Goal: Communication & Community: Answer question/provide support

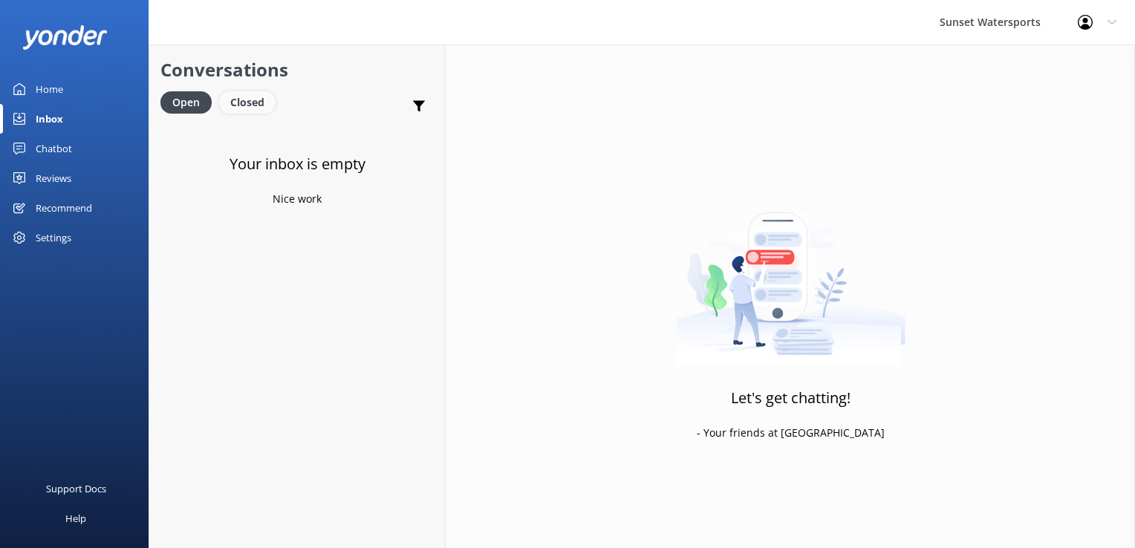
click at [221, 106] on div "Closed" at bounding box center [247, 102] width 56 height 22
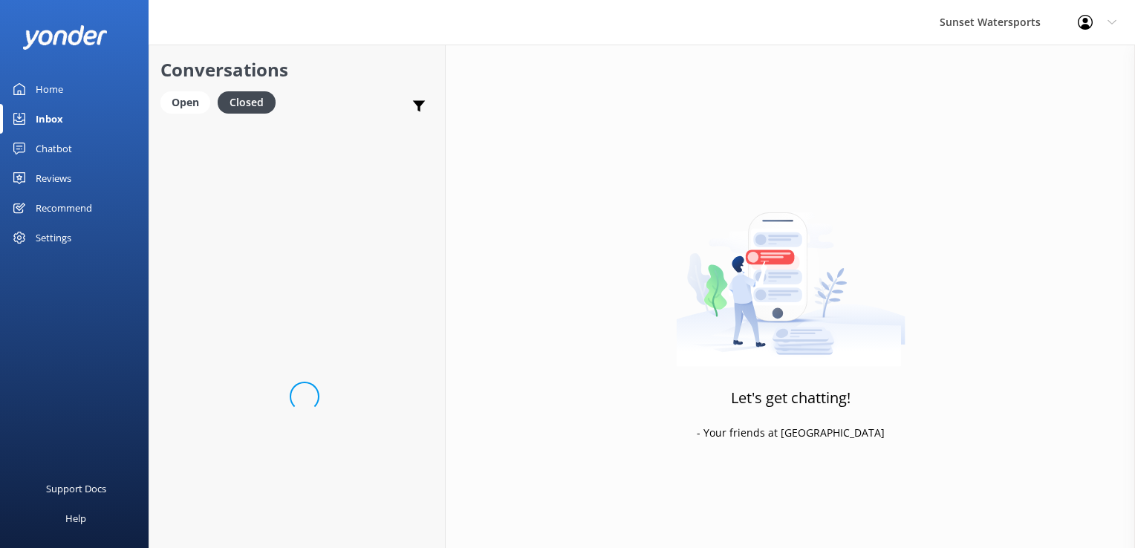
click at [155, 99] on div "Conversations Open Closed Important Assigned to me Unassigned" at bounding box center [297, 84] width 296 height 78
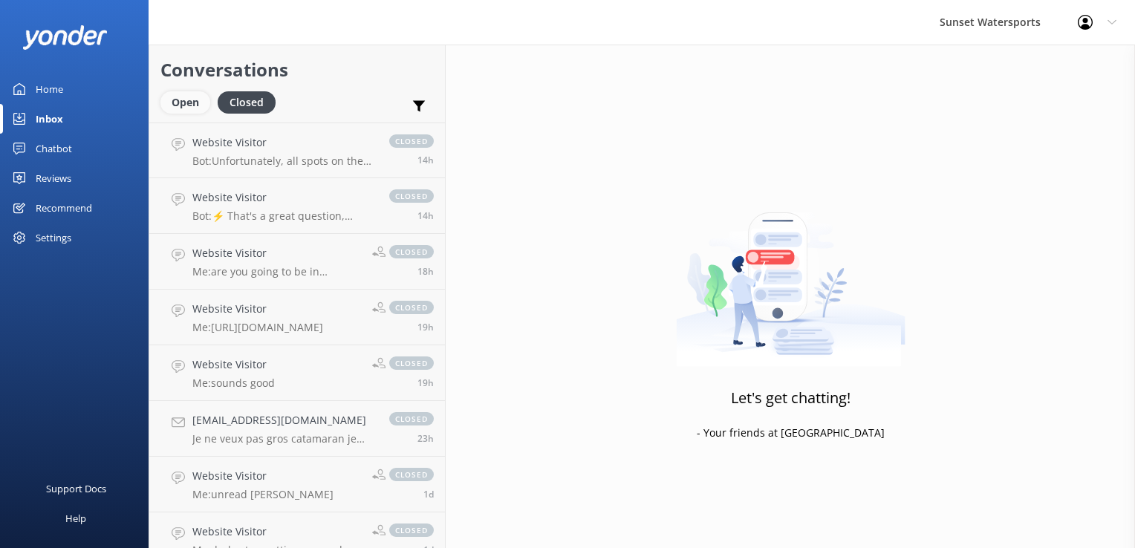
click at [181, 101] on div "Open" at bounding box center [185, 102] width 50 height 22
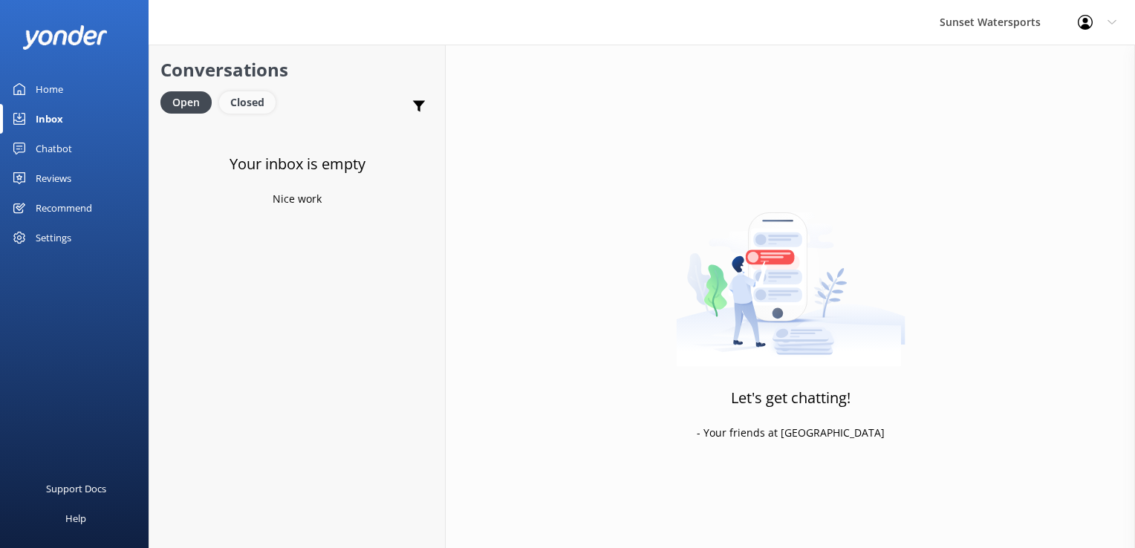
click at [247, 106] on div "Closed" at bounding box center [247, 102] width 56 height 22
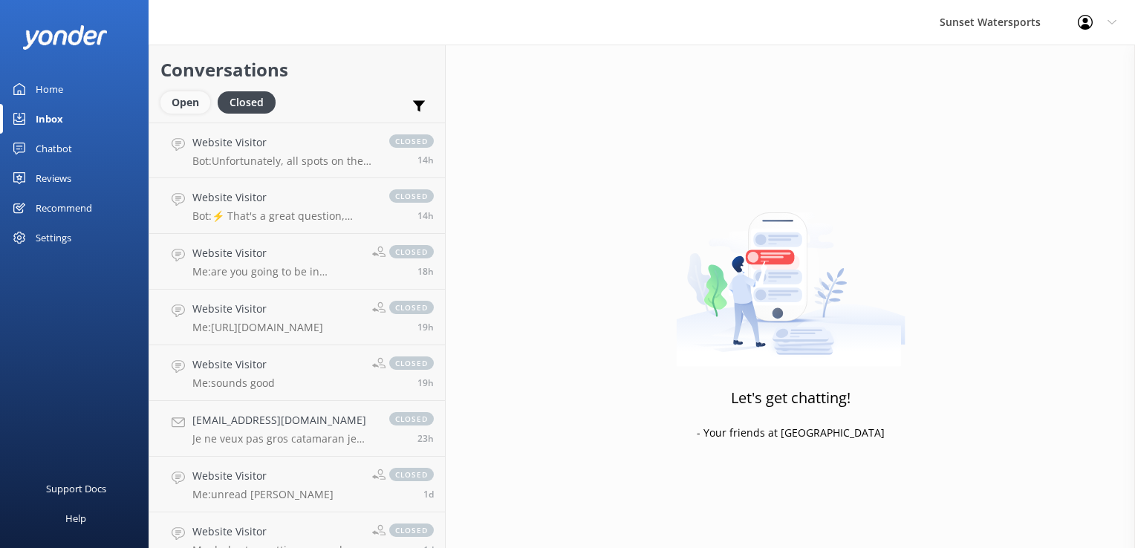
click at [203, 108] on div "Open" at bounding box center [185, 102] width 50 height 22
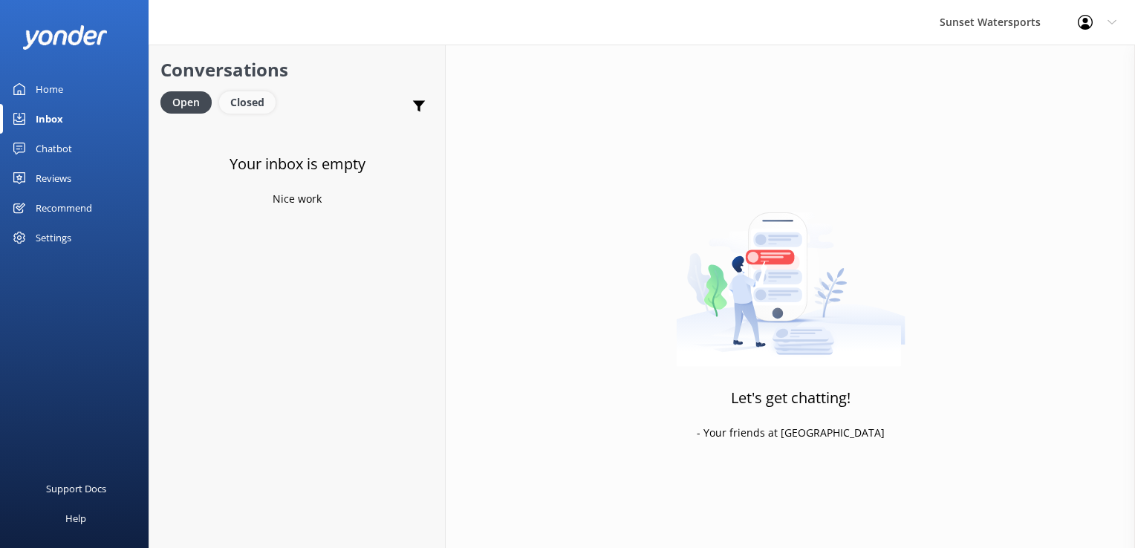
click at [245, 103] on div "Closed" at bounding box center [247, 102] width 56 height 22
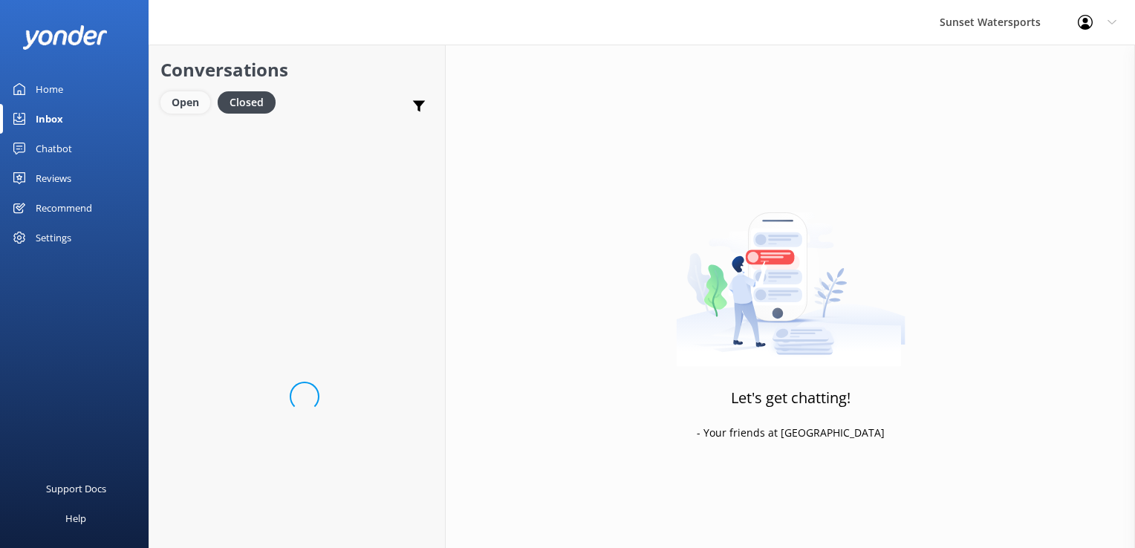
click at [201, 106] on div "Open" at bounding box center [185, 102] width 50 height 22
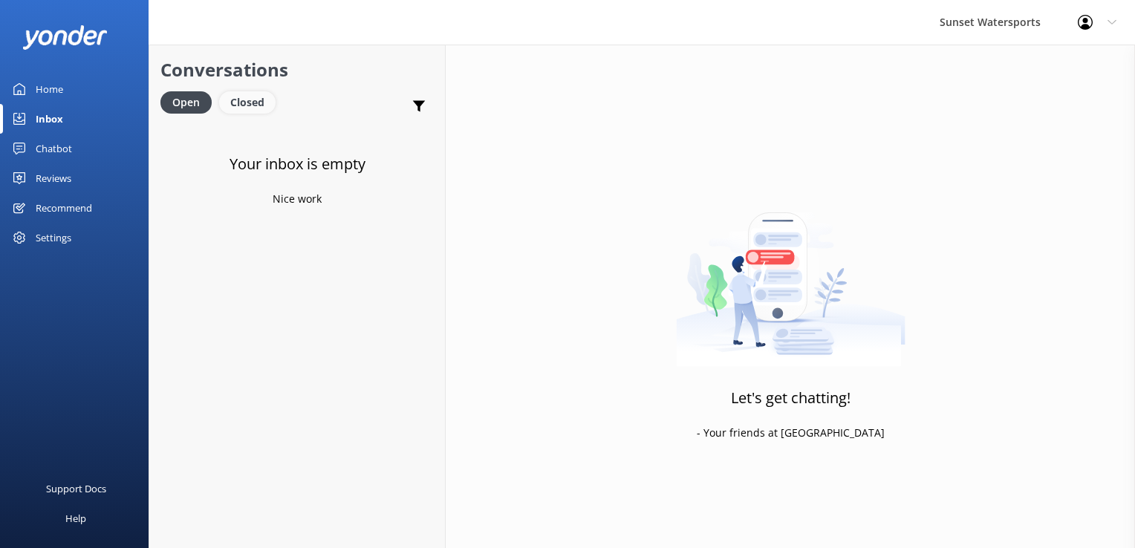
click at [247, 100] on div "Closed" at bounding box center [247, 102] width 56 height 22
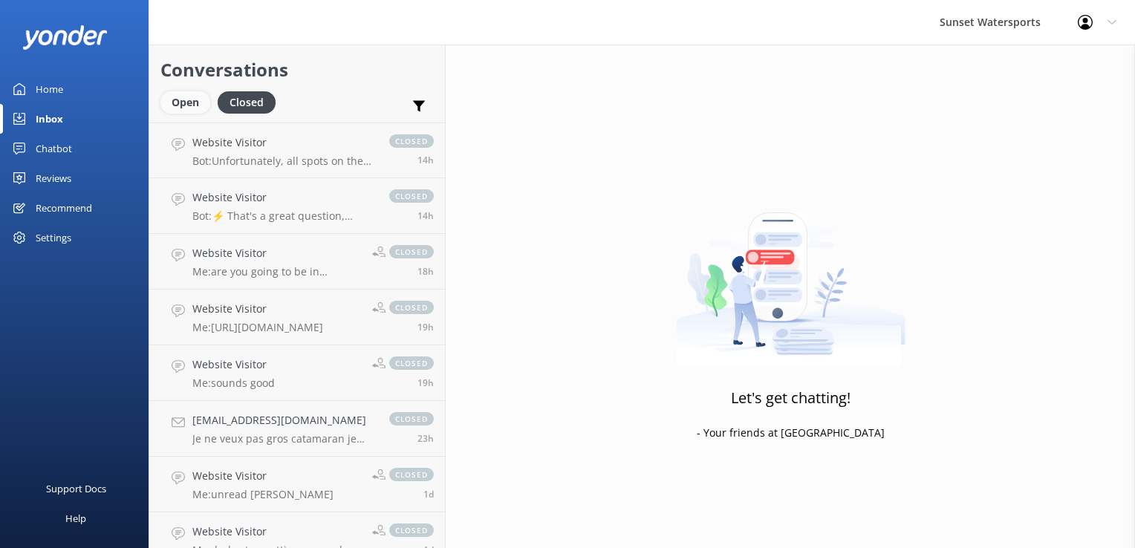
click at [178, 97] on div "Open" at bounding box center [185, 102] width 50 height 22
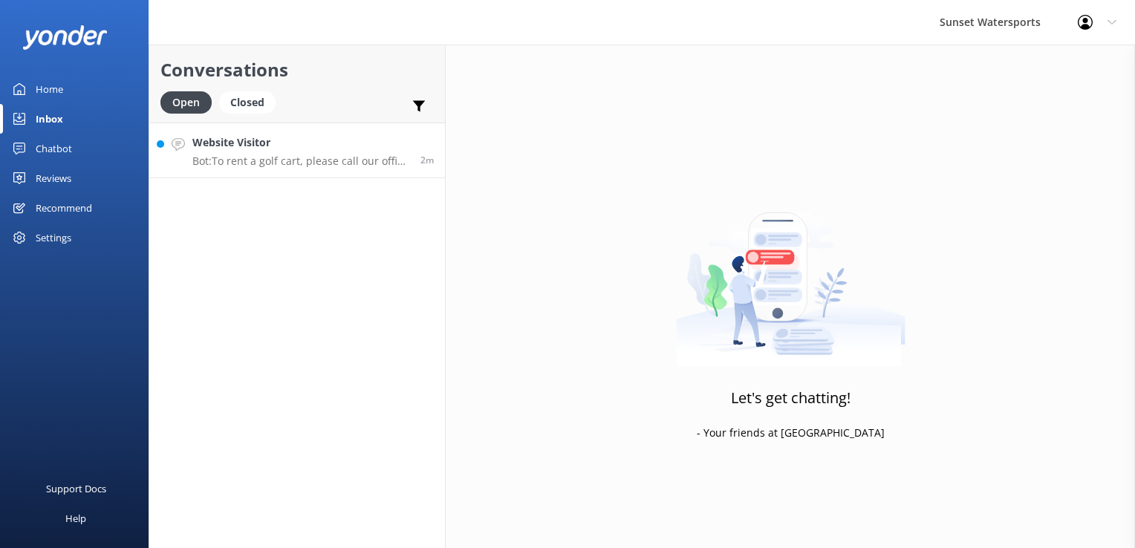
click at [231, 162] on p "Bot: To rent a golf cart, please call our office at [PHONE_NUMBER]. Reservation…" at bounding box center [300, 161] width 217 height 13
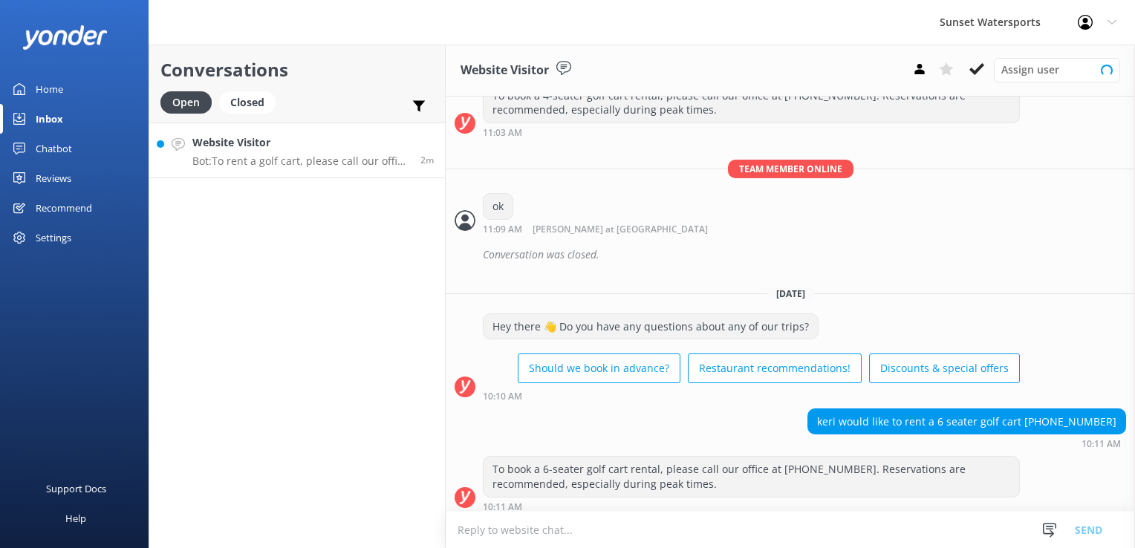
click at [311, 159] on p "Bot: To rent a golf cart, please call our office at [PHONE_NUMBER]. Reservation…" at bounding box center [300, 161] width 217 height 13
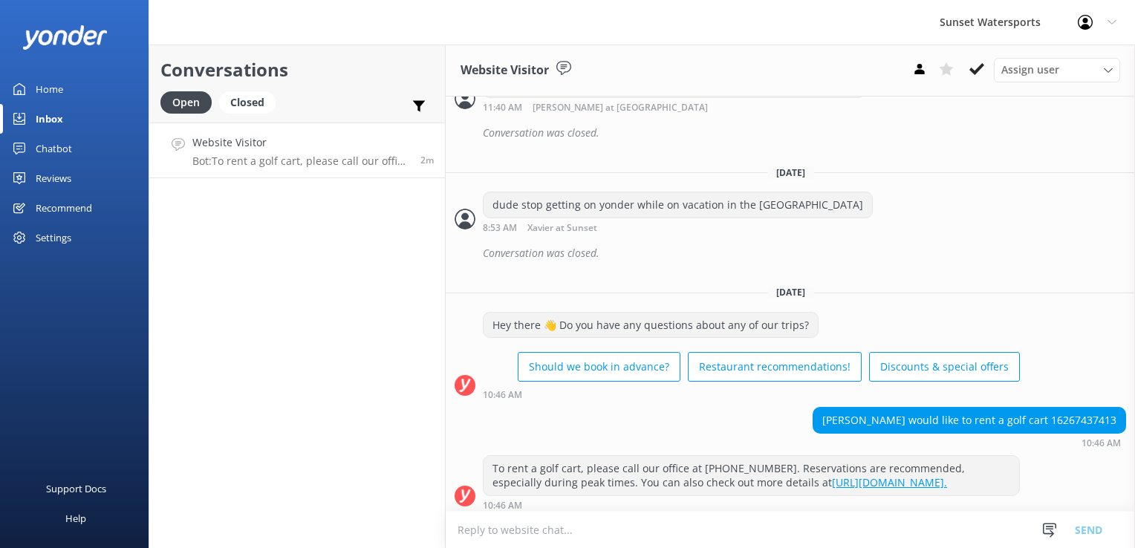
scroll to position [15957, 0]
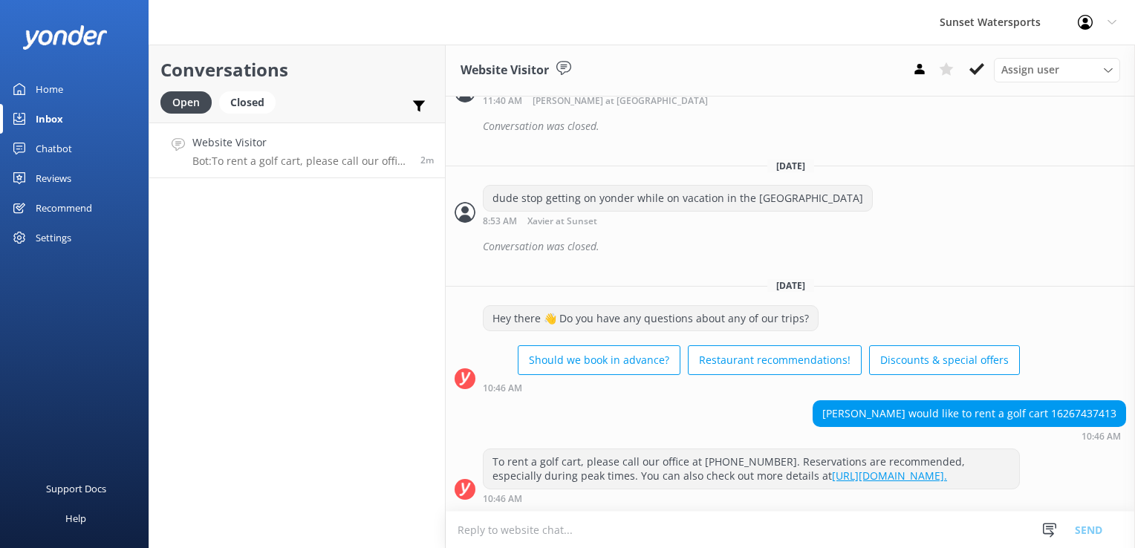
click at [621, 542] on textarea at bounding box center [790, 530] width 689 height 36
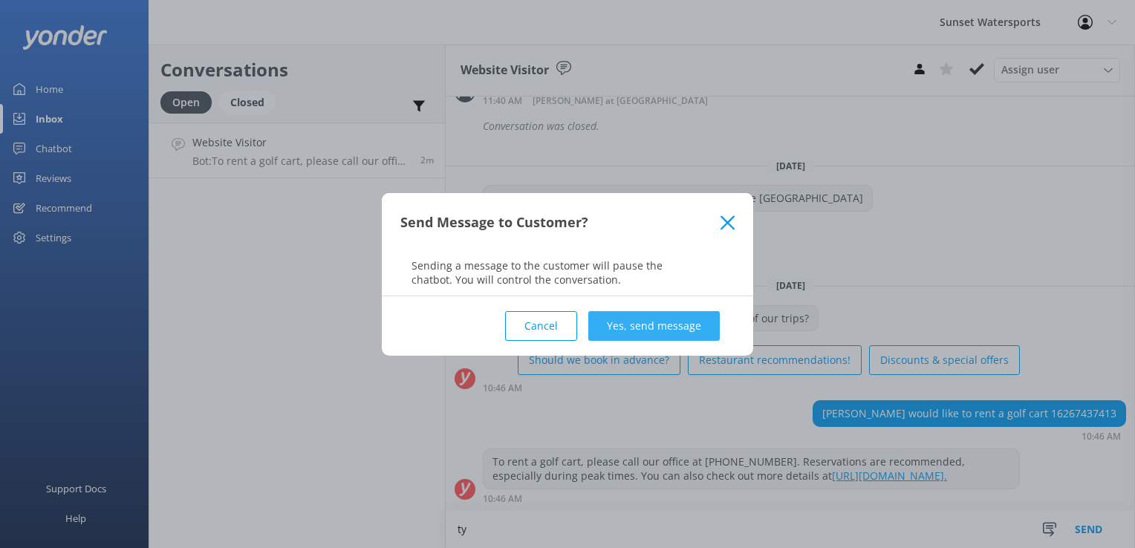
type textarea "ty"
click at [684, 322] on button "Yes, send message" at bounding box center [654, 326] width 132 height 30
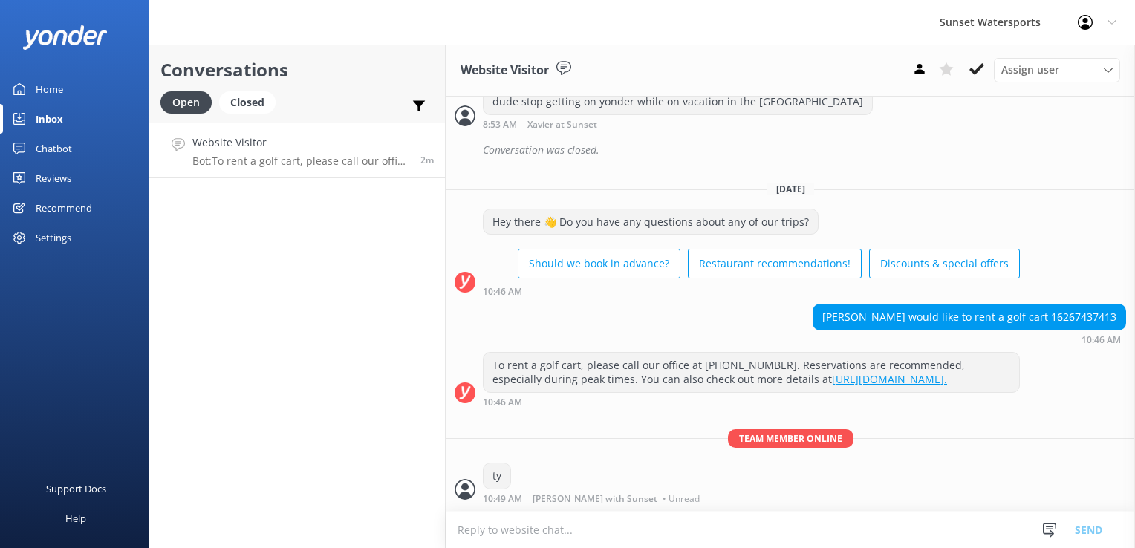
scroll to position [16053, 0]
click at [288, 308] on div "Conversations Open Closed Important Assigned to me Unassigned Website Visitor B…" at bounding box center [297, 297] width 297 height 504
click at [308, 163] on p "Bot: To rent a golf cart, please call our office at [PHONE_NUMBER]. Reservation…" at bounding box center [300, 161] width 217 height 13
click at [241, 110] on div "Closed" at bounding box center [247, 102] width 56 height 22
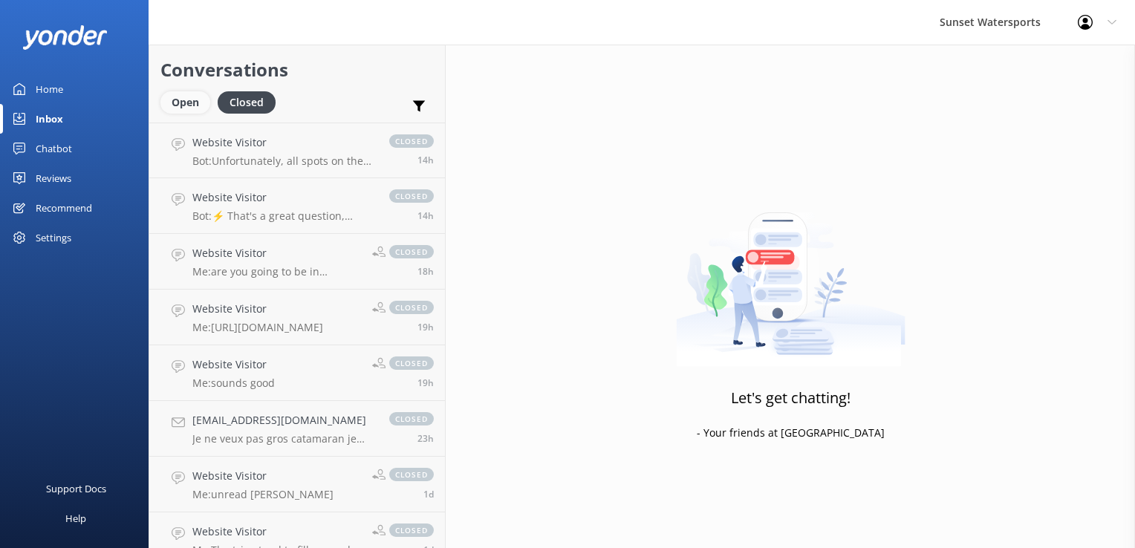
click at [205, 109] on div "Open" at bounding box center [185, 102] width 50 height 22
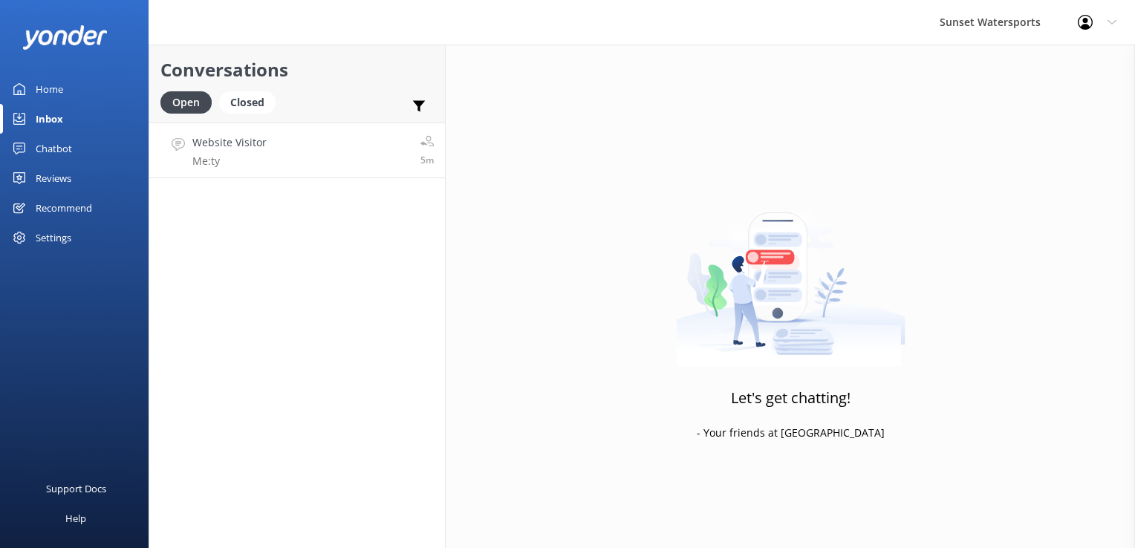
click at [268, 129] on link "Website Visitor Me: ty 5m" at bounding box center [297, 151] width 296 height 56
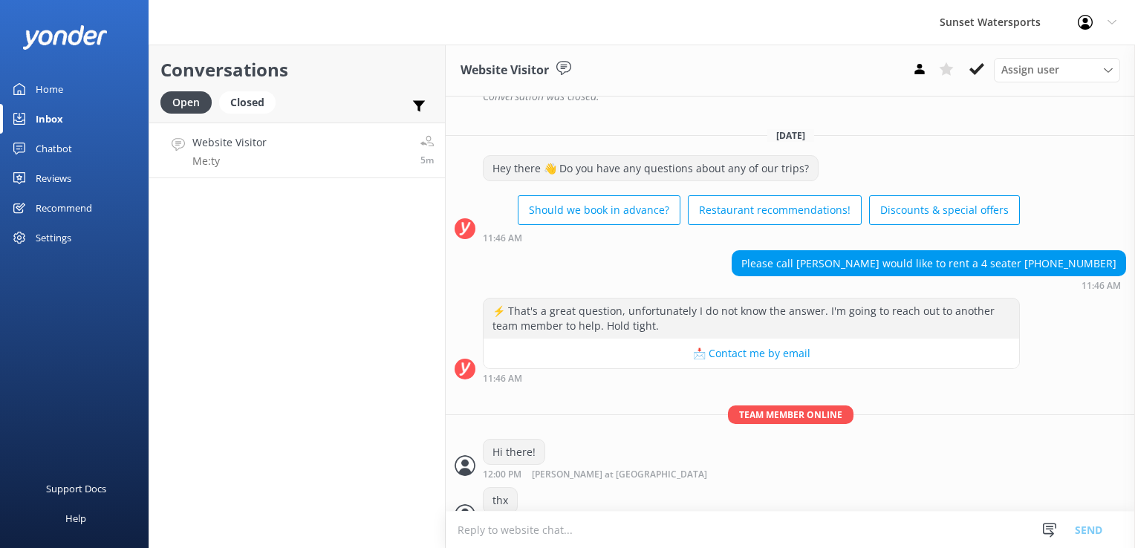
scroll to position [16053, 0]
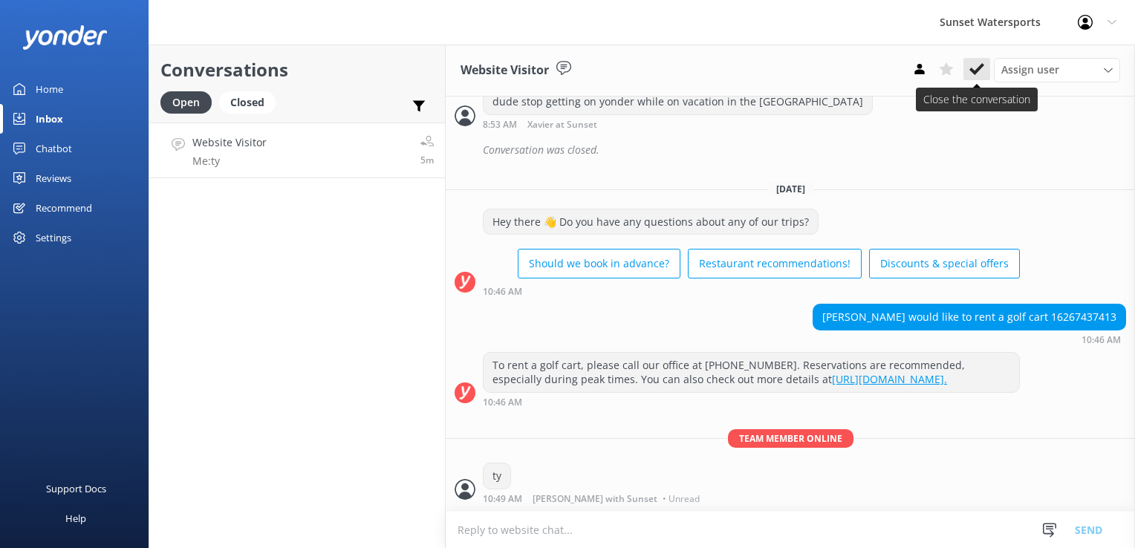
click at [978, 71] on use at bounding box center [977, 69] width 15 height 12
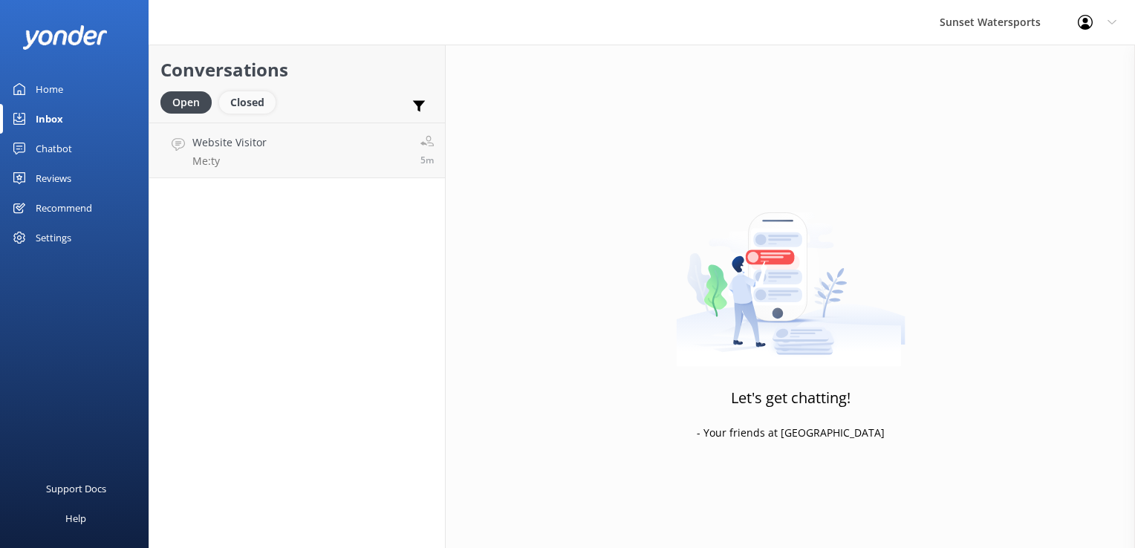
click at [236, 97] on div "Closed" at bounding box center [247, 102] width 56 height 22
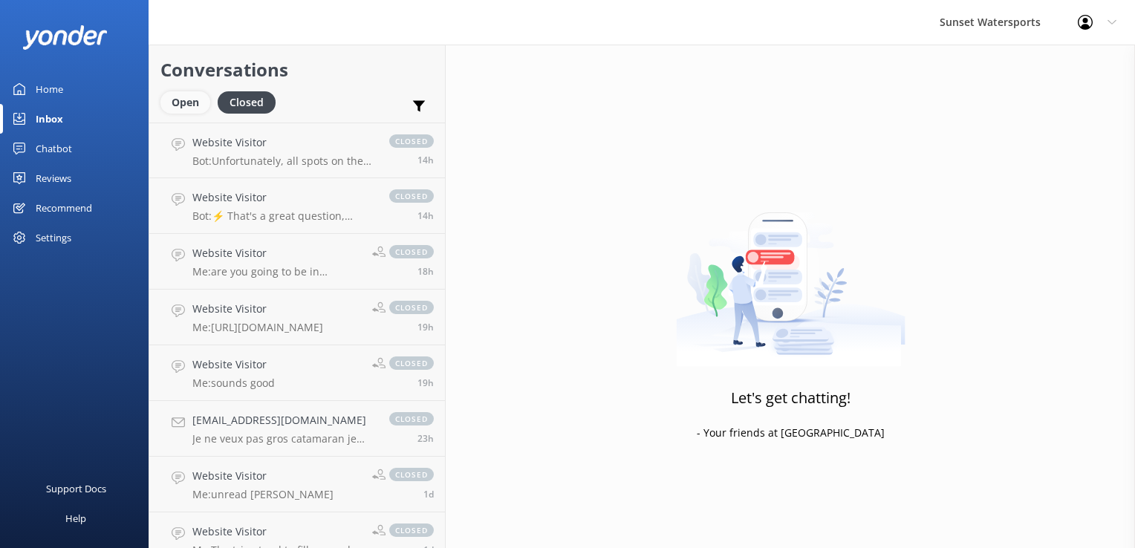
click at [175, 94] on div "Open" at bounding box center [185, 102] width 50 height 22
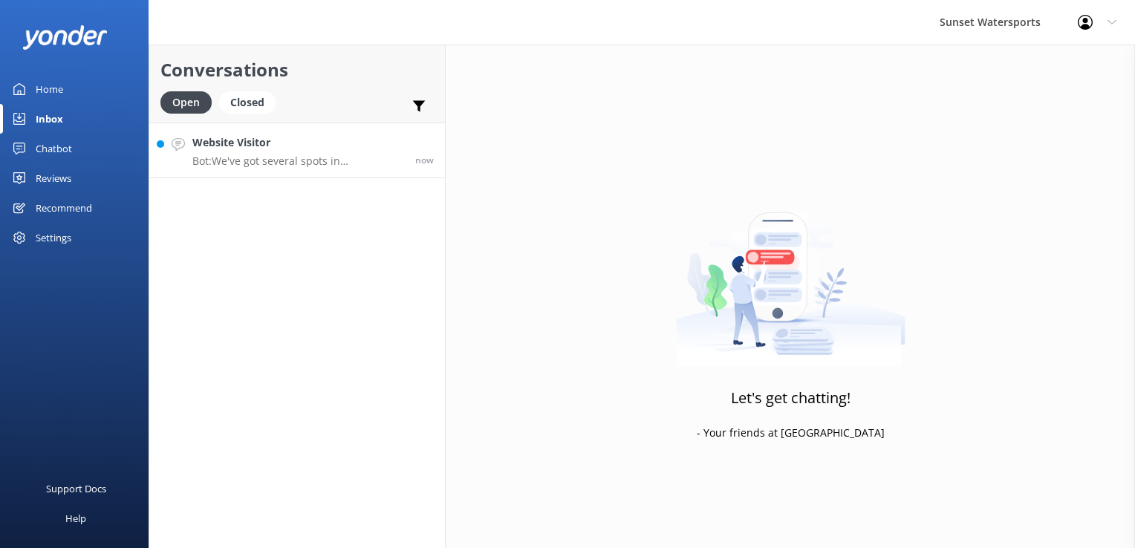
click at [273, 143] on h4 "Website Visitor" at bounding box center [298, 142] width 212 height 16
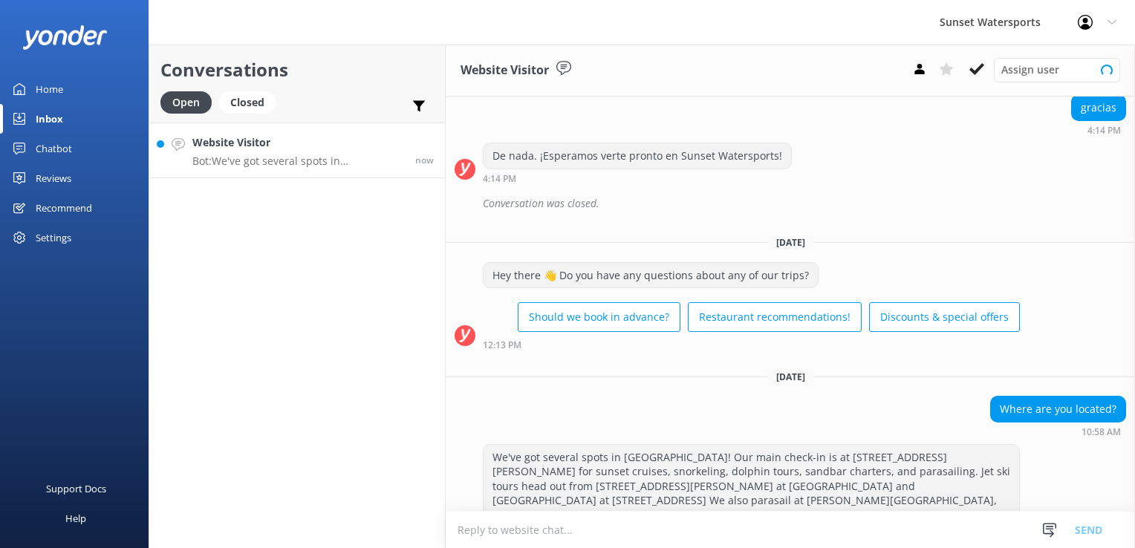
scroll to position [326, 0]
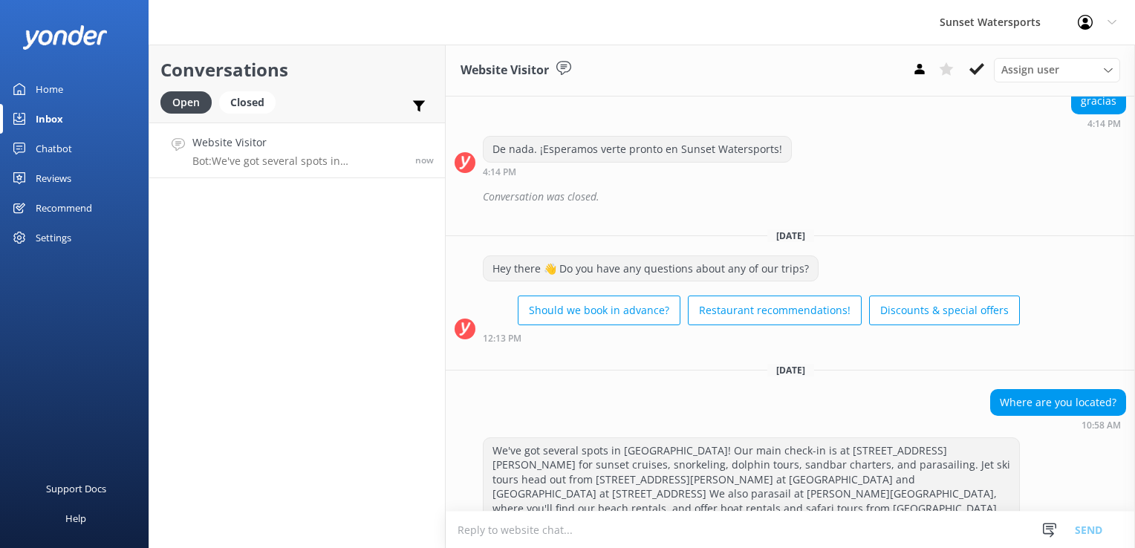
click at [521, 538] on textarea at bounding box center [790, 530] width 689 height 36
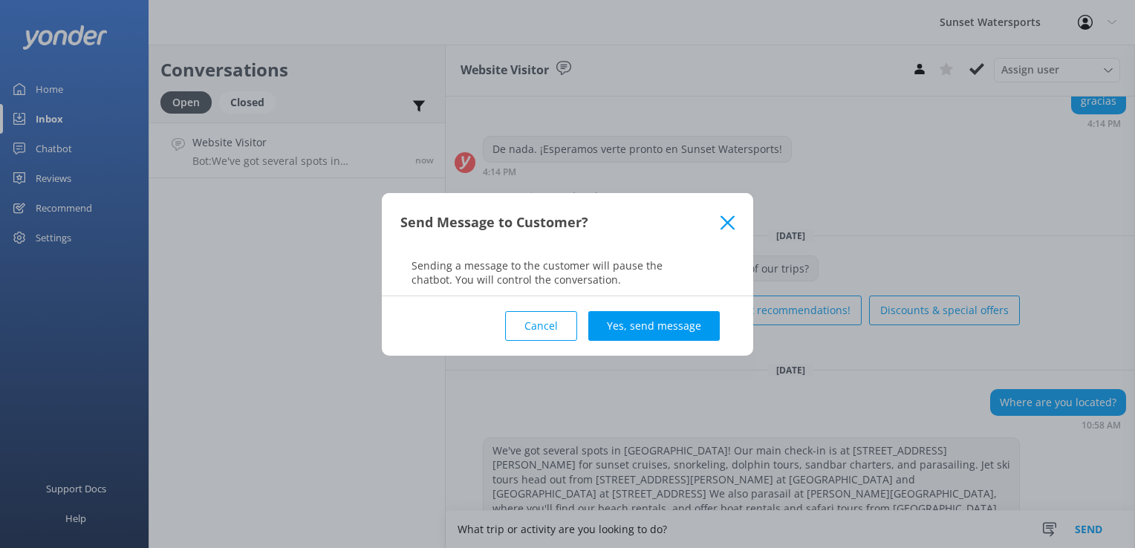
type textarea "What trip or activity are you looking to do?"
click at [652, 341] on div "Cancel Yes, send message" at bounding box center [567, 325] width 334 height 59
click at [663, 314] on button "Yes, send message" at bounding box center [654, 326] width 132 height 30
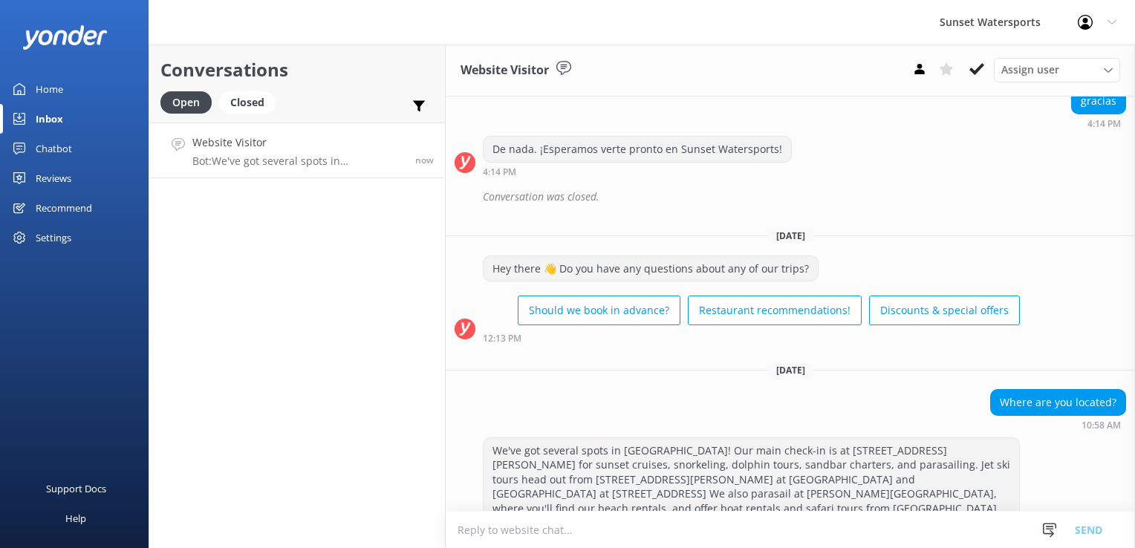
scroll to position [422, 0]
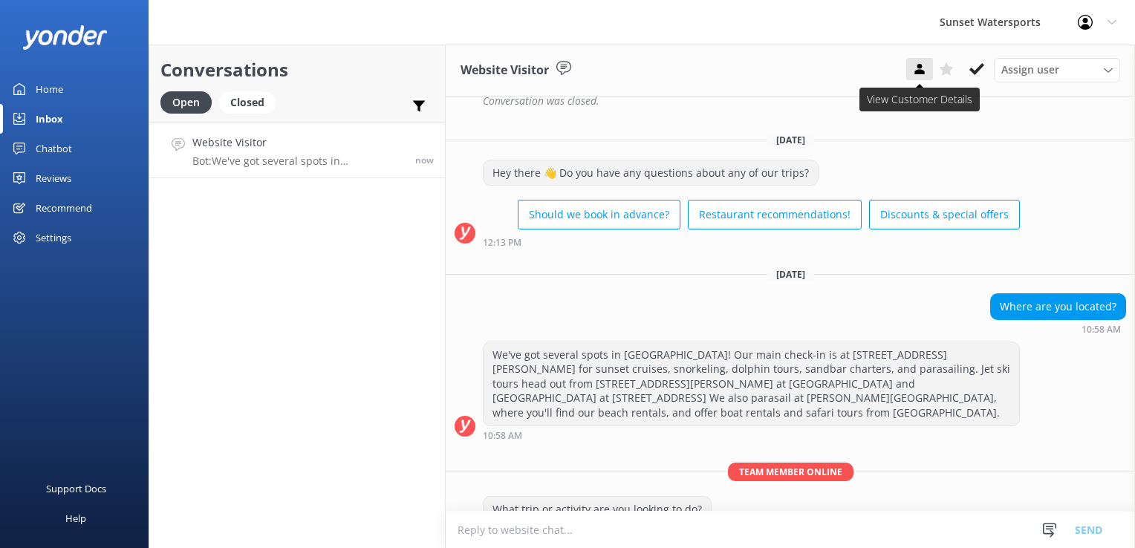
click at [927, 69] on icon at bounding box center [919, 69] width 15 height 15
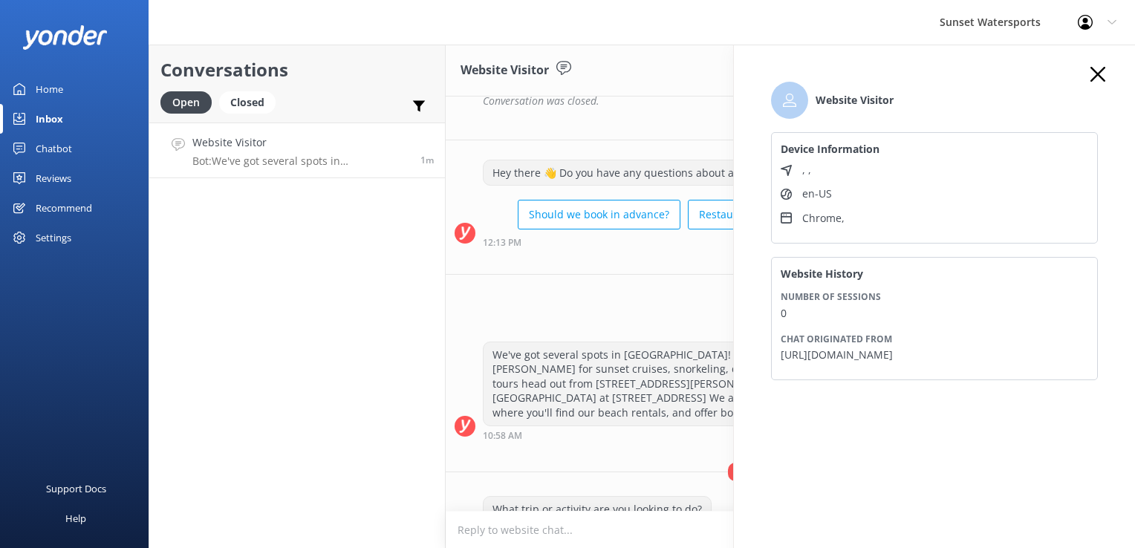
click at [1097, 83] on li "Website Visitor" at bounding box center [934, 100] width 327 height 37
click at [1097, 80] on icon "button" at bounding box center [1098, 74] width 15 height 15
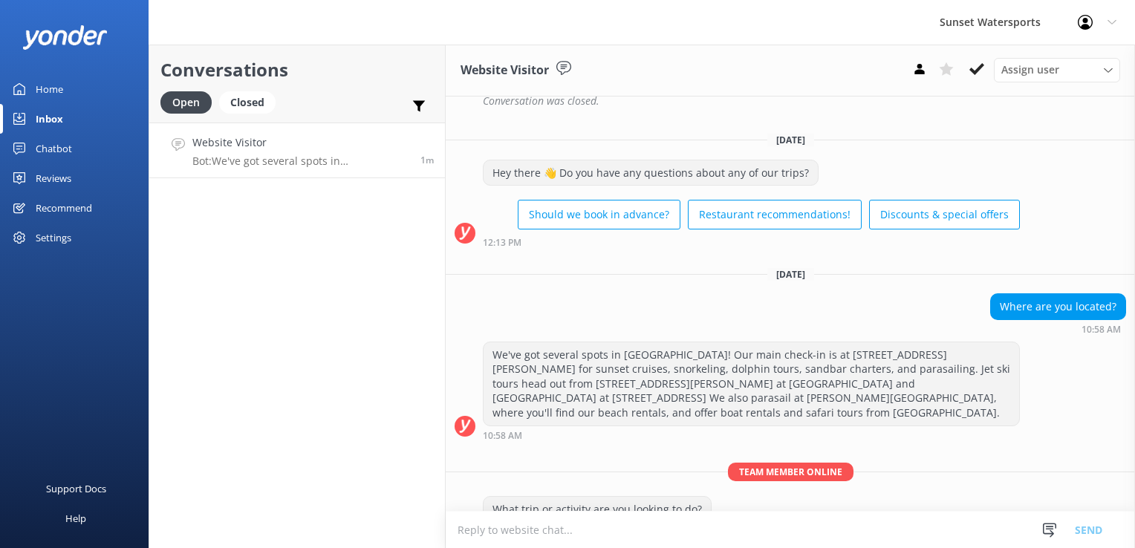
click at [372, 397] on div "Conversations Open Closed Important Assigned to me Unassigned Website Visitor B…" at bounding box center [297, 297] width 297 height 504
click at [599, 522] on textarea at bounding box center [790, 530] width 689 height 36
type textarea "[DOMAIN_NAME][URL]"
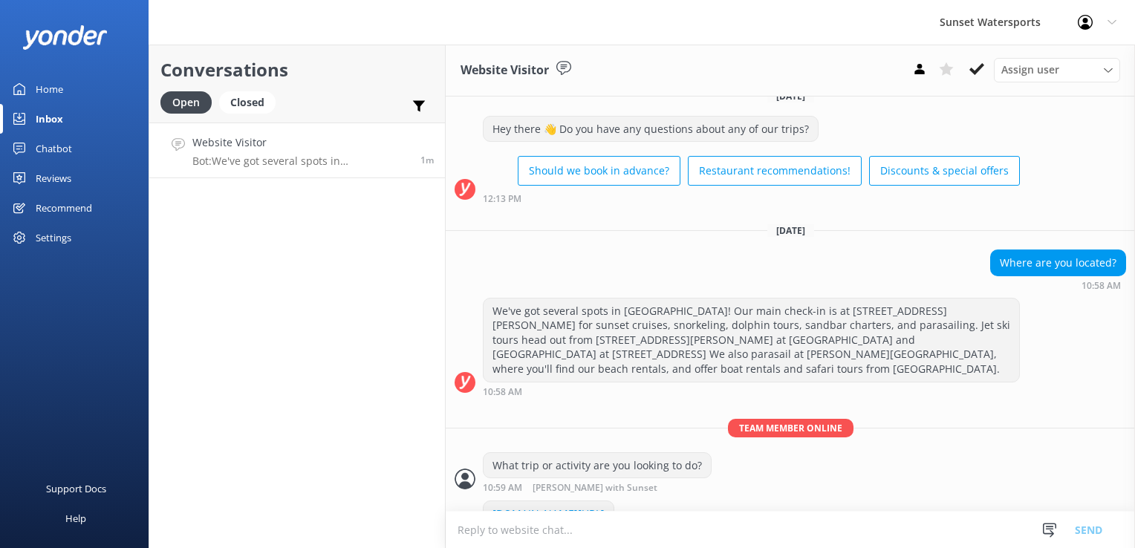
scroll to position [470, 0]
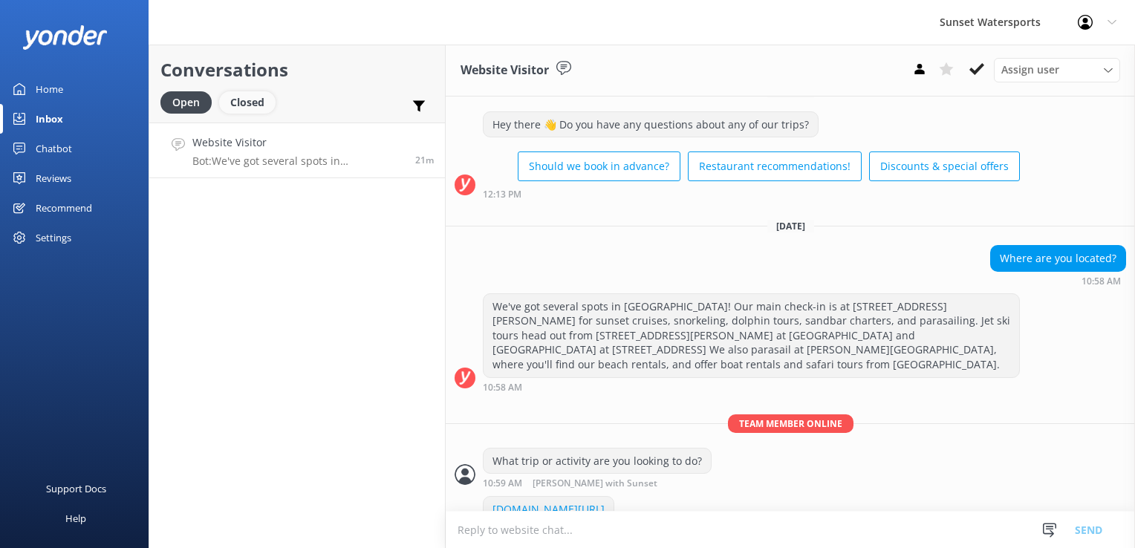
click at [247, 107] on div "Closed" at bounding box center [247, 102] width 56 height 22
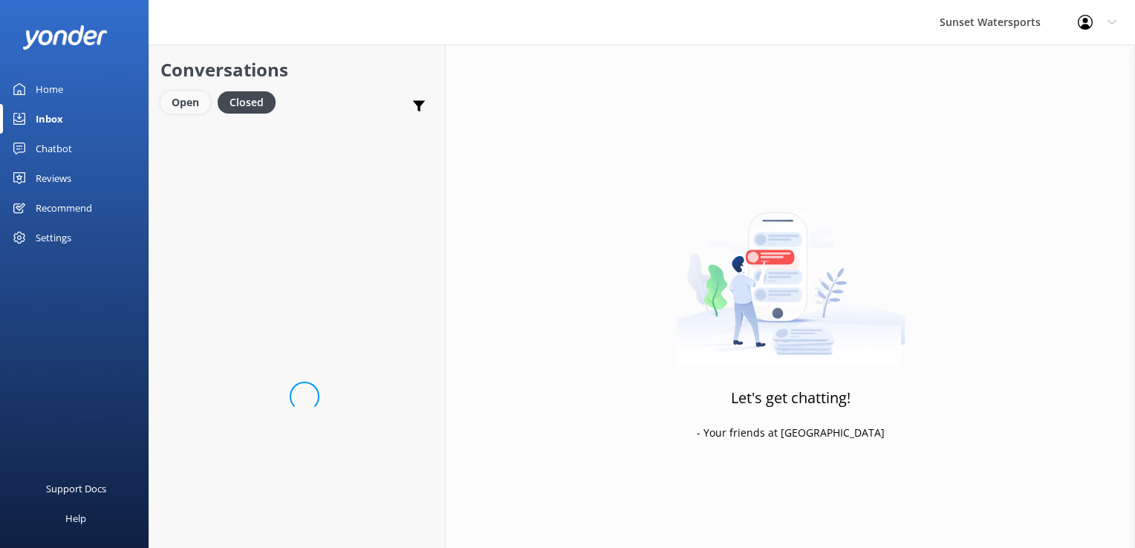
click at [184, 103] on div "Open" at bounding box center [185, 102] width 50 height 22
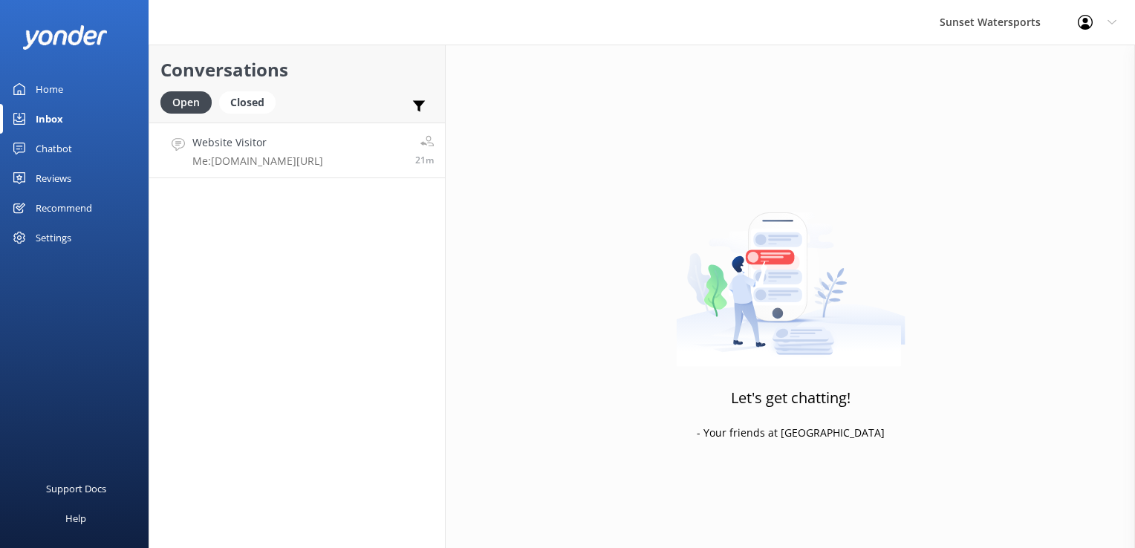
click at [303, 159] on p "Me: [DOMAIN_NAME][URL]" at bounding box center [257, 161] width 131 height 13
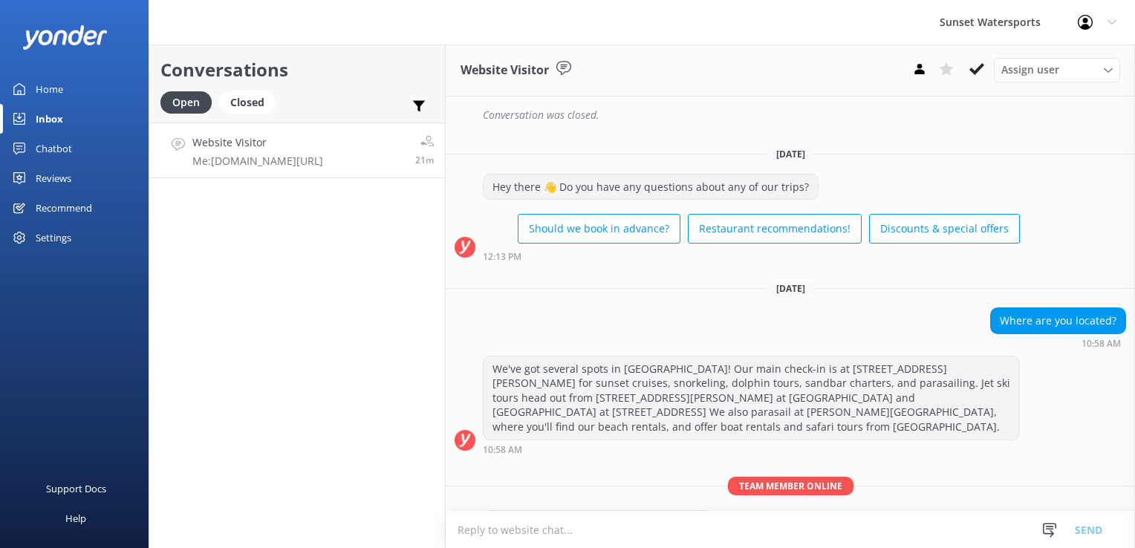
scroll to position [470, 0]
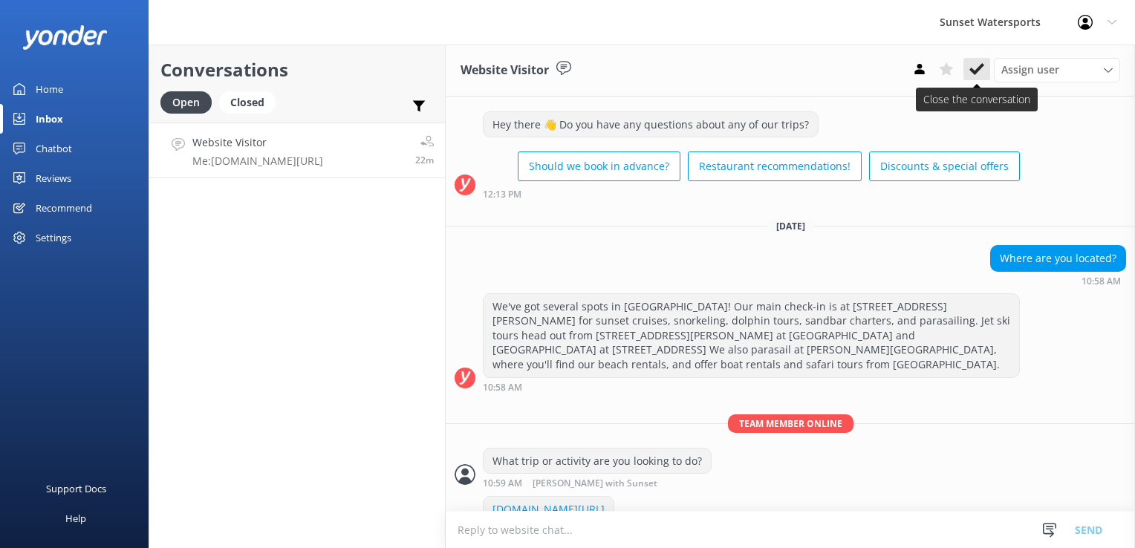
click at [974, 73] on use at bounding box center [977, 69] width 15 height 12
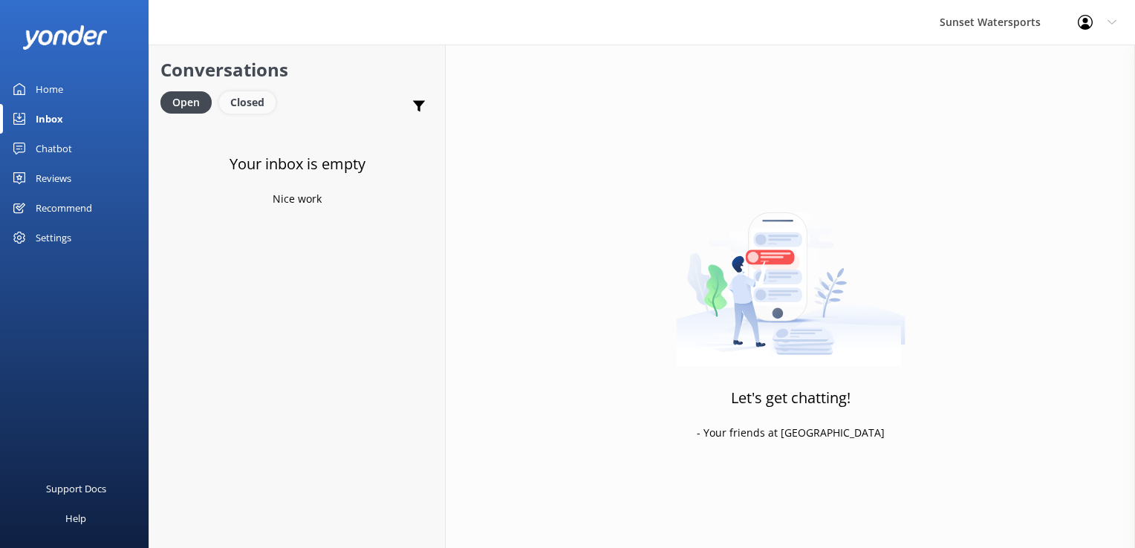
click at [245, 108] on div "Closed" at bounding box center [247, 102] width 56 height 22
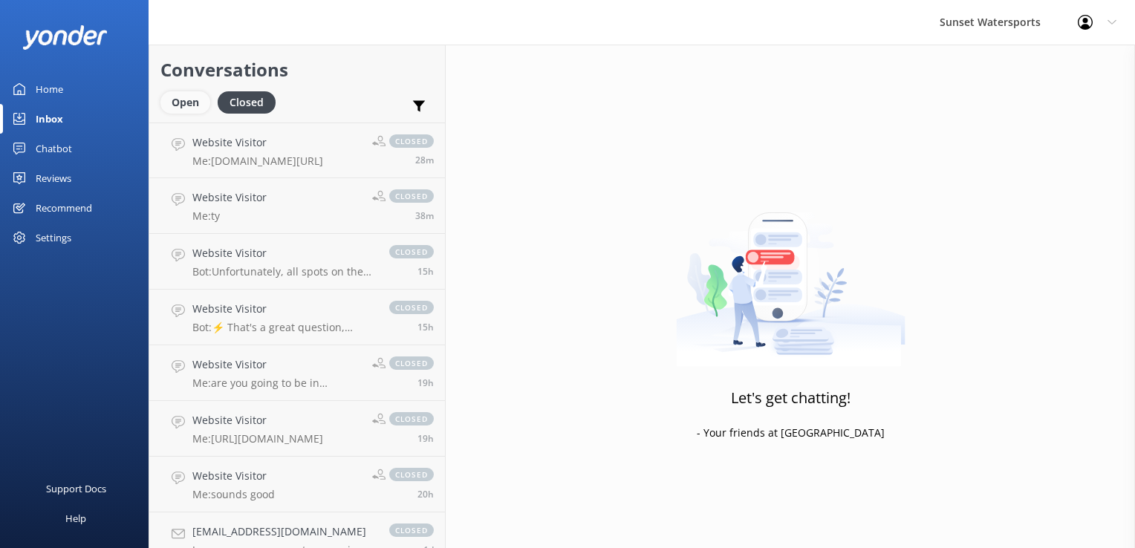
click at [205, 106] on div "Open" at bounding box center [185, 102] width 50 height 22
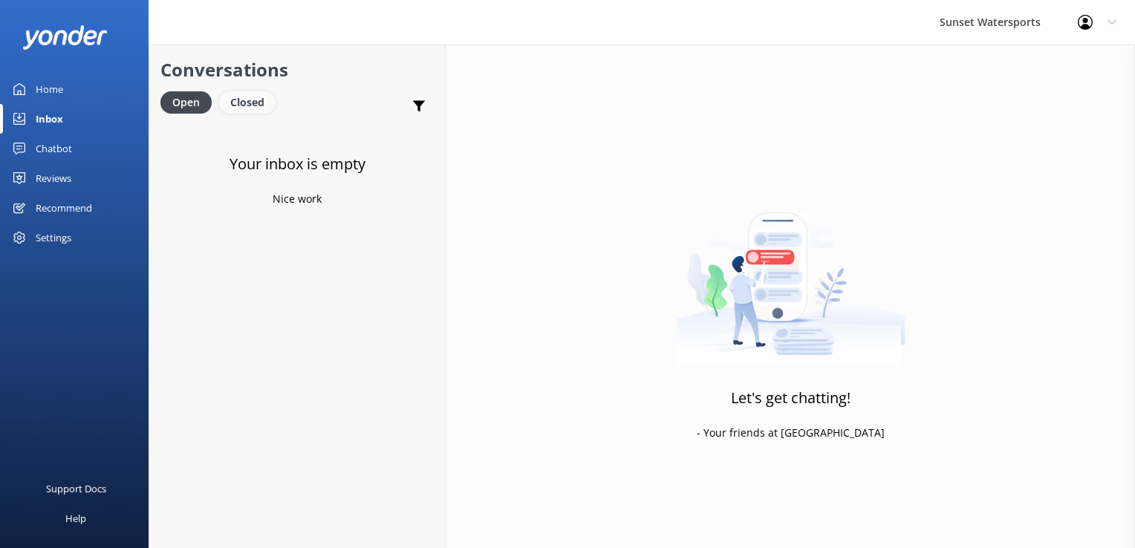
click at [244, 94] on div "Closed" at bounding box center [247, 102] width 56 height 22
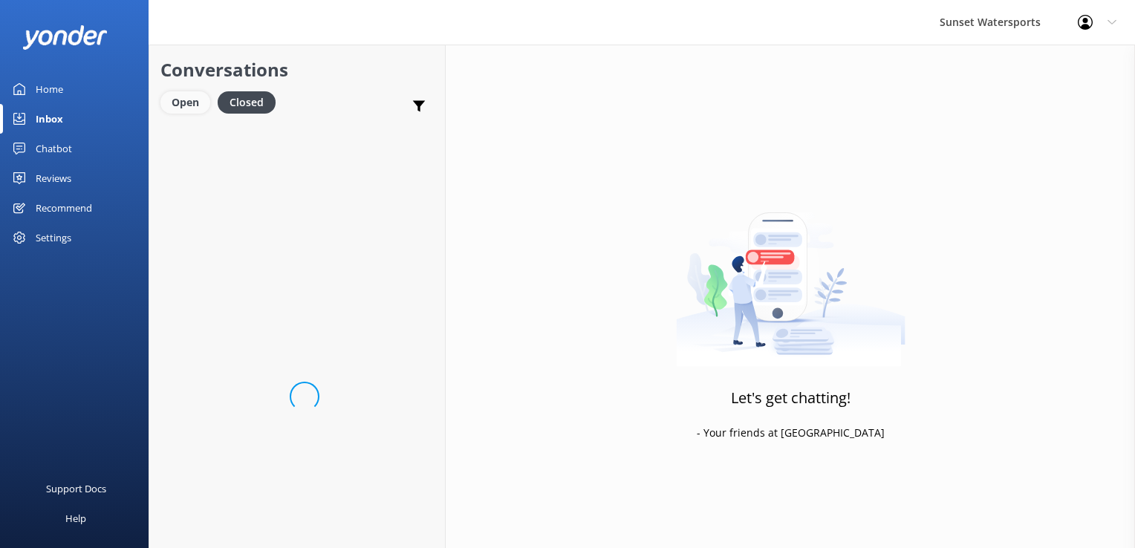
click at [188, 97] on div "Open" at bounding box center [185, 102] width 50 height 22
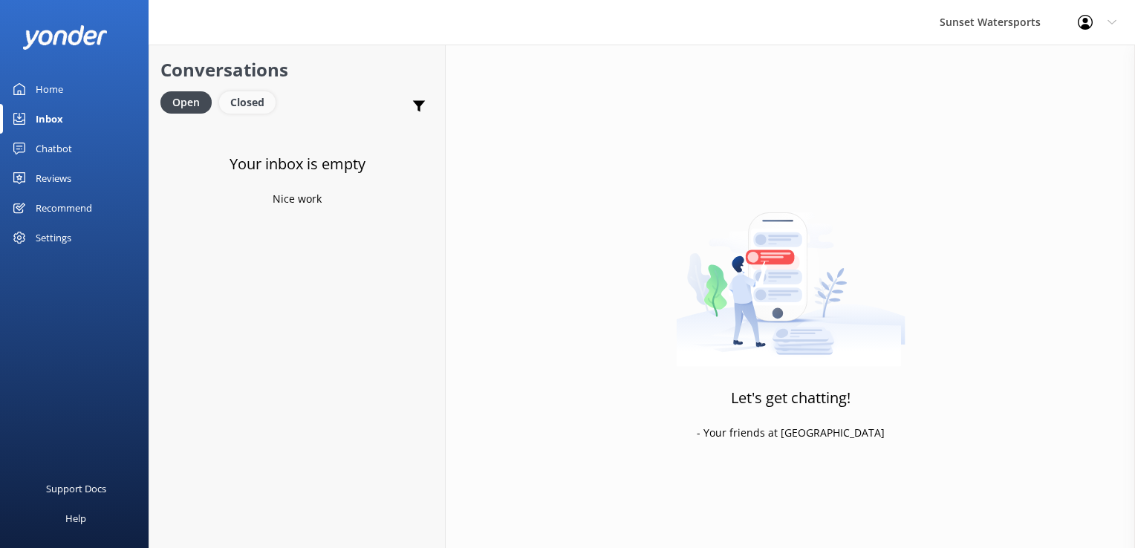
click at [239, 104] on div "Closed" at bounding box center [247, 102] width 56 height 22
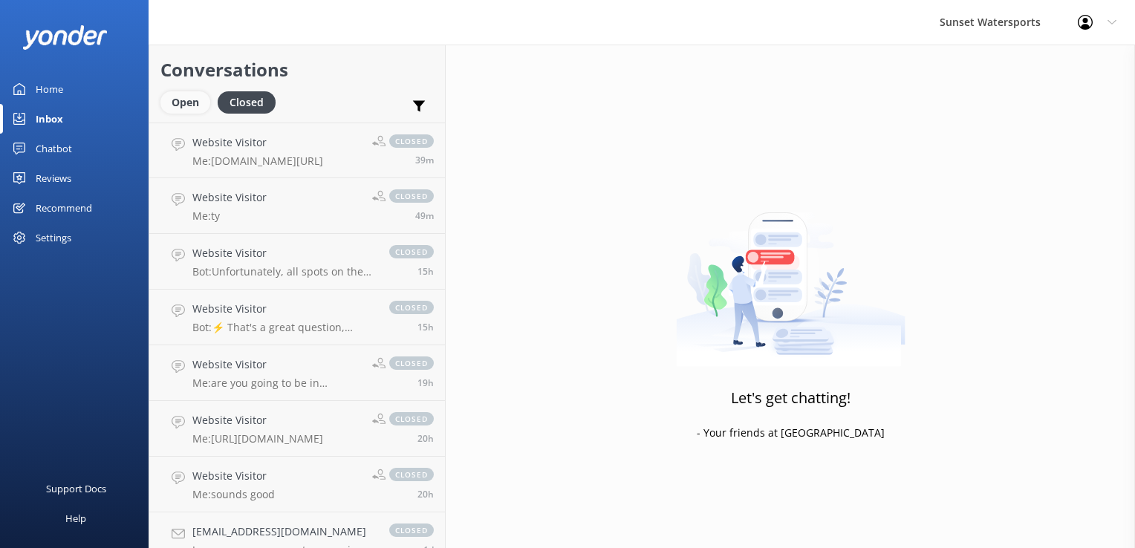
click at [163, 108] on div "Open" at bounding box center [185, 102] width 50 height 22
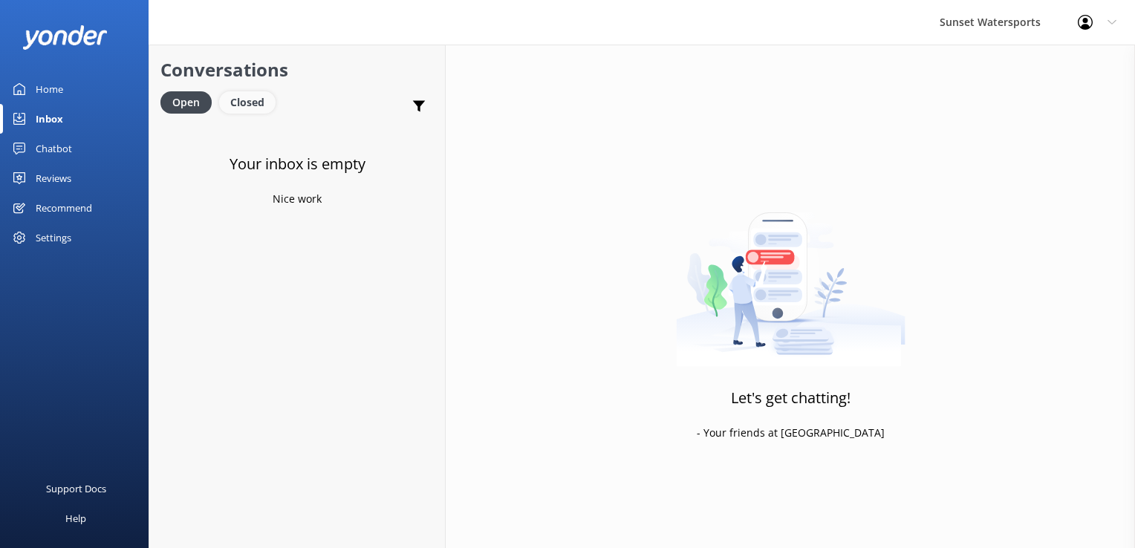
click at [260, 101] on div "Closed" at bounding box center [247, 102] width 56 height 22
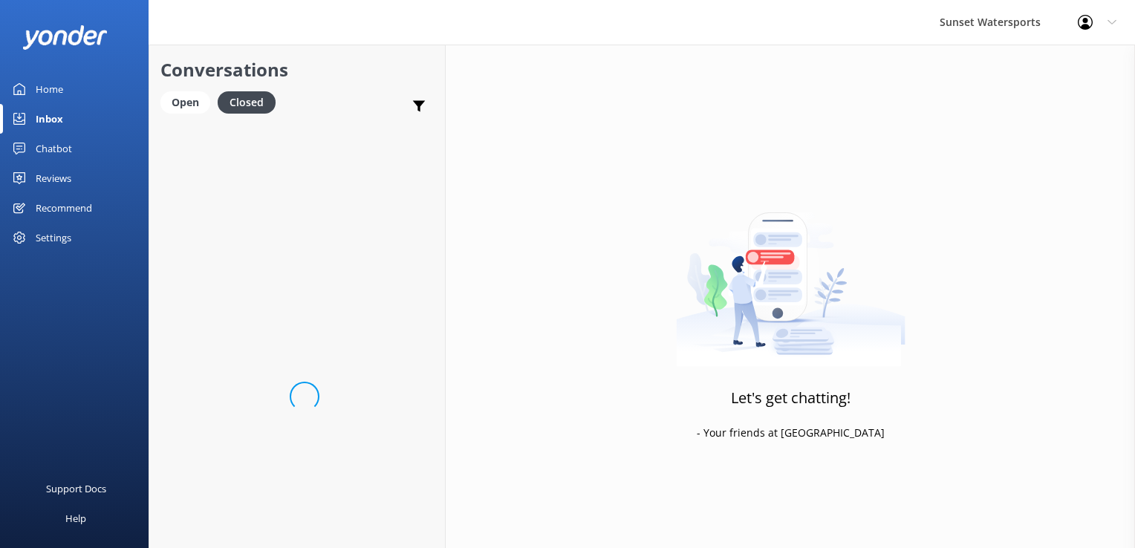
click at [181, 114] on div "Open Closed" at bounding box center [221, 109] width 123 height 36
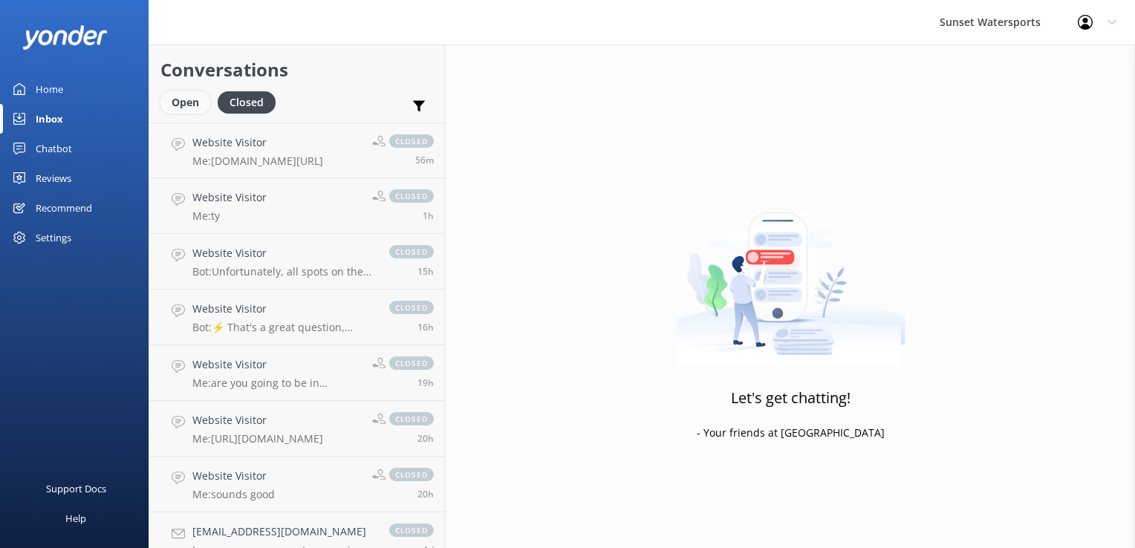
click at [181, 105] on div "Open" at bounding box center [185, 102] width 50 height 22
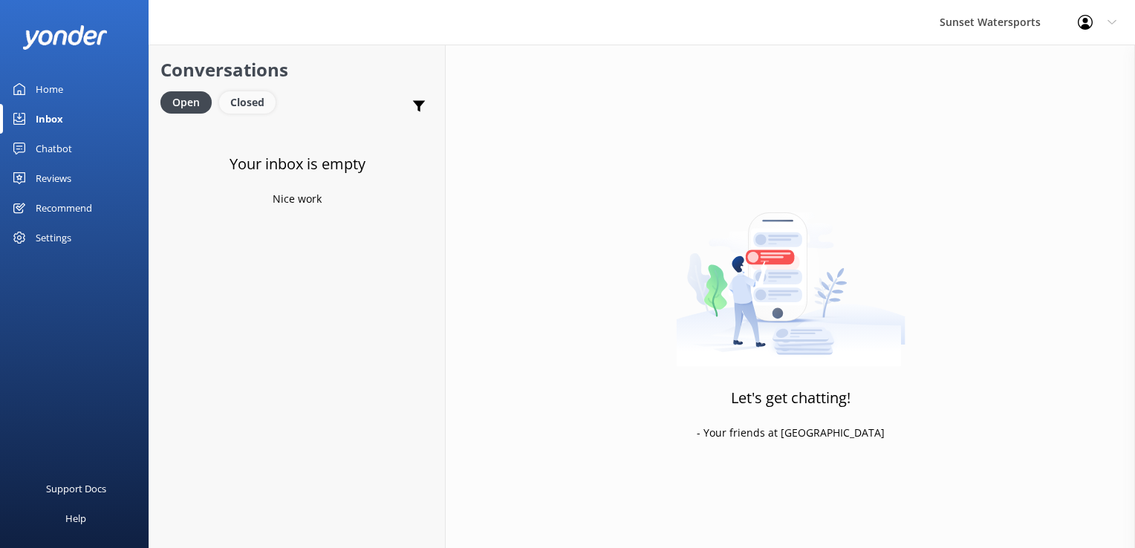
click at [235, 103] on div "Closed" at bounding box center [247, 102] width 56 height 22
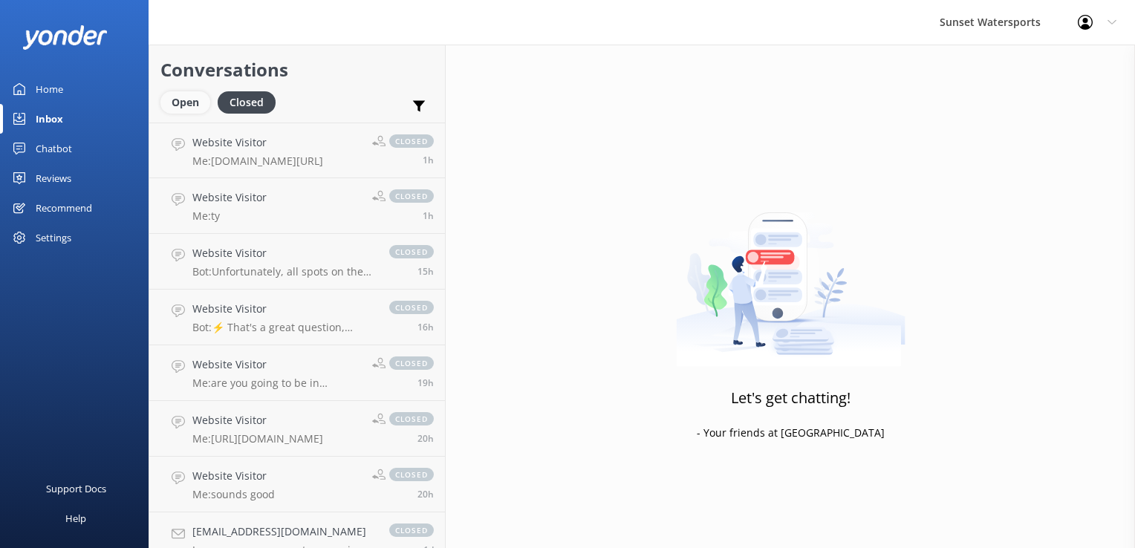
click at [201, 107] on div "Open" at bounding box center [185, 102] width 50 height 22
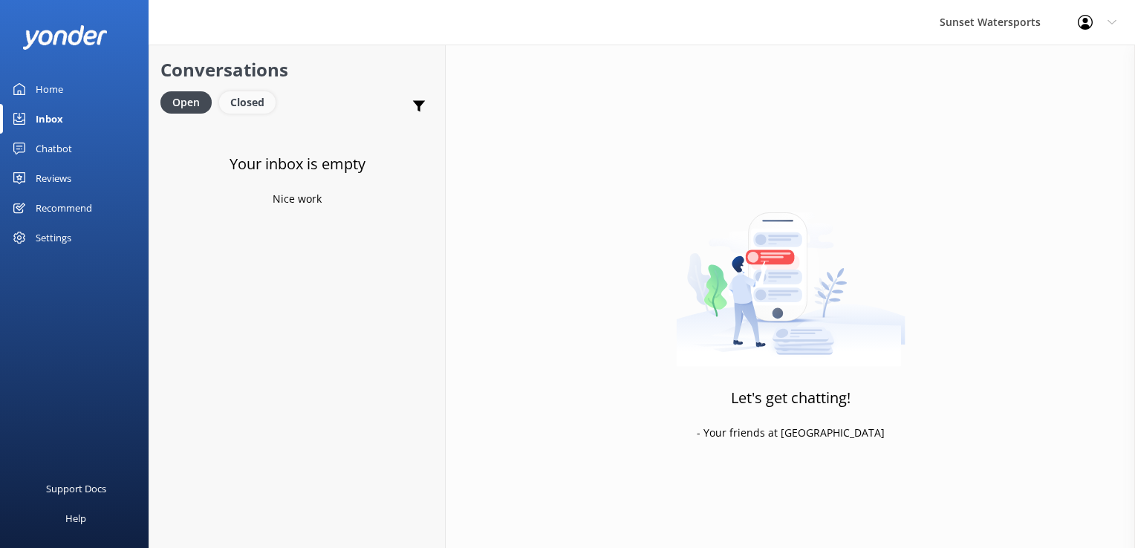
click at [226, 101] on div "Closed" at bounding box center [247, 102] width 56 height 22
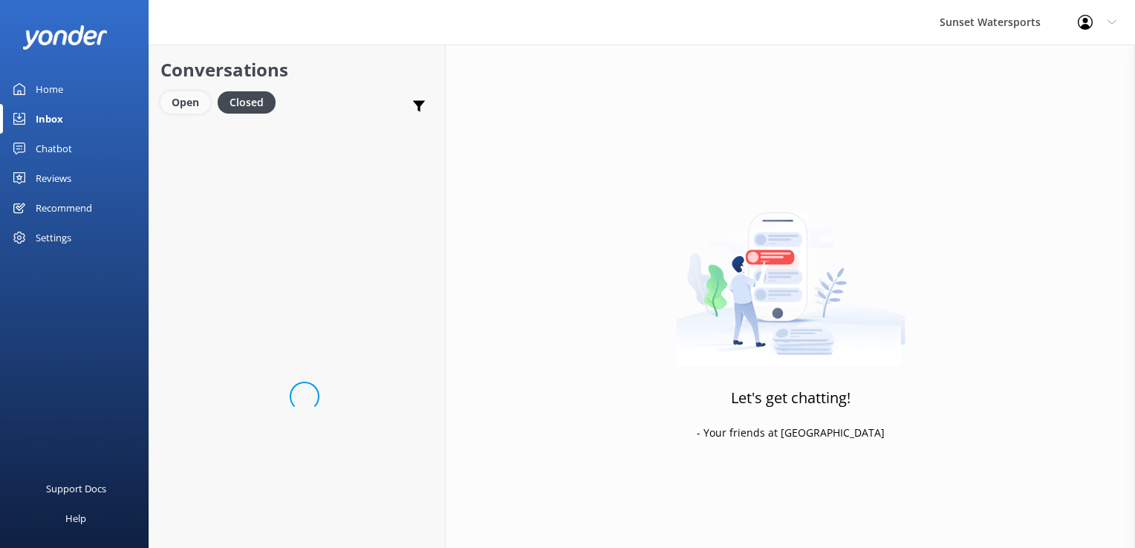
click at [188, 108] on div "Open" at bounding box center [185, 102] width 50 height 22
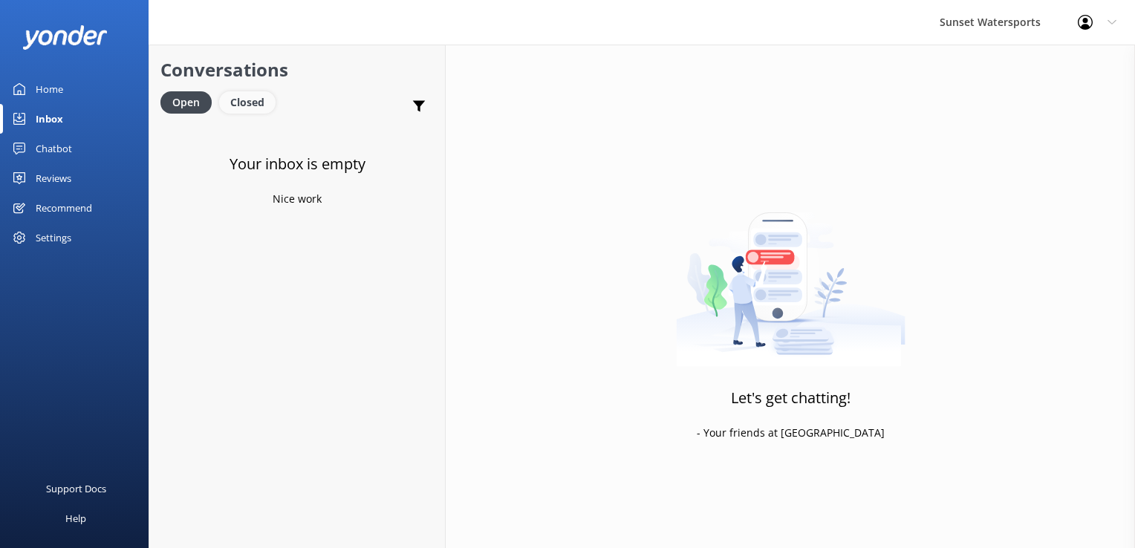
click at [252, 97] on div "Closed" at bounding box center [247, 102] width 56 height 22
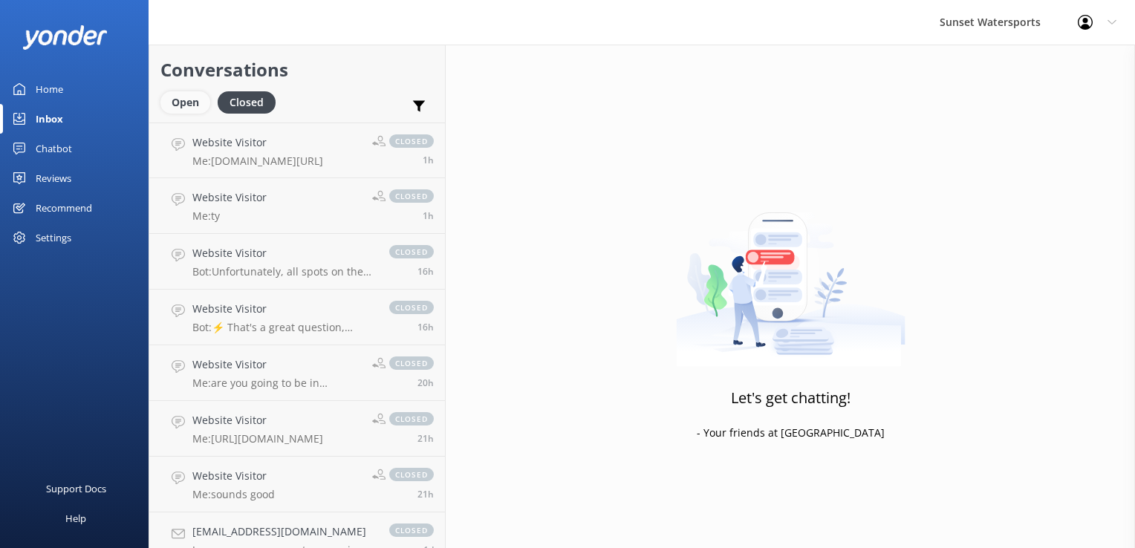
click at [181, 108] on div "Open" at bounding box center [185, 102] width 50 height 22
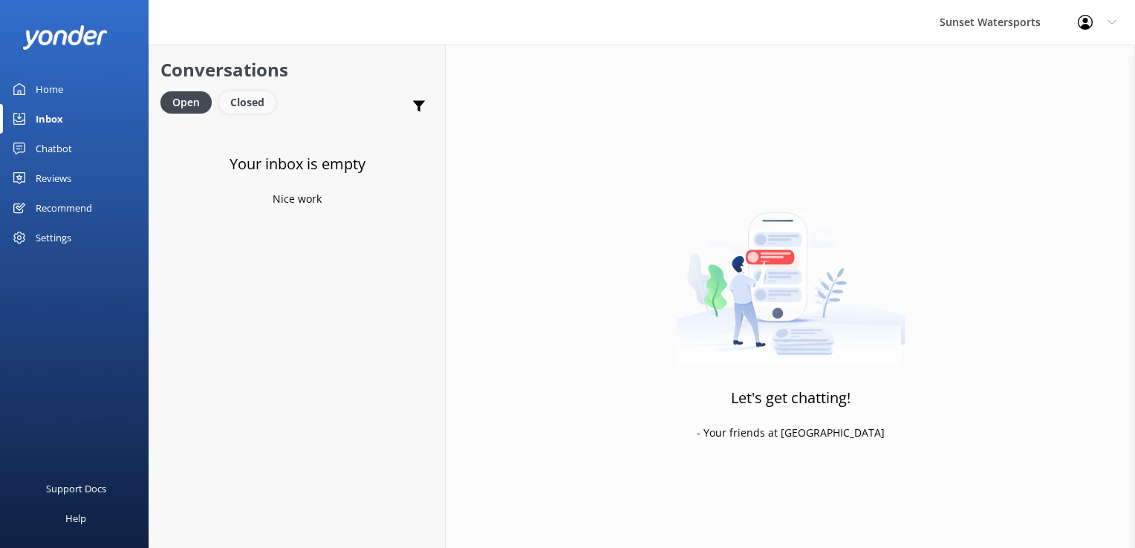
click at [273, 110] on link "Closed" at bounding box center [251, 102] width 64 height 16
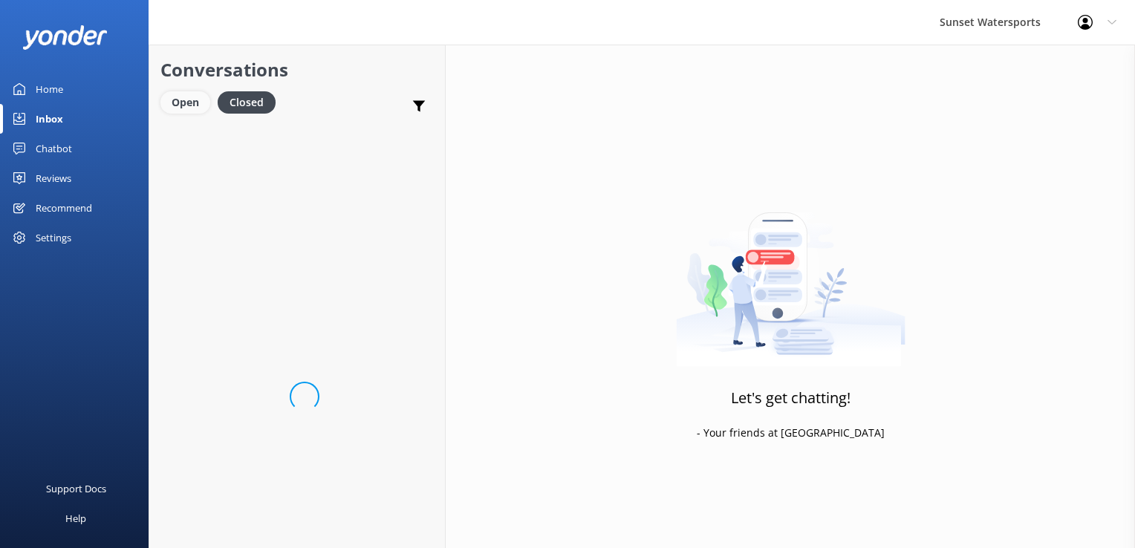
click at [182, 101] on div "Open" at bounding box center [185, 102] width 50 height 22
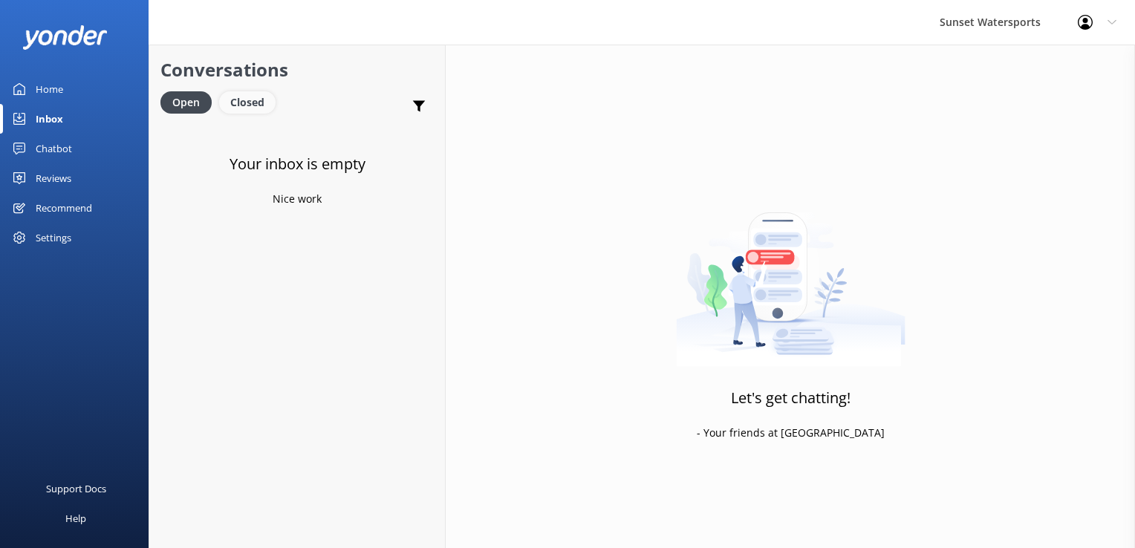
click at [241, 99] on div "Closed" at bounding box center [247, 102] width 56 height 22
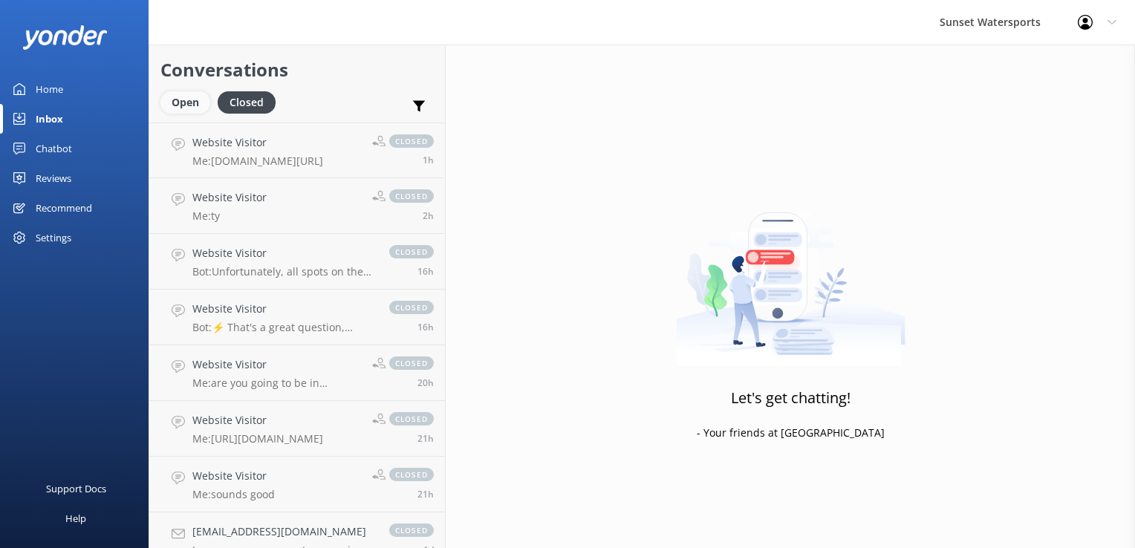
click at [198, 109] on div "Open" at bounding box center [185, 102] width 50 height 22
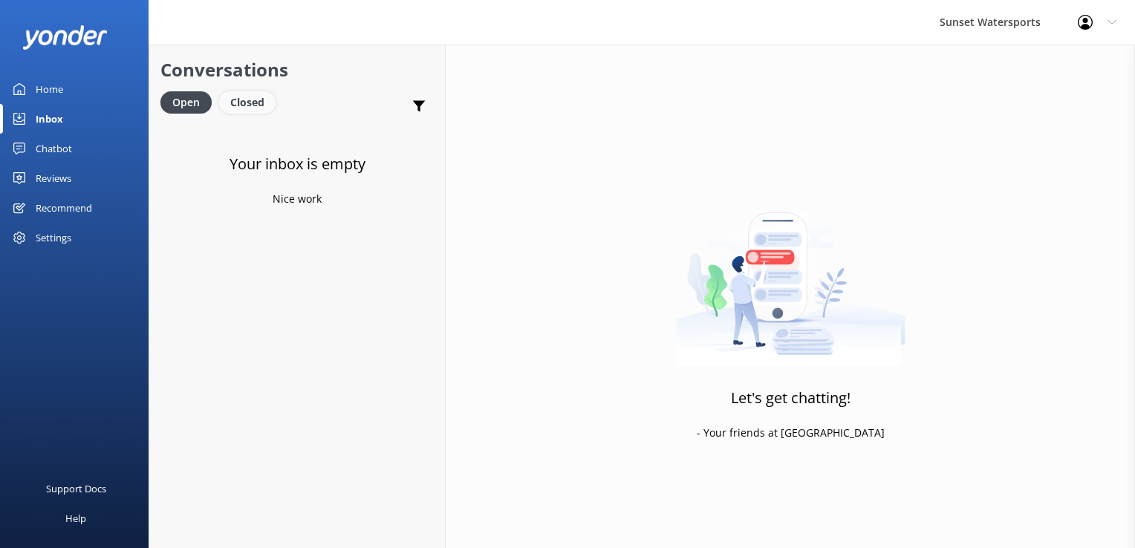
click at [262, 104] on div "Closed" at bounding box center [247, 102] width 56 height 22
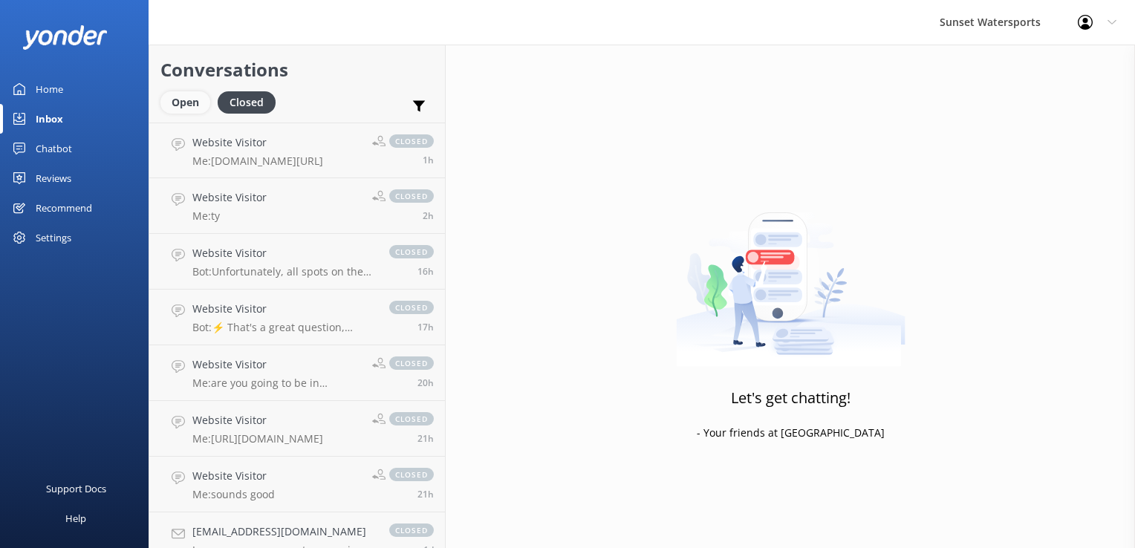
click at [195, 108] on div "Open" at bounding box center [185, 102] width 50 height 22
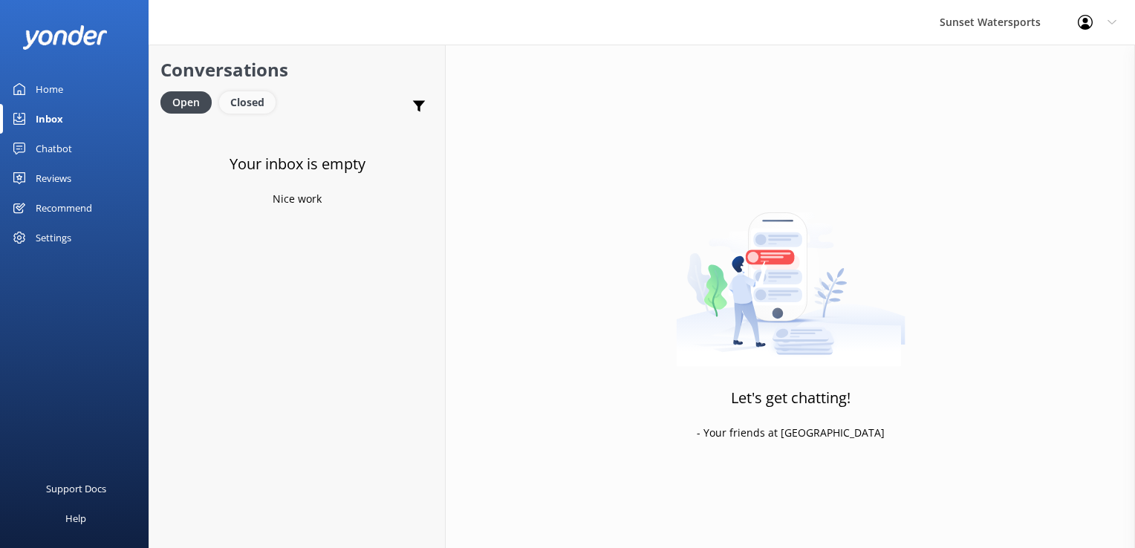
click at [253, 108] on div "Closed" at bounding box center [247, 102] width 56 height 22
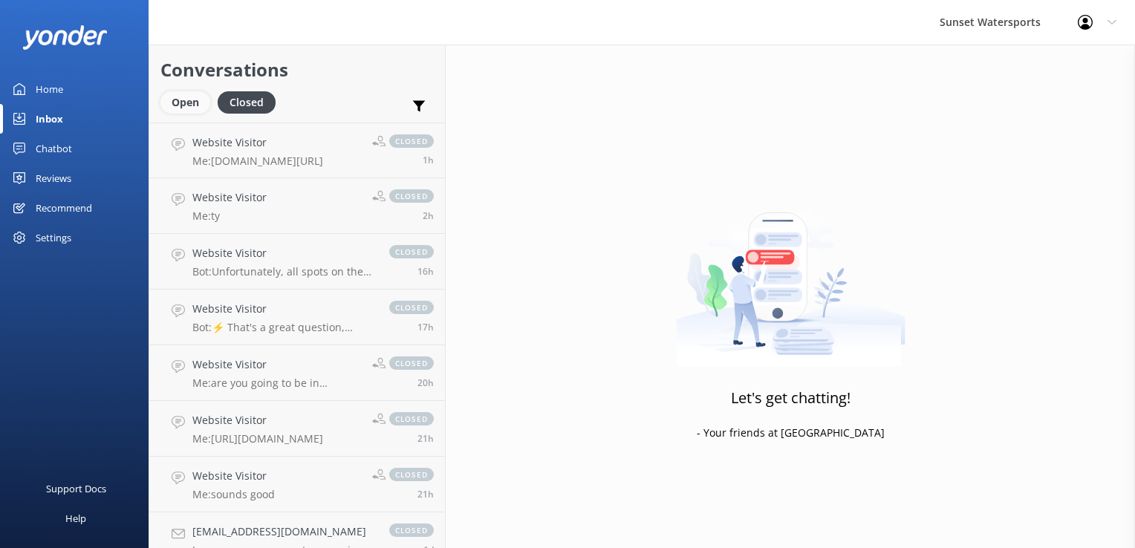
click at [166, 106] on div "Open" at bounding box center [185, 102] width 50 height 22
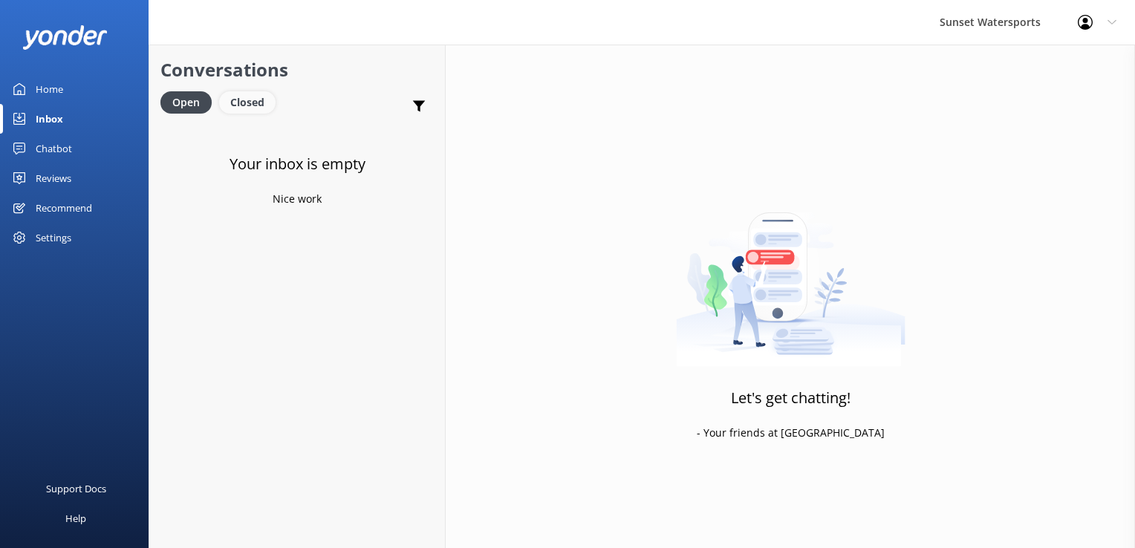
click at [240, 108] on div "Closed" at bounding box center [247, 102] width 56 height 22
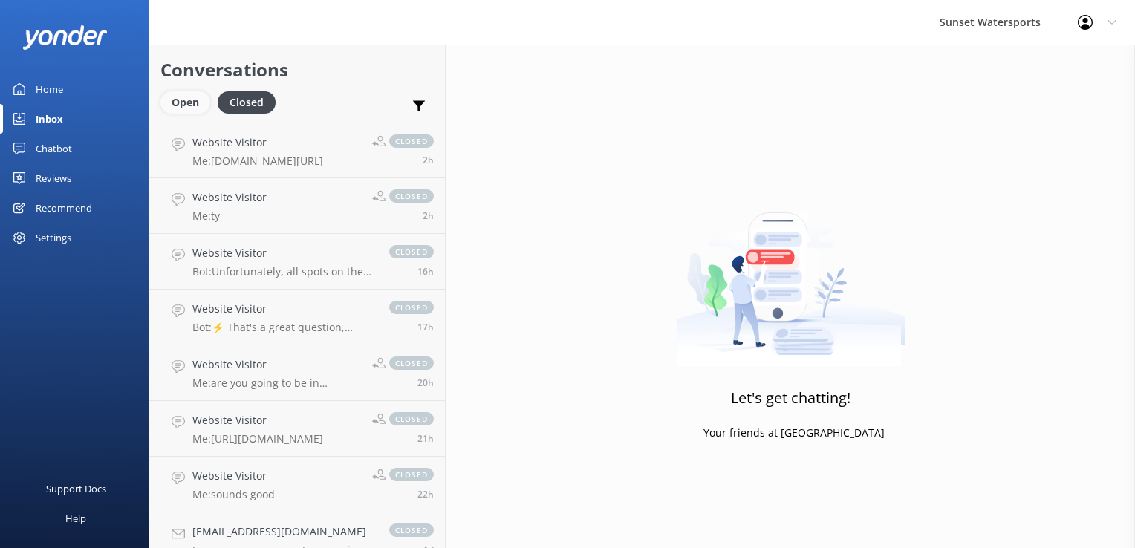
click at [201, 103] on div "Open" at bounding box center [185, 102] width 50 height 22
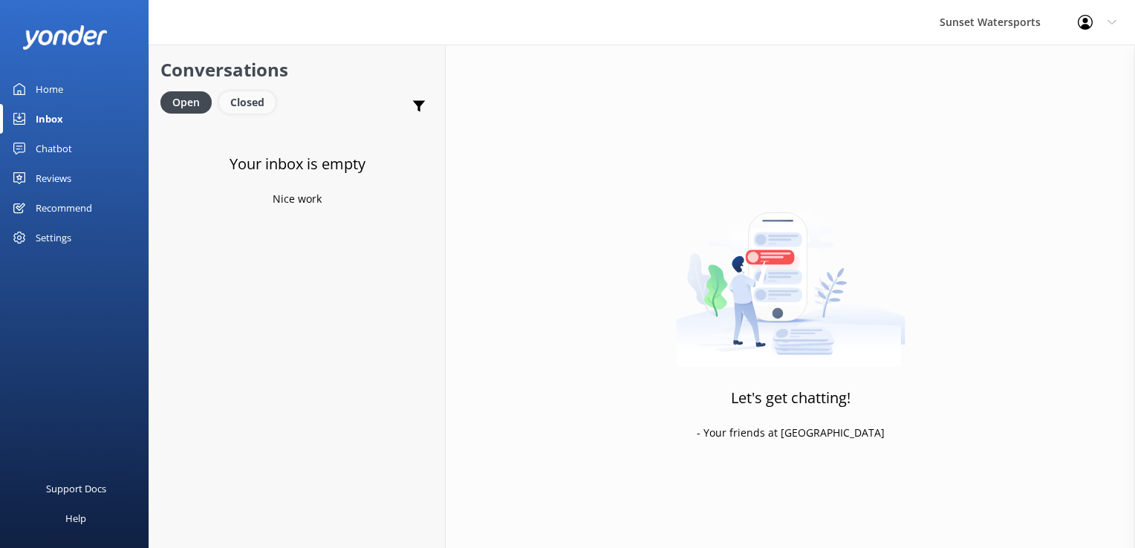
click at [248, 112] on div "Closed" at bounding box center [247, 102] width 56 height 22
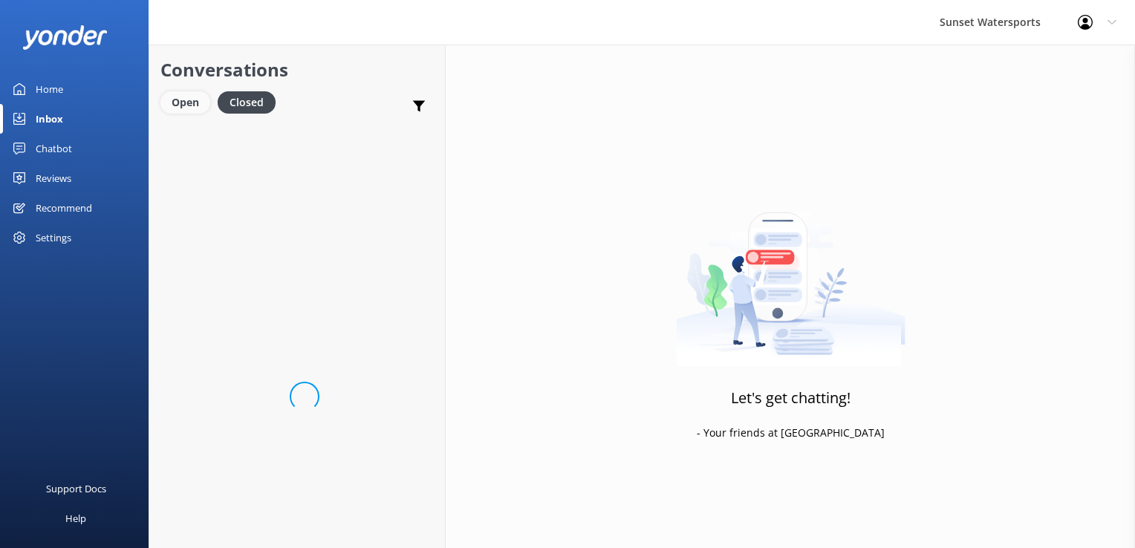
click at [189, 94] on div "Open" at bounding box center [185, 102] width 50 height 22
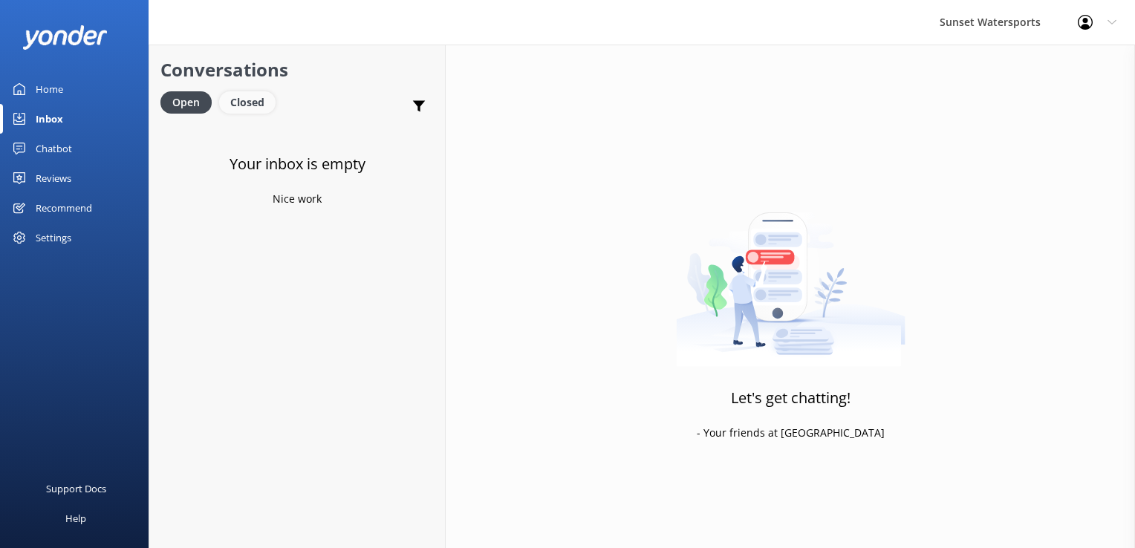
click at [250, 105] on div "Closed" at bounding box center [247, 102] width 56 height 22
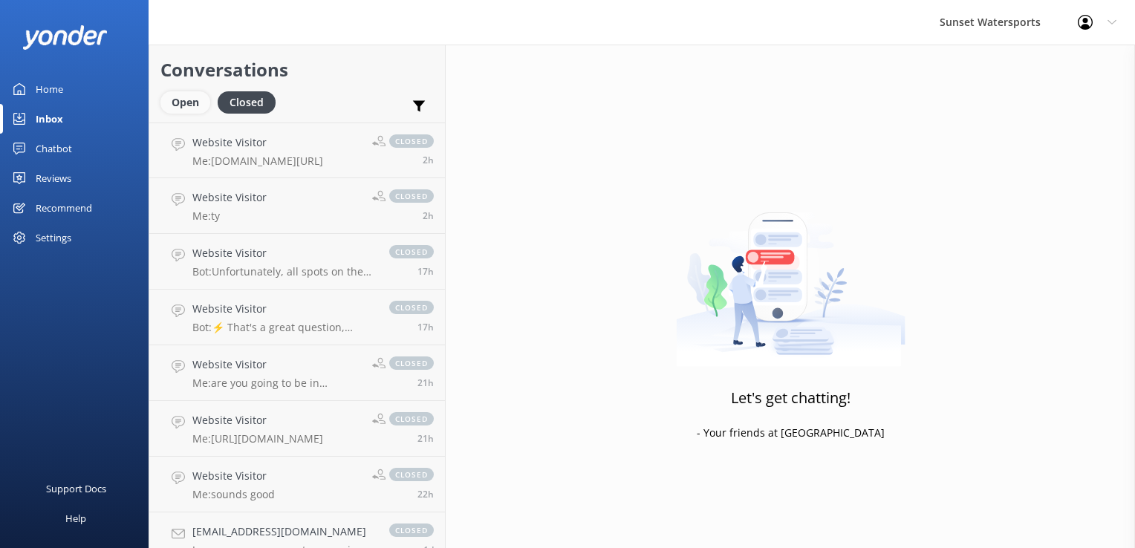
click at [177, 96] on div "Open" at bounding box center [185, 102] width 50 height 22
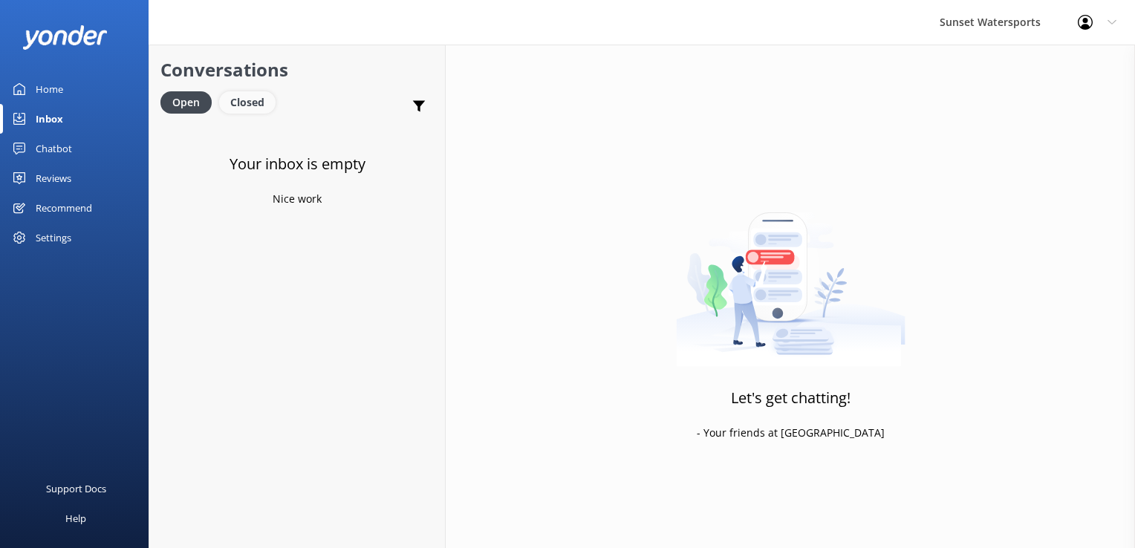
click at [269, 104] on div "Closed" at bounding box center [247, 102] width 56 height 22
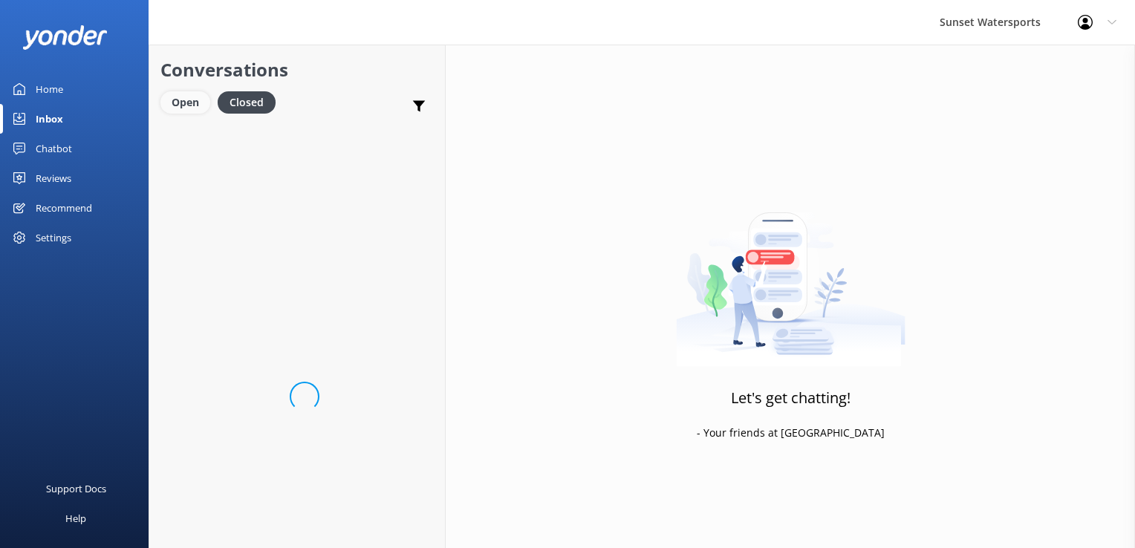
click at [203, 104] on div "Open" at bounding box center [185, 102] width 50 height 22
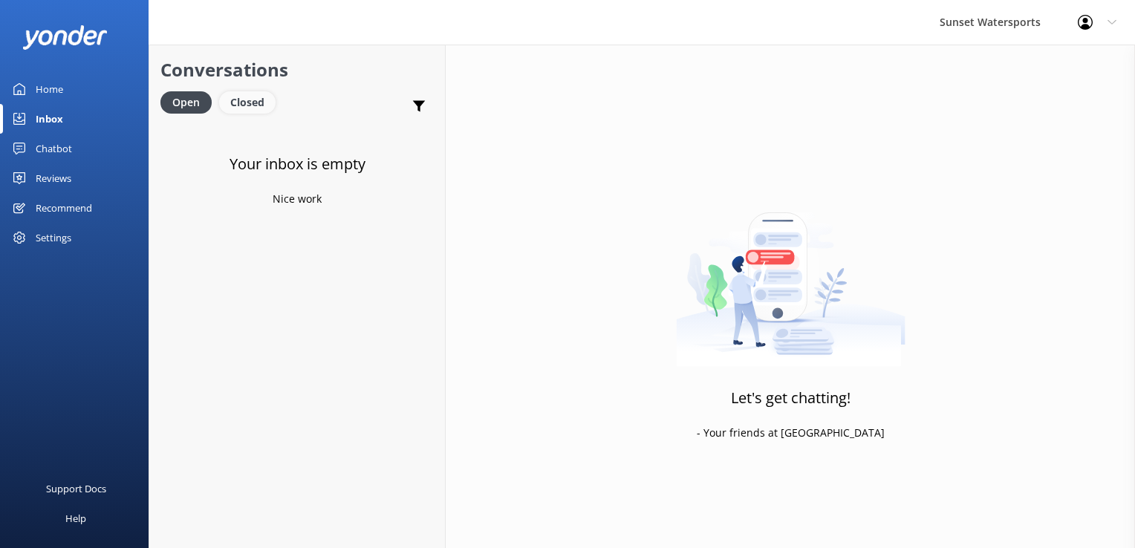
click at [248, 104] on div "Closed" at bounding box center [247, 102] width 56 height 22
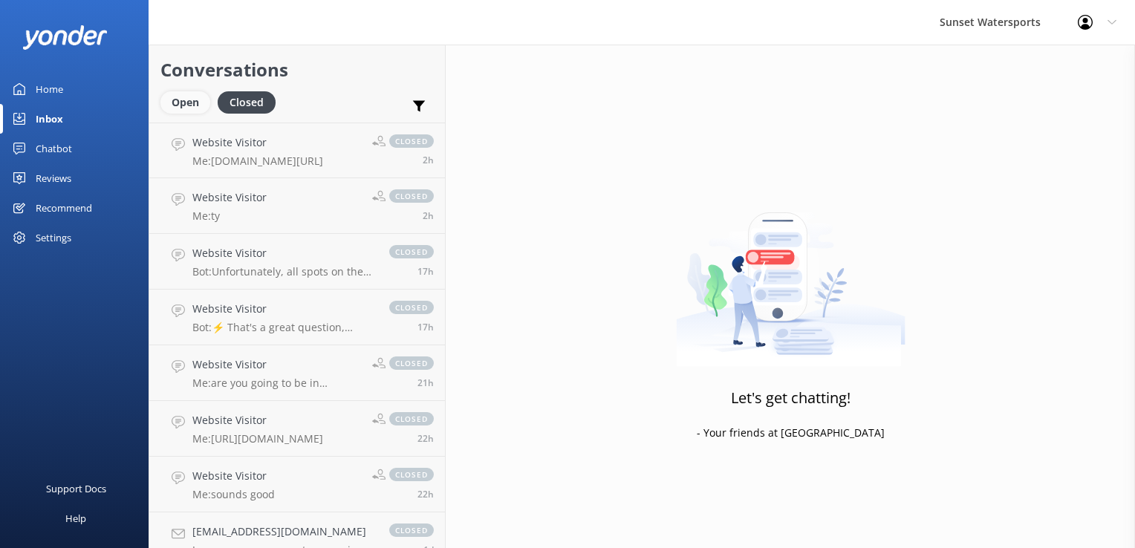
click at [177, 100] on div "Open" at bounding box center [185, 102] width 50 height 22
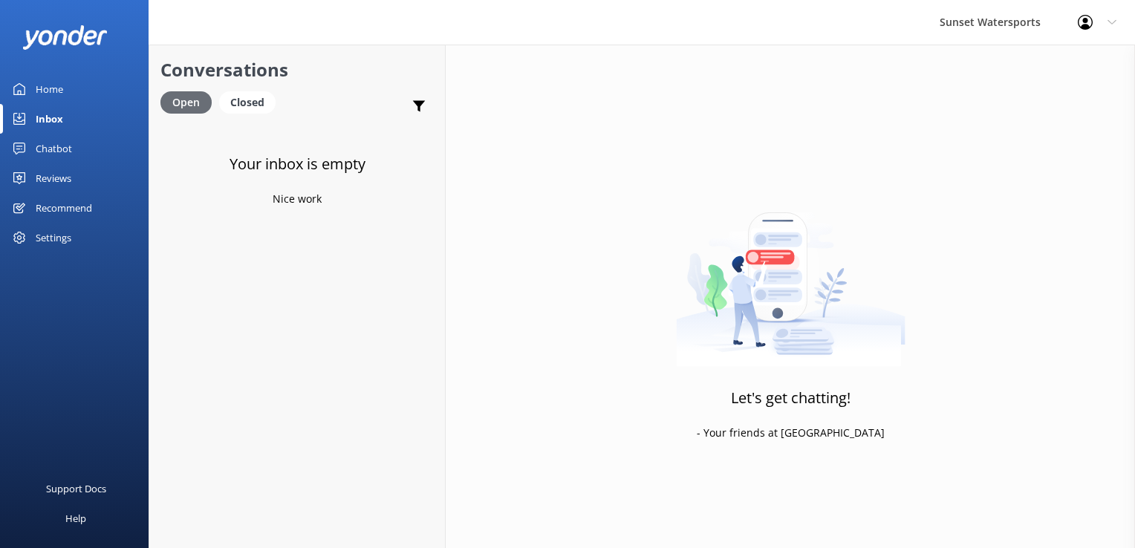
drag, startPoint x: 237, startPoint y: 102, endPoint x: 173, endPoint y: 105, distance: 64.0
click at [237, 102] on div "Closed" at bounding box center [247, 102] width 56 height 22
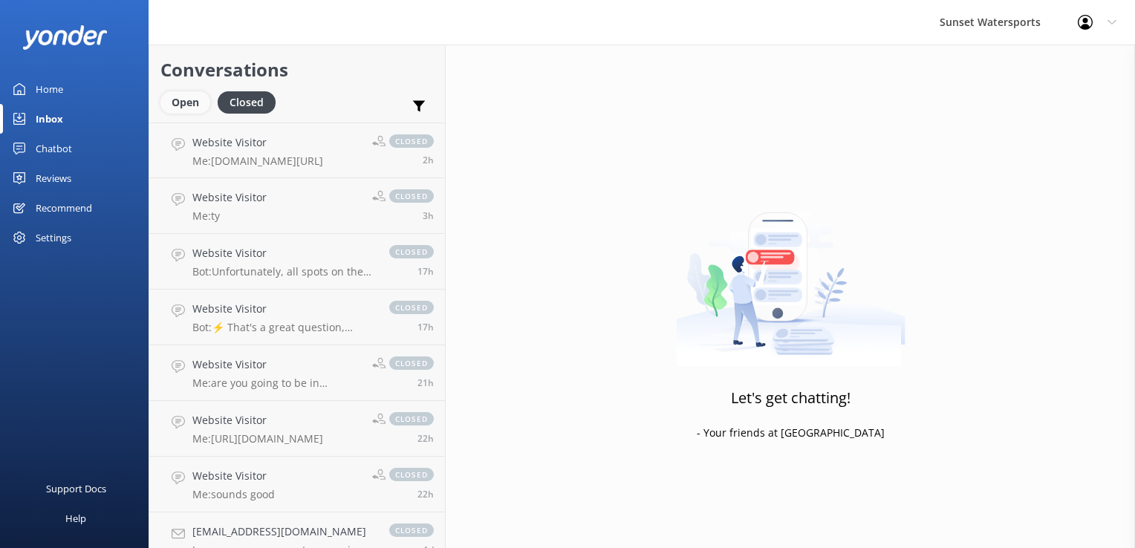
click at [165, 105] on div "Open" at bounding box center [185, 102] width 50 height 22
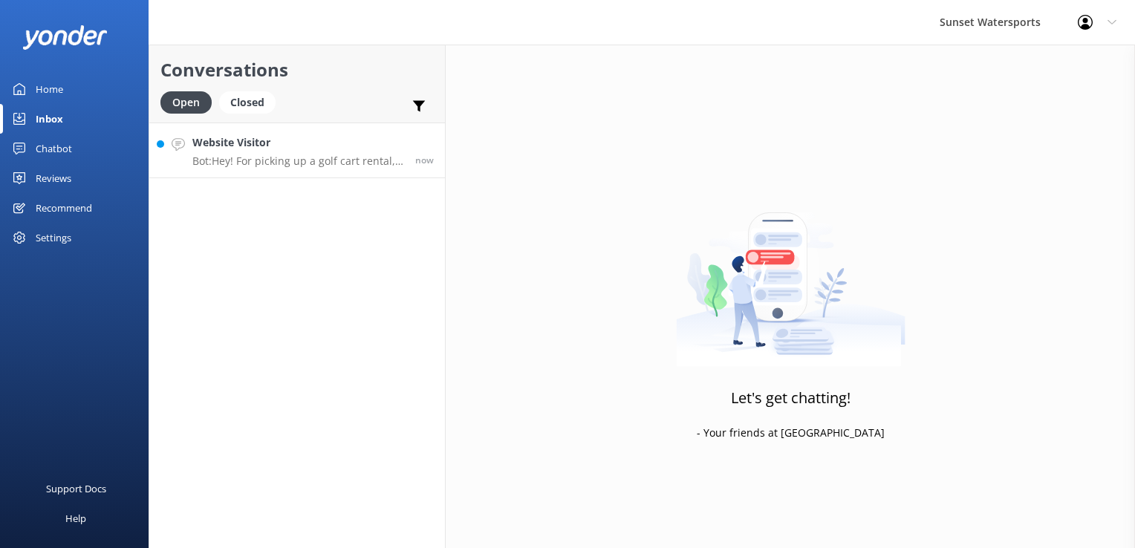
click at [255, 138] on h4 "Website Visitor" at bounding box center [298, 142] width 212 height 16
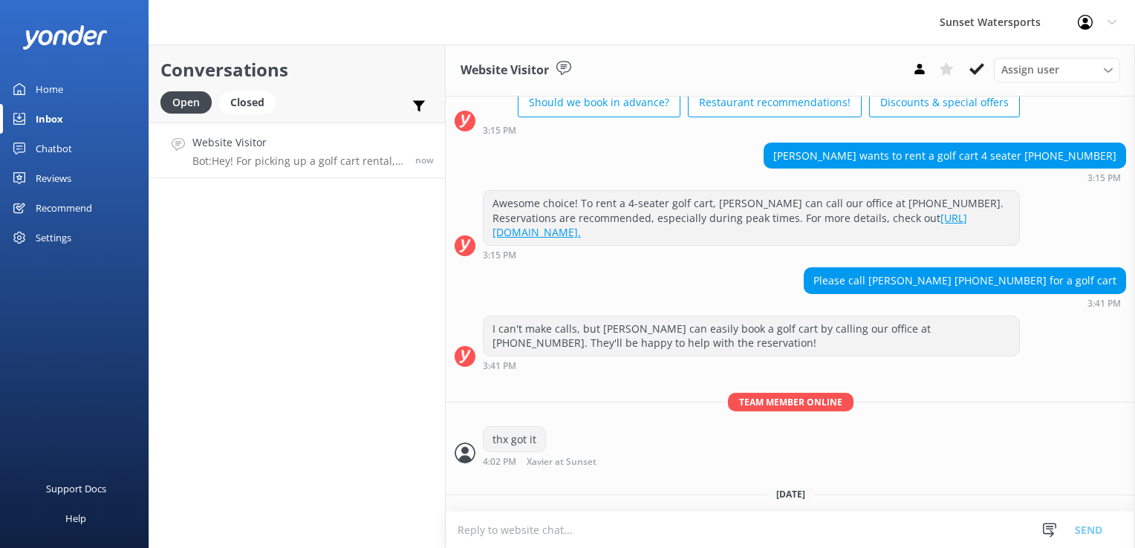
scroll to position [16306, 0]
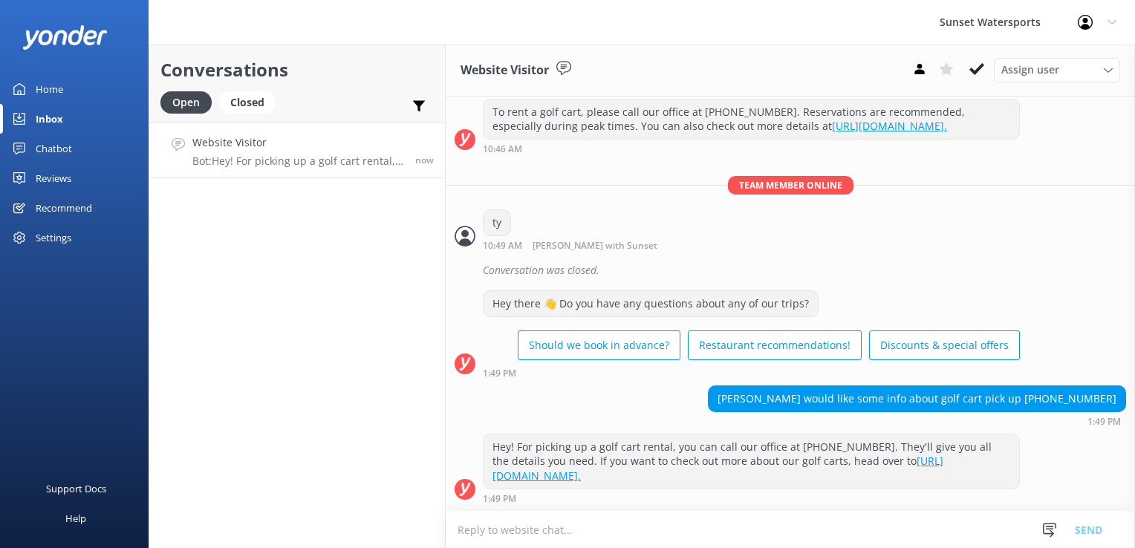
click at [568, 528] on textarea at bounding box center [790, 530] width 689 height 36
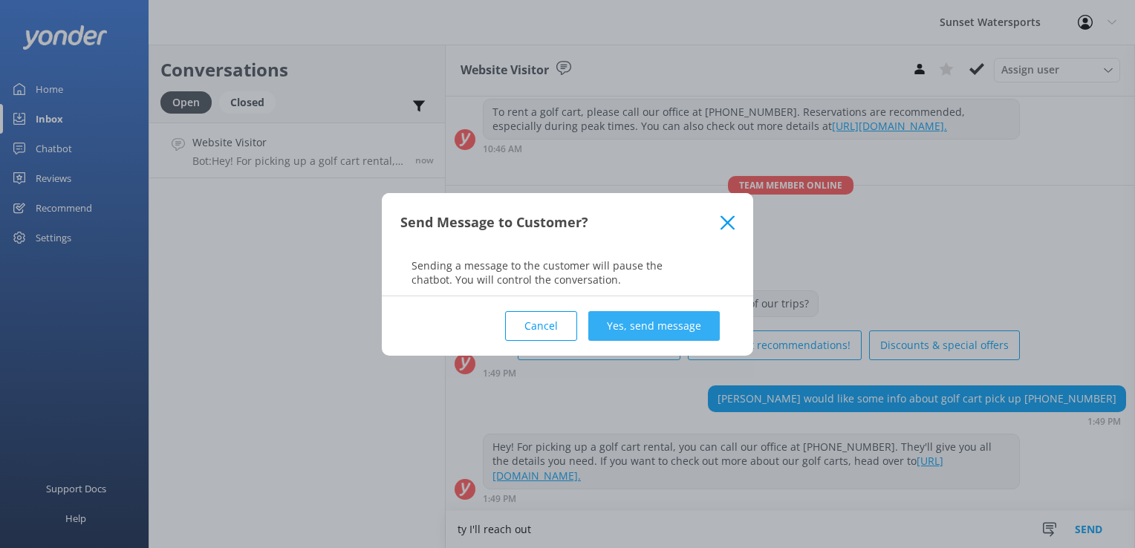
type textarea "ty I'll reach out"
click at [643, 332] on button "Yes, send message" at bounding box center [654, 326] width 132 height 30
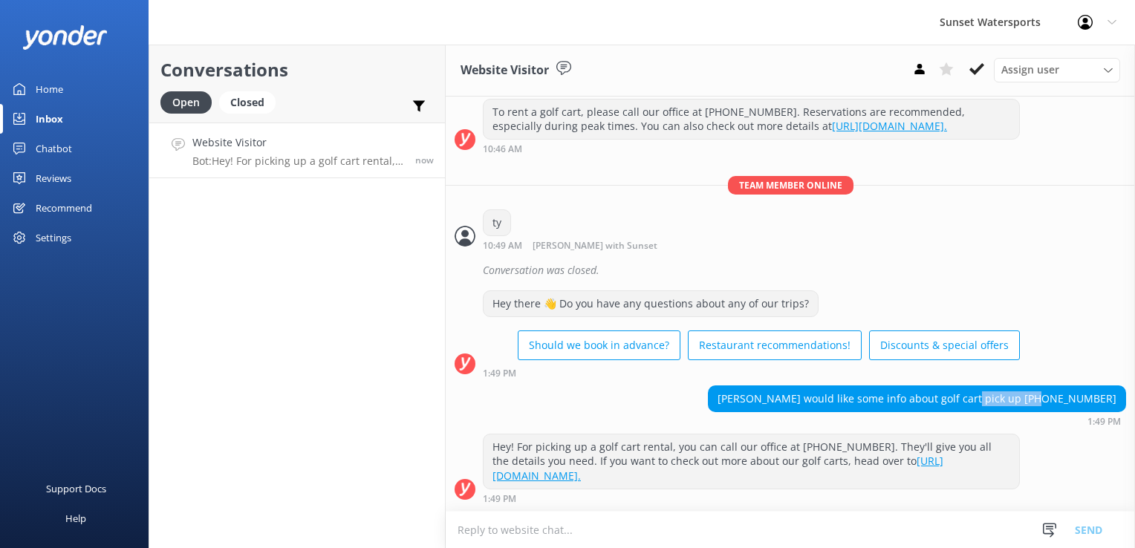
drag, startPoint x: 1040, startPoint y: 397, endPoint x: 1126, endPoint y: 400, distance: 86.2
click at [1126, 400] on div "[DATE] Hey there 👋 Do you have any questions about any of our trips? Should we …" at bounding box center [790, 304] width 689 height 415
click at [1079, 351] on div "Hey there 👋 Do you have any questions about any of our trips? Should we book in…" at bounding box center [790, 334] width 689 height 88
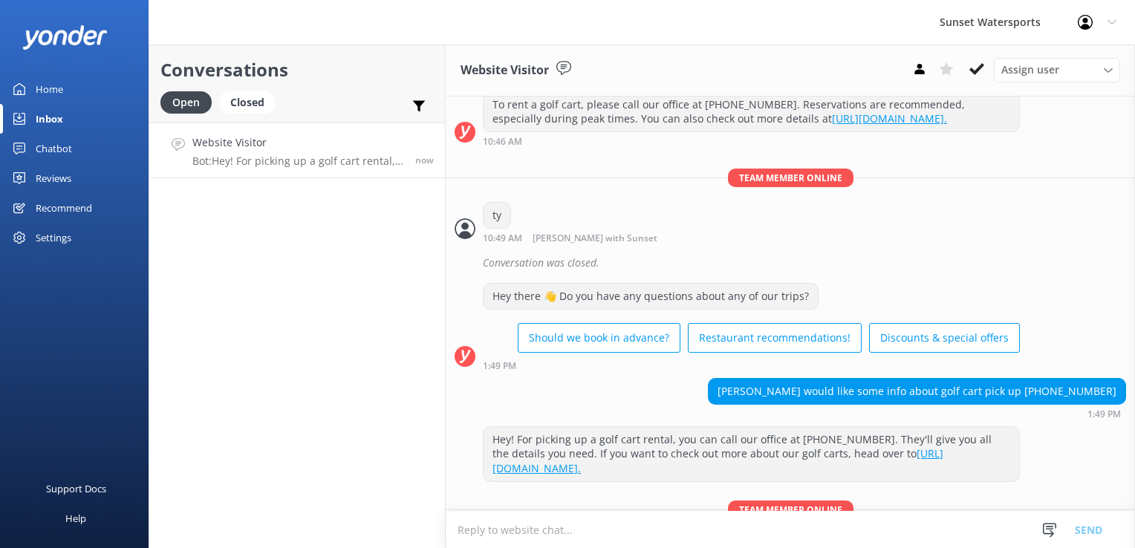
scroll to position [16385, 0]
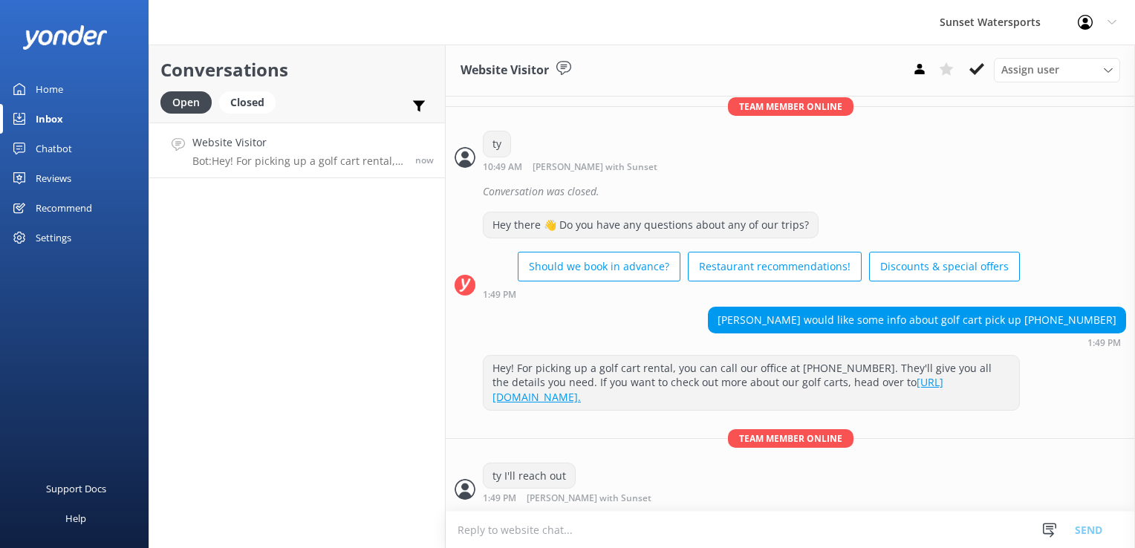
click at [1041, 319] on div "[PERSON_NAME] would like some info about golf cart pick up [PHONE_NUMBER]" at bounding box center [917, 320] width 417 height 25
drag, startPoint x: 1041, startPoint y: 319, endPoint x: 1049, endPoint y: 317, distance: 8.7
click at [1049, 317] on div "[PERSON_NAME] would like some info about golf cart pick up [PHONE_NUMBER]" at bounding box center [917, 320] width 417 height 25
drag, startPoint x: 1049, startPoint y: 317, endPoint x: 1025, endPoint y: 290, distance: 35.8
click at [1025, 290] on div "Hey there 👋 Do you have any questions about any of our trips? Should we book in…" at bounding box center [790, 256] width 689 height 88
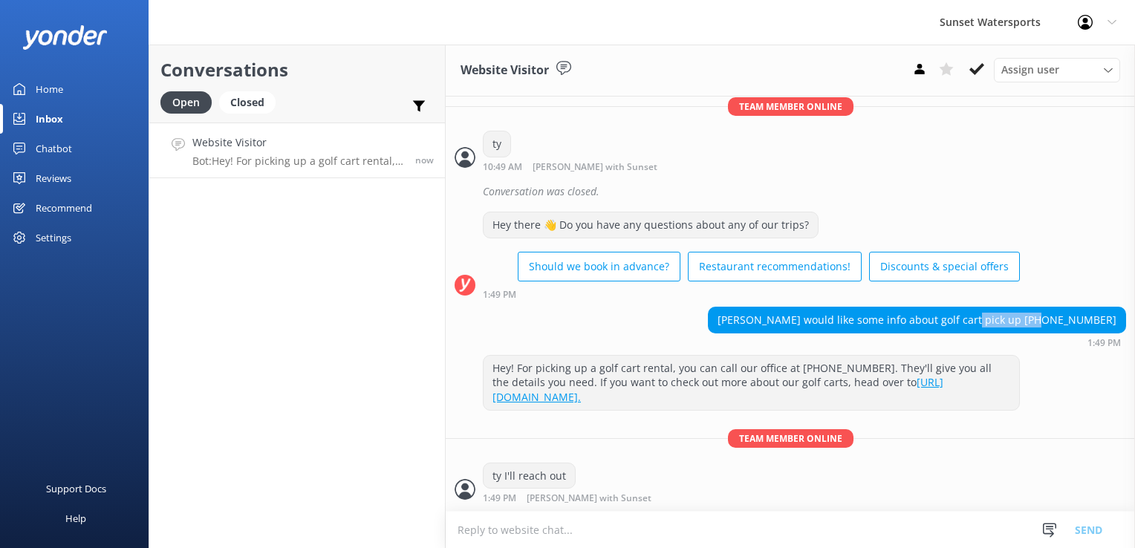
drag, startPoint x: 1025, startPoint y: 290, endPoint x: 1117, endPoint y: 314, distance: 95.1
click at [1117, 314] on div "[PERSON_NAME] would like some info about golf cart pick up [PHONE_NUMBER] 1:49 …" at bounding box center [790, 327] width 689 height 41
copy div "[PHONE_NUMBER]"
click at [1049, 267] on div "Hey there 👋 Do you have any questions about any of our trips? Should we book in…" at bounding box center [790, 256] width 689 height 88
click at [251, 334] on div "Conversations Open Closed Important Assigned to me Unassigned Website Visitor B…" at bounding box center [297, 297] width 297 height 504
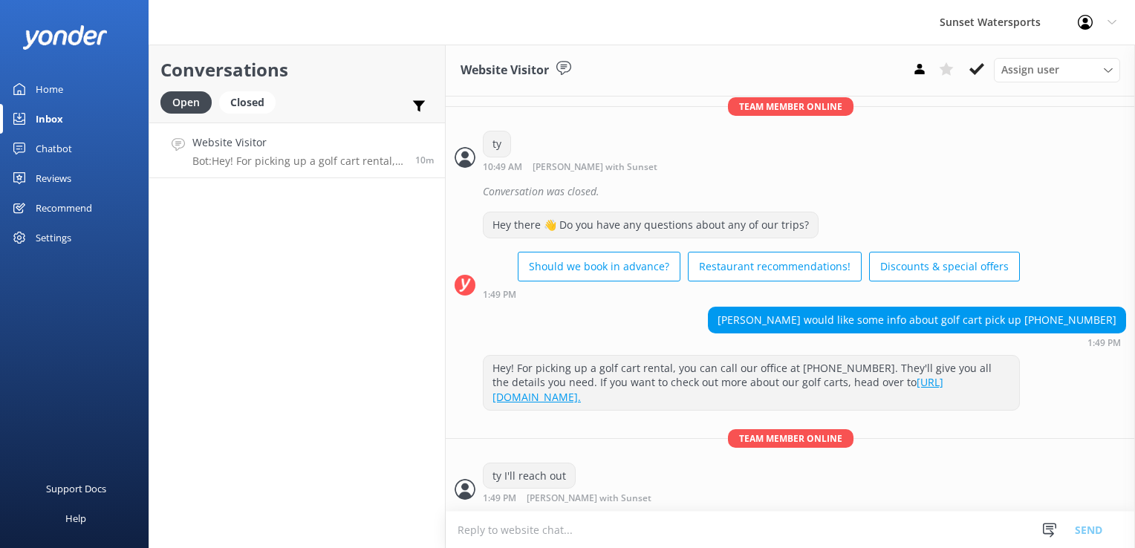
click at [259, 150] on h4 "Website Visitor" at bounding box center [298, 142] width 212 height 16
click at [978, 65] on icon at bounding box center [977, 69] width 15 height 15
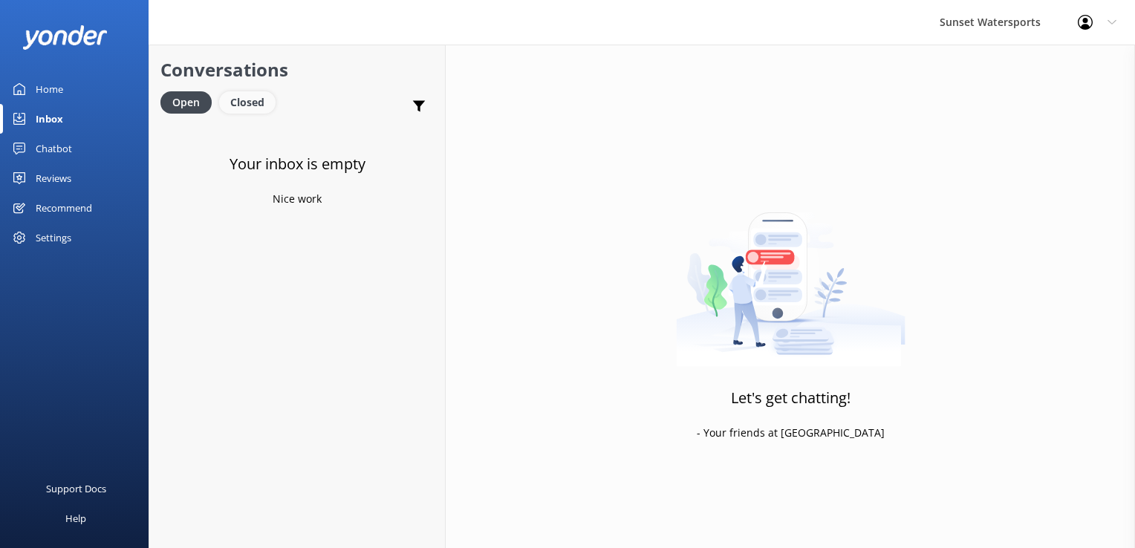
click at [250, 112] on div "Closed" at bounding box center [247, 102] width 56 height 22
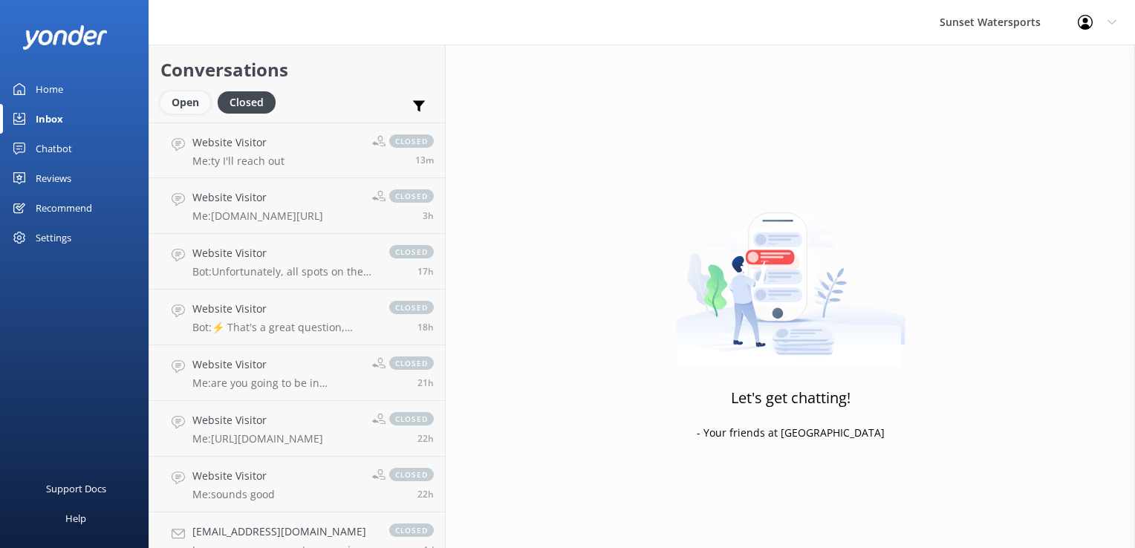
click at [192, 100] on div "Open" at bounding box center [185, 102] width 50 height 22
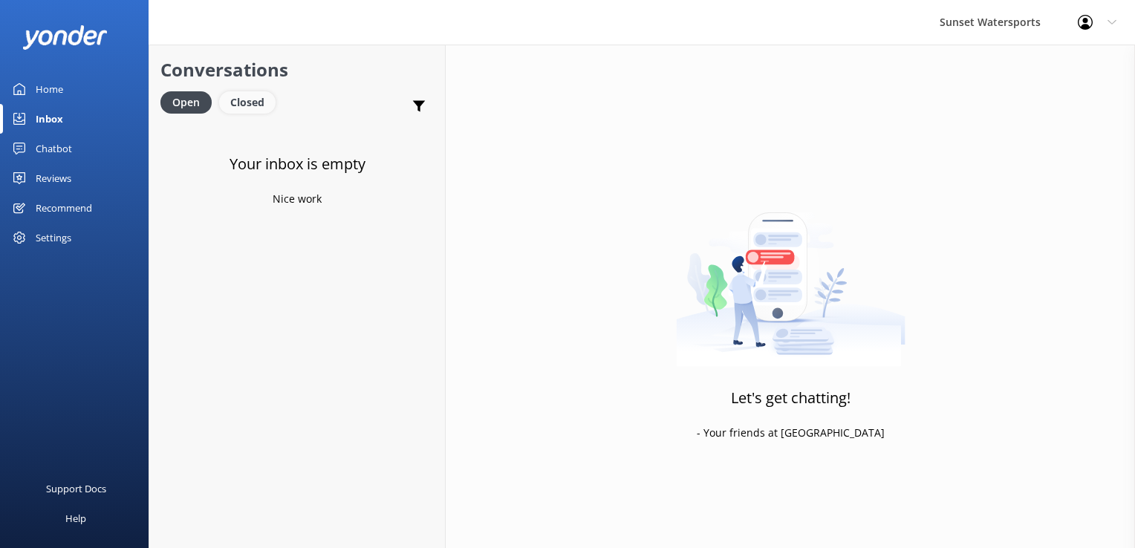
click at [258, 105] on div "Closed" at bounding box center [247, 102] width 56 height 22
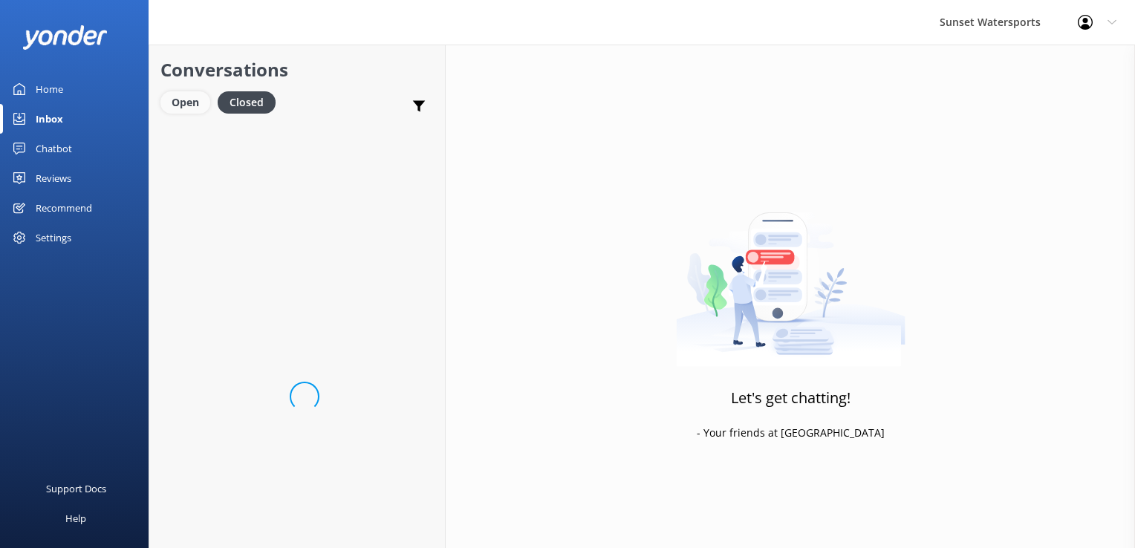
click at [201, 108] on div "Open" at bounding box center [185, 102] width 50 height 22
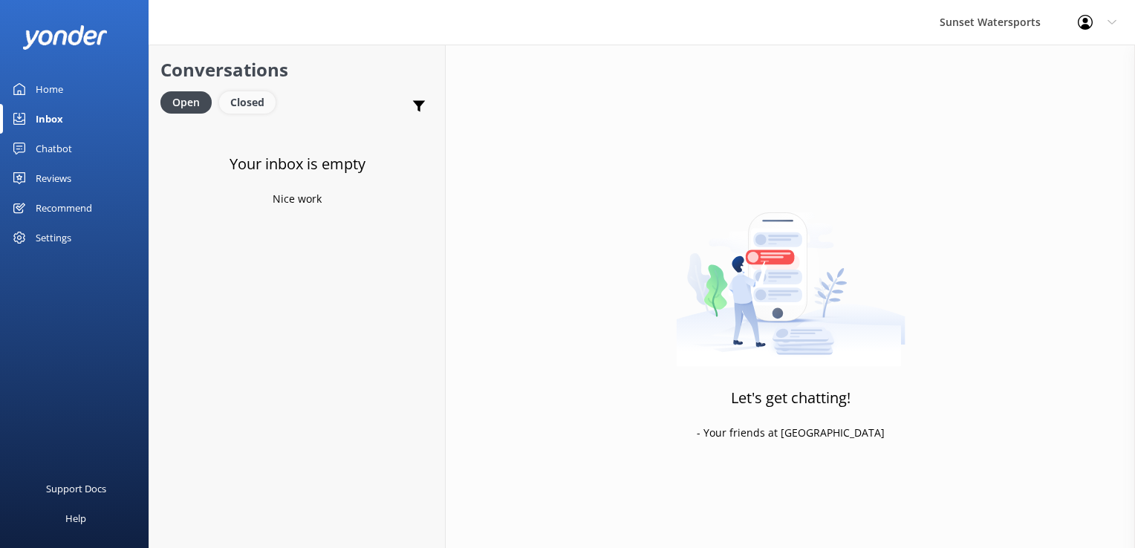
click at [263, 102] on div "Closed" at bounding box center [247, 102] width 56 height 22
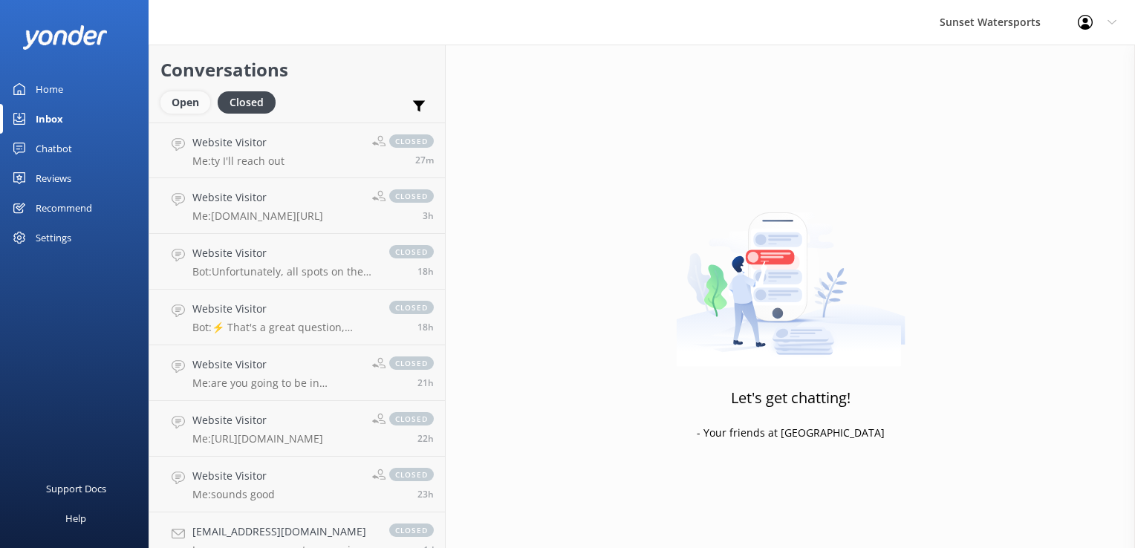
click at [184, 102] on div "Open" at bounding box center [185, 102] width 50 height 22
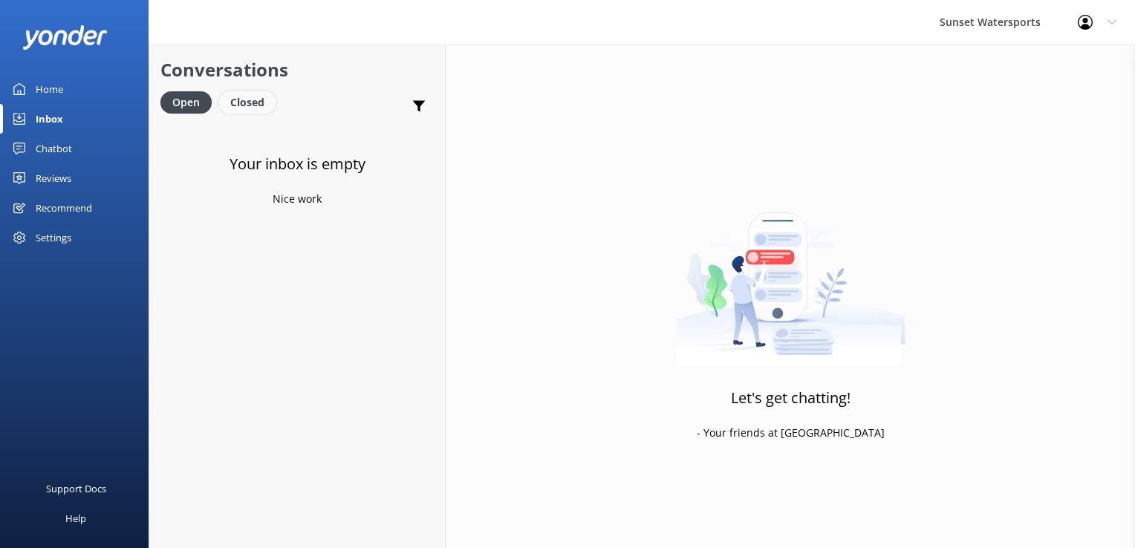
click at [235, 103] on div "Closed" at bounding box center [247, 102] width 56 height 22
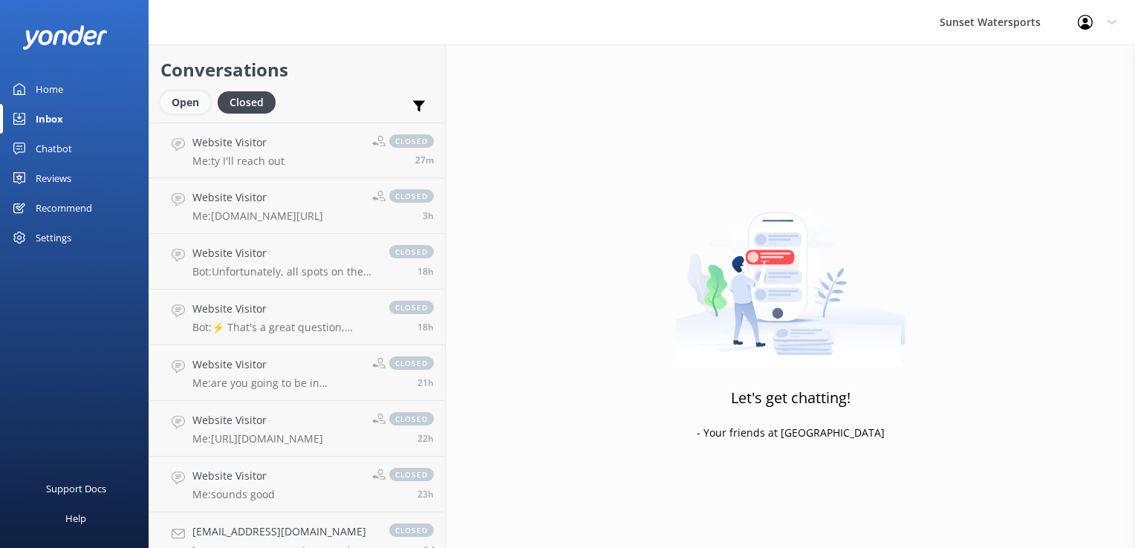
click at [197, 100] on div "Open" at bounding box center [185, 102] width 50 height 22
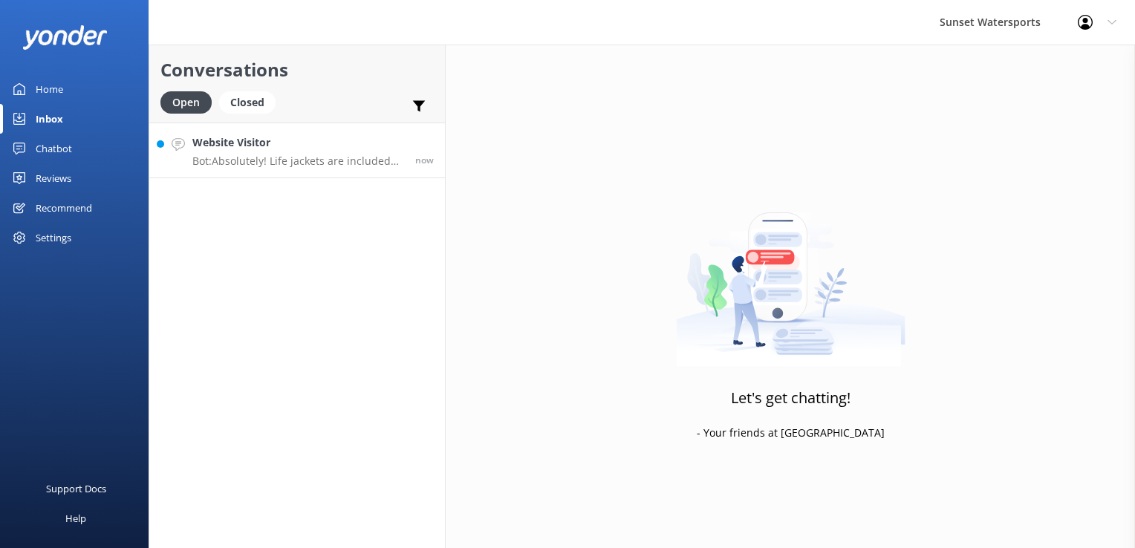
click at [341, 162] on p "Bot: Absolutely! Life jackets are included with all our boat rentals. If you ne…" at bounding box center [298, 161] width 212 height 13
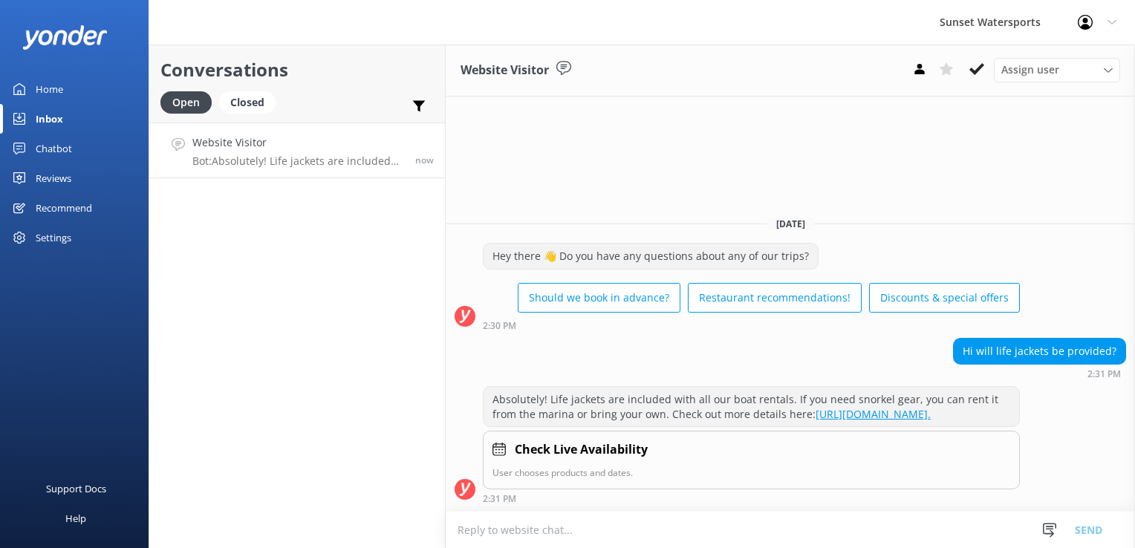
click at [522, 544] on textarea at bounding box center [790, 530] width 689 height 36
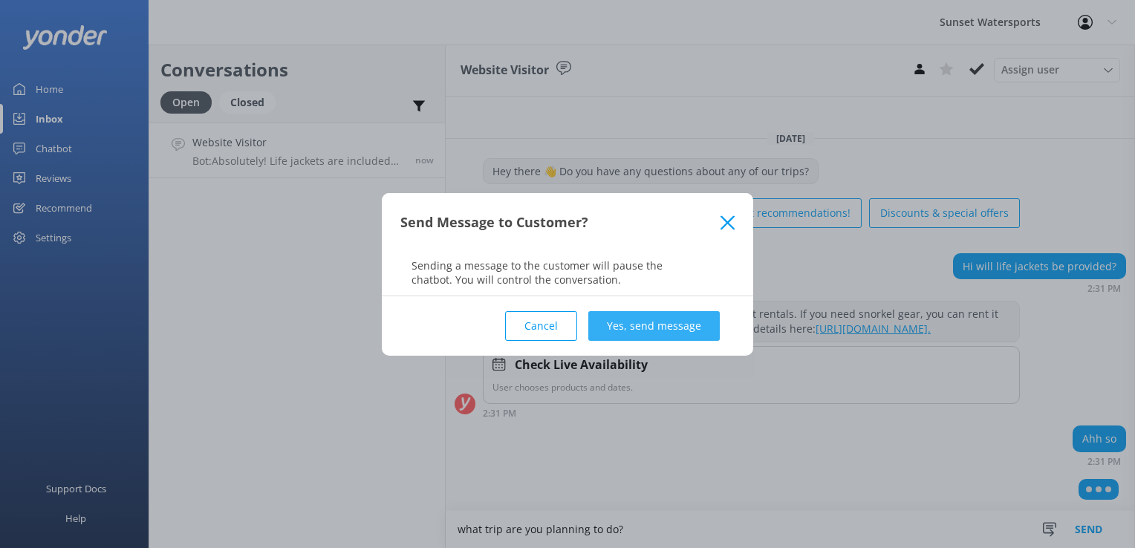
type textarea "what trip are you planning to do?"
click at [652, 326] on button "Yes, send message" at bounding box center [654, 326] width 132 height 30
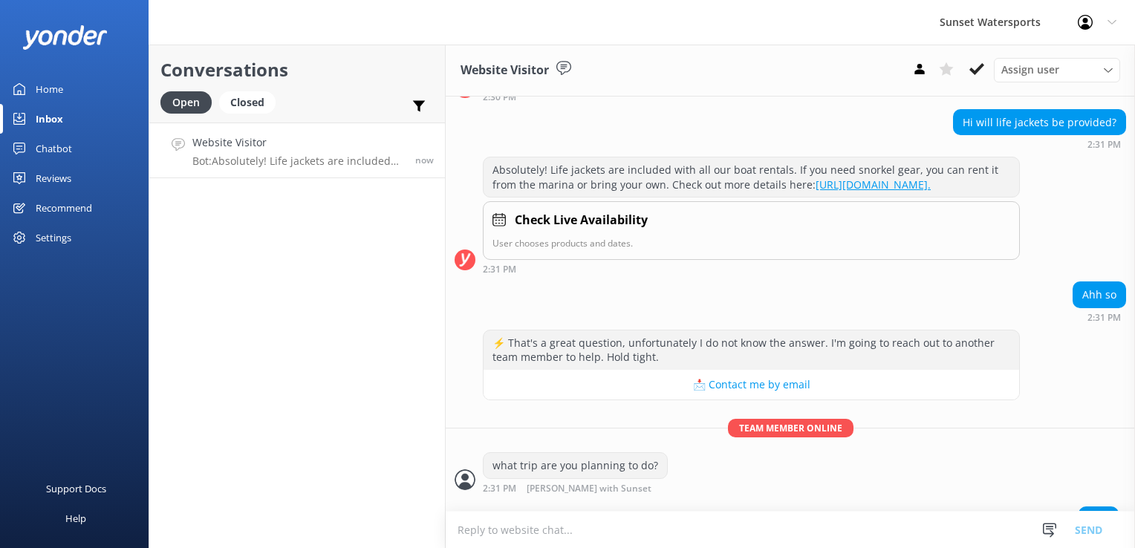
scroll to position [158, 0]
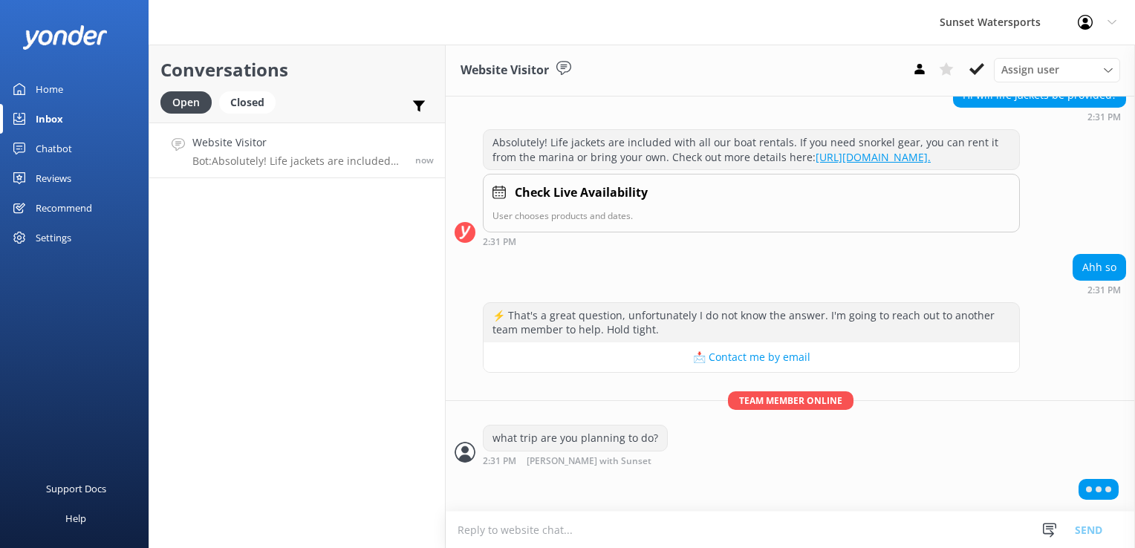
click at [663, 533] on textarea at bounding box center [790, 530] width 689 height 36
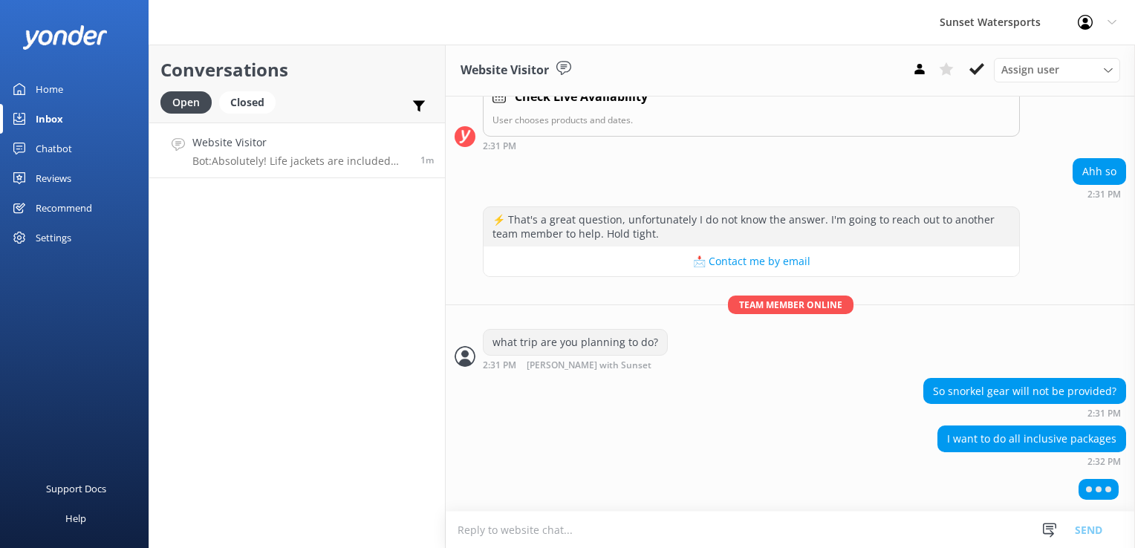
scroll to position [254, 0]
click at [525, 533] on textarea at bounding box center [790, 530] width 689 height 36
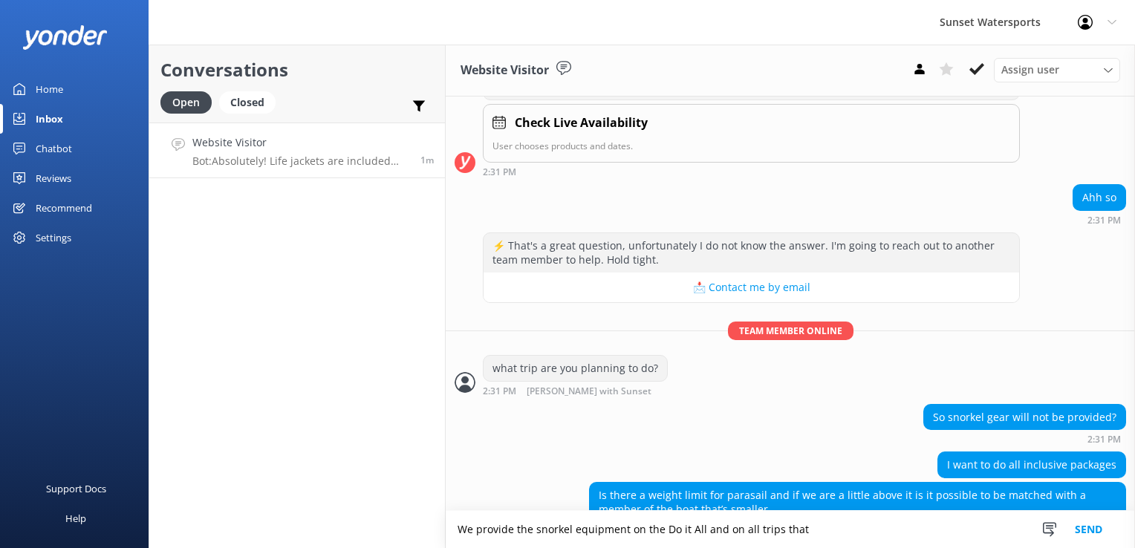
scroll to position [263, 0]
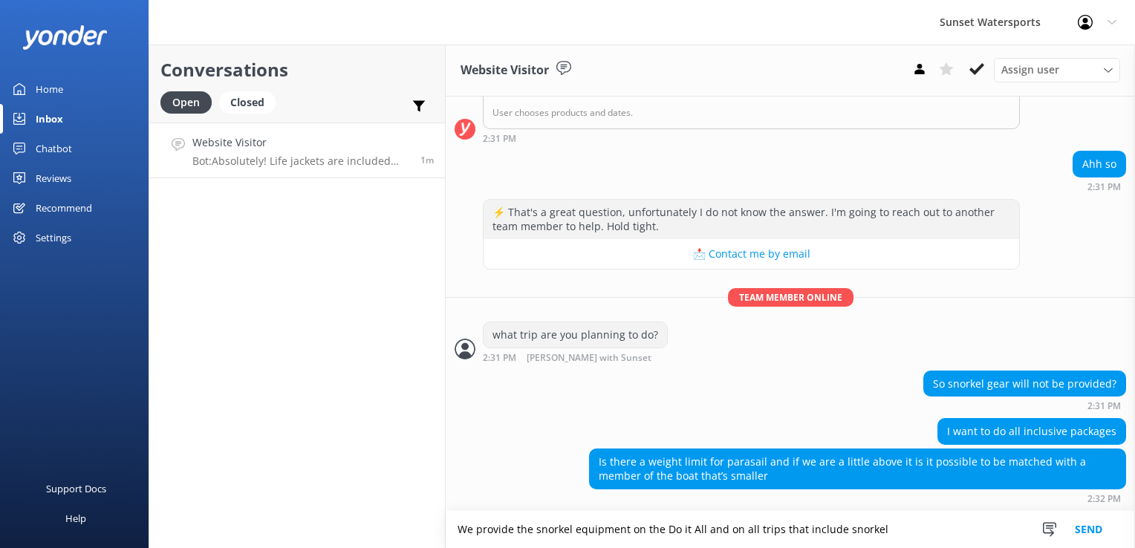
type textarea "We provide the snorkel equipment on the Do it All and on all trips that include…"
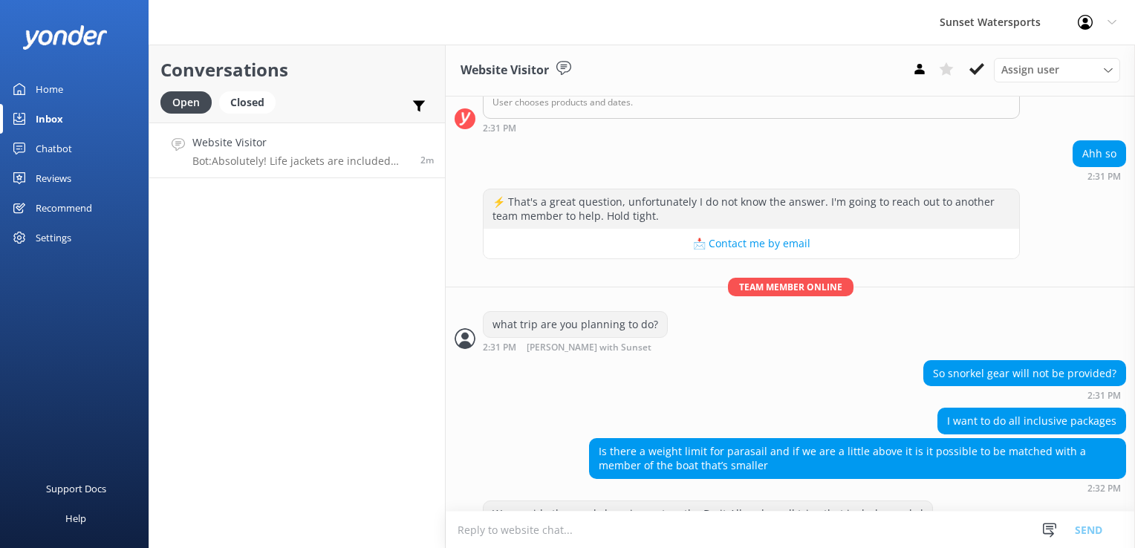
scroll to position [312, 0]
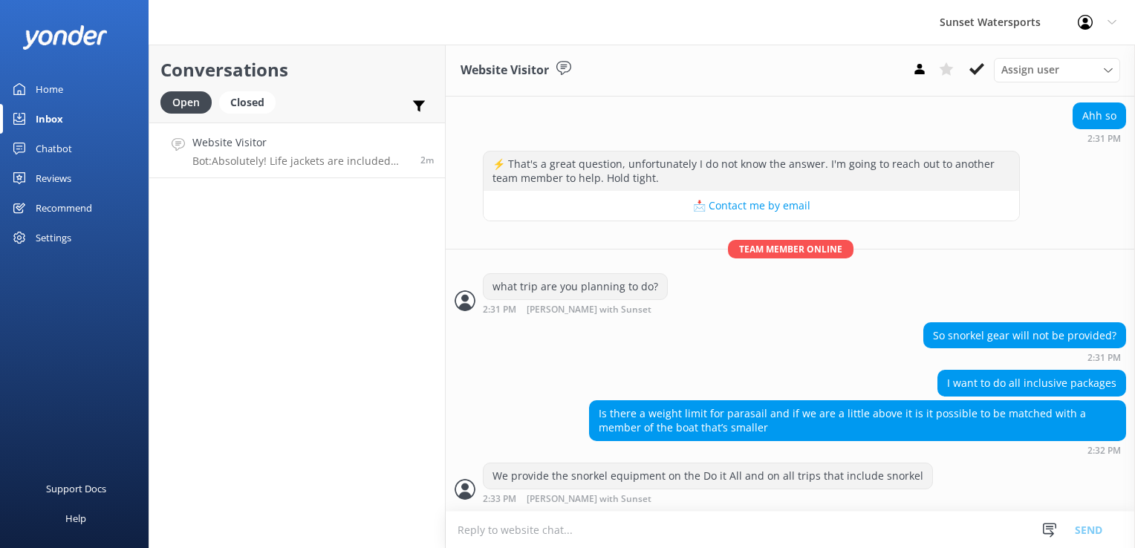
click at [520, 535] on textarea at bounding box center [790, 530] width 689 height 36
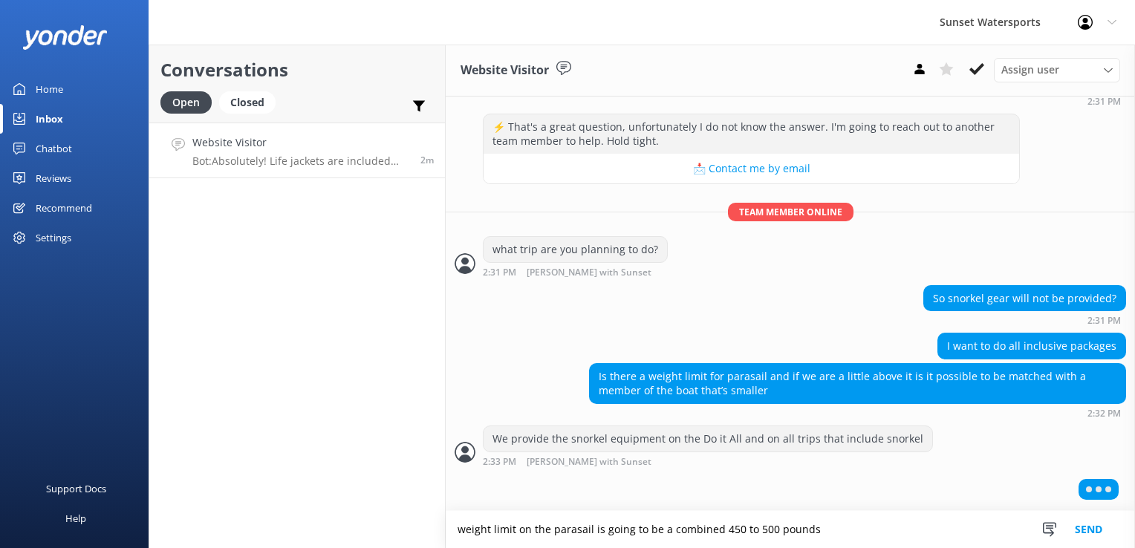
type textarea "weight limit on the parasail is going to be a combined 450 to 500 pounds"
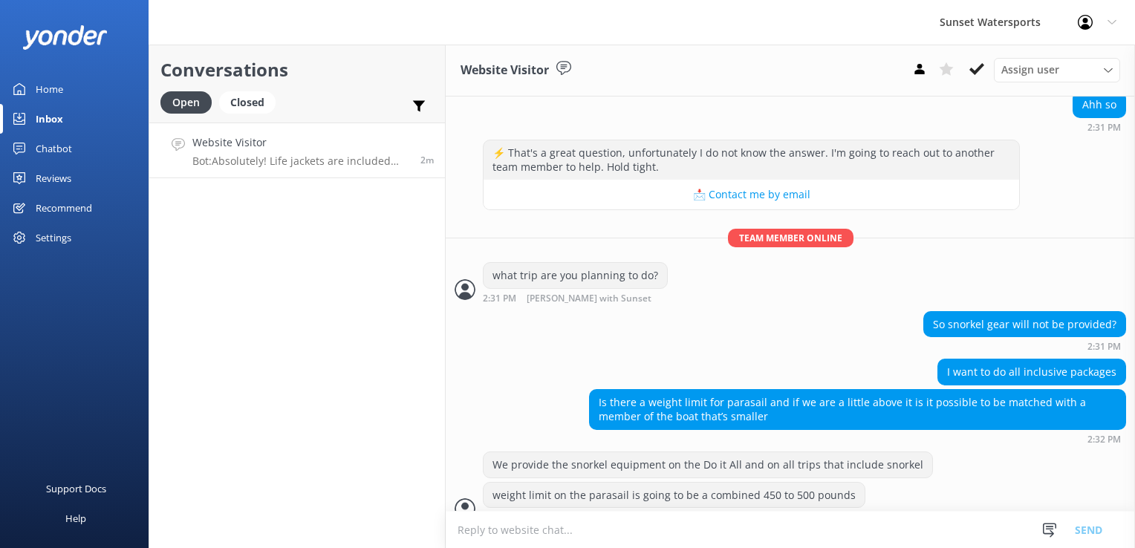
scroll to position [389, 0]
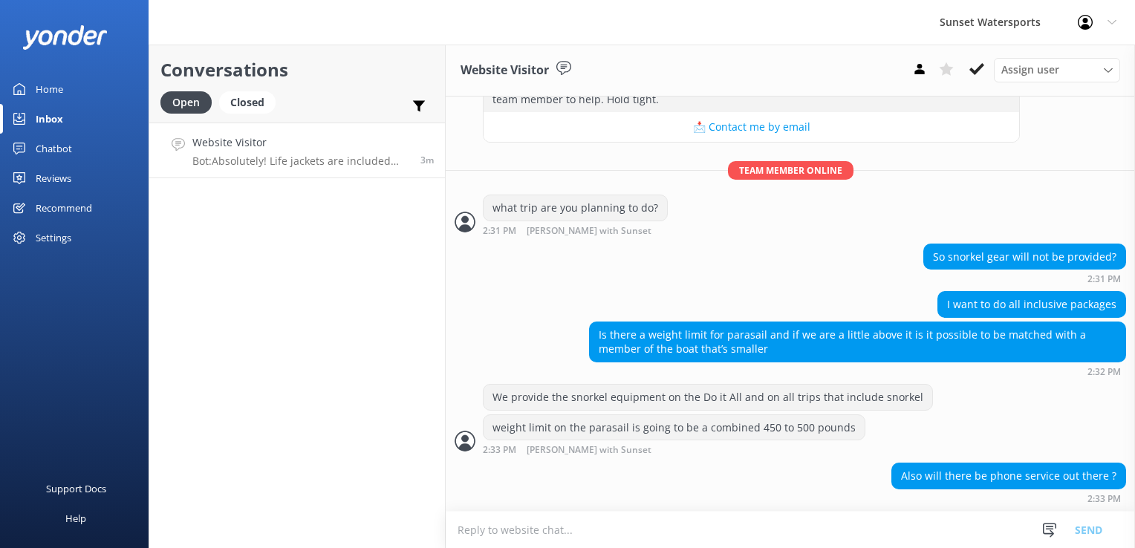
click at [571, 525] on textarea at bounding box center [790, 530] width 689 height 36
type textarea "yes, we only go about a 10 minute ride out to the sanctuary area we use for the…"
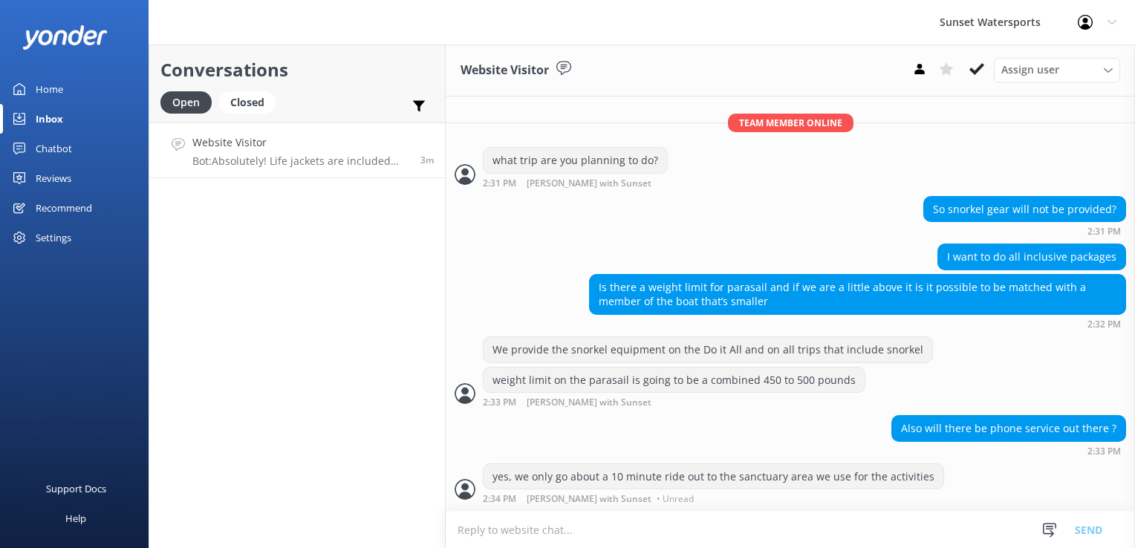
scroll to position [437, 0]
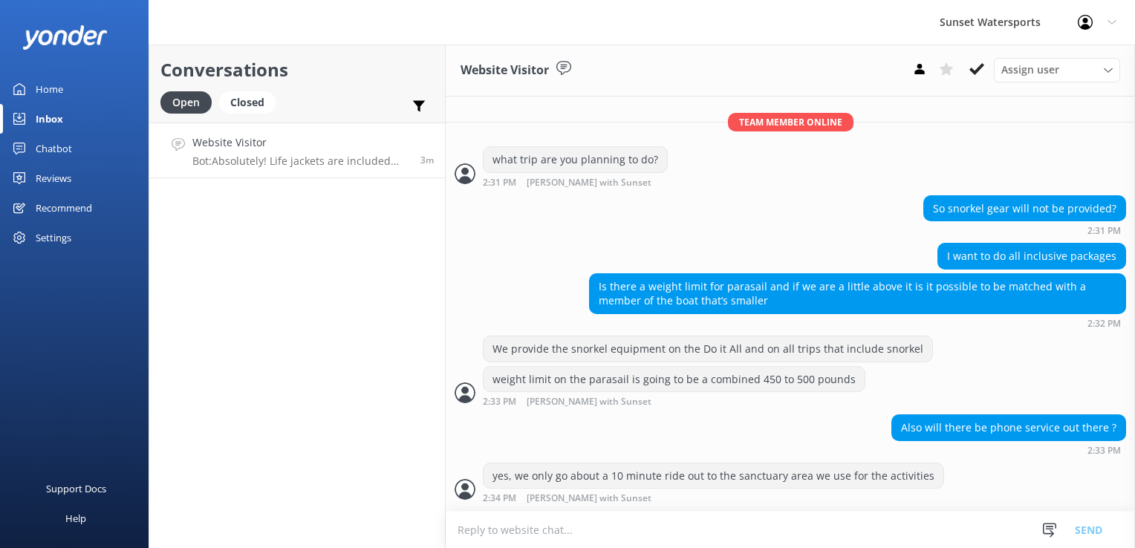
click at [571, 525] on textarea at bounding box center [790, 530] width 689 height 36
paste textarea "[URL][DOMAIN_NAME]"
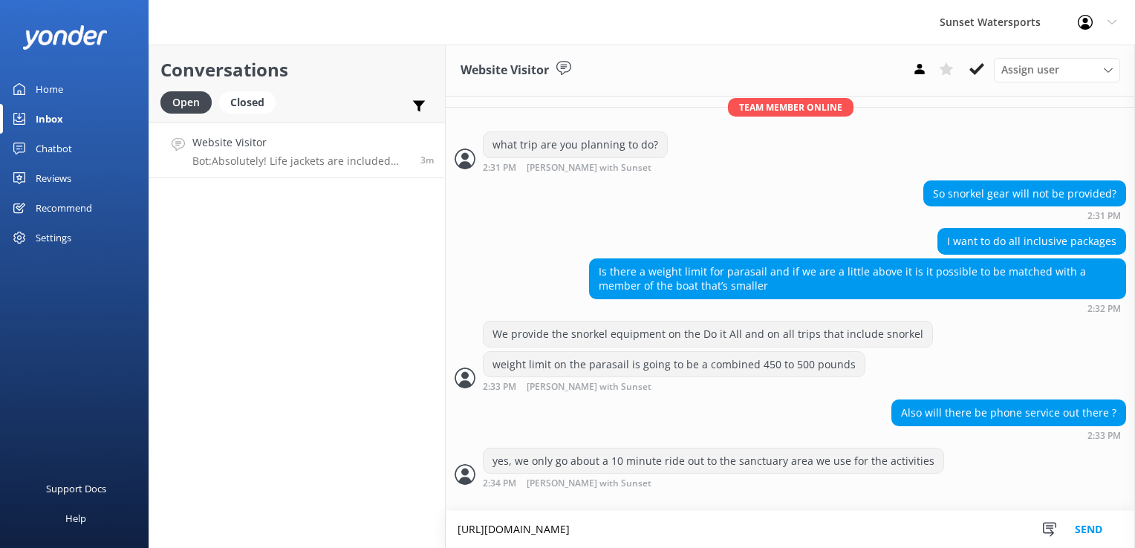
type textarea "[URL][DOMAIN_NAME]"
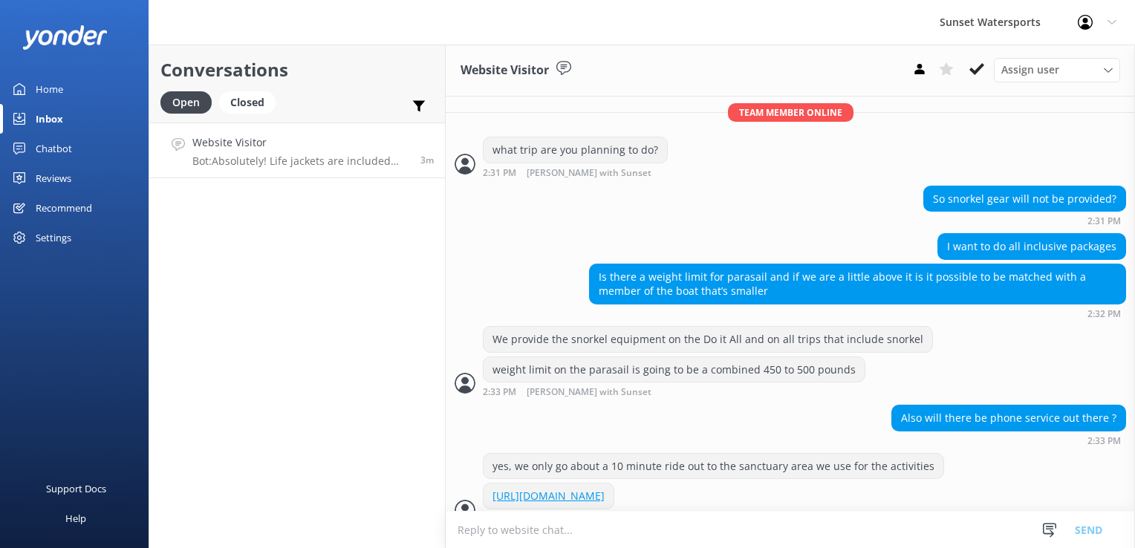
scroll to position [481, 0]
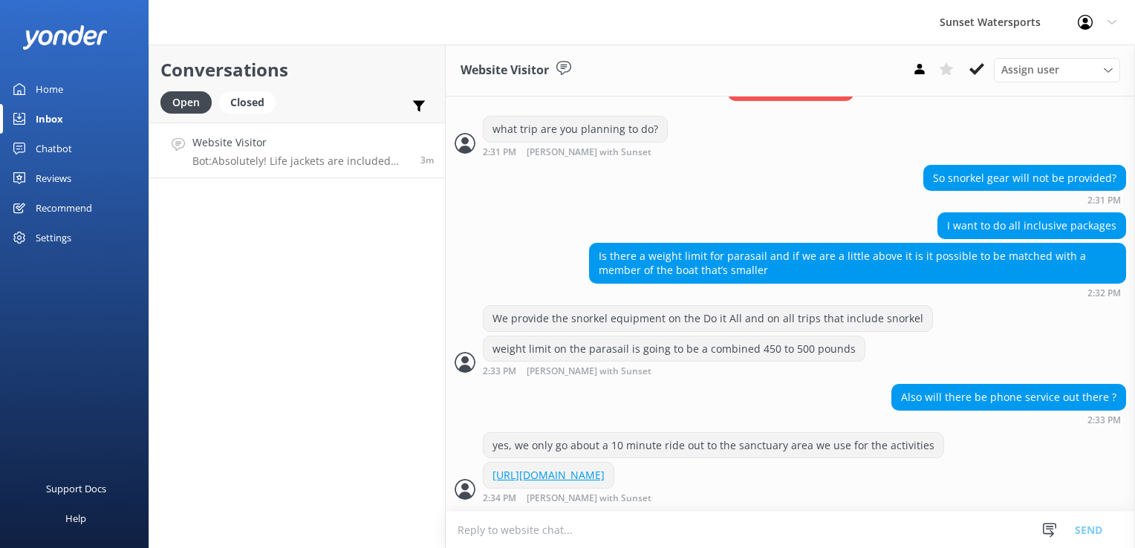
click at [571, 525] on textarea at bounding box center [790, 530] width 689 height 36
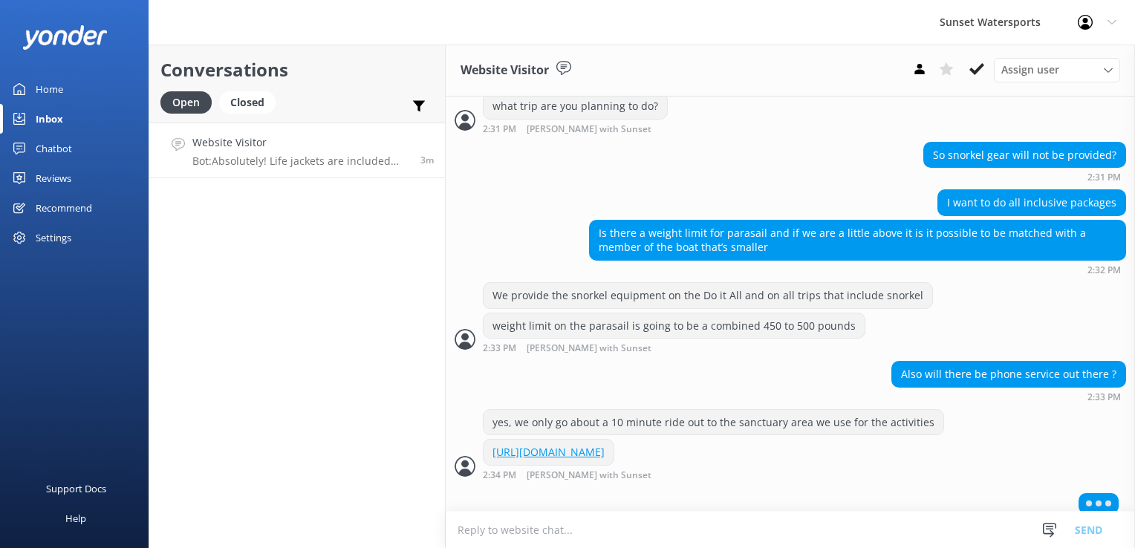
scroll to position [517, 0]
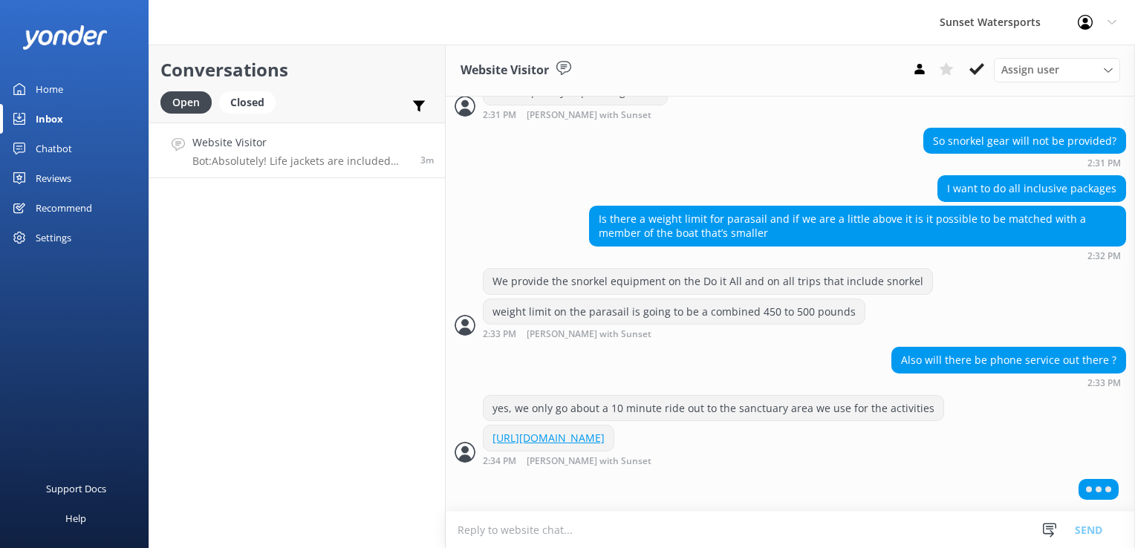
click at [514, 522] on textarea at bounding box center [790, 530] width 689 height 36
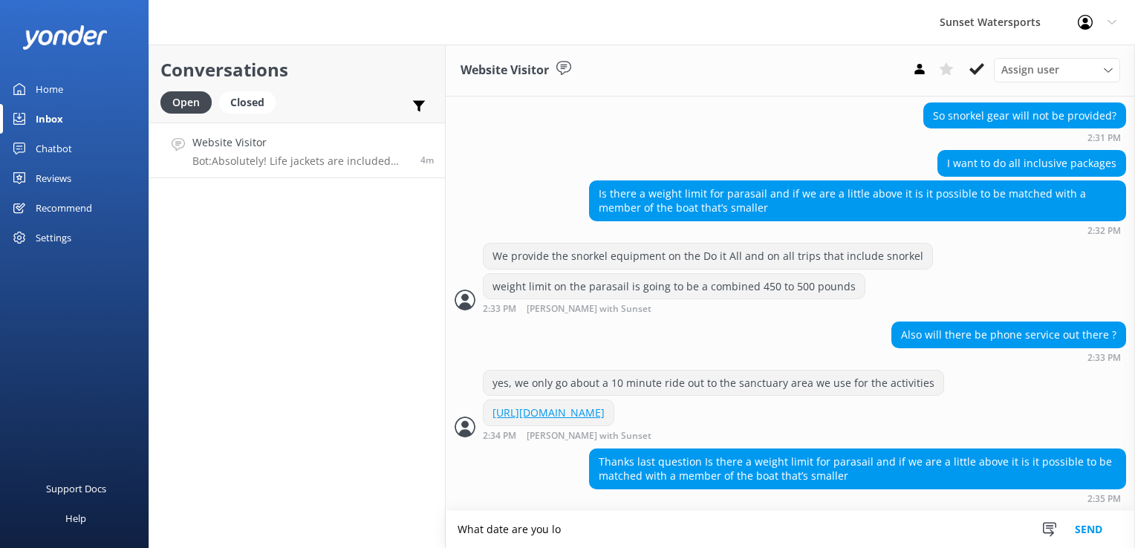
scroll to position [544, 0]
type textarea "W"
type textarea "Yes, I mentioned the parasail weight limit is 450-500 pounds. we fly you 2 or 3…"
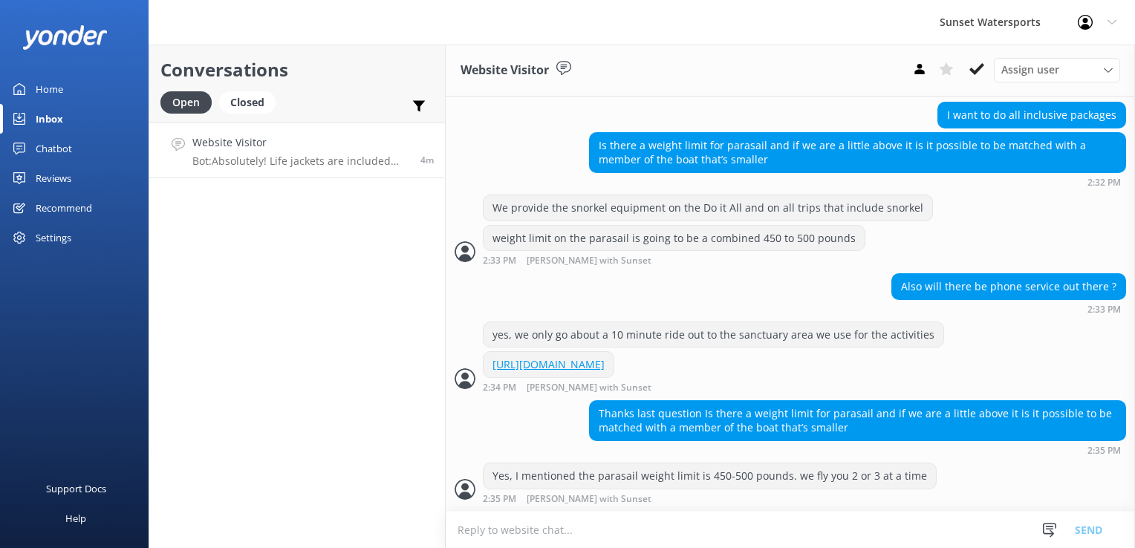
scroll to position [592, 0]
click at [514, 523] on textarea at bounding box center [790, 530] width 689 height 36
type textarea "w"
type textarea "when are you thinking of going?"
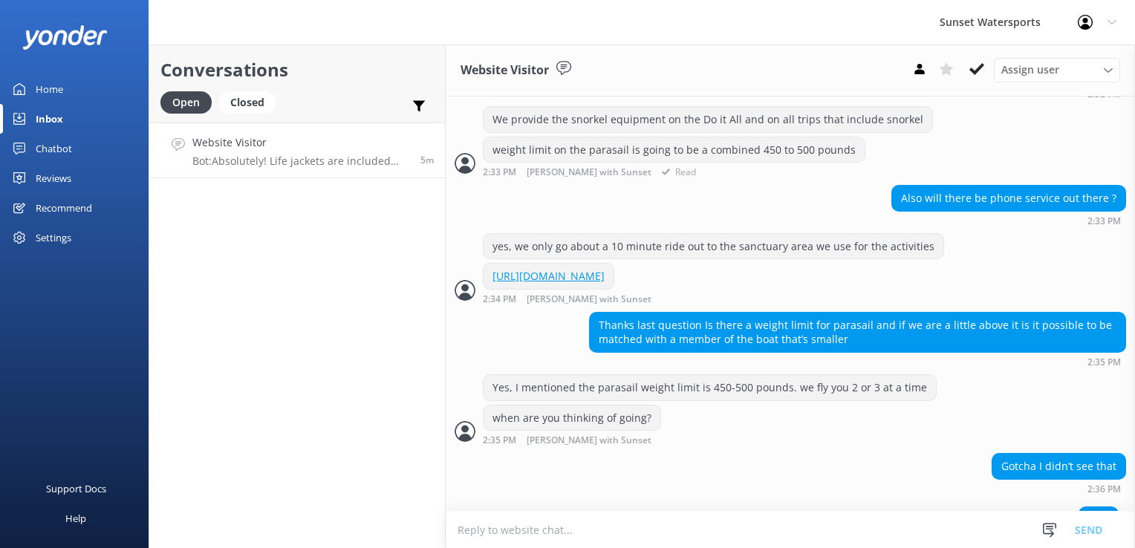
scroll to position [705, 0]
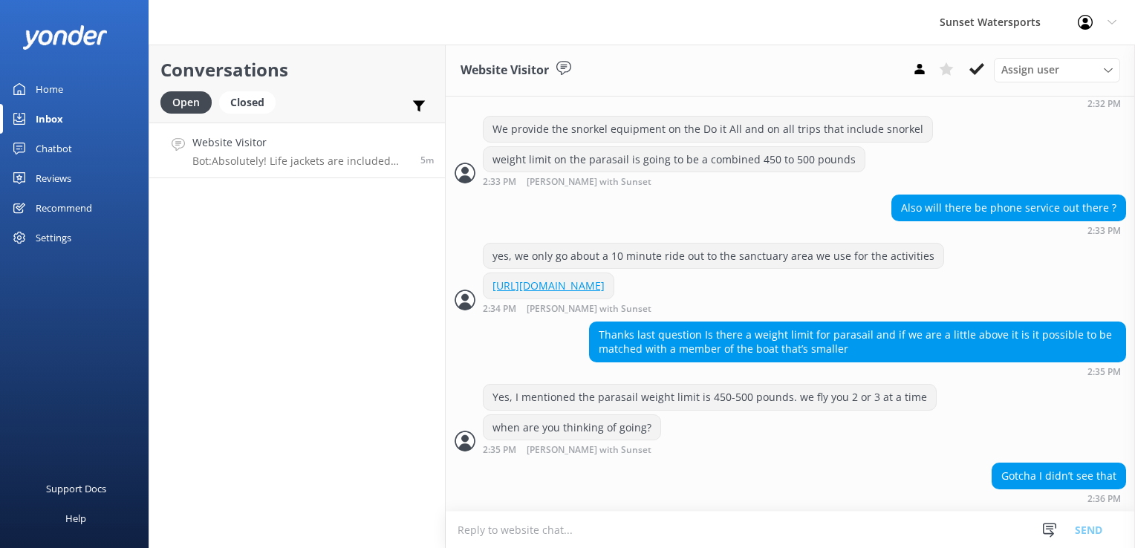
click at [643, 530] on textarea at bounding box center [790, 530] width 689 height 36
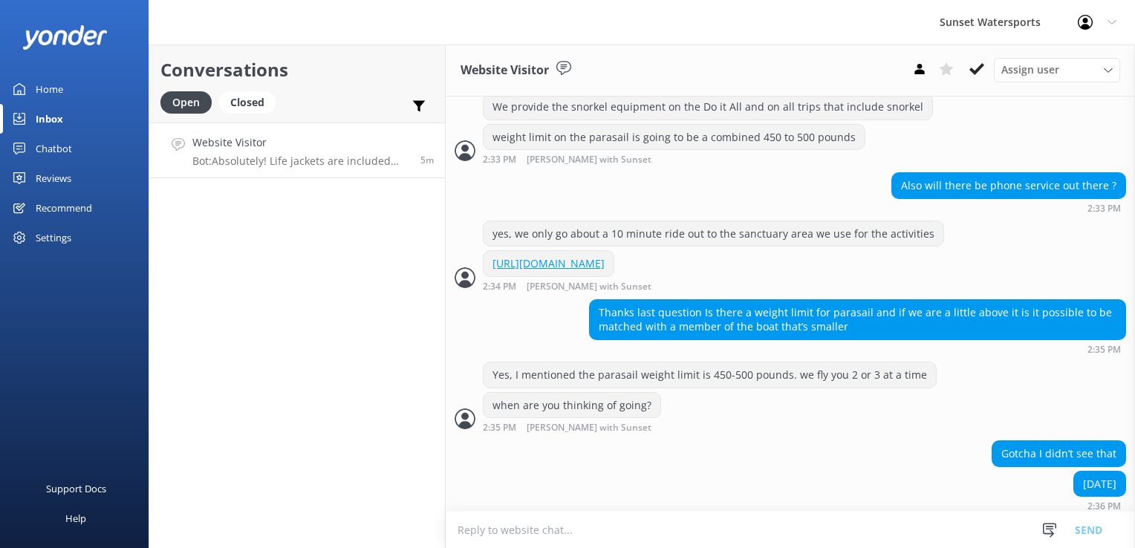
scroll to position [701, 0]
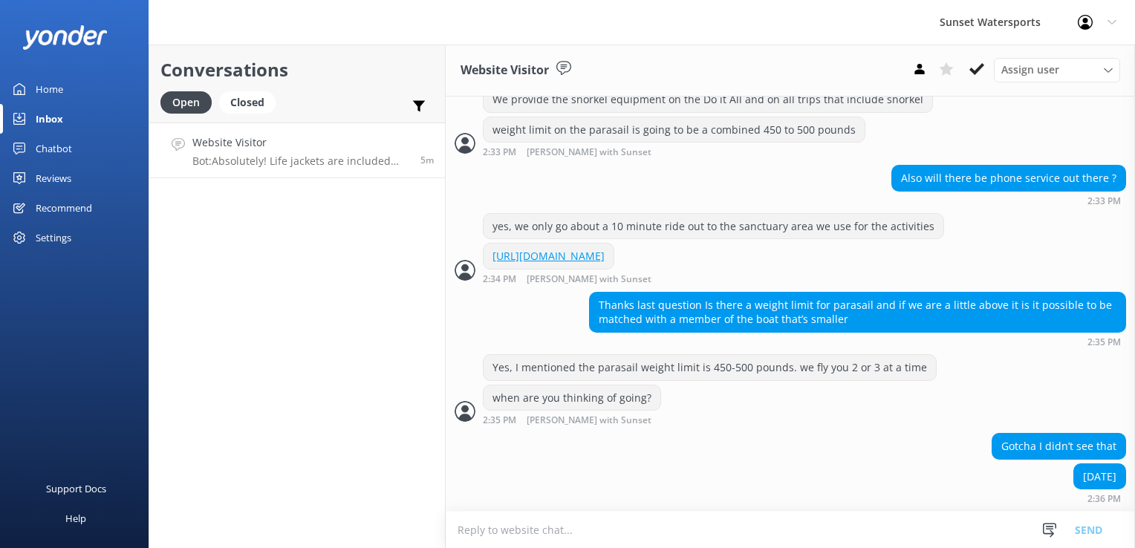
click at [557, 530] on textarea at bounding box center [790, 530] width 689 height 36
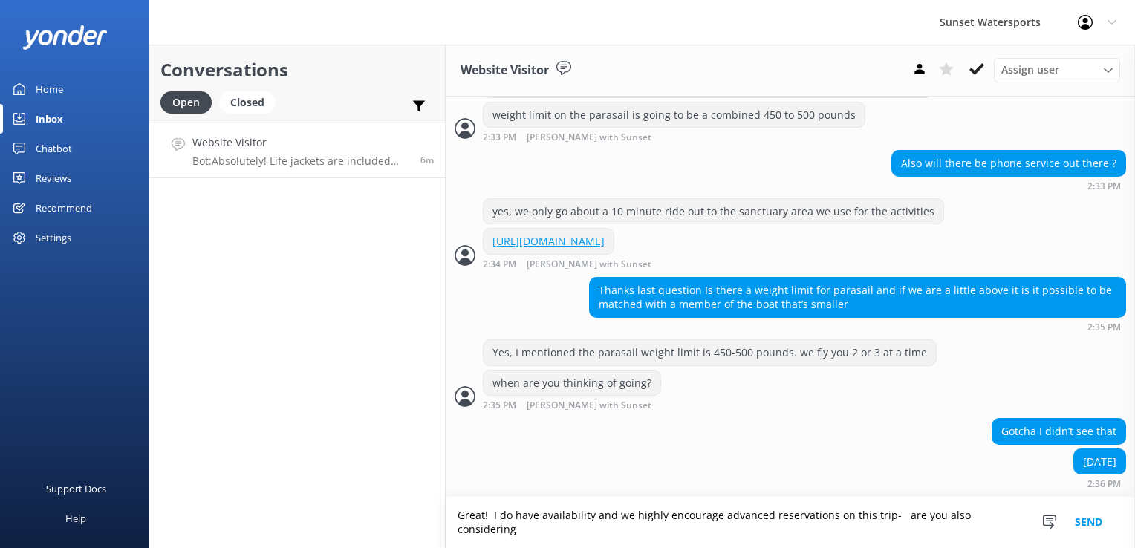
scroll to position [715, 0]
type textarea "Great! I do have availability and we highly encourage advanced reservations on …"
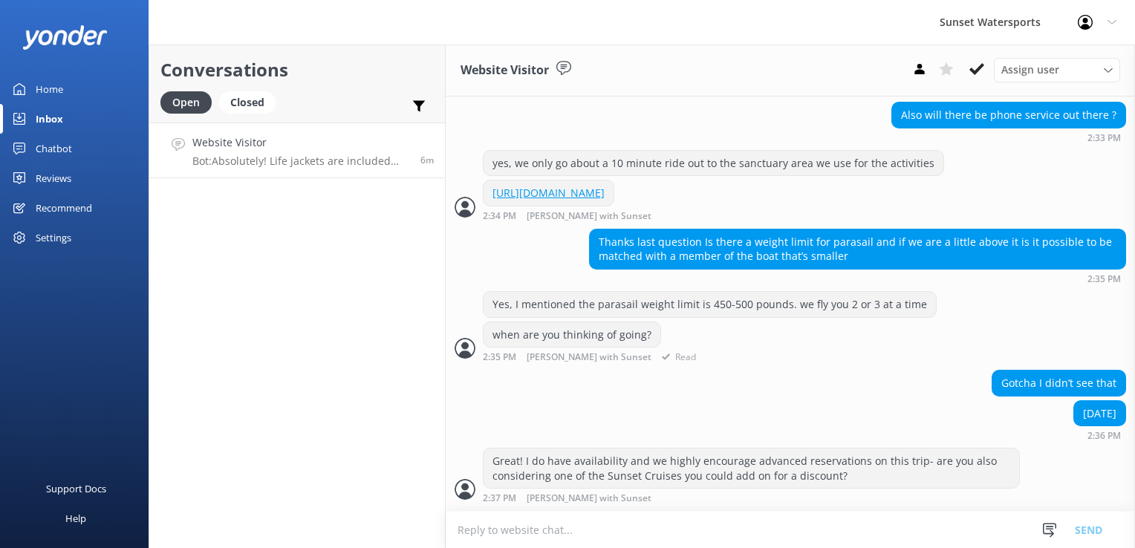
scroll to position [763, 0]
click at [536, 536] on textarea at bounding box center [790, 530] width 689 height 36
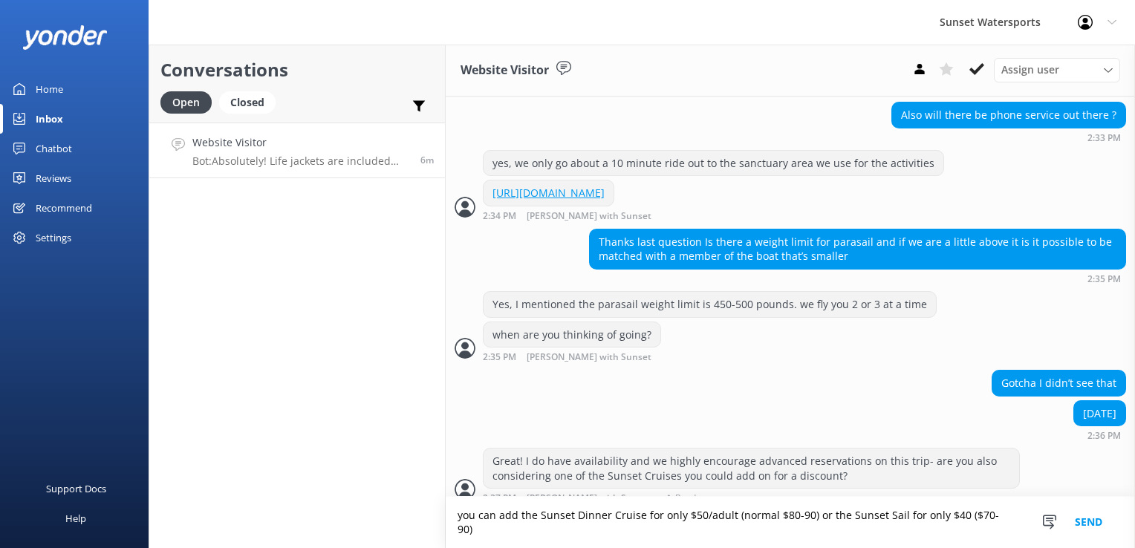
type textarea "you can add the Sunset Dinner Cruise for only $50/adult (normal $80-90) or the …"
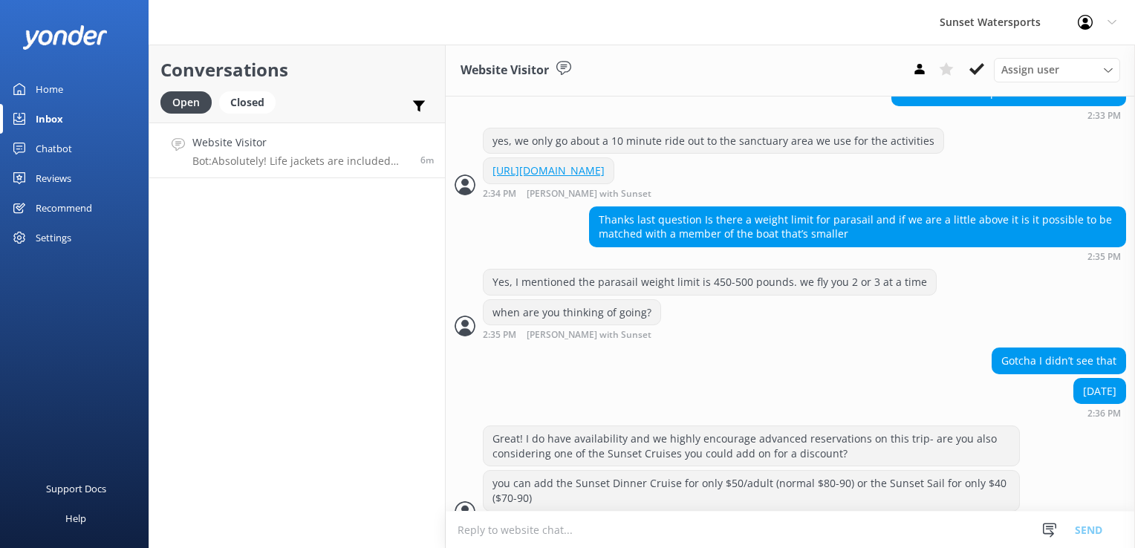
scroll to position [808, 0]
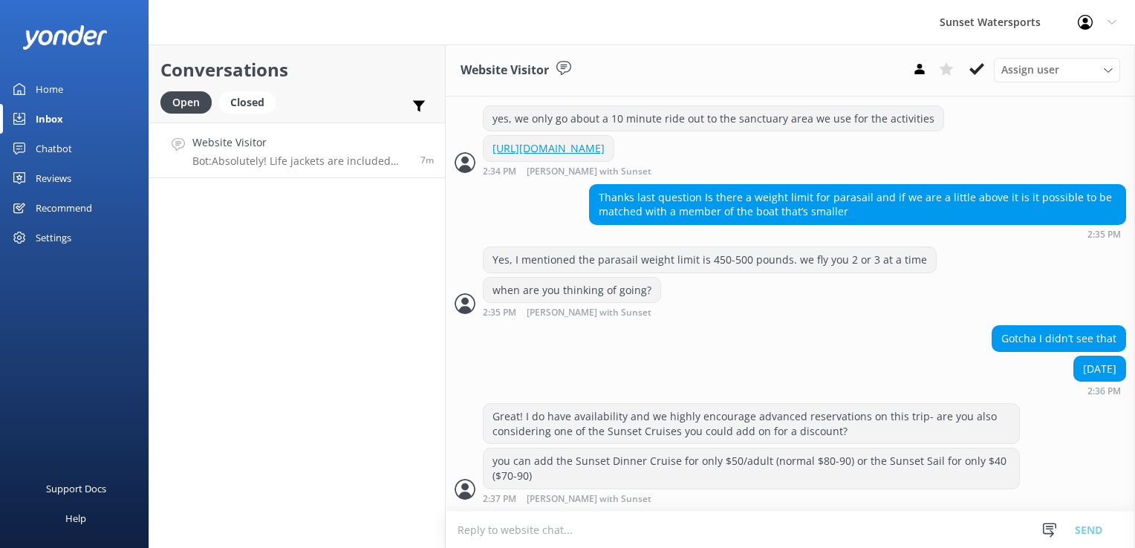
click at [317, 285] on div "Conversations Open Closed Important Assigned to me Unassigned Website Visitor B…" at bounding box center [297, 297] width 297 height 504
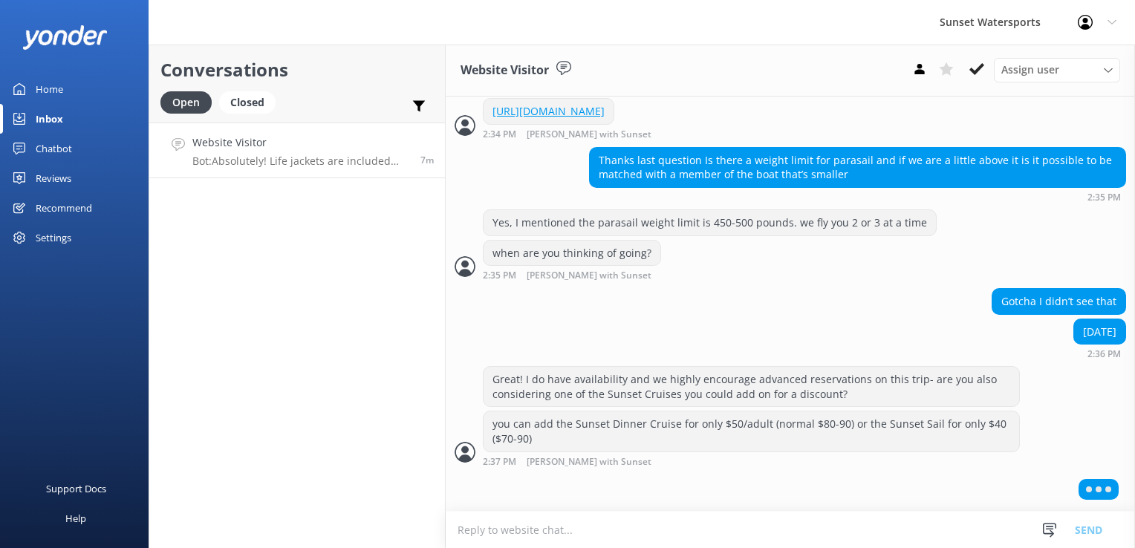
scroll to position [843, 0]
click at [341, 388] on div "Conversations Open Closed Important Assigned to me Unassigned Website Visitor B…" at bounding box center [297, 297] width 297 height 504
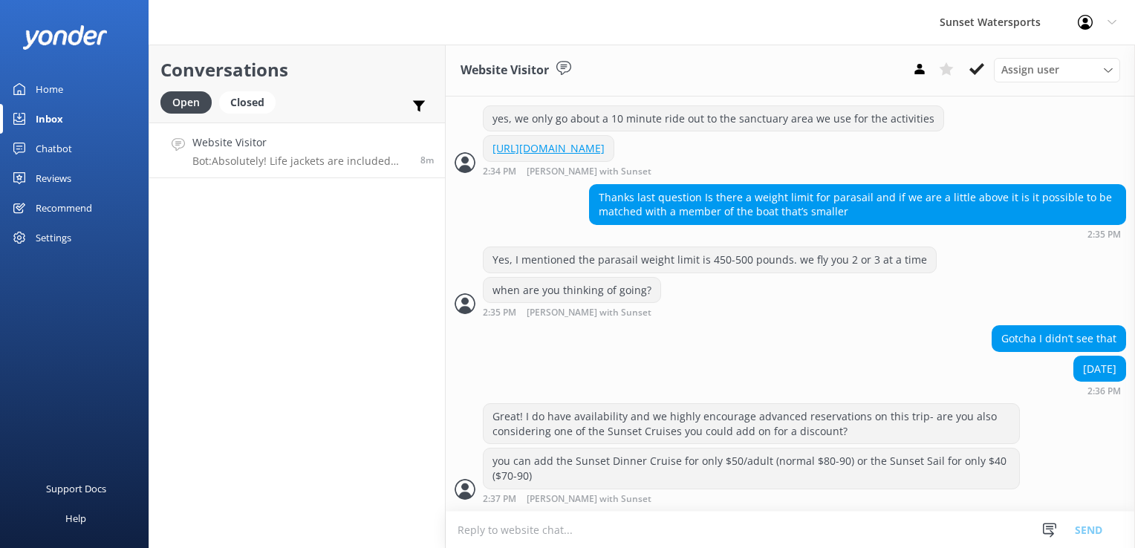
scroll to position [869, 0]
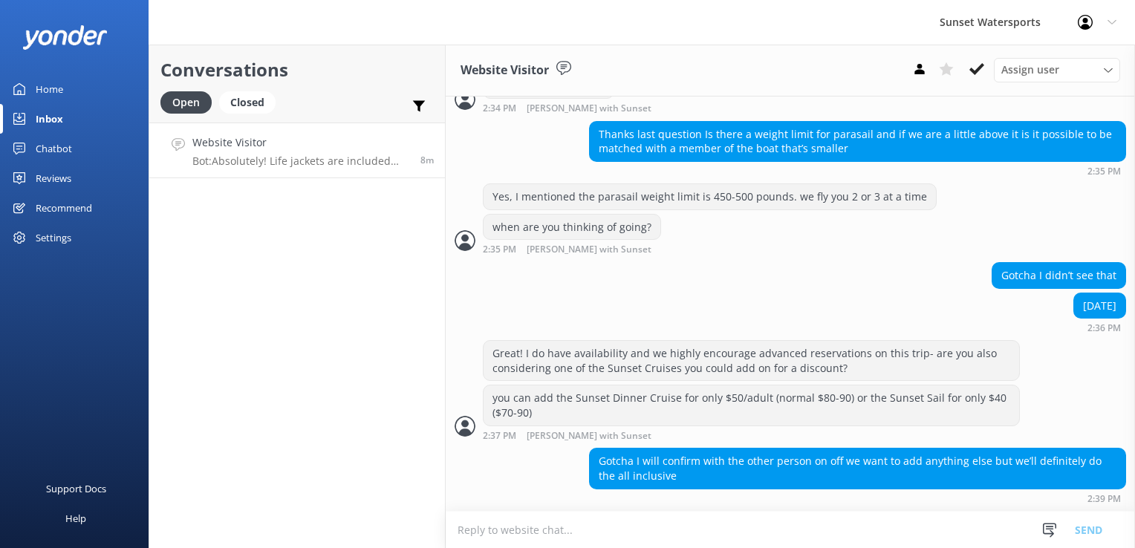
click at [740, 525] on textarea at bounding box center [790, 530] width 689 height 36
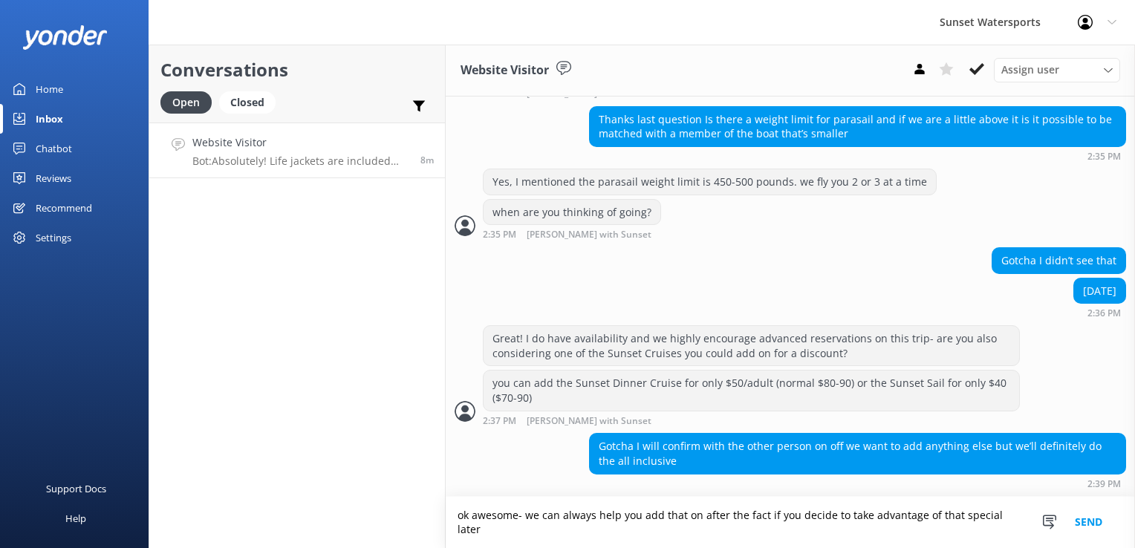
type textarea "ok awesome- we can always help you add that on after the fact if you decide to …"
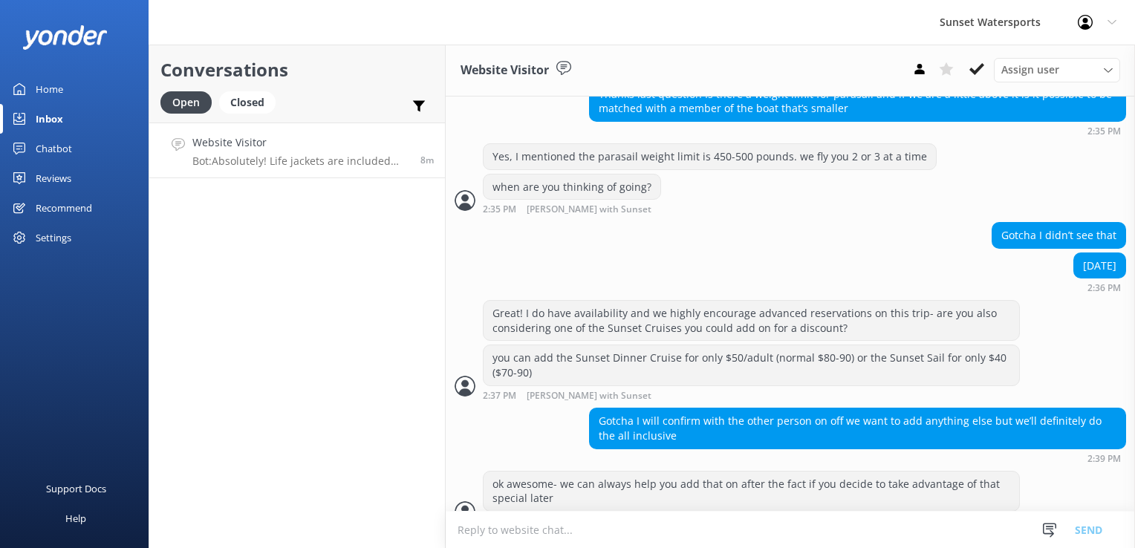
scroll to position [932, 0]
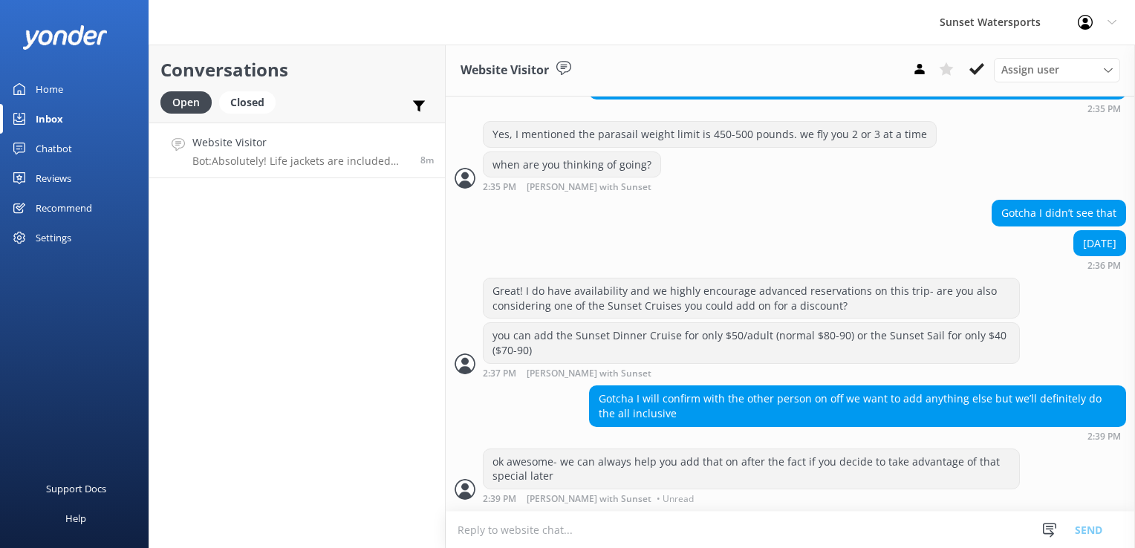
click at [565, 536] on textarea at bounding box center [790, 530] width 689 height 36
paste textarea "[URL][DOMAIN_NAME]"
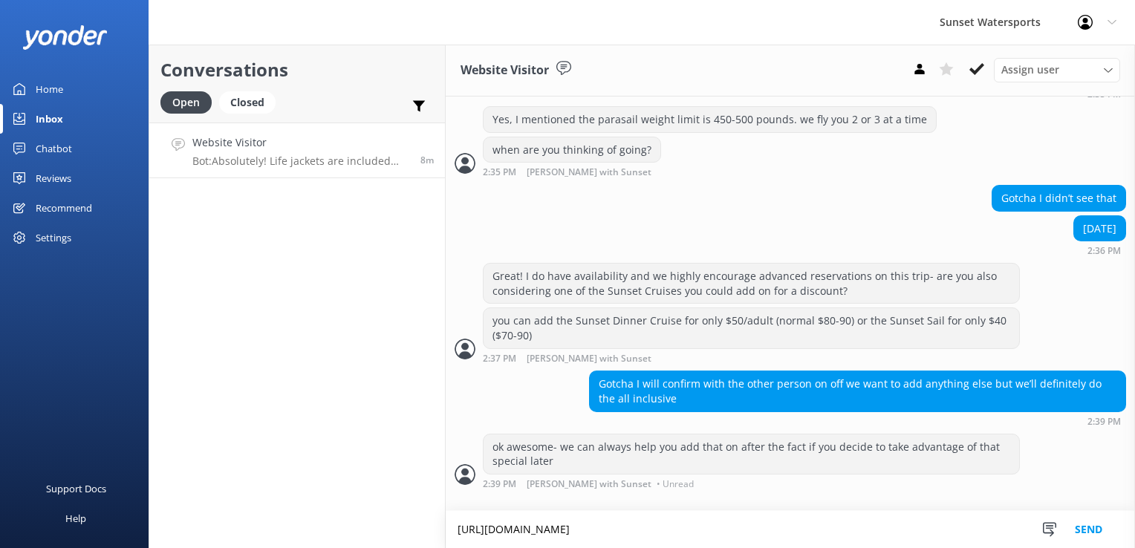
type textarea "[URL][DOMAIN_NAME]"
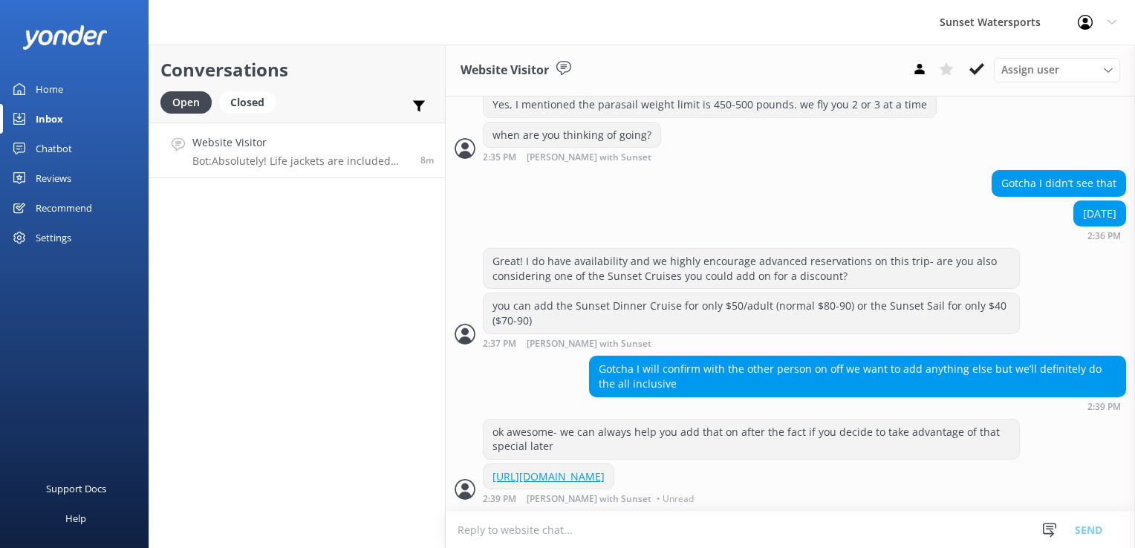
scroll to position [976, 0]
click at [565, 536] on textarea at bounding box center [790, 530] width 689 height 36
type textarea "y"
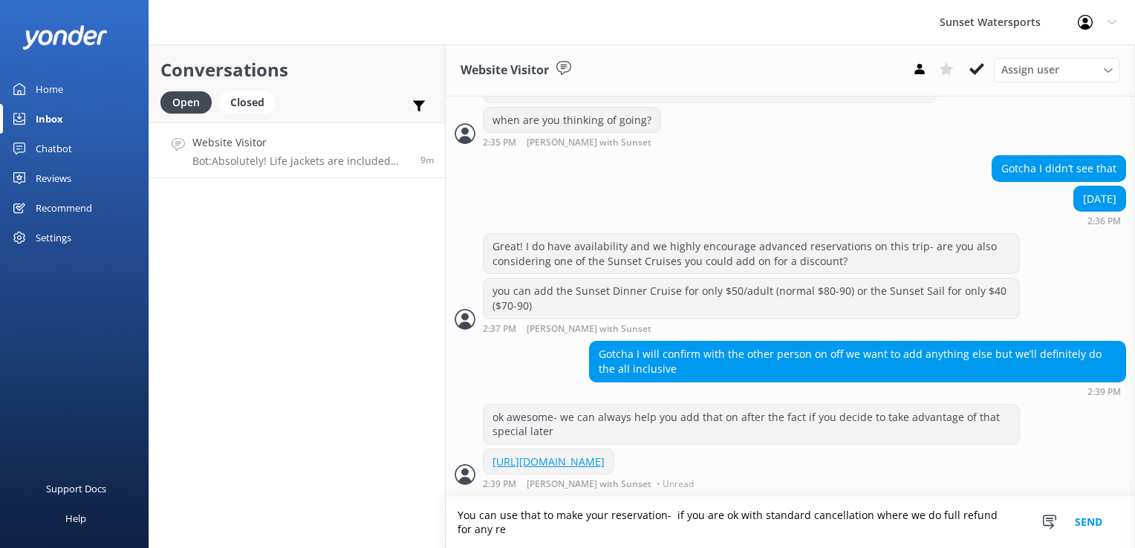
scroll to position [991, 0]
type textarea "You can use that to make your reservation- if you are ok with standard cancella…"
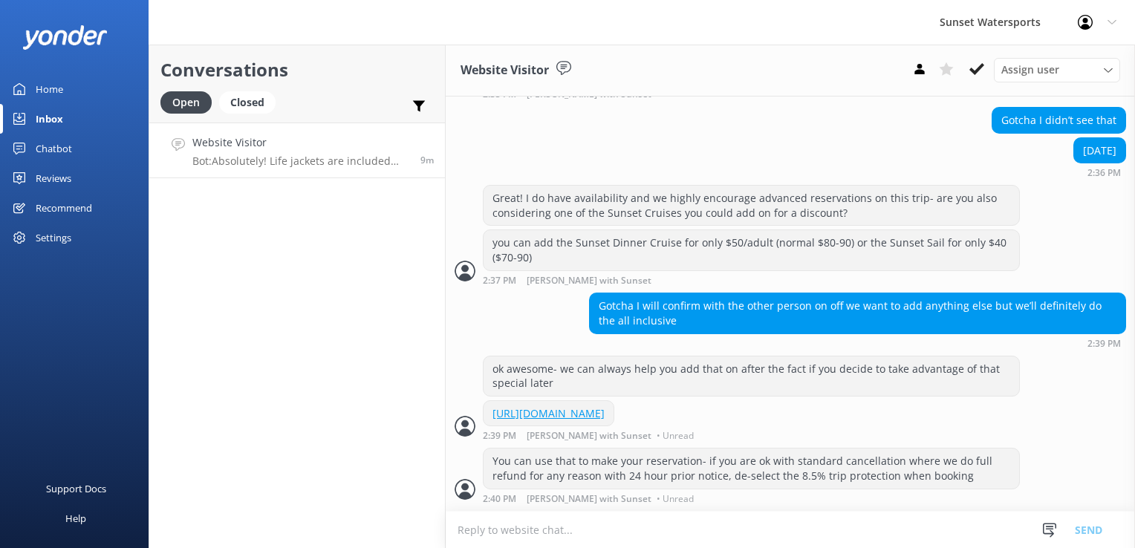
scroll to position [1039, 0]
click at [1105, 548] on html "Sunset Watersports Profile Settings Logout Home Inbox Chatbot Content Products …" at bounding box center [567, 274] width 1135 height 548
click at [701, 107] on div "Gotcha I didn’t see that" at bounding box center [790, 122] width 689 height 30
drag, startPoint x: 149, startPoint y: 327, endPoint x: 187, endPoint y: 311, distance: 41.7
click at [149, 327] on div "Conversations Open Closed Important Assigned to me Unassigned Website Visitor B…" at bounding box center [297, 297] width 297 height 504
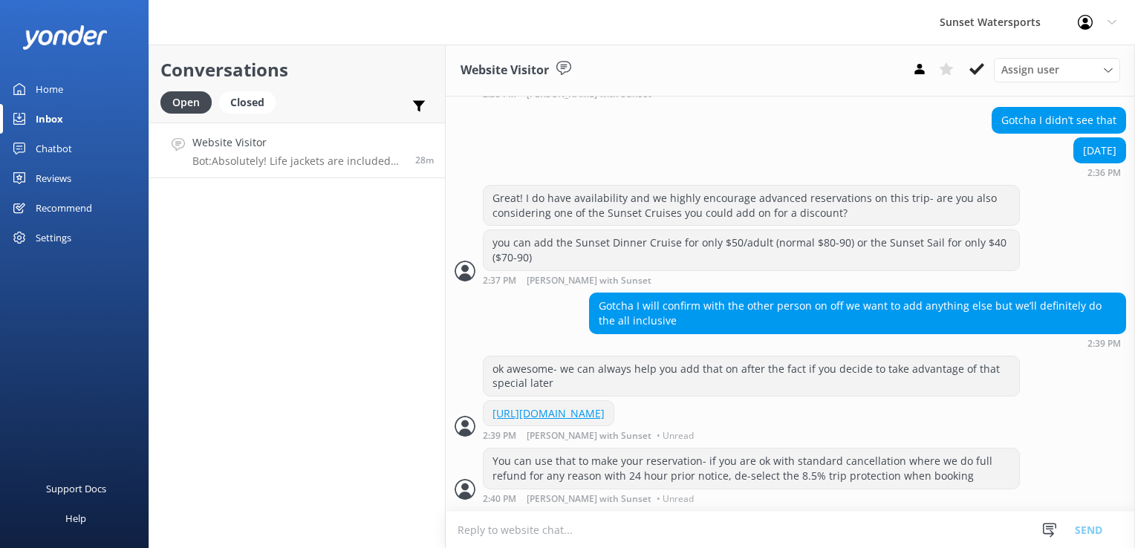
click at [276, 108] on link "Closed" at bounding box center [251, 102] width 64 height 16
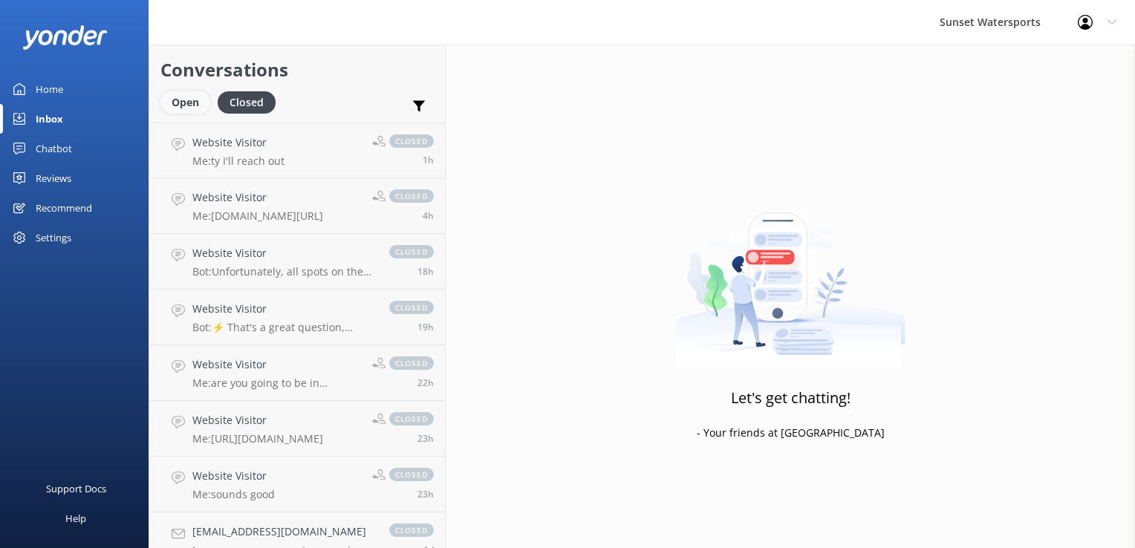
click at [176, 106] on div "Open" at bounding box center [185, 102] width 50 height 22
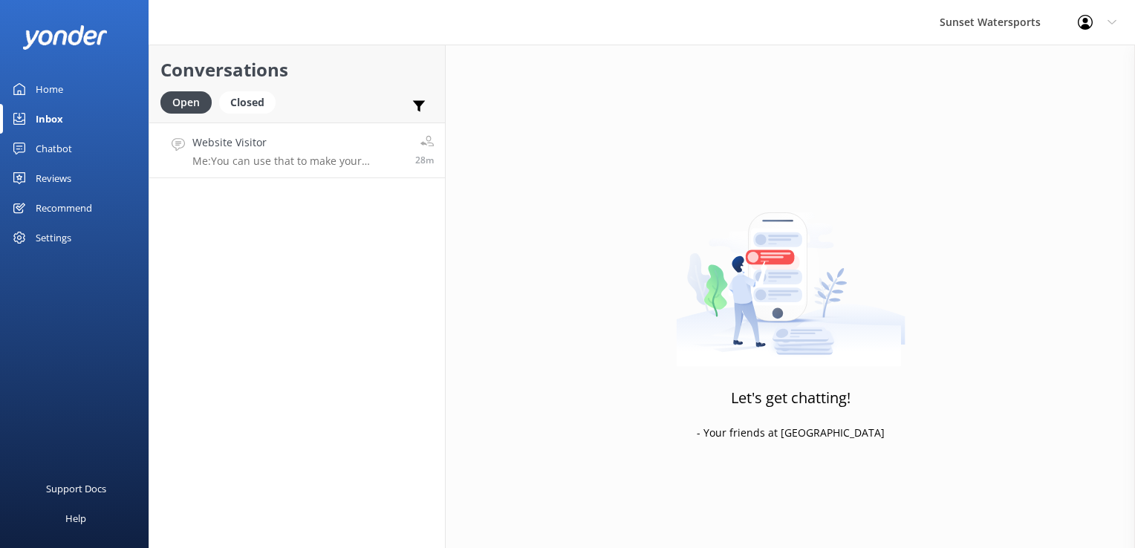
click at [345, 140] on h4 "Website Visitor" at bounding box center [298, 142] width 212 height 16
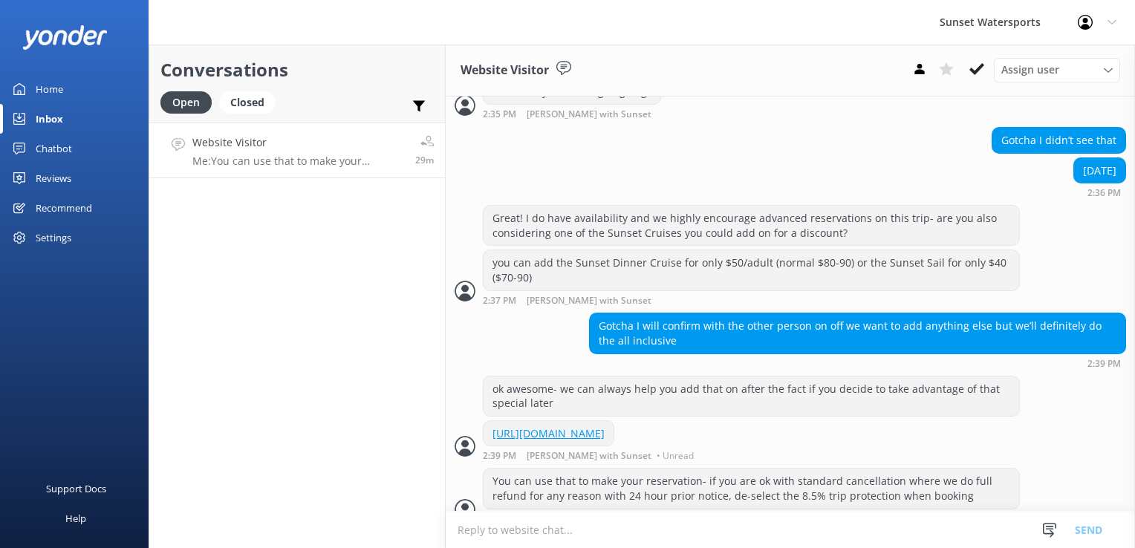
scroll to position [1039, 0]
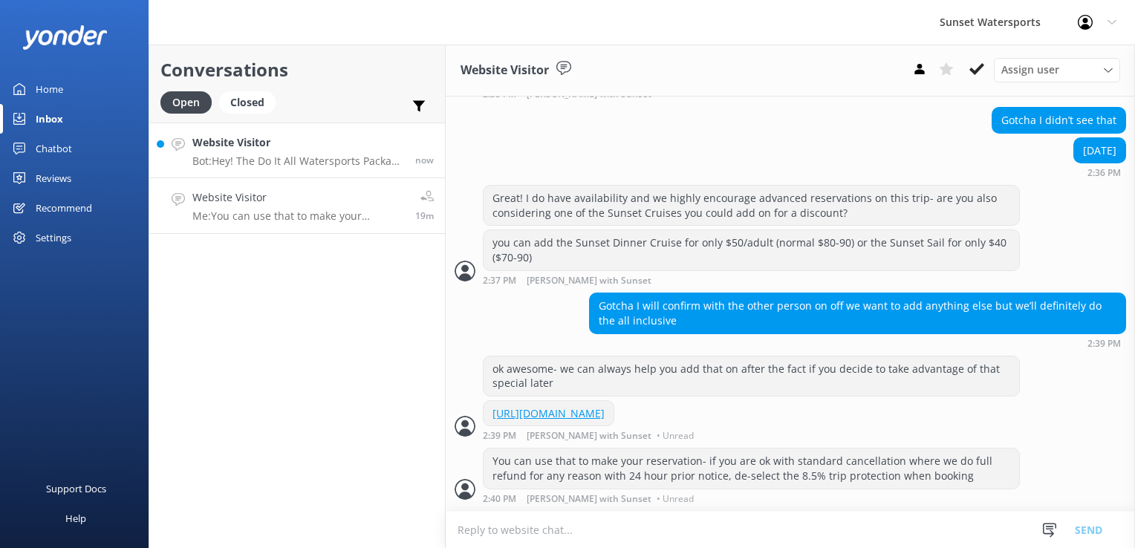
click at [231, 172] on link "Website Visitor Bot: Hey! The Do It All Watersports Package is packed with up t…" at bounding box center [297, 151] width 296 height 56
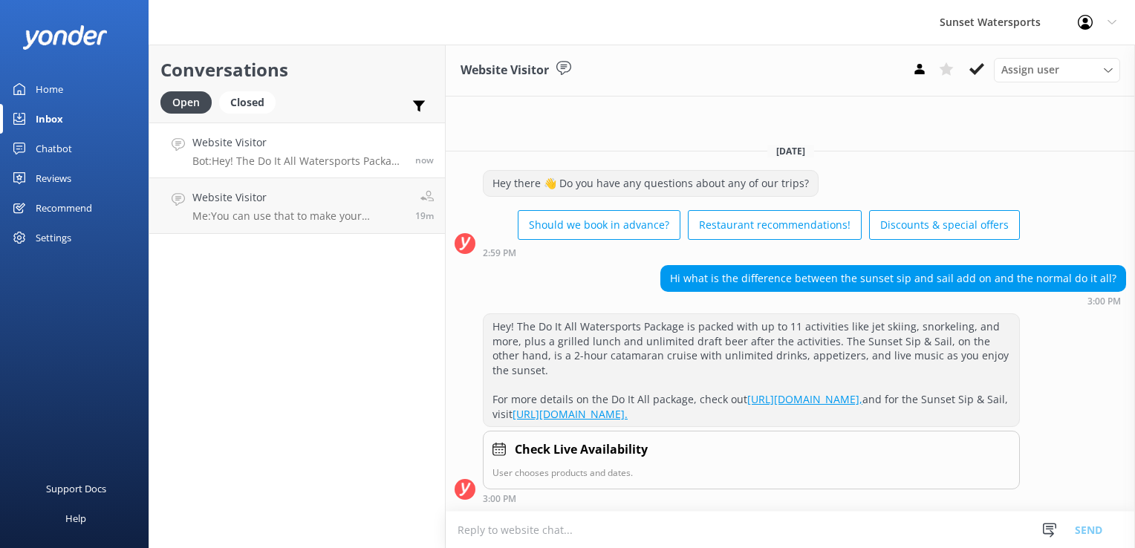
click at [555, 524] on textarea at bounding box center [790, 530] width 689 height 36
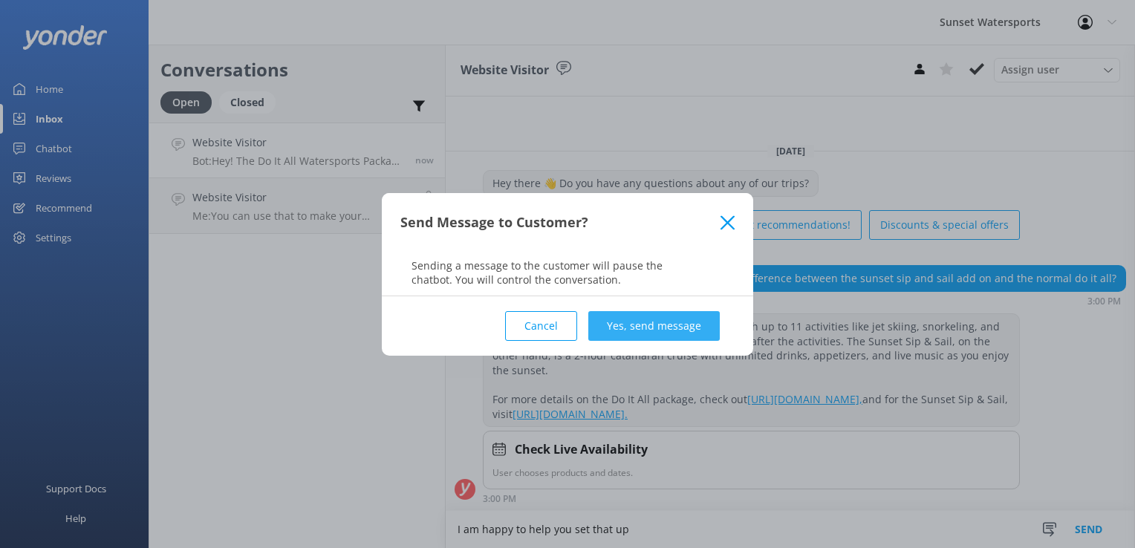
type textarea "I am happy to help you set that up"
click at [688, 322] on button "Yes, send message" at bounding box center [654, 326] width 132 height 30
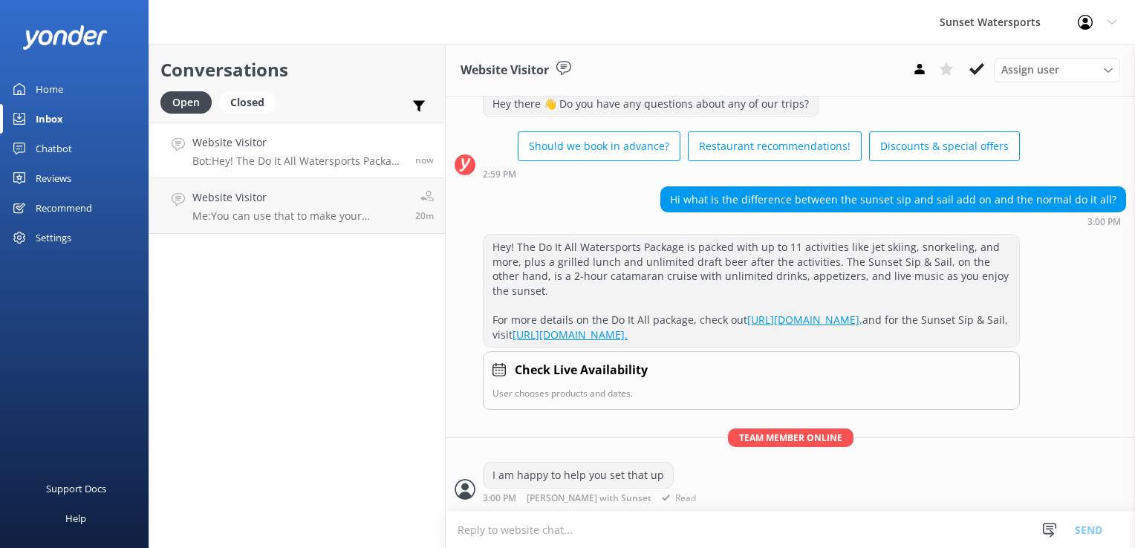
scroll to position [71, 0]
click at [496, 533] on textarea at bounding box center [790, 530] width 689 height 36
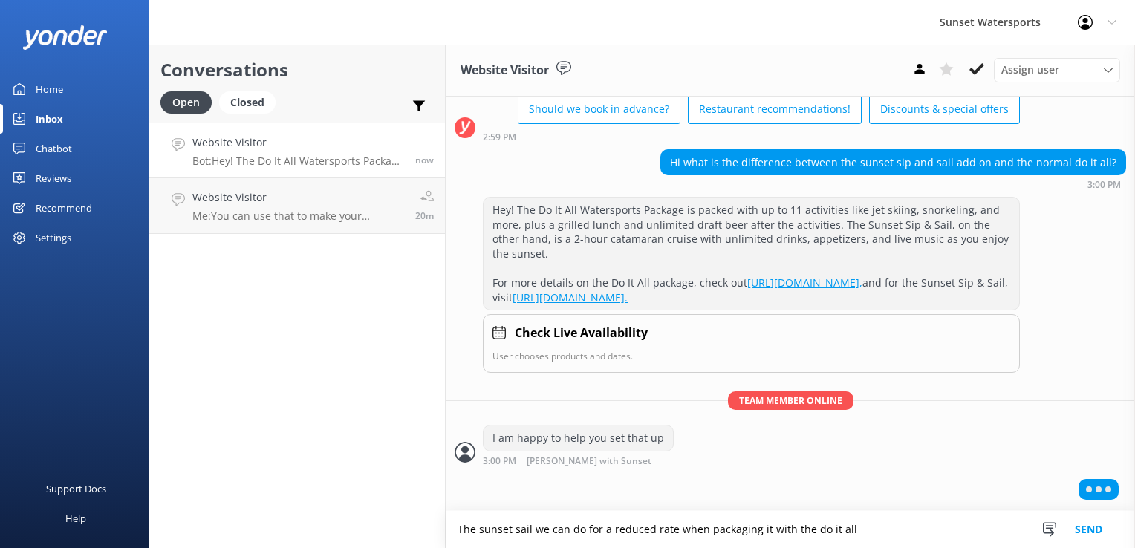
type textarea "The sunset sail we can do for a reduced rate when packaging it with the do it a…"
click at [496, 533] on textarea at bounding box center [790, 530] width 689 height 36
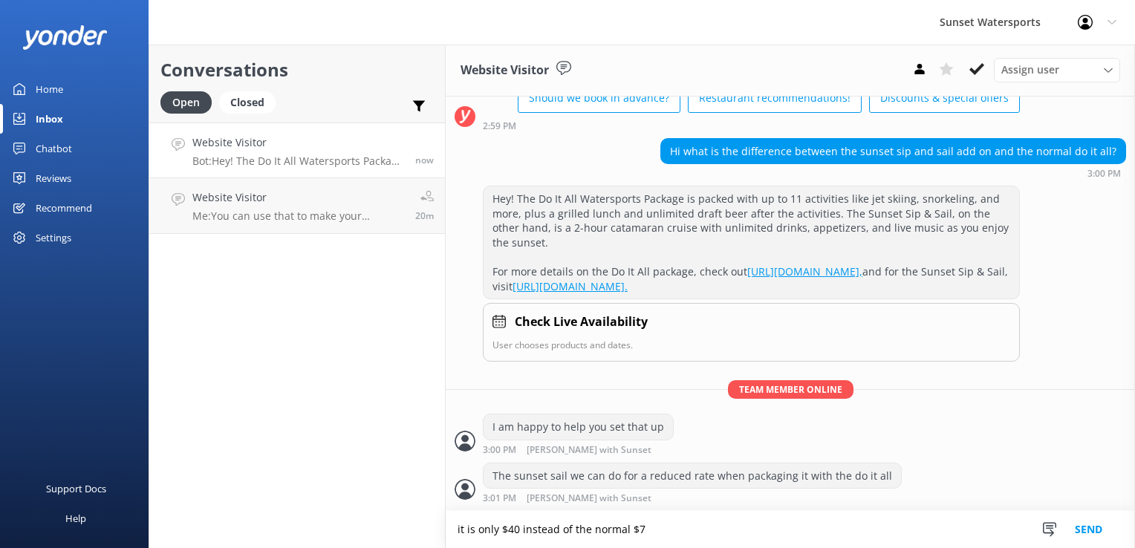
scroll to position [155, 0]
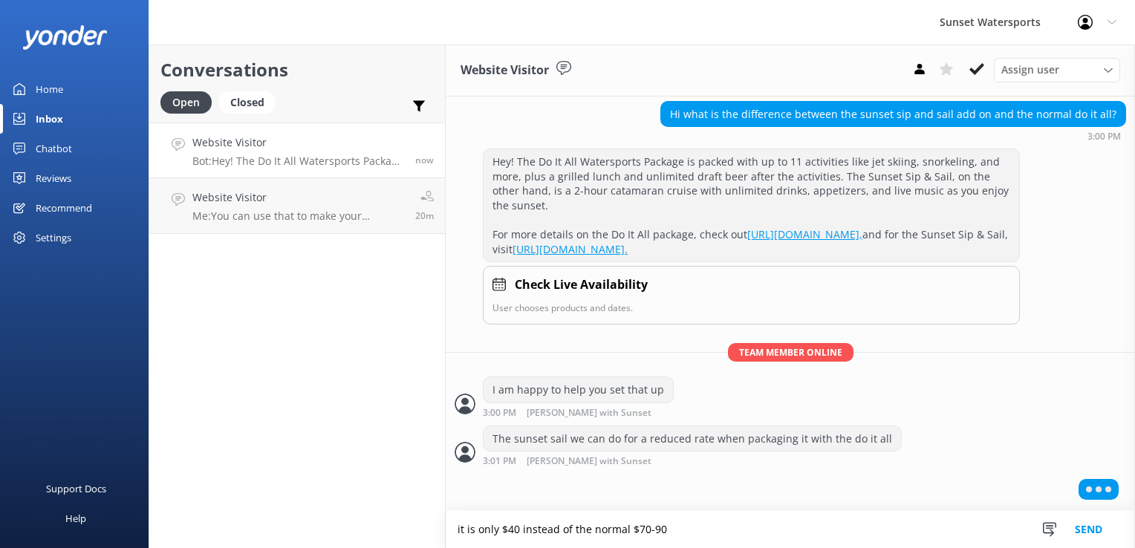
type textarea "it is only $40 instead of the normal $70-90"
click at [496, 533] on textarea at bounding box center [790, 530] width 689 height 36
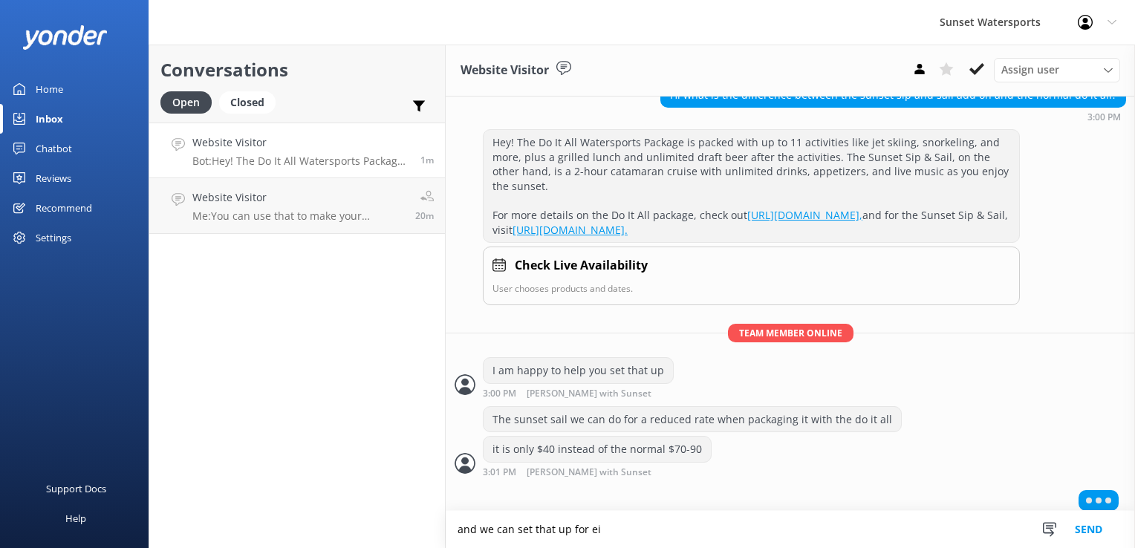
scroll to position [184, 0]
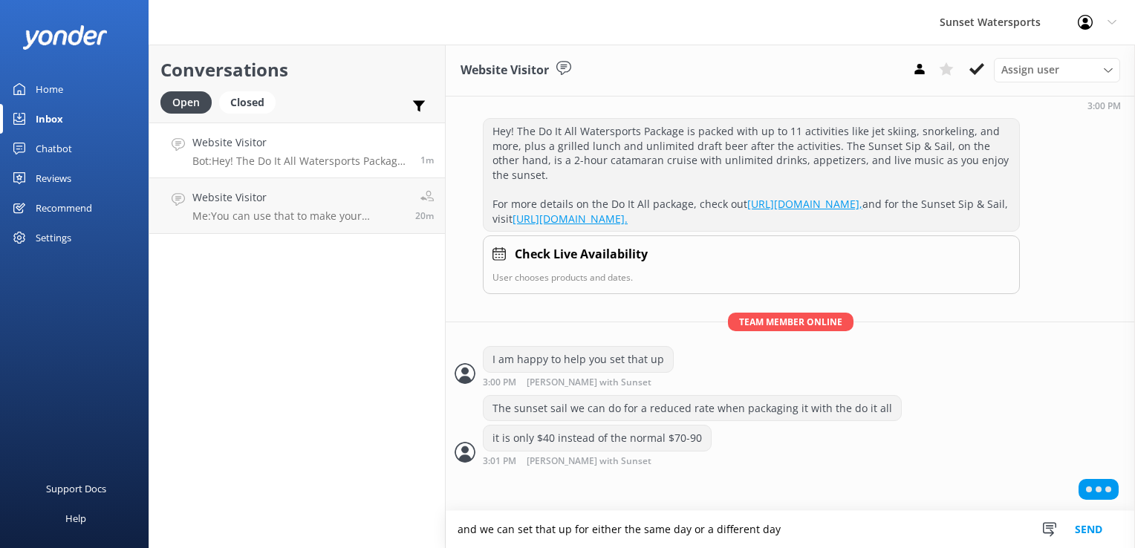
type textarea "and we can set that up for either the same day or a different day"
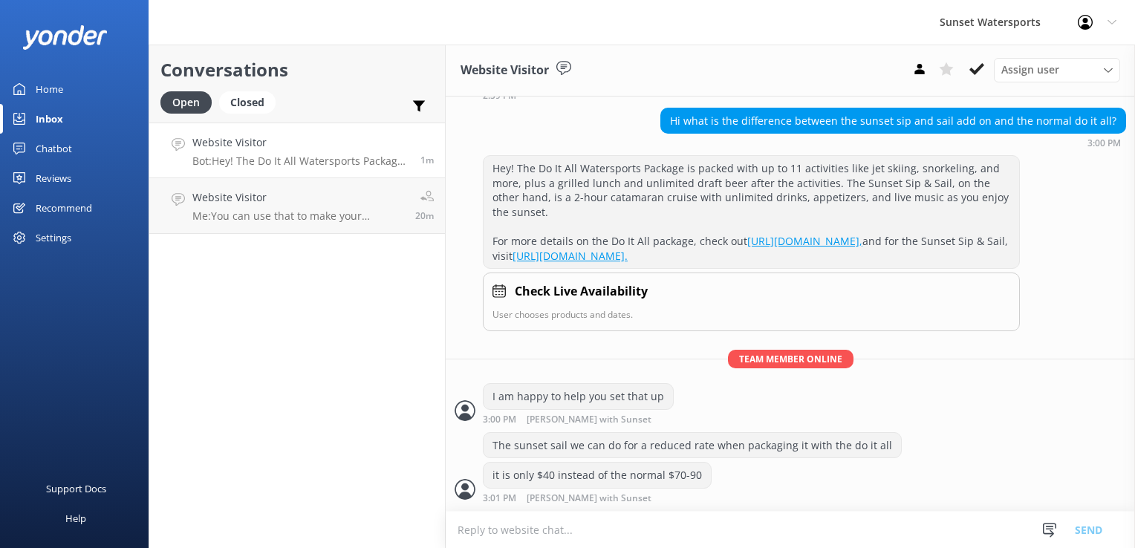
scroll to position [179, 0]
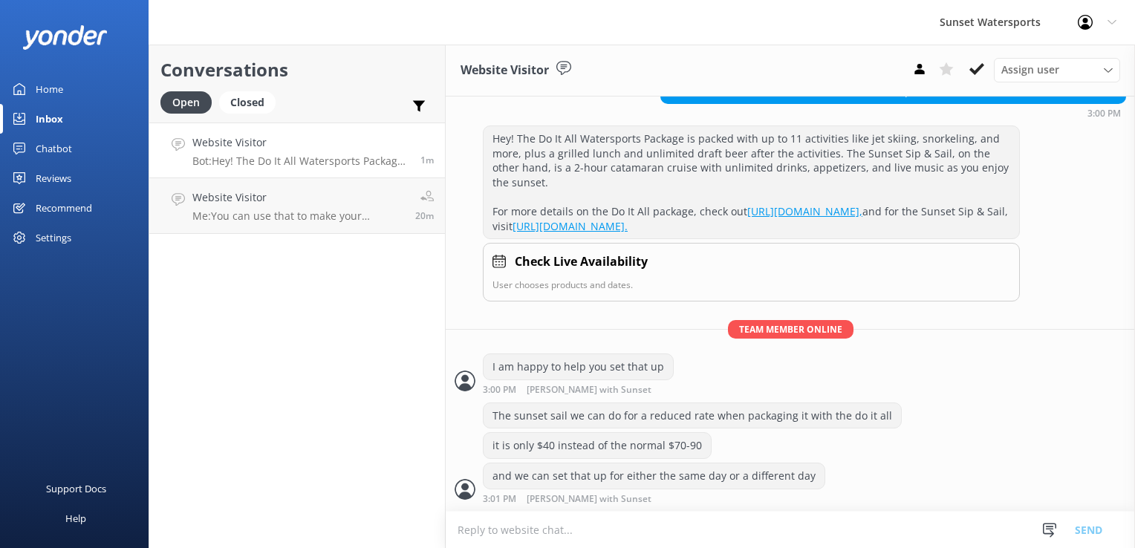
click at [496, 533] on textarea at bounding box center [790, 530] width 689 height 36
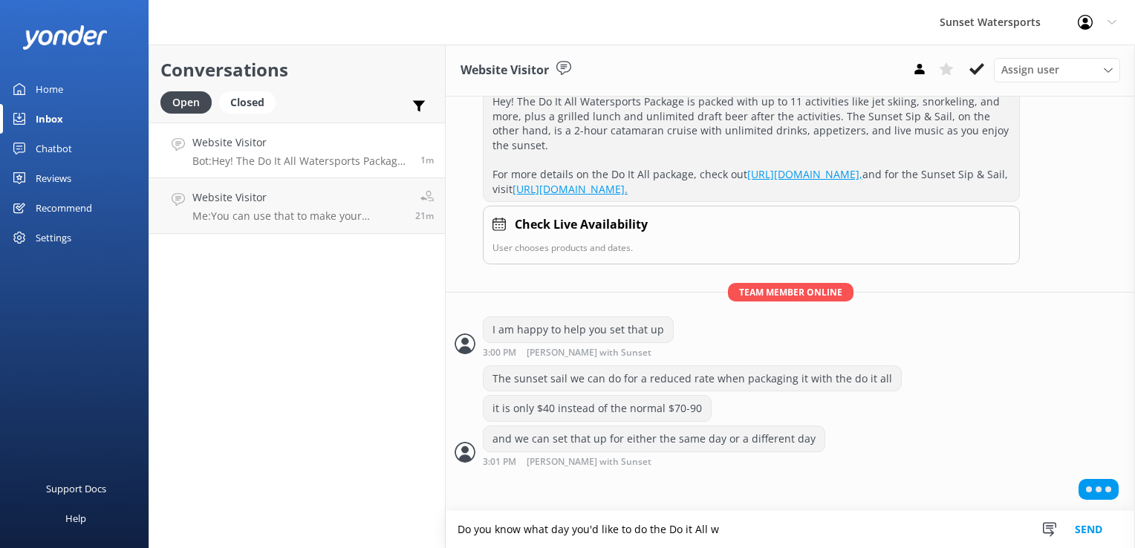
scroll to position [214, 0]
type textarea "Do you know what day you'd like to do the Do it All with Parasail?"
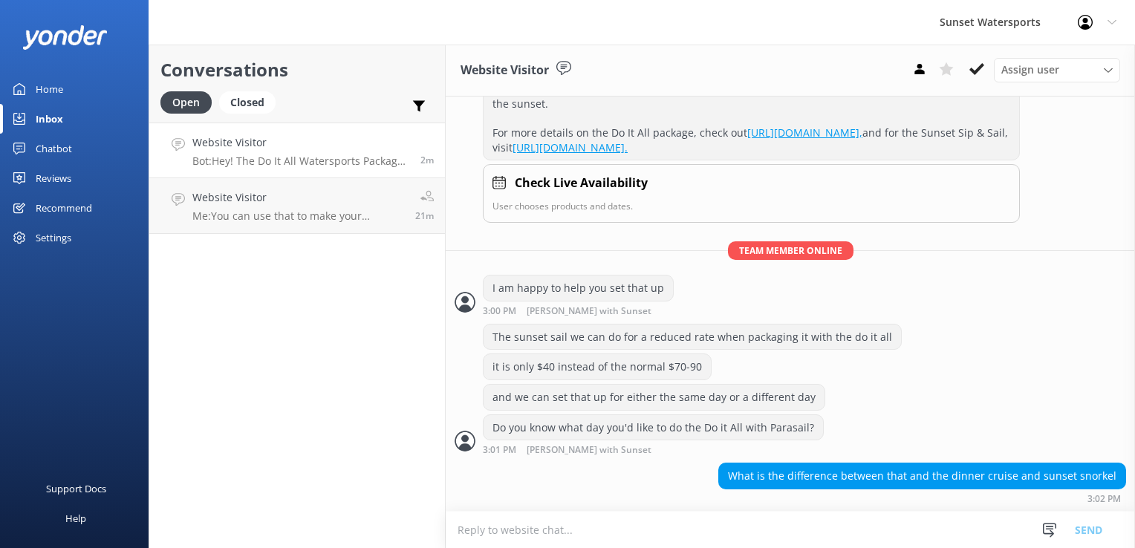
scroll to position [256, 0]
click at [562, 526] on textarea at bounding box center [790, 530] width 689 height 36
click at [623, 522] on textarea at bounding box center [790, 530] width 689 height 36
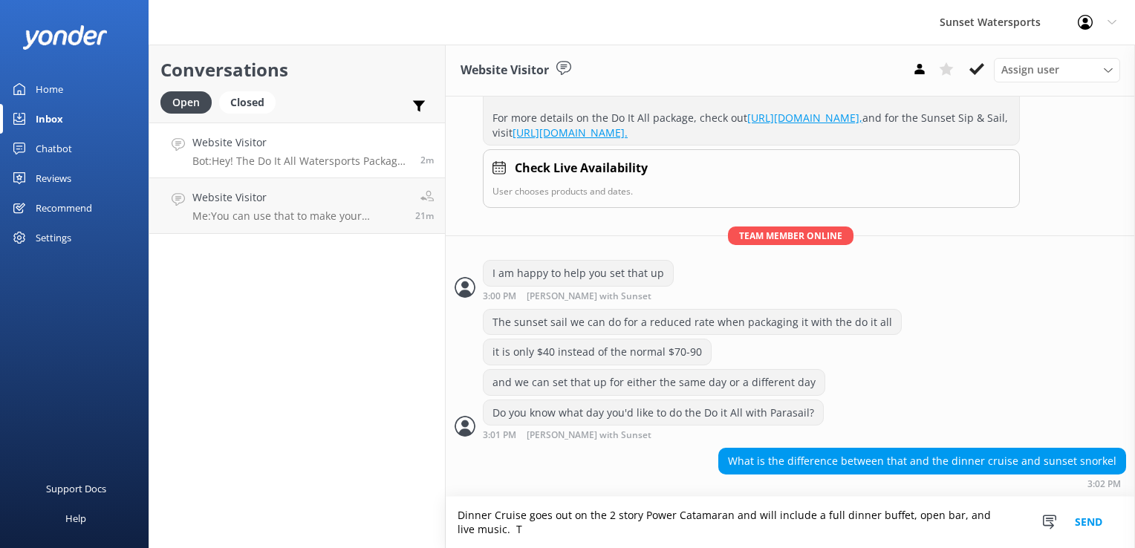
scroll to position [271, 0]
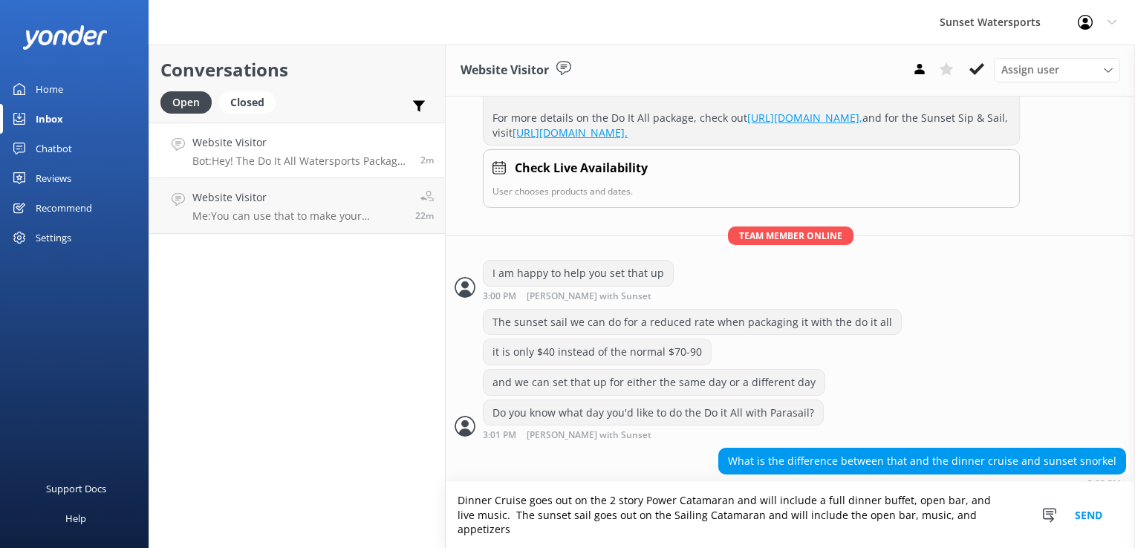
type textarea "Dinner Cruise goes out on the 2 story Power Catamaran and will include a full d…"
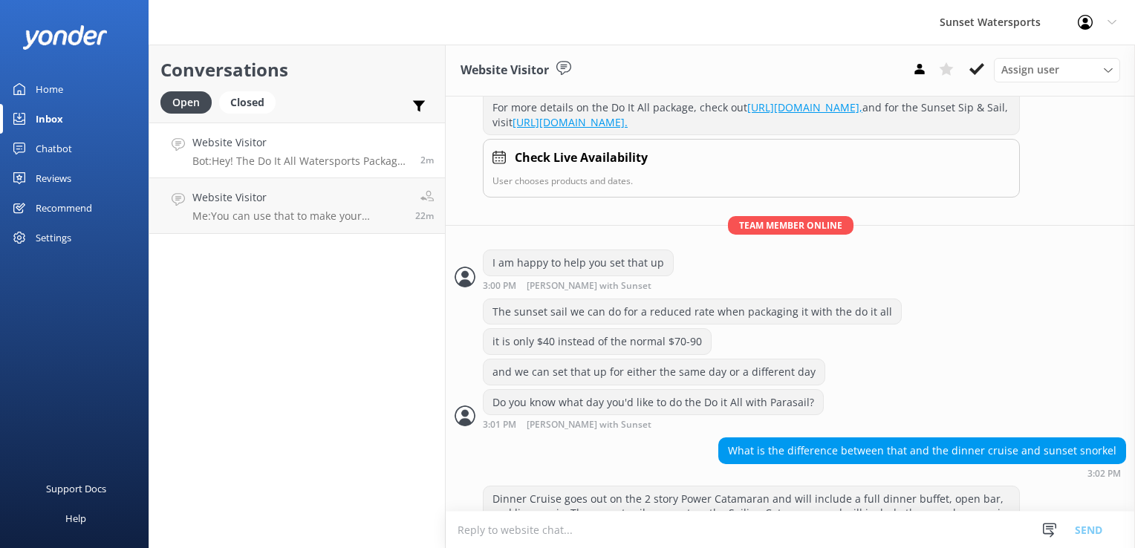
scroll to position [334, 0]
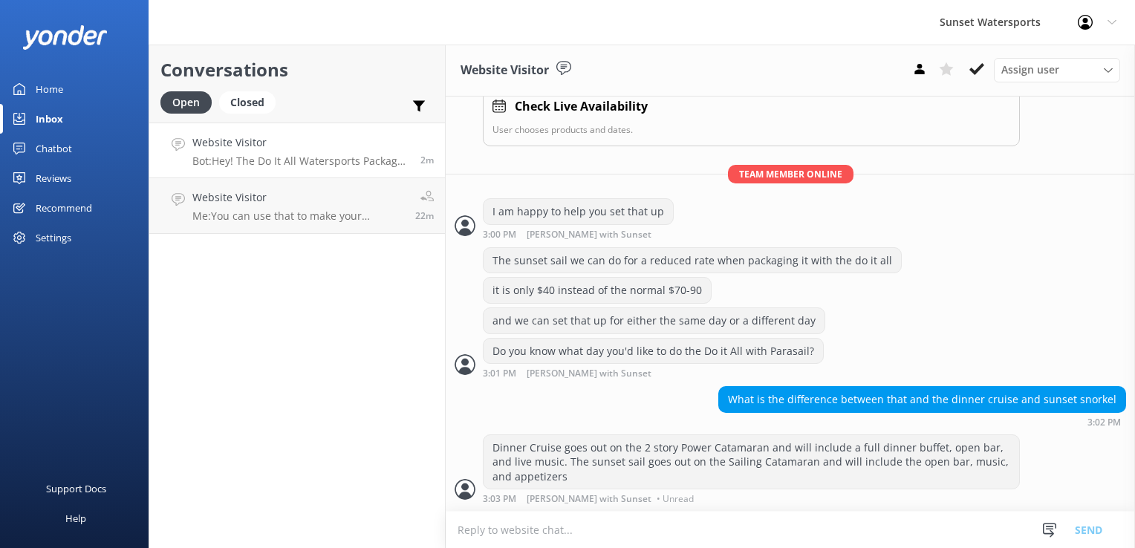
click at [531, 539] on textarea at bounding box center [790, 530] width 689 height 36
click at [536, 524] on textarea at bounding box center [790, 530] width 689 height 36
paste textarea "[URL][DOMAIN_NAME]"
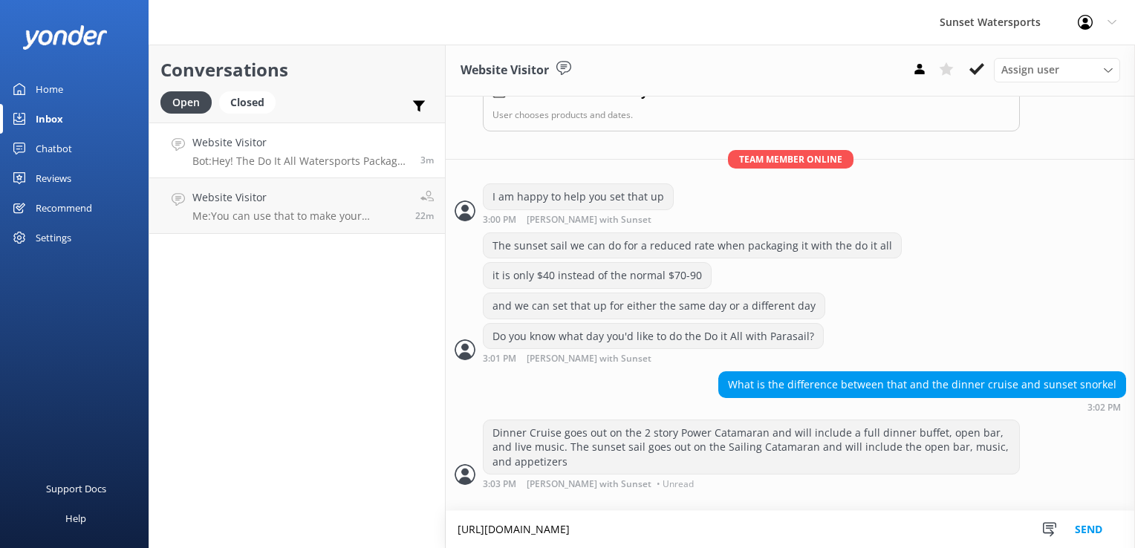
scroll to position [348, 0]
type textarea "[URL][DOMAIN_NAME]"
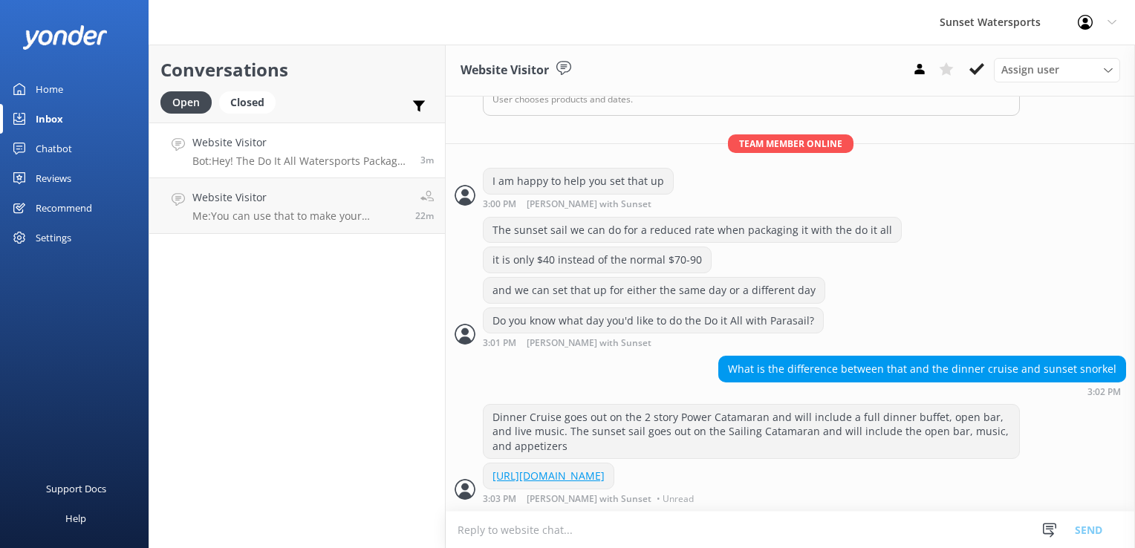
scroll to position [377, 0]
click at [608, 537] on textarea at bounding box center [790, 530] width 689 height 36
click at [352, 207] on div "Website Visitor Me: You can use that to make your reservation- if you are ok wi…" at bounding box center [298, 205] width 212 height 33
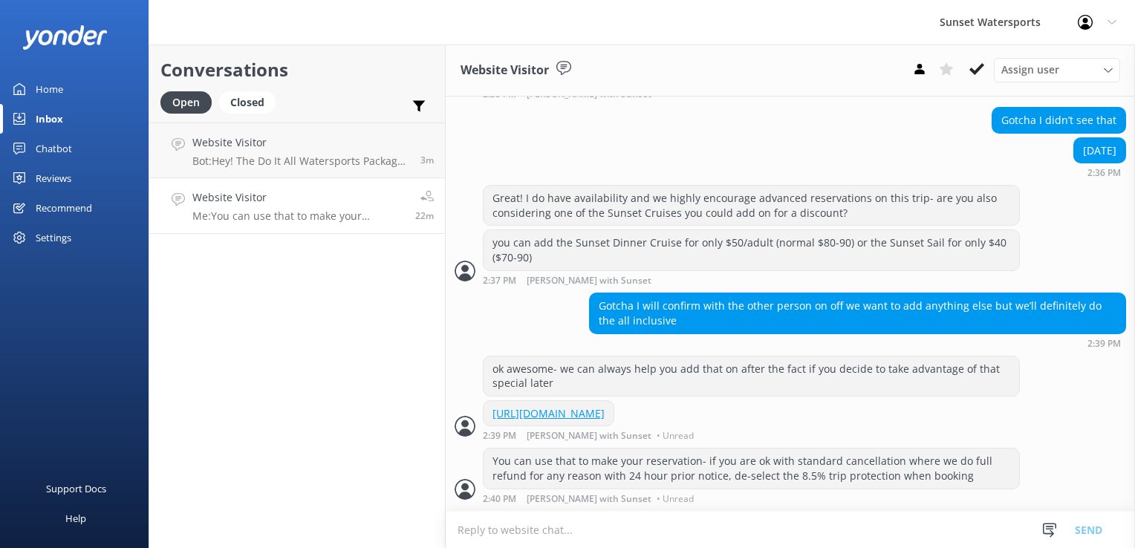
scroll to position [1039, 0]
click at [278, 166] on p "Bot: Hey! The Do It All Watersports Package is packed with up to 11 activities …" at bounding box center [300, 161] width 217 height 13
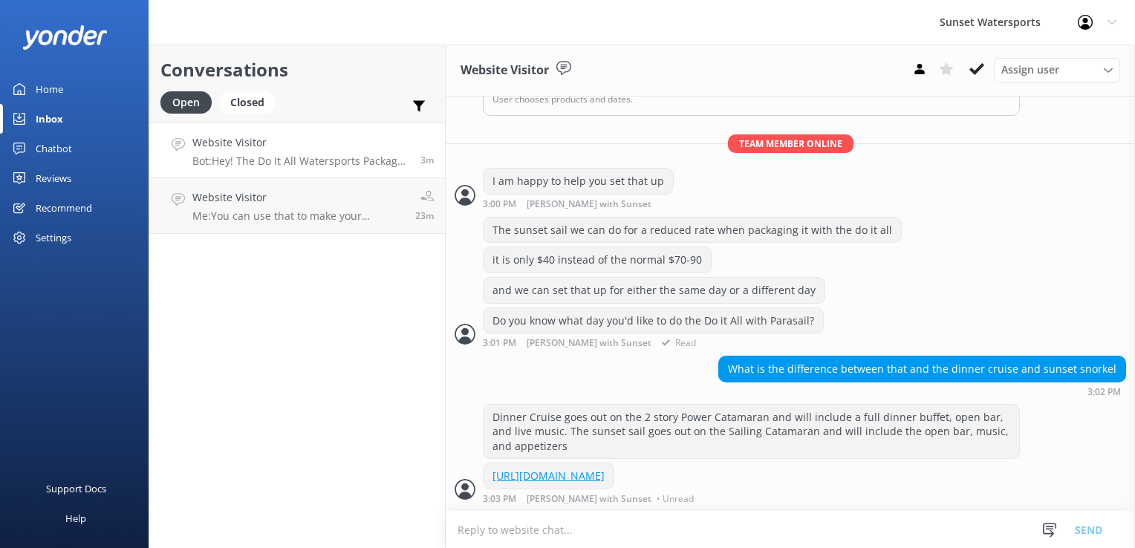
scroll to position [377, 0]
click at [493, 536] on textarea at bounding box center [790, 530] width 689 height 36
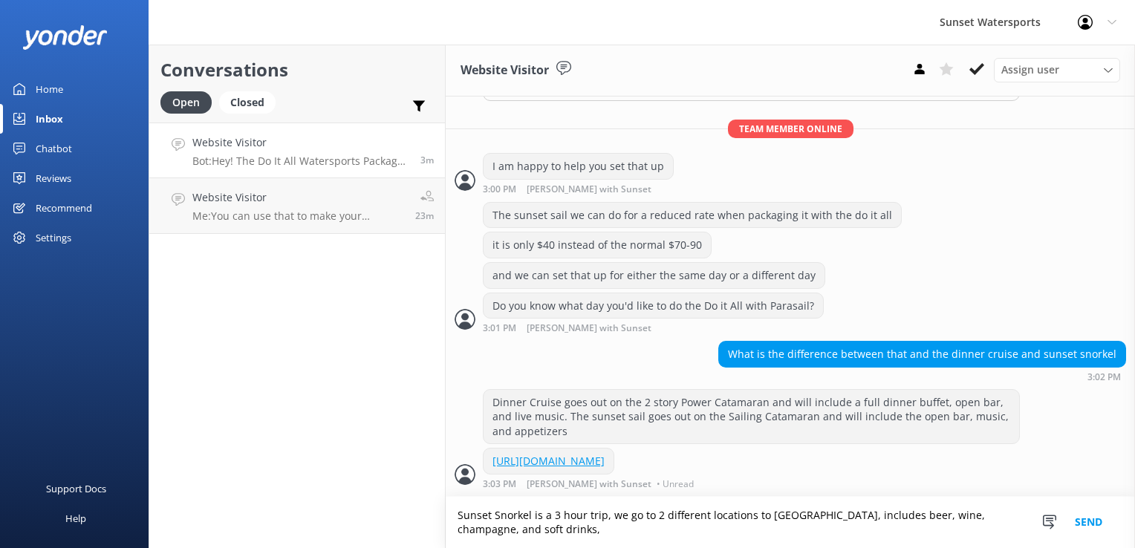
scroll to position [392, 0]
type textarea "Sunset Snorkel is a 3 hour trip, we go to 2 different locations to [GEOGRAPHIC_…"
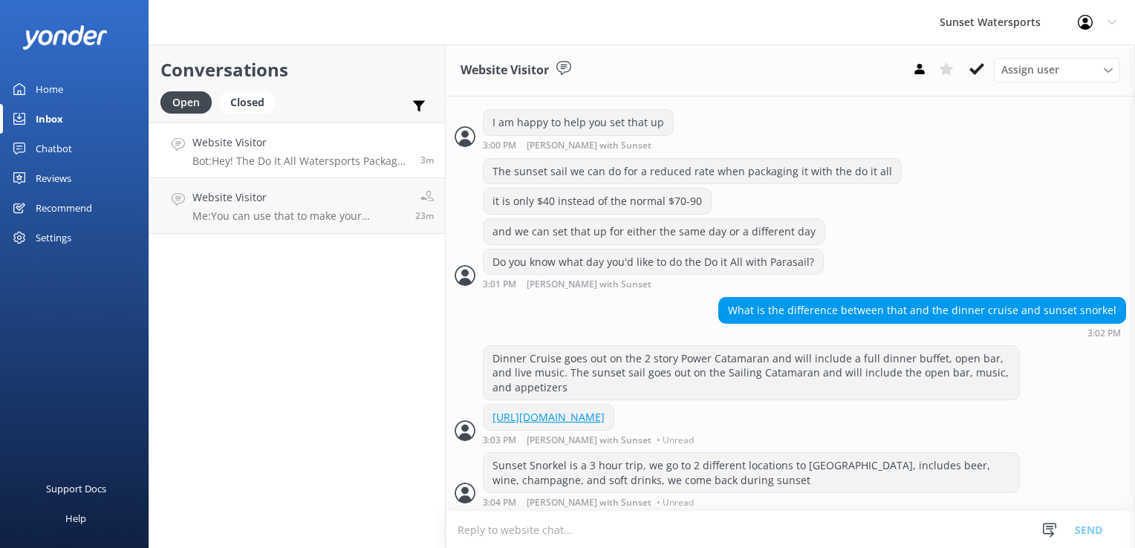
scroll to position [440, 0]
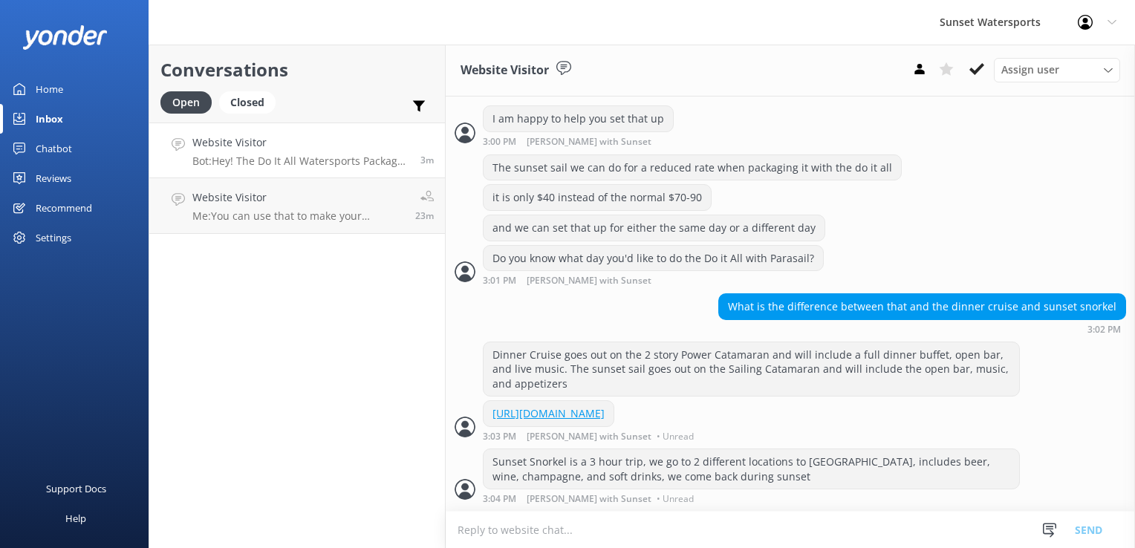
click at [311, 426] on div "Conversations Open Closed Important Assigned to me Unassigned Website Visitor B…" at bounding box center [297, 297] width 297 height 504
click at [387, 340] on div "Conversations Open Closed Important Assigned to me Unassigned Website Visitor B…" at bounding box center [297, 297] width 297 height 504
click at [327, 189] on link "Website Visitor Me: You can use that to make your reservation- if you are ok wi…" at bounding box center [297, 206] width 296 height 56
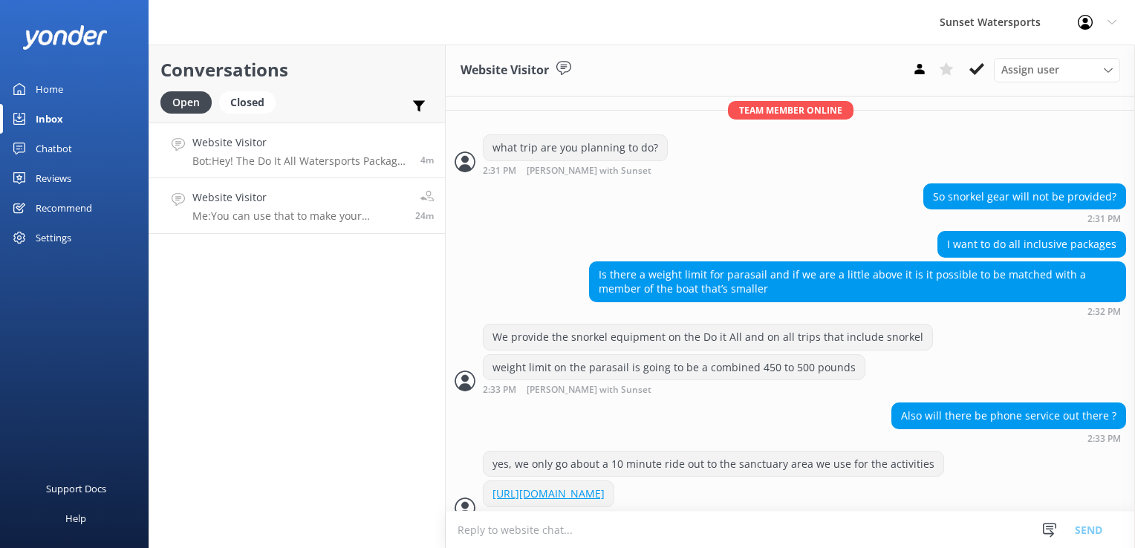
click at [328, 170] on link "Website Visitor Bot: Hey! The Do It All Watersports Package is packed with up t…" at bounding box center [297, 151] width 296 height 56
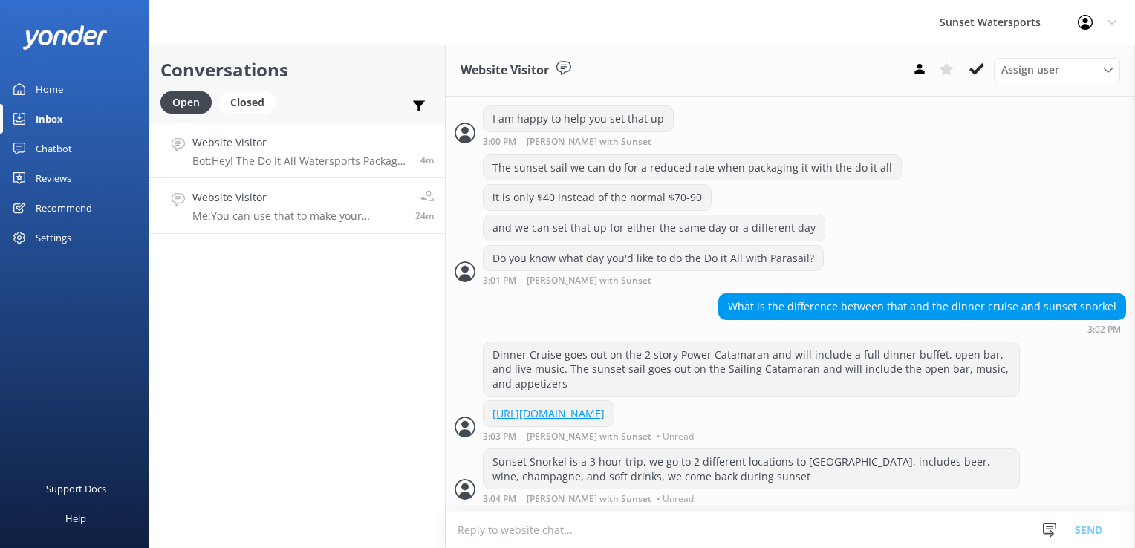
click at [324, 207] on div "Website Visitor Me: You can use that to make your reservation- if you are ok wi…" at bounding box center [298, 205] width 212 height 33
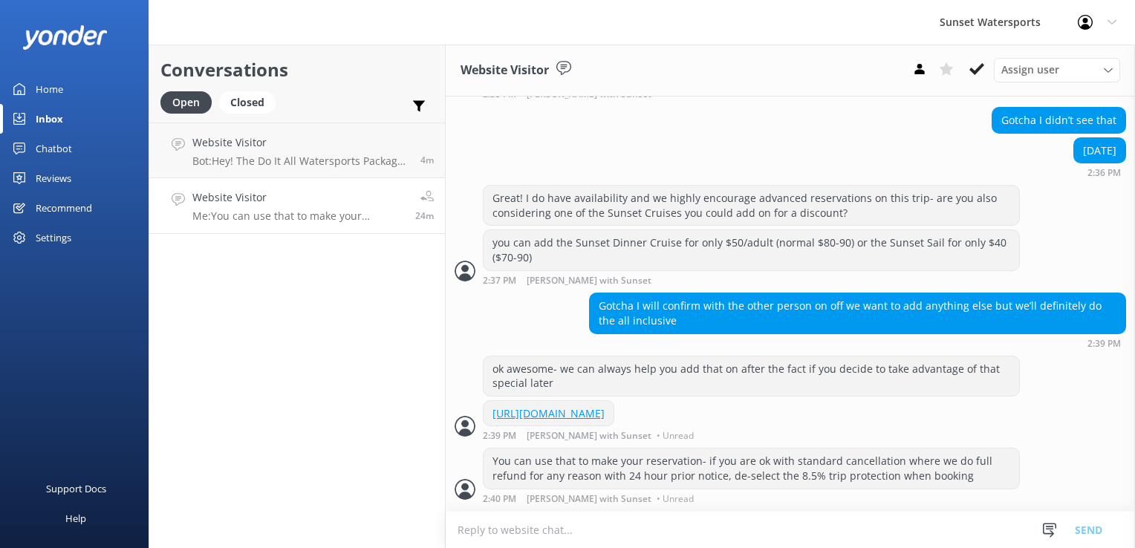
scroll to position [1039, 0]
click at [301, 155] on p "Bot: Hey! The Do It All Watersports Package is packed with up to 11 activities …" at bounding box center [300, 161] width 217 height 13
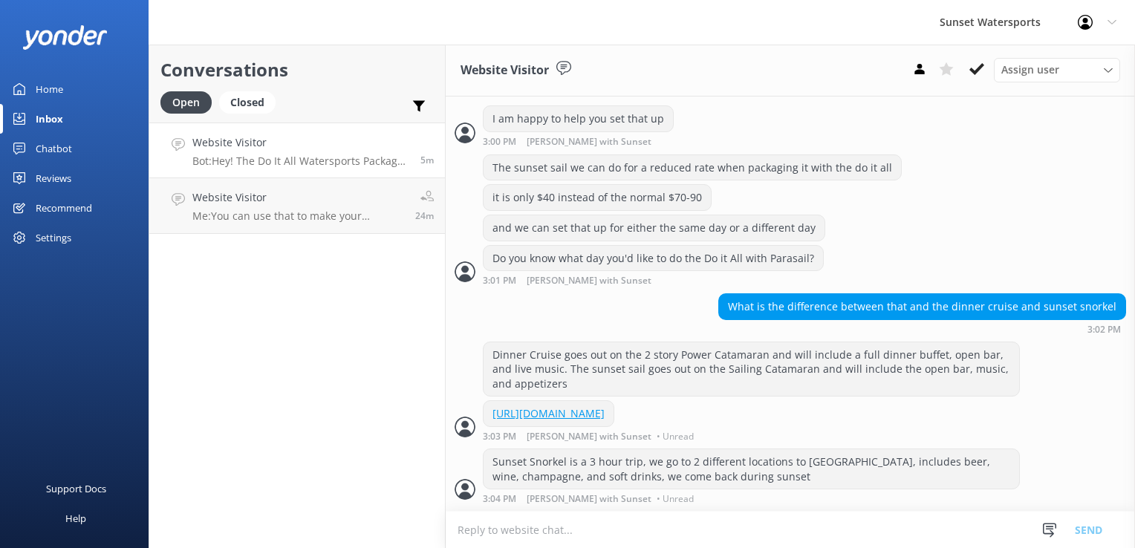
scroll to position [441, 0]
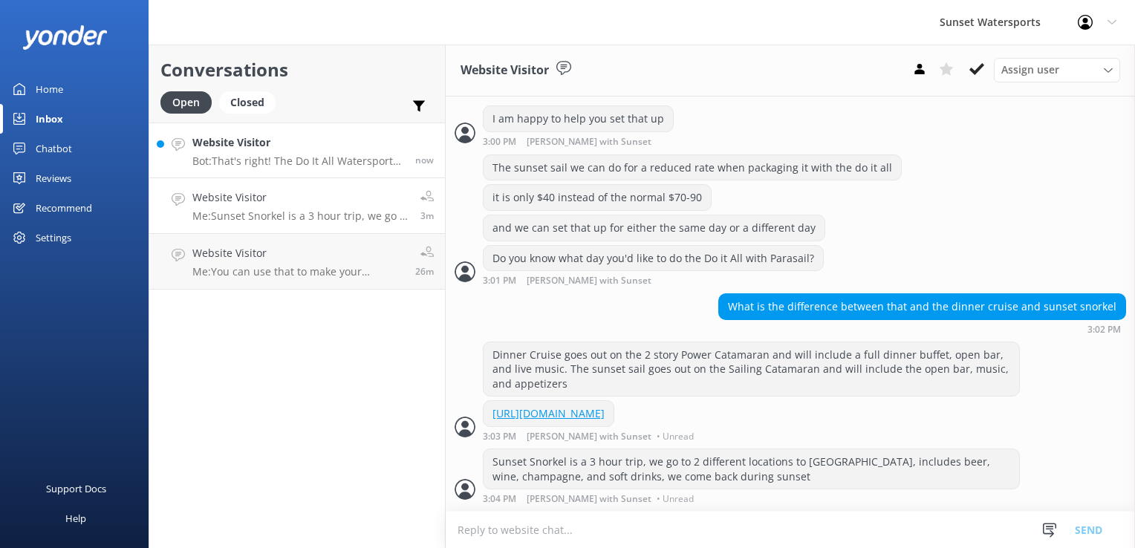
click at [252, 168] on link "Website Visitor Bot: That's right! The Do It All Watersports Package is packed …" at bounding box center [297, 151] width 296 height 56
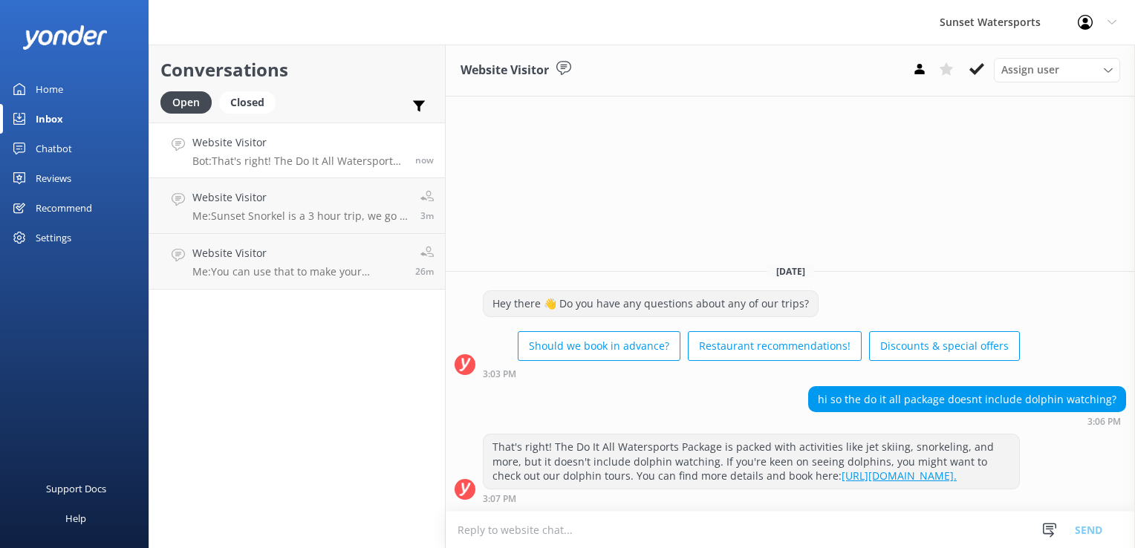
click at [654, 545] on textarea at bounding box center [790, 530] width 689 height 36
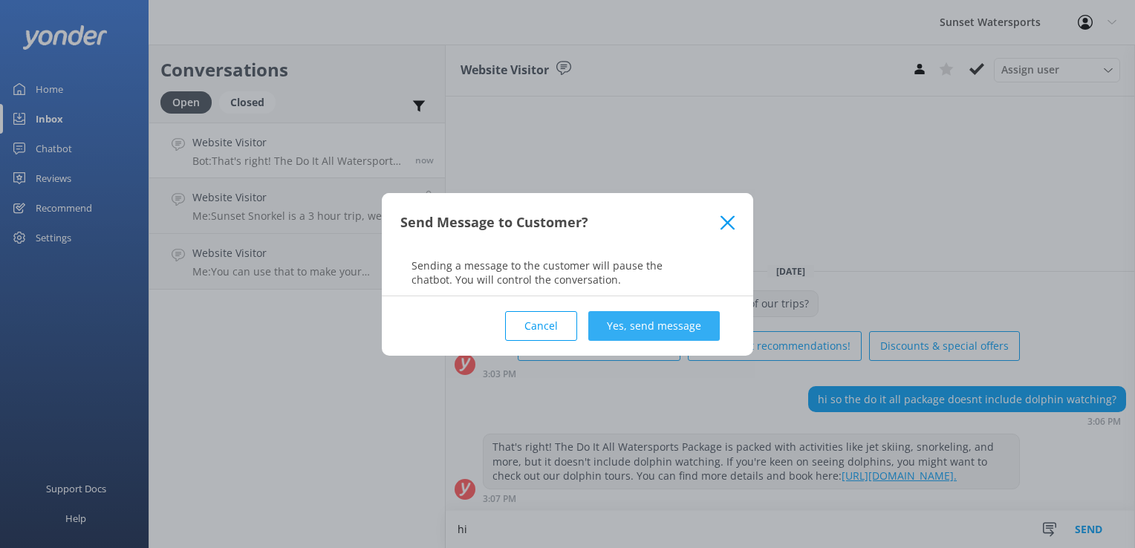
type textarea "hi"
click at [632, 329] on button "Yes, send message" at bounding box center [654, 326] width 132 height 30
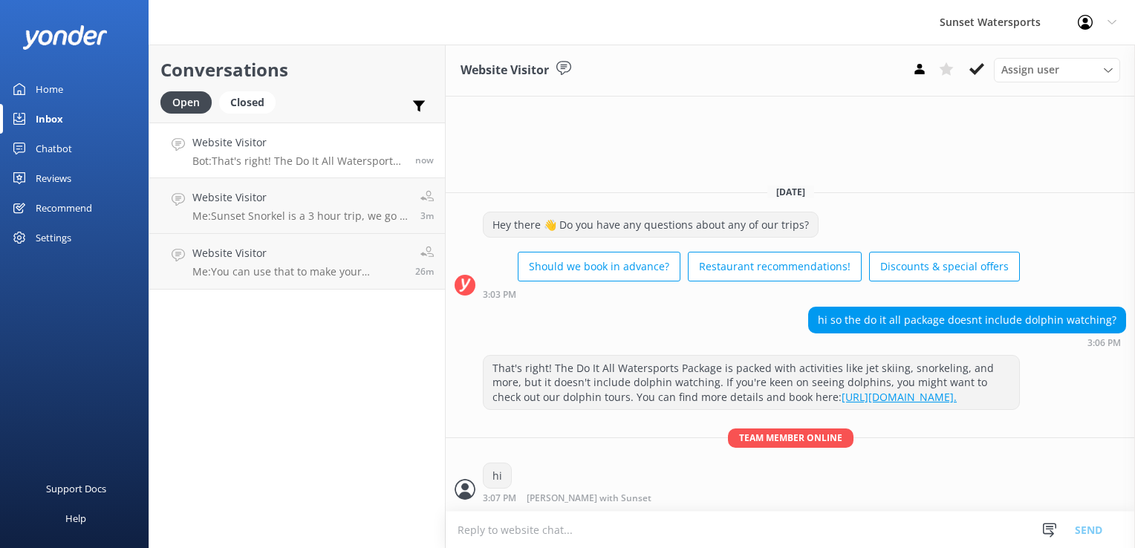
click at [513, 536] on textarea at bounding box center [790, 530] width 689 height 36
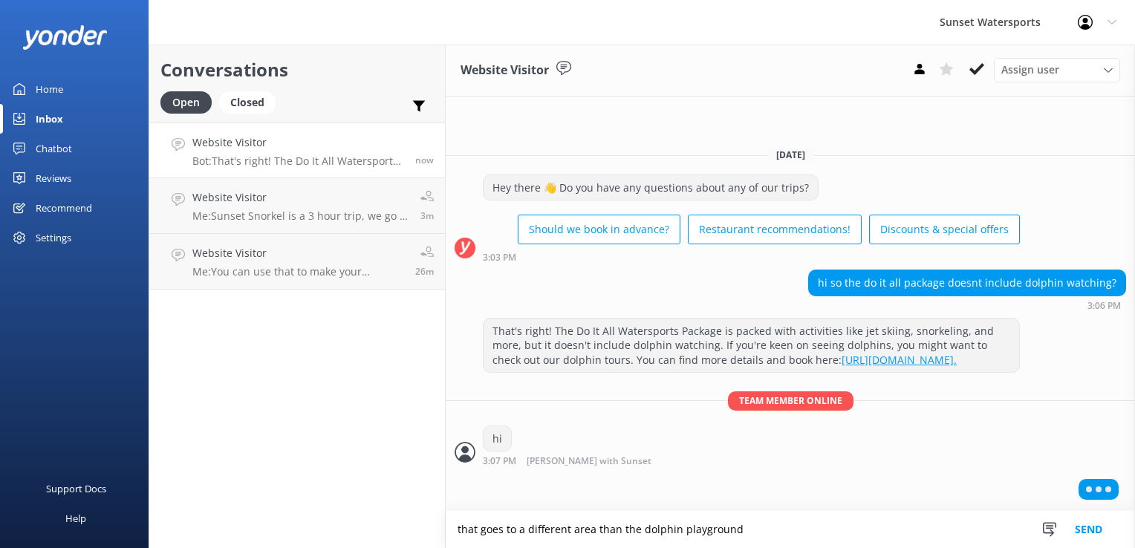
type textarea "that goes to a different area than the dolphin playground"
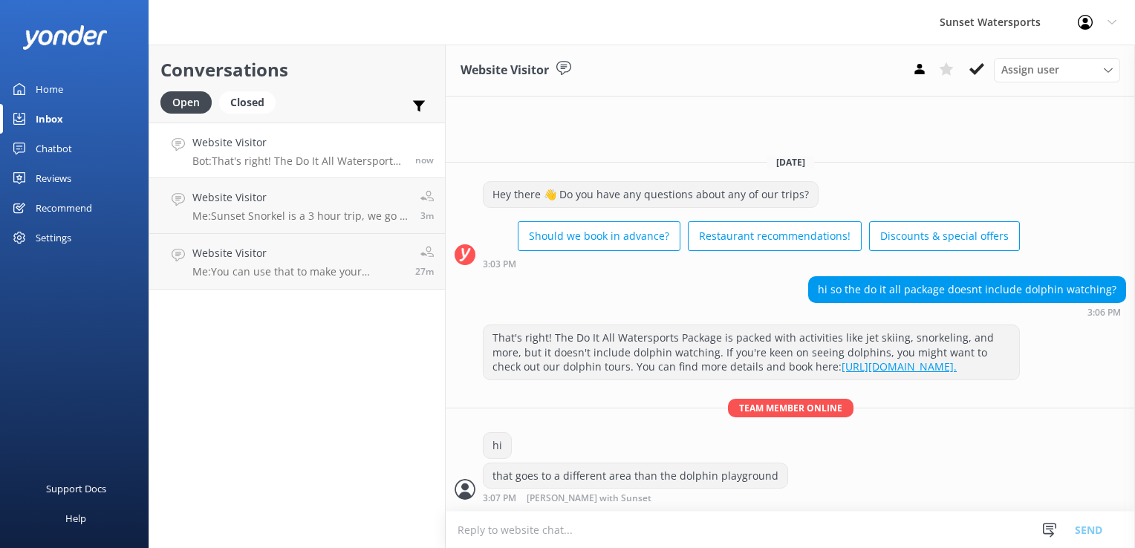
click at [511, 527] on textarea at bounding box center [790, 530] width 689 height 36
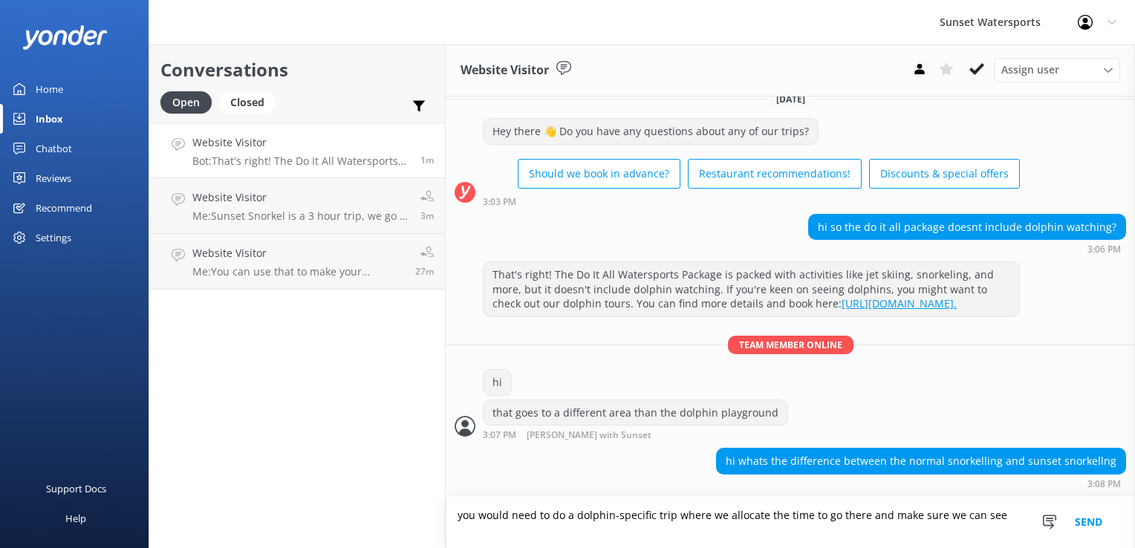
scroll to position [14, 0]
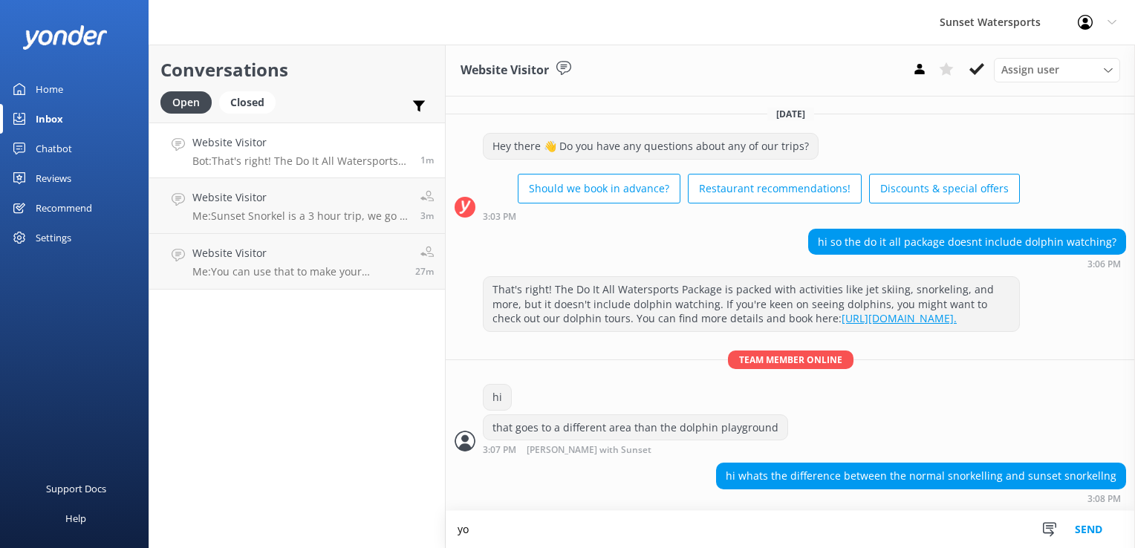
type textarea "y"
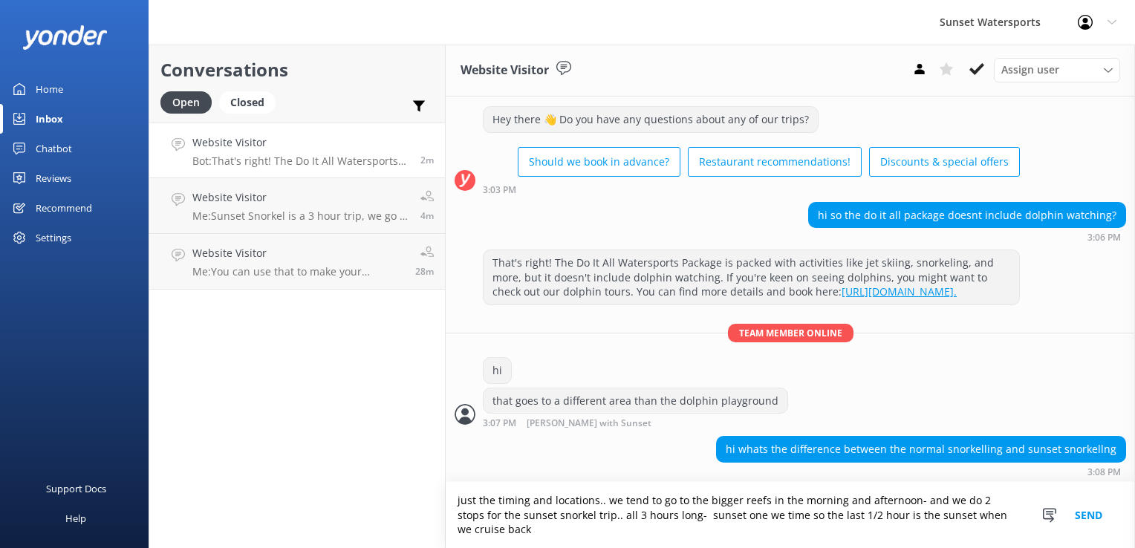
scroll to position [44, 0]
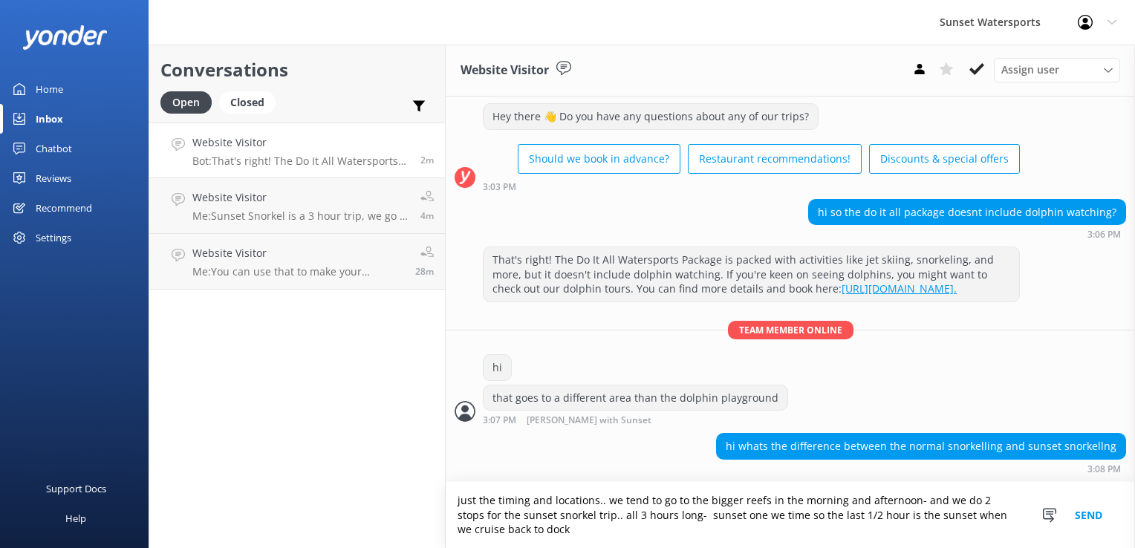
type textarea "just the timing and locations.. we tend to go to the bigger reefs in the mornin…"
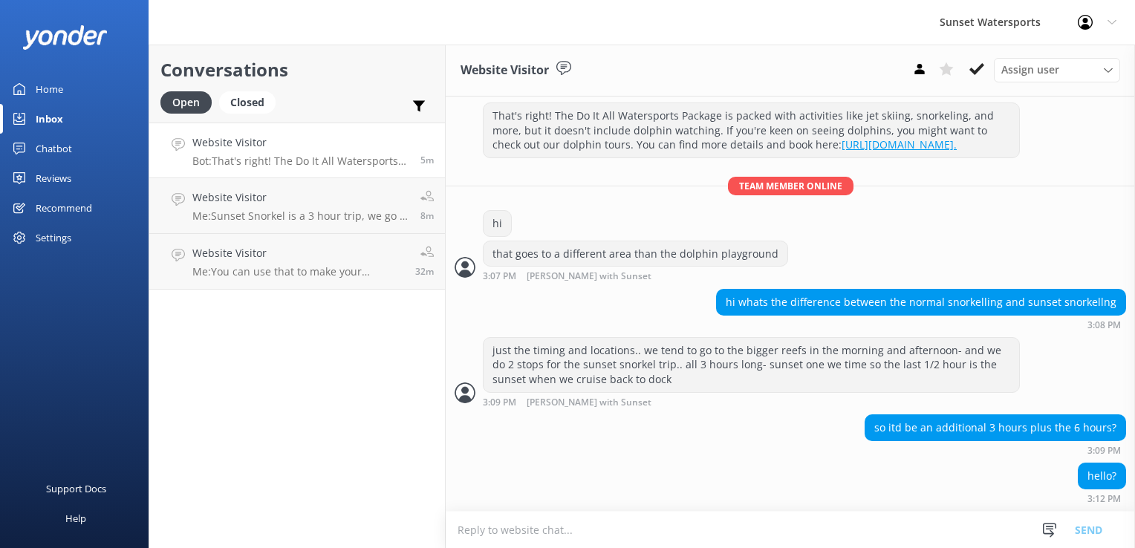
scroll to position [187, 0]
click at [674, 526] on textarea at bounding box center [790, 530] width 689 height 36
type textarea "you would have to do an entirely different trip, correct"
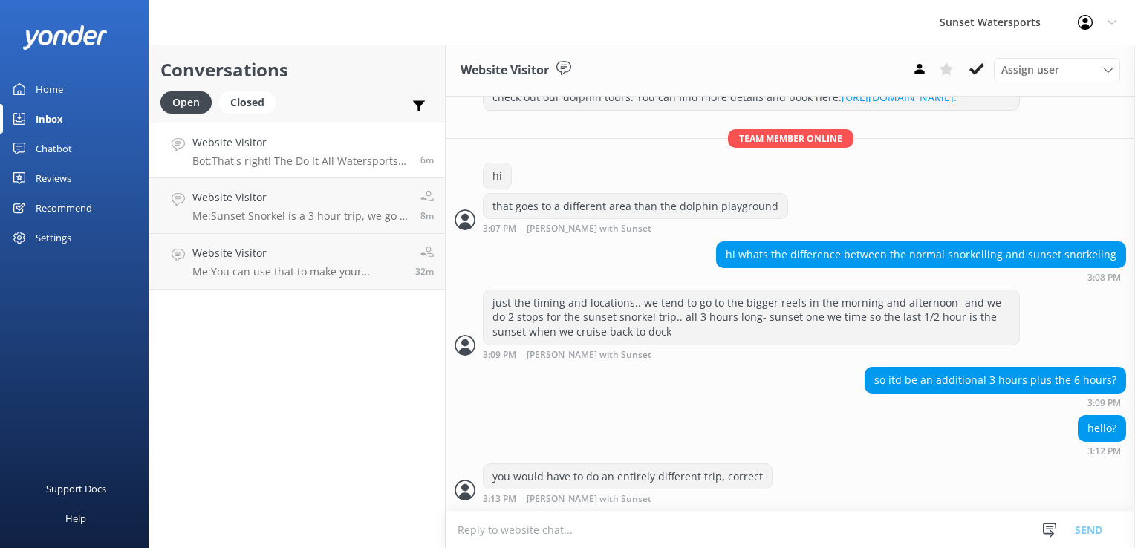
scroll to position [235, 0]
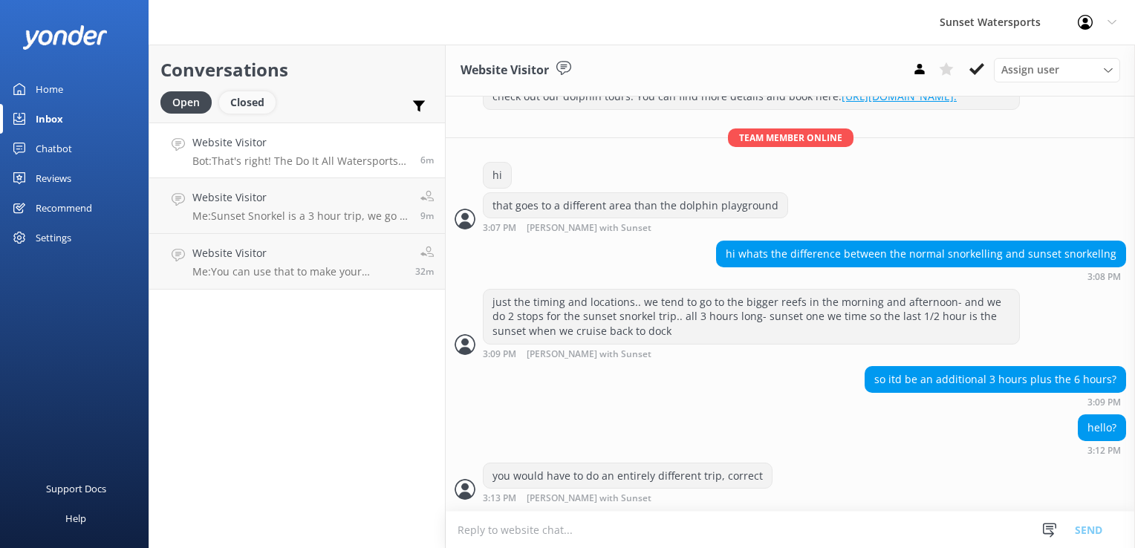
click at [241, 100] on div "Closed" at bounding box center [247, 102] width 56 height 22
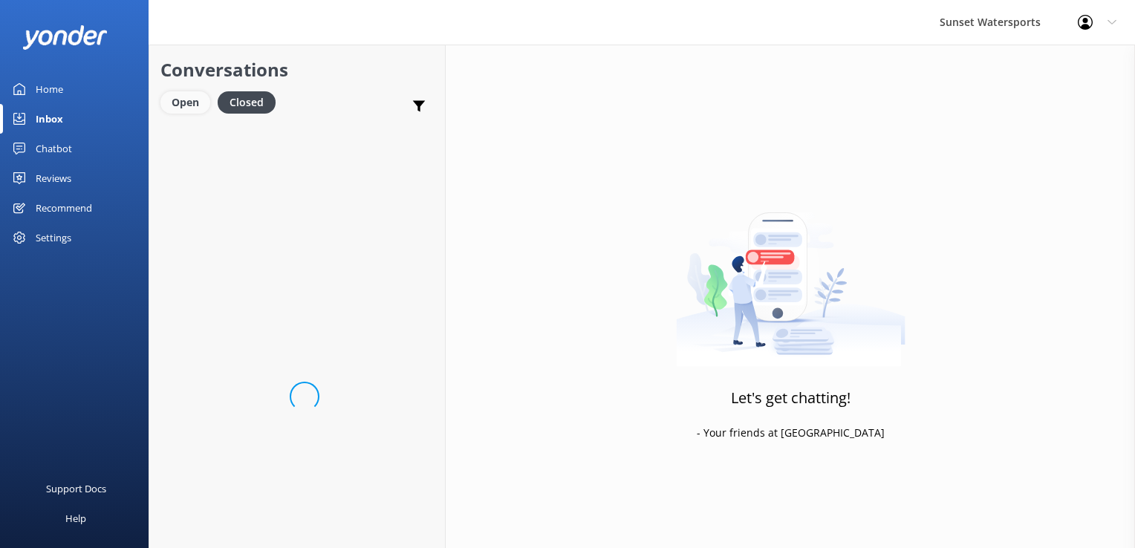
click at [179, 103] on div "Open" at bounding box center [185, 102] width 50 height 22
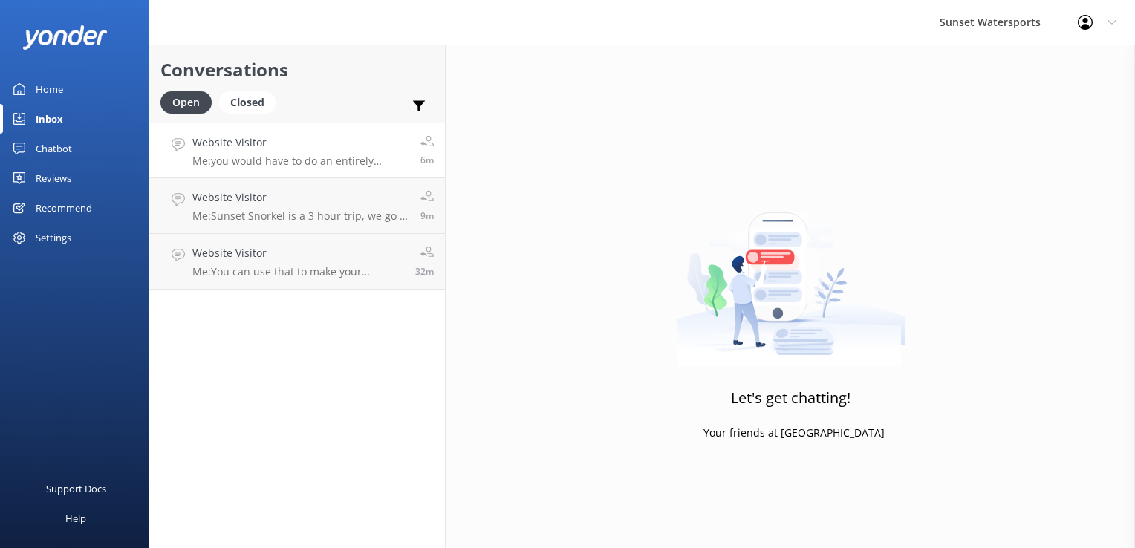
click at [215, 146] on h4 "Website Visitor" at bounding box center [300, 142] width 217 height 16
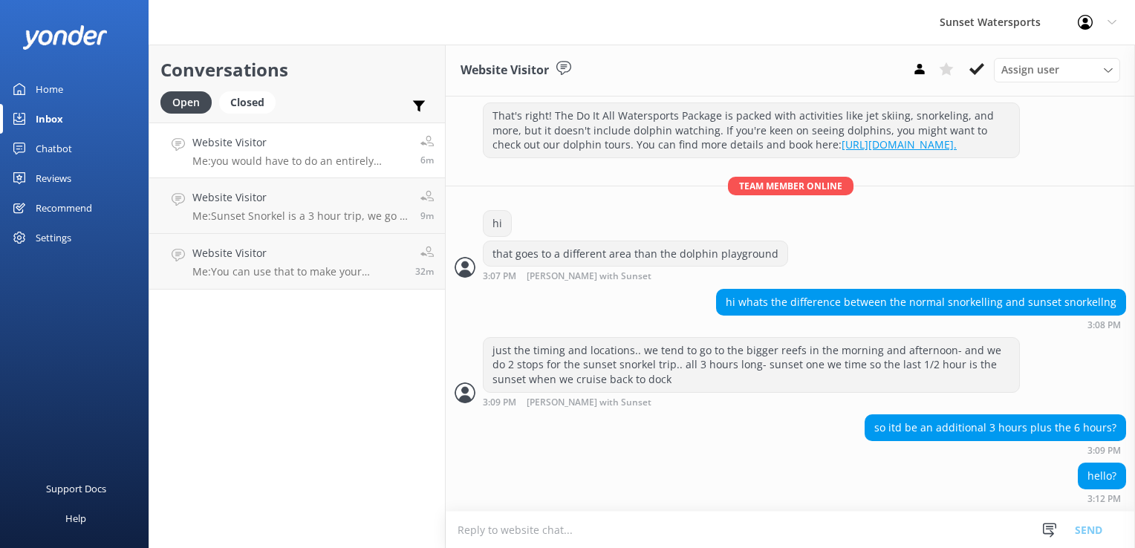
scroll to position [235, 0]
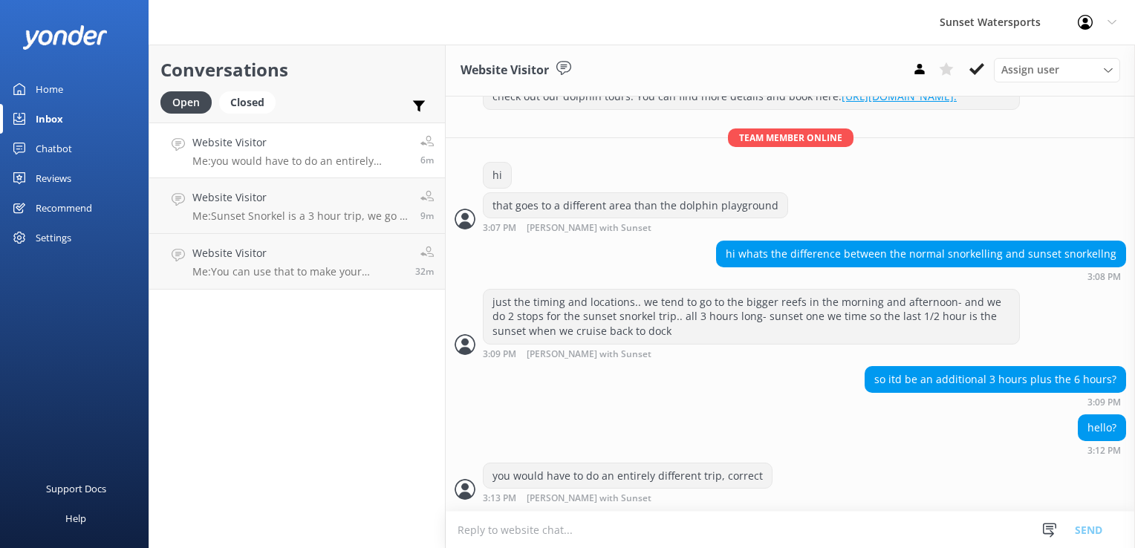
click at [484, 539] on textarea at bounding box center [790, 530] width 689 height 36
type textarea "[DOMAIN_NAME][URL]"
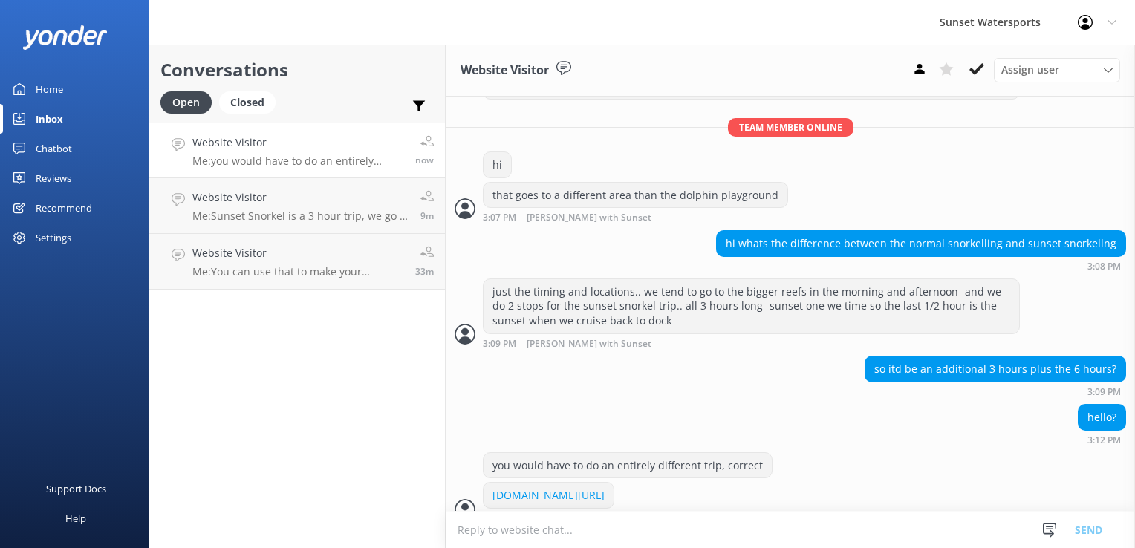
scroll to position [264, 0]
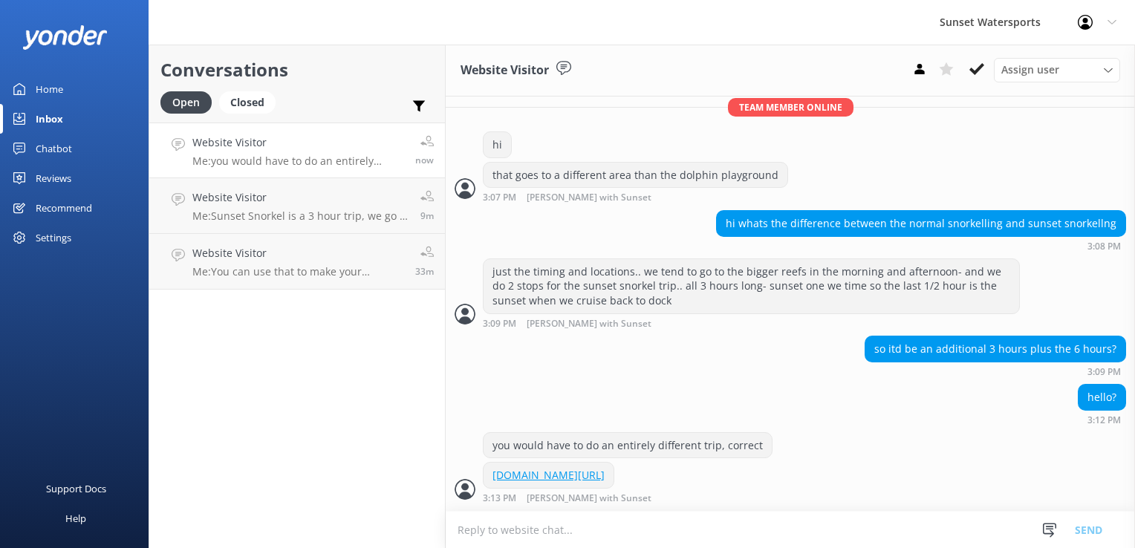
click at [527, 530] on textarea at bounding box center [790, 530] width 689 height 36
type textarea "w"
type textarea "or on the Do it All, we have snorkeling included at the shallow shipwreck on si…"
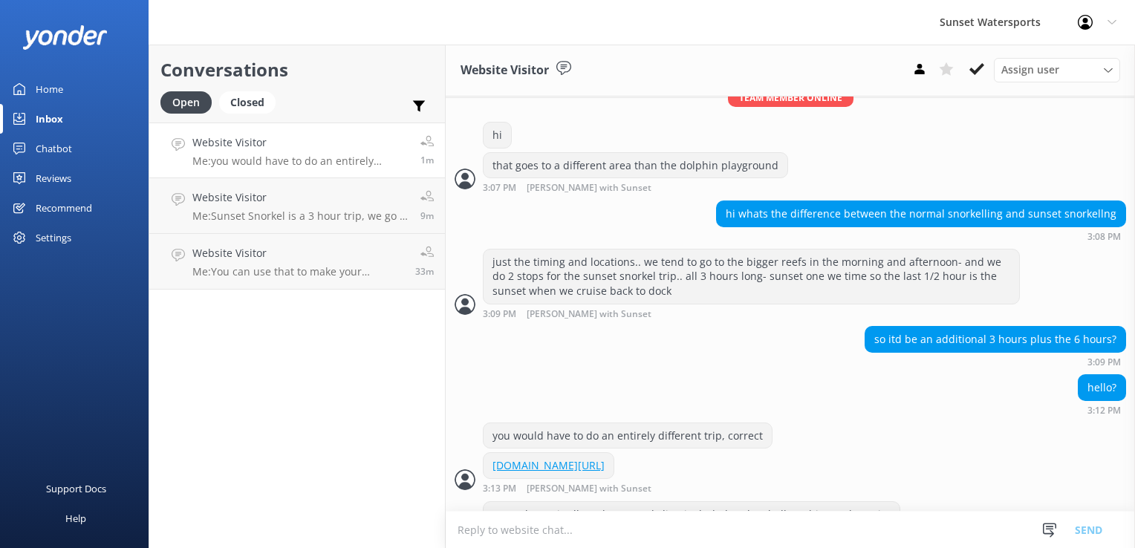
scroll to position [314, 0]
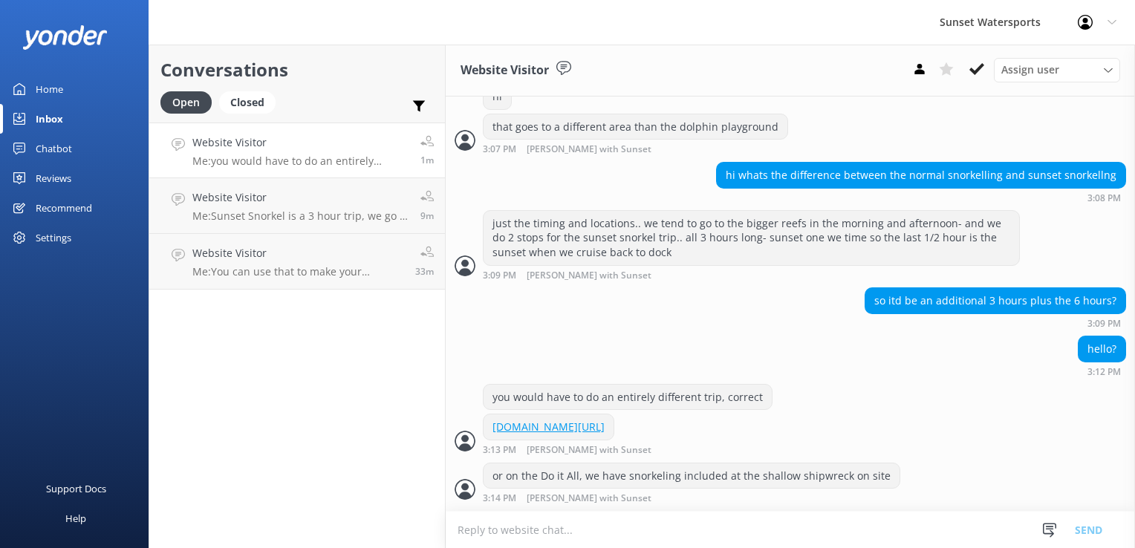
click at [654, 538] on textarea at bounding box center [790, 530] width 689 height 36
click at [746, 536] on textarea at bounding box center [790, 530] width 689 height 36
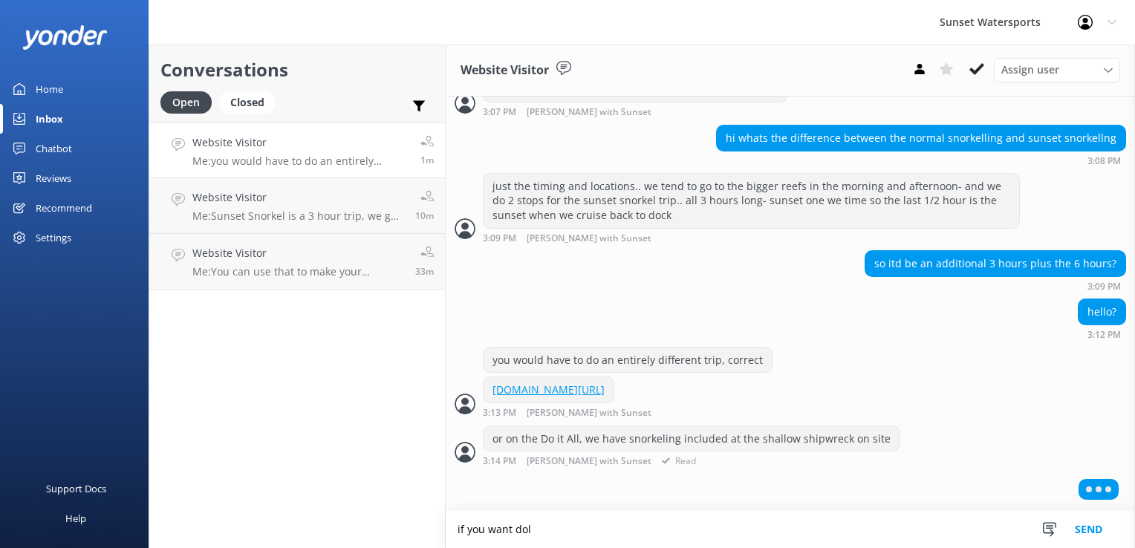
scroll to position [348, 0]
type textarea "if you want dolphins, that is a seperate trip"
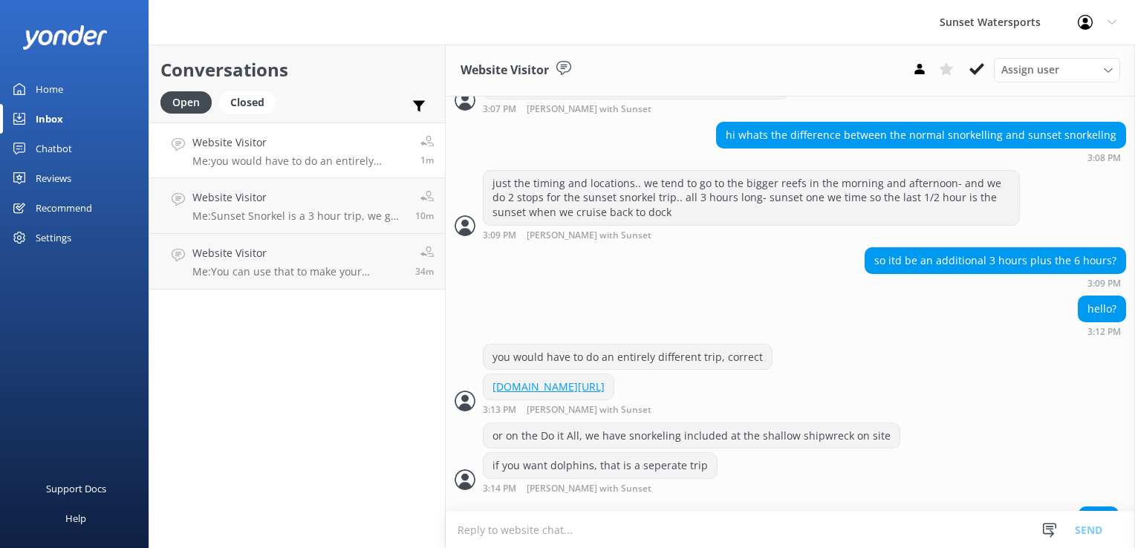
scroll to position [378, 0]
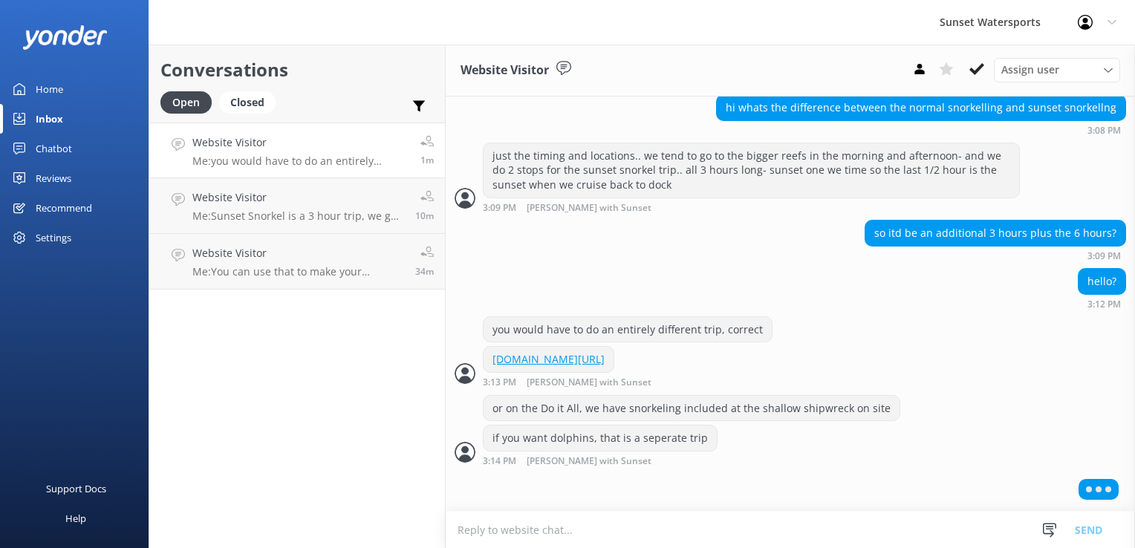
click at [529, 539] on textarea at bounding box center [790, 530] width 689 height 36
paste textarea "[URL][DOMAIN_NAME]"
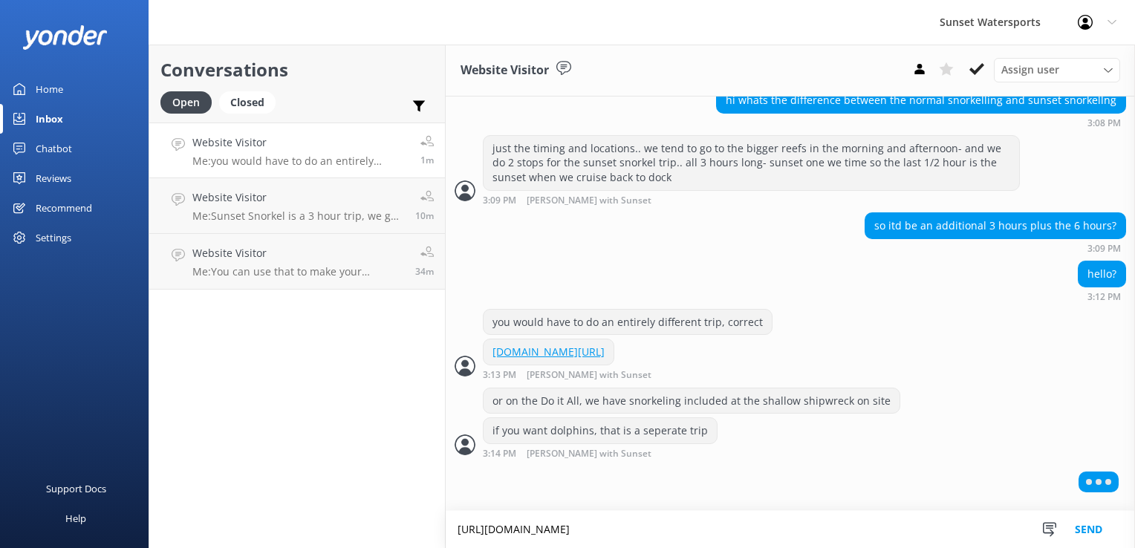
scroll to position [393, 0]
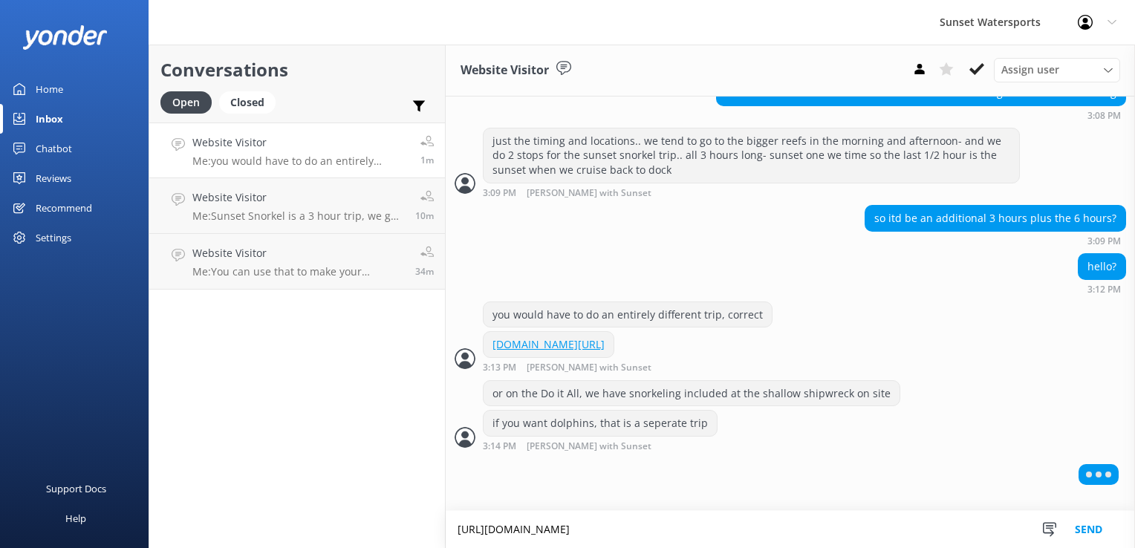
type textarea "[URL][DOMAIN_NAME]"
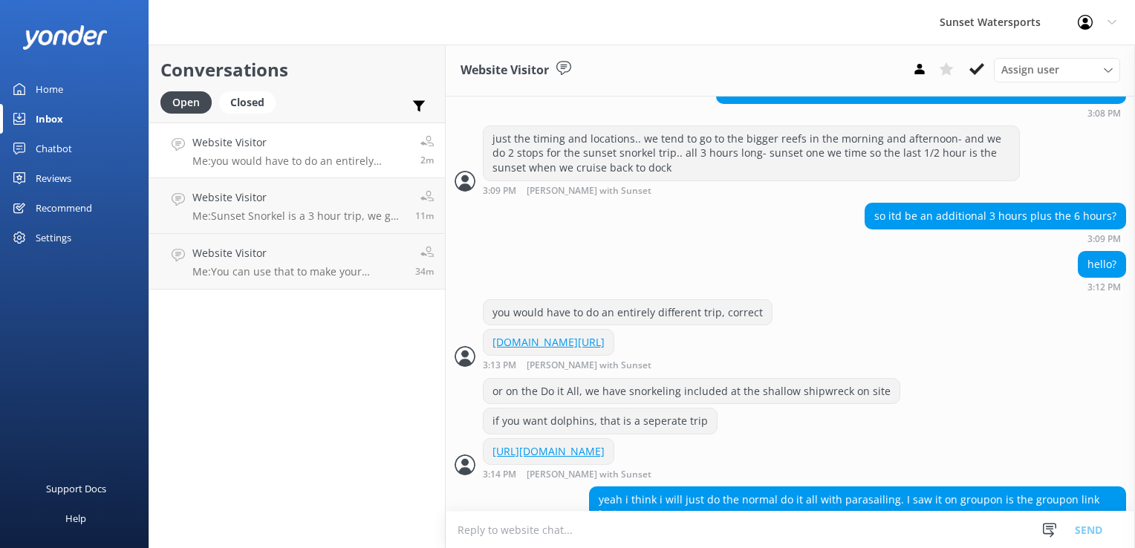
scroll to position [435, 0]
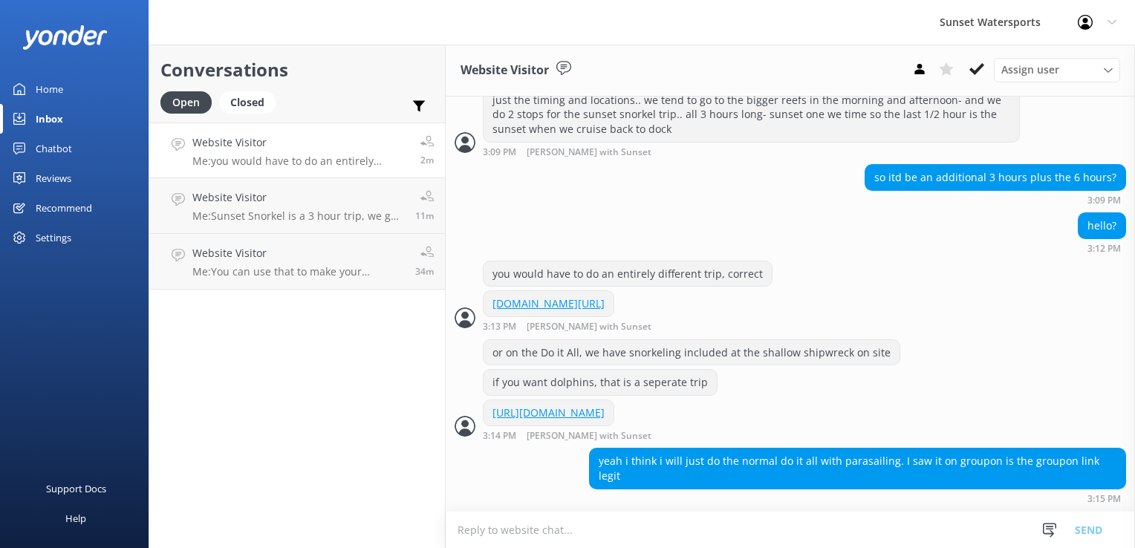
click at [657, 536] on textarea at bounding box center [790, 530] width 689 height 36
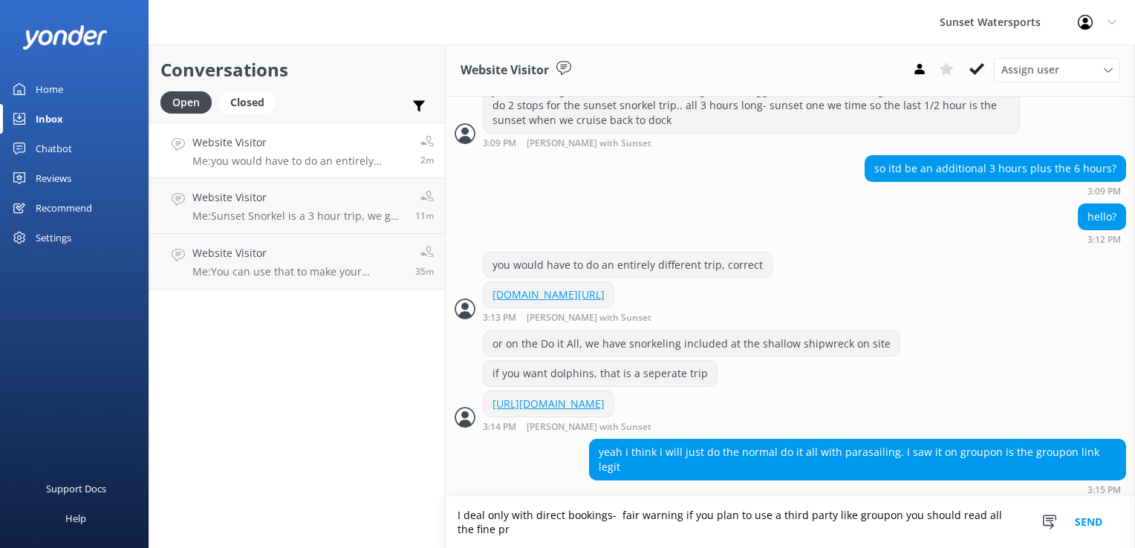
scroll to position [450, 0]
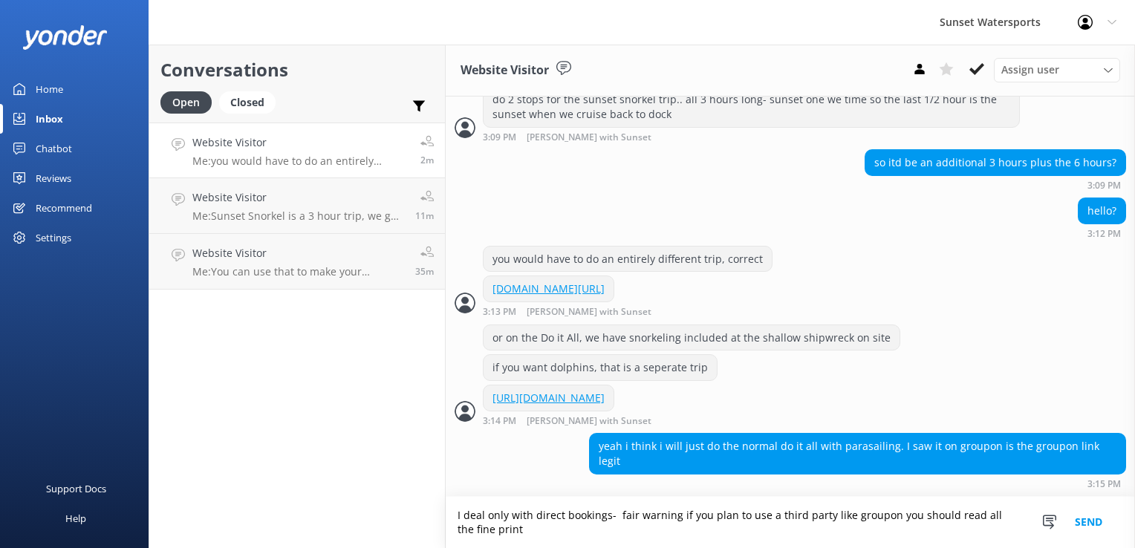
type textarea "I deal only with direct bookings- fair warning if you plan to use a third party…"
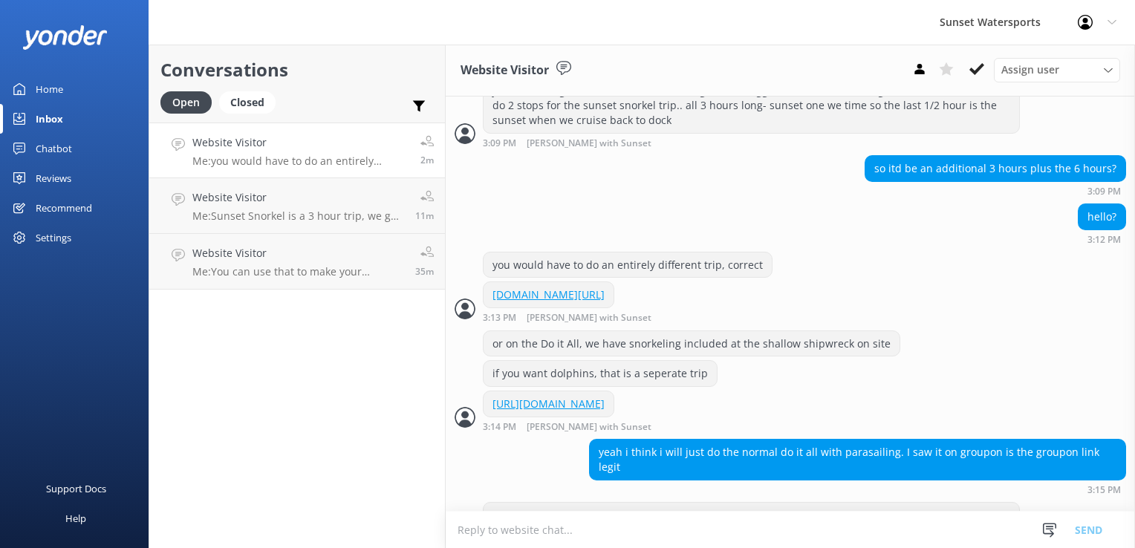
scroll to position [499, 0]
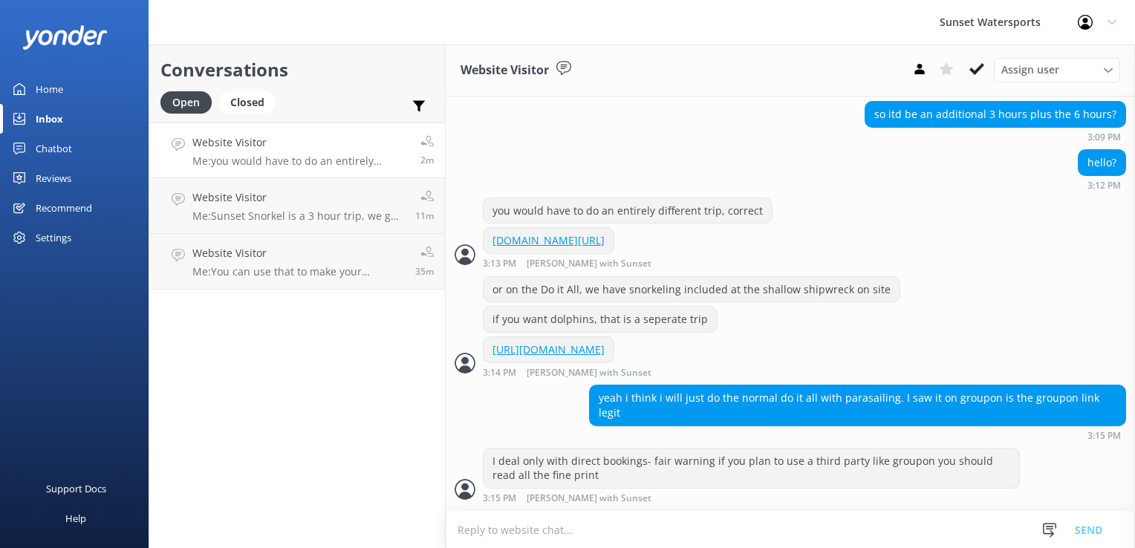
click at [640, 533] on textarea at bounding box center [790, 530] width 689 height 36
type textarea "they have a whole extra set of regulations and booking policies on top of our"
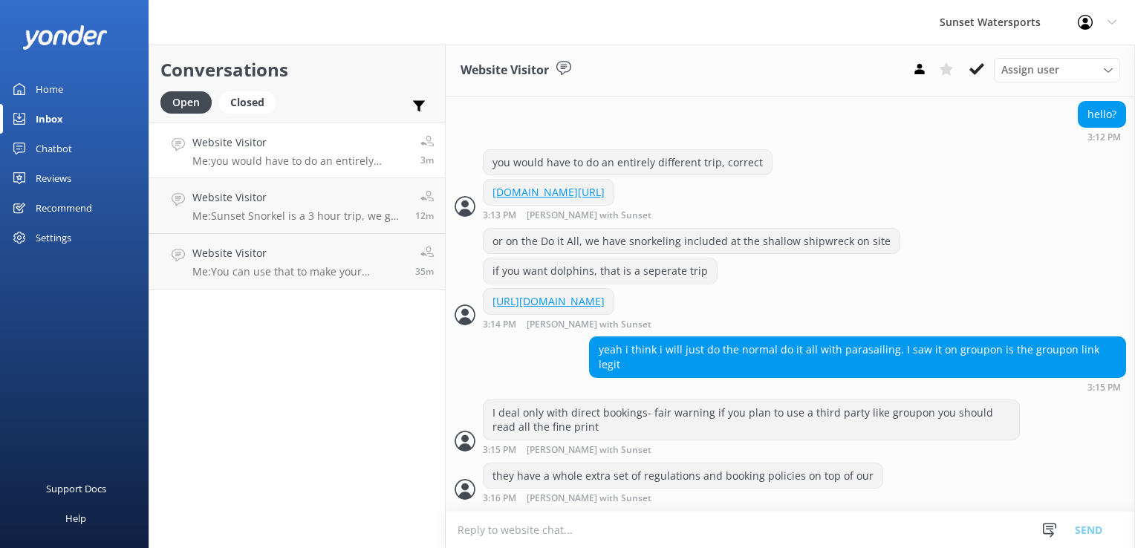
scroll to position [547, 0]
click at [328, 252] on h4 "Website Visitor" at bounding box center [298, 253] width 212 height 16
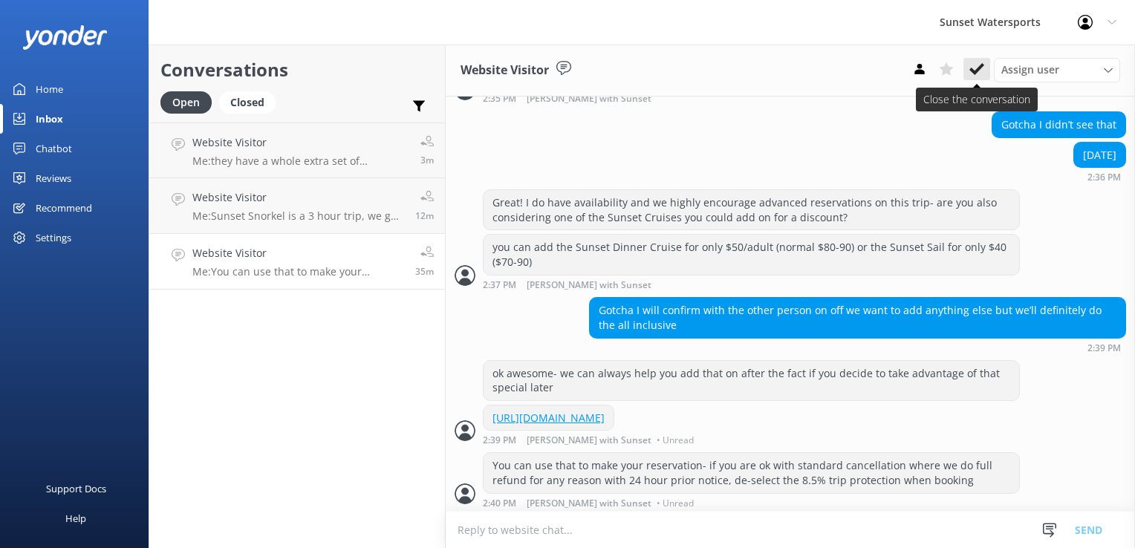
scroll to position [1039, 0]
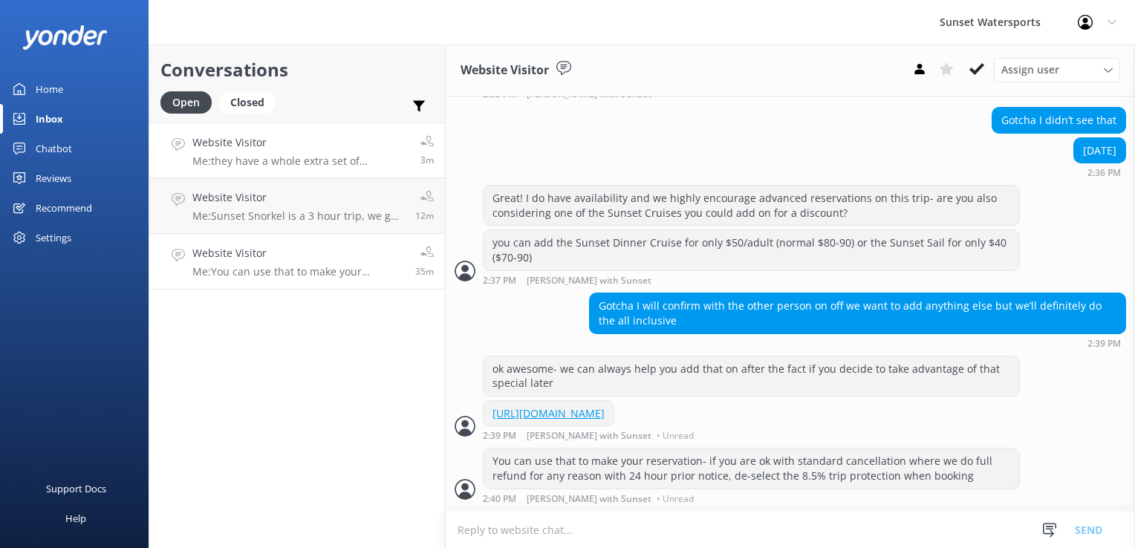
click at [288, 161] on p "Me: they have a whole extra set of regulations and booking policies on top of o…" at bounding box center [300, 161] width 217 height 13
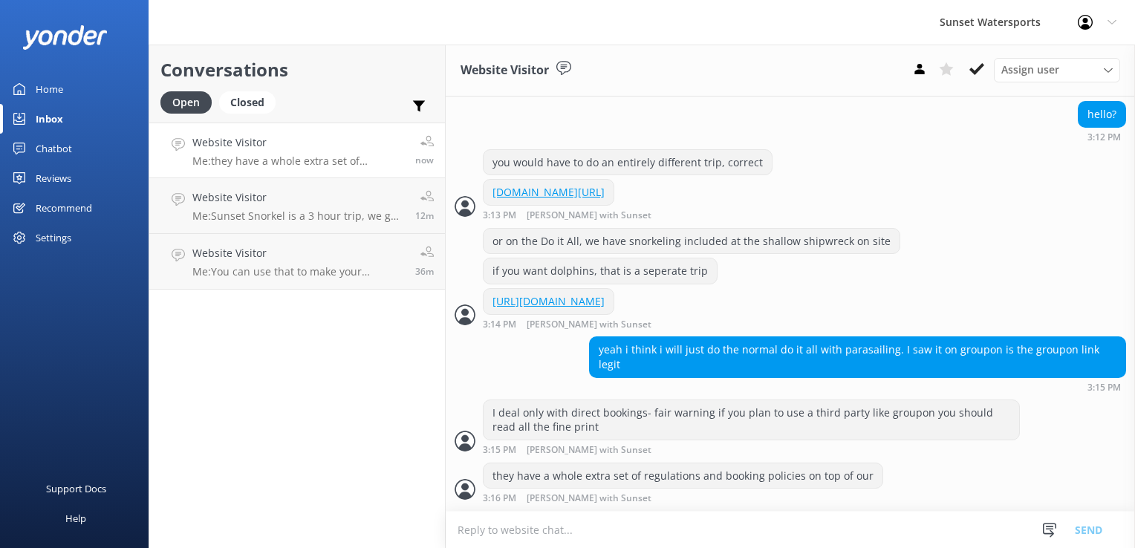
click at [370, 391] on div "Conversations Open Closed Important Assigned to me Unassigned Website Visitor M…" at bounding box center [297, 297] width 297 height 504
drag, startPoint x: 332, startPoint y: 441, endPoint x: 323, endPoint y: 373, distance: 68.2
click at [332, 441] on div "Conversations Open Closed Important Assigned to me Unassigned Website Visitor M…" at bounding box center [297, 297] width 297 height 504
click at [311, 159] on p "Me: they have a whole extra set of regulations and booking policies on top of o…" at bounding box center [300, 161] width 217 height 13
click at [303, 185] on link "Website Visitor Me: [GEOGRAPHIC_DATA] is a 3 hour trip, we go to 2 different lo…" at bounding box center [297, 206] width 296 height 56
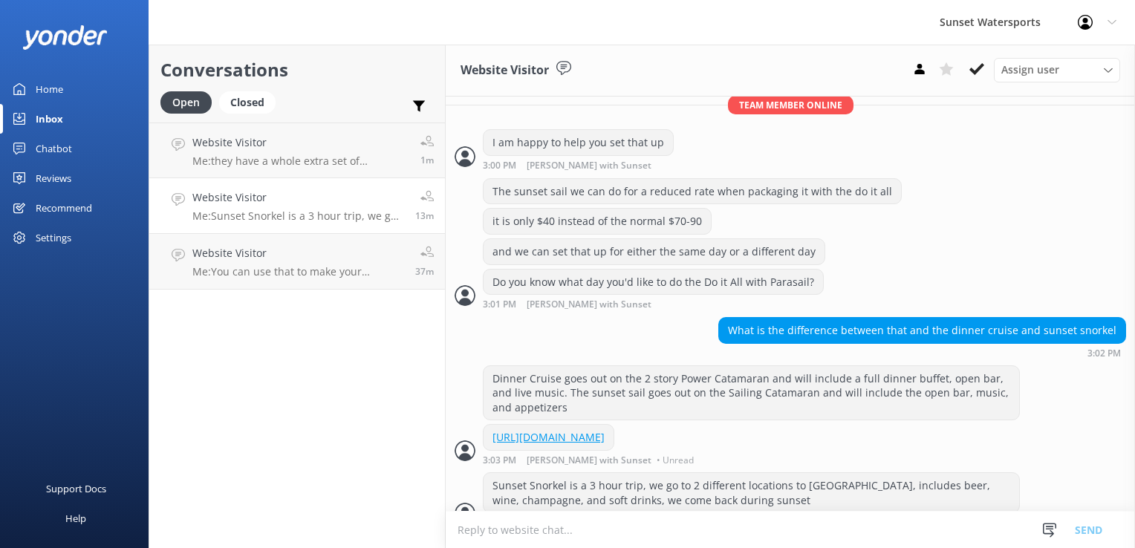
scroll to position [440, 0]
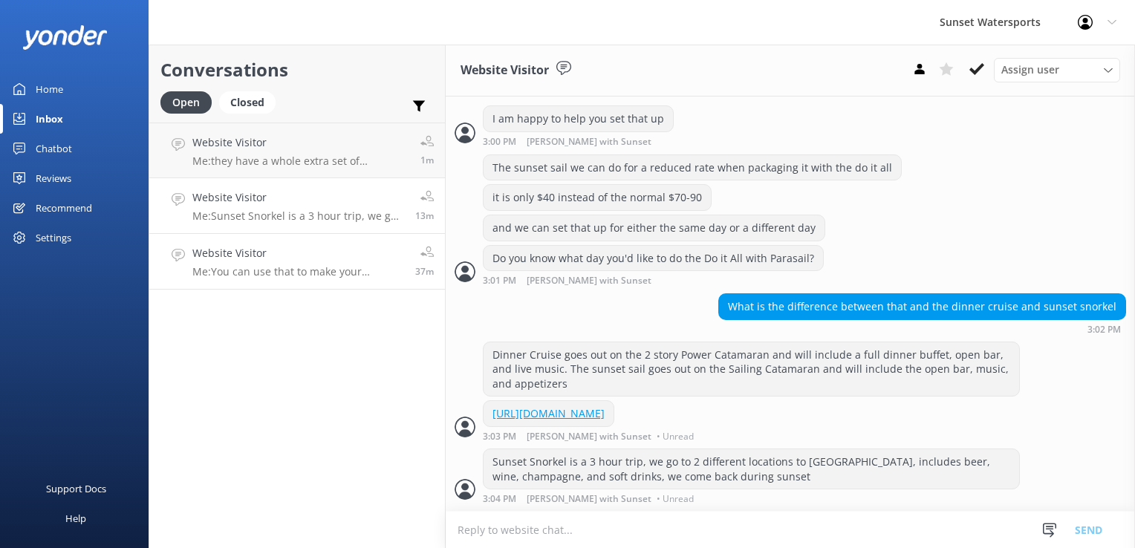
click at [287, 254] on h4 "Website Visitor" at bounding box center [298, 253] width 212 height 16
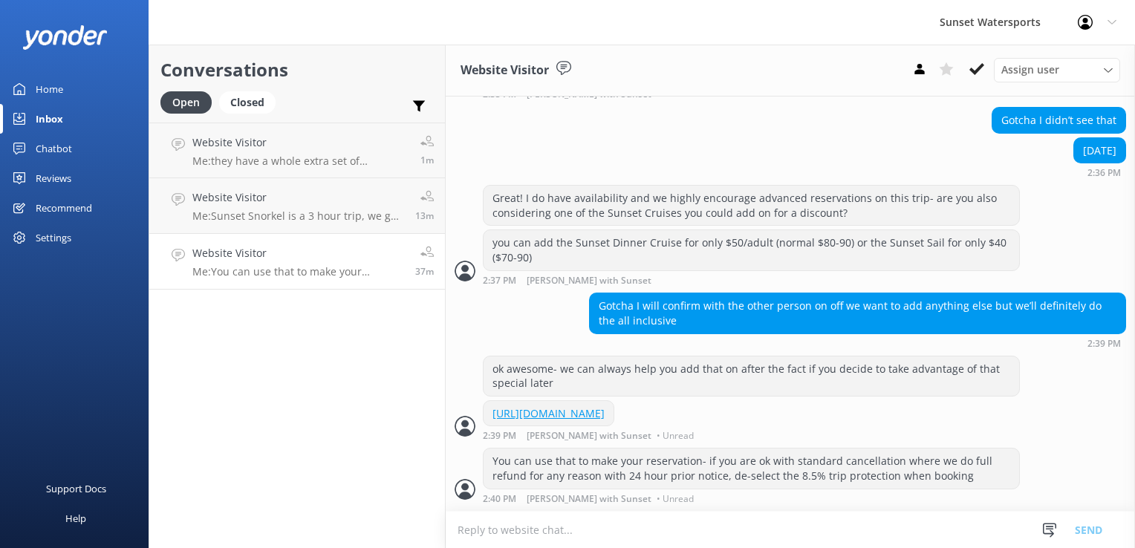
scroll to position [1039, 0]
click at [334, 123] on link "Website Visitor Me: they have a whole extra set of regulations and booking poli…" at bounding box center [297, 151] width 296 height 56
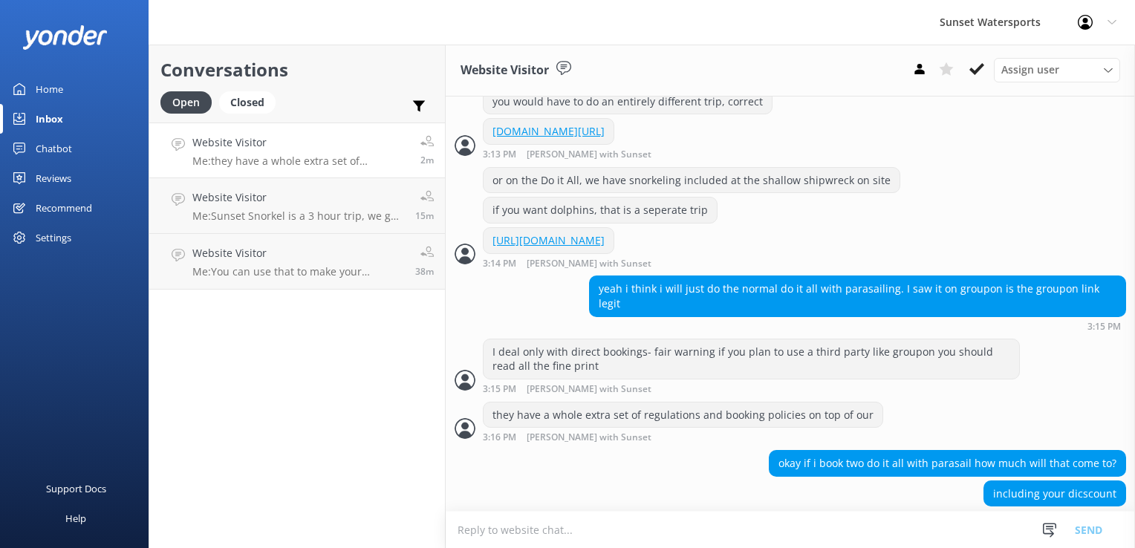
scroll to position [624, 0]
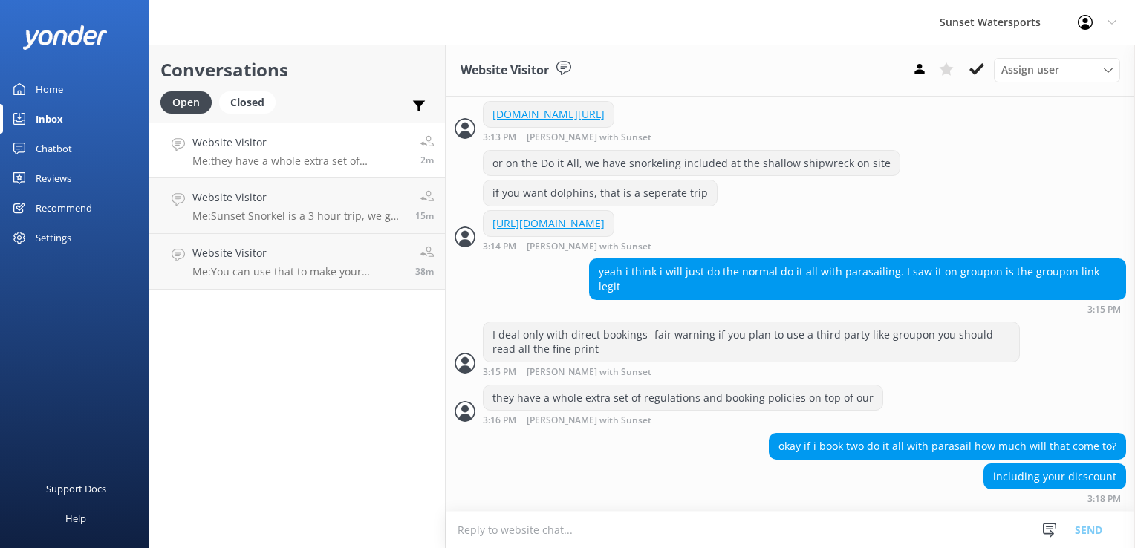
click at [554, 533] on textarea at bounding box center [790, 530] width 689 height 36
type textarea "what date?"
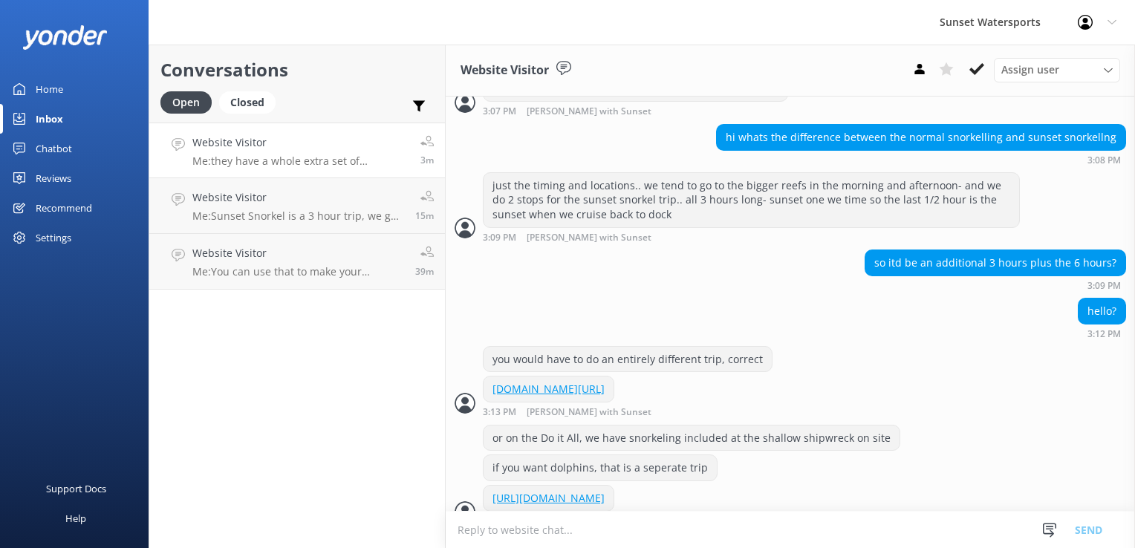
scroll to position [720, 0]
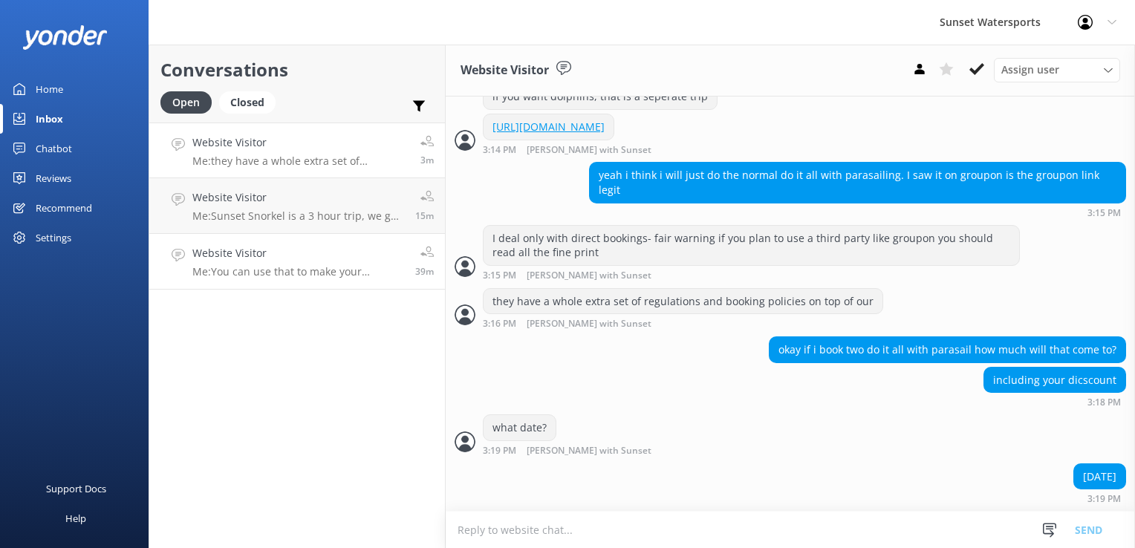
click at [282, 267] on p "Me: You can use that to make your reservation- if you are ok with standard canc…" at bounding box center [298, 271] width 212 height 13
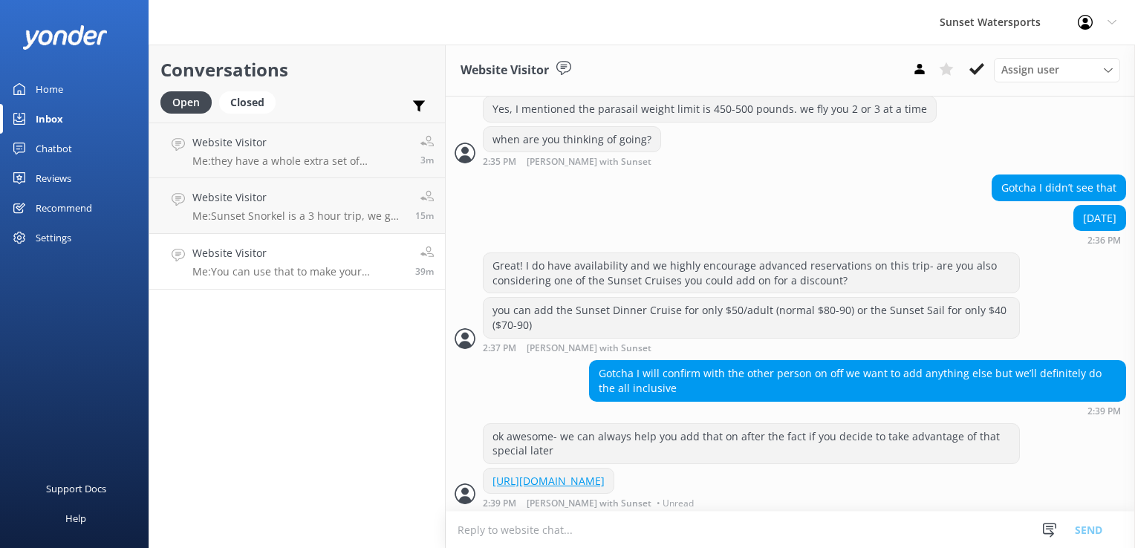
scroll to position [1039, 0]
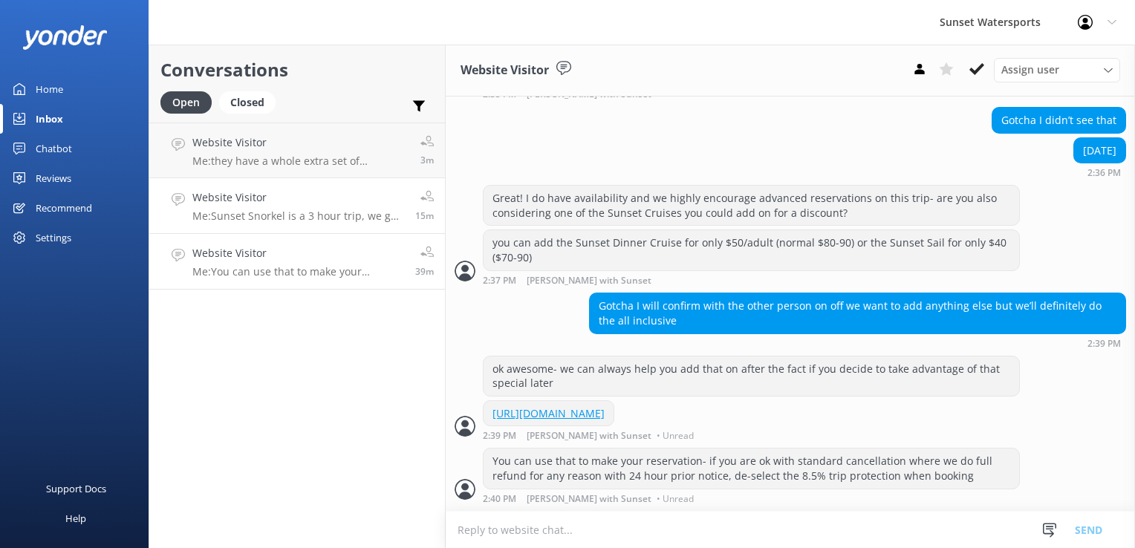
click at [281, 189] on h4 "Website Visitor" at bounding box center [298, 197] width 212 height 16
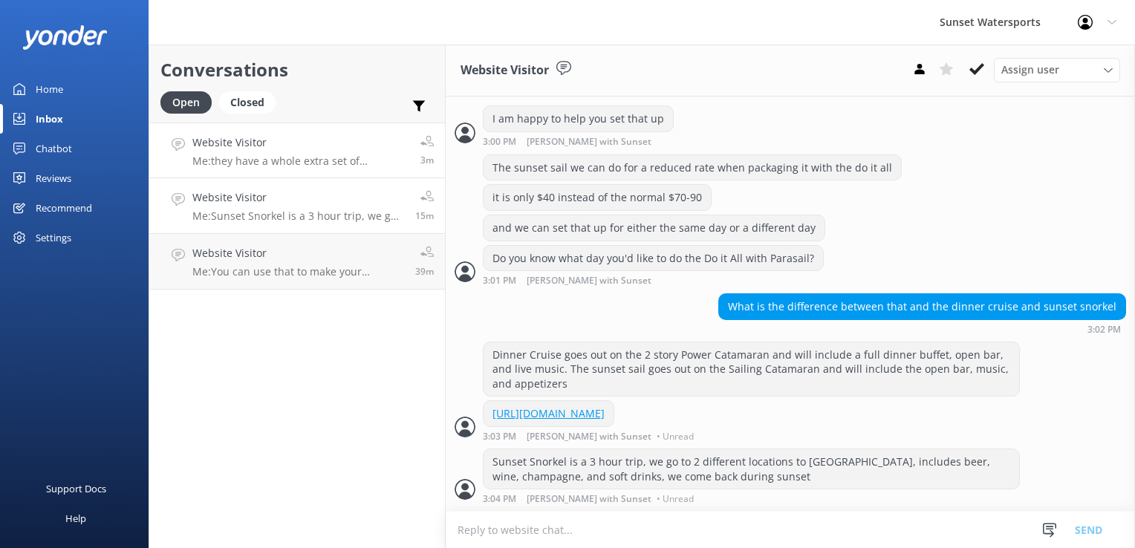
click at [348, 144] on h4 "Website Visitor" at bounding box center [300, 142] width 217 height 16
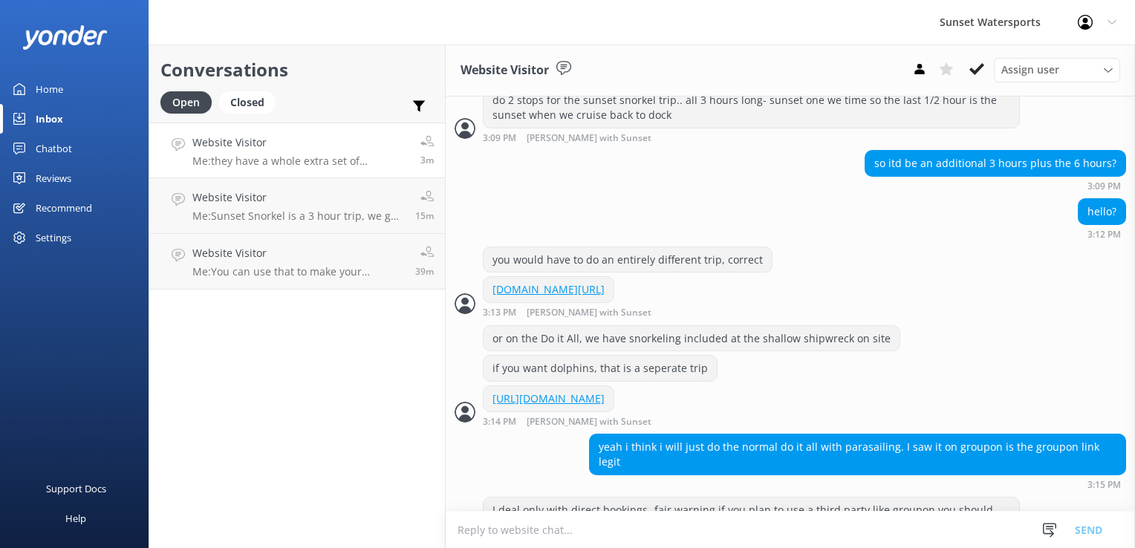
scroll to position [721, 0]
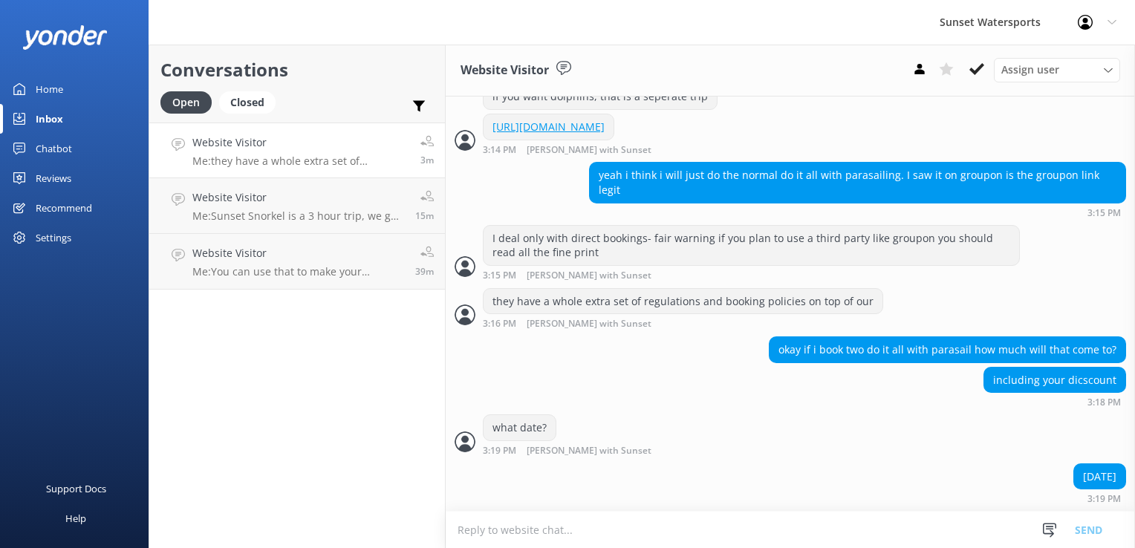
click at [346, 293] on div "Conversations Open Closed Important Assigned to me Unassigned Website Visitor M…" at bounding box center [297, 297] width 297 height 504
click at [348, 284] on link "Website Visitor Me: You can use that to make your reservation- if you are ok wi…" at bounding box center [297, 262] width 296 height 56
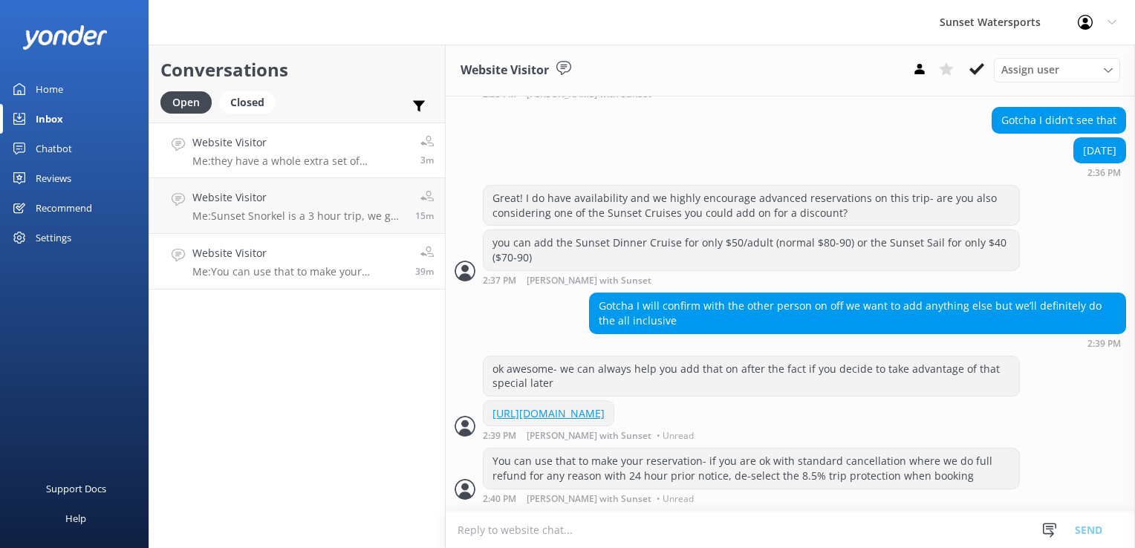
click at [366, 141] on h4 "Website Visitor" at bounding box center [300, 142] width 217 height 16
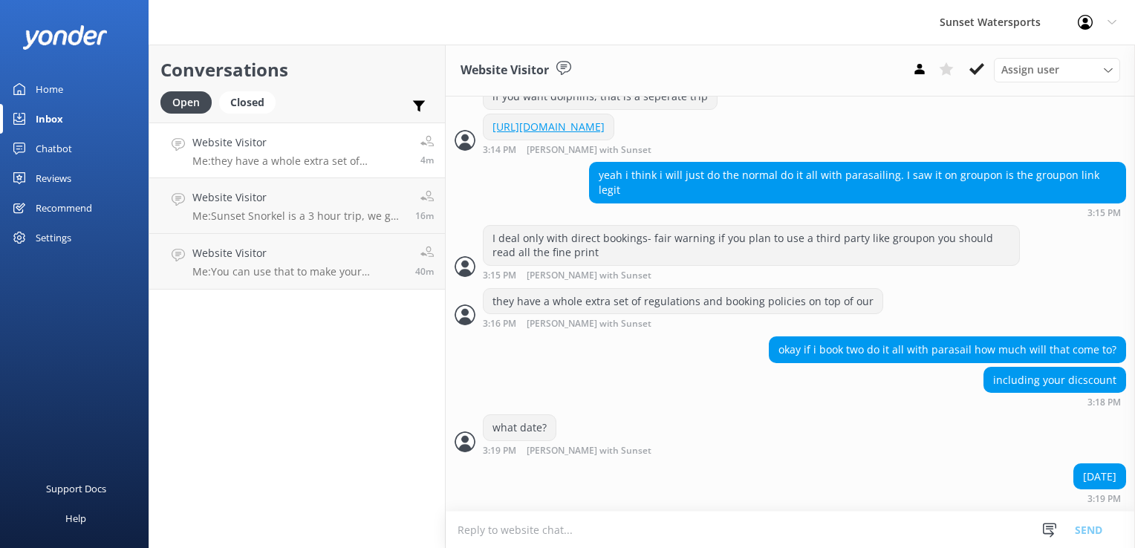
click at [490, 533] on textarea at bounding box center [790, 530] width 689 height 36
paste textarea "[URL][DOMAIN_NAME]"
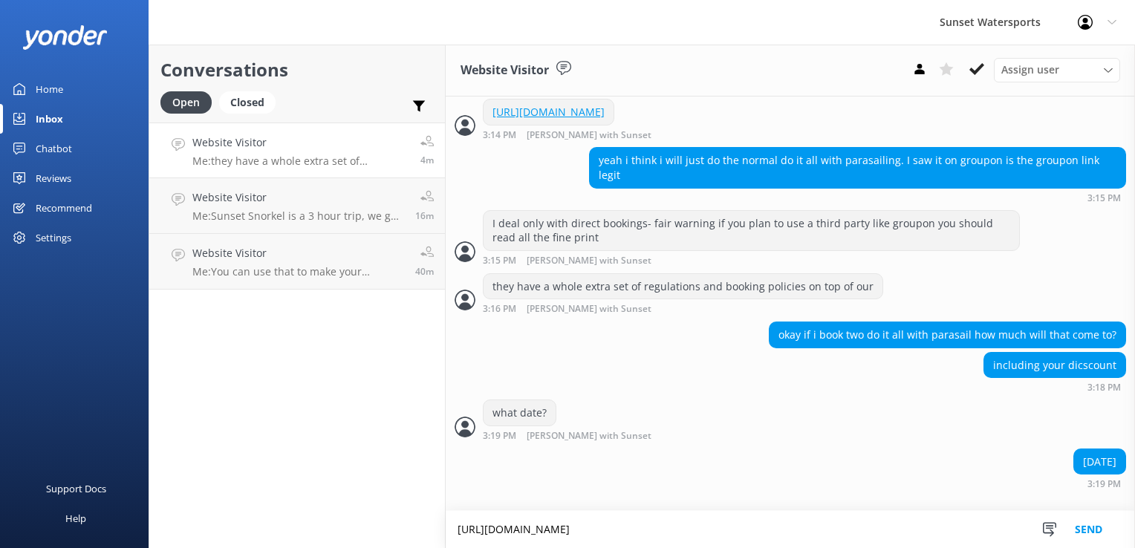
type textarea "[URL][DOMAIN_NAME]"
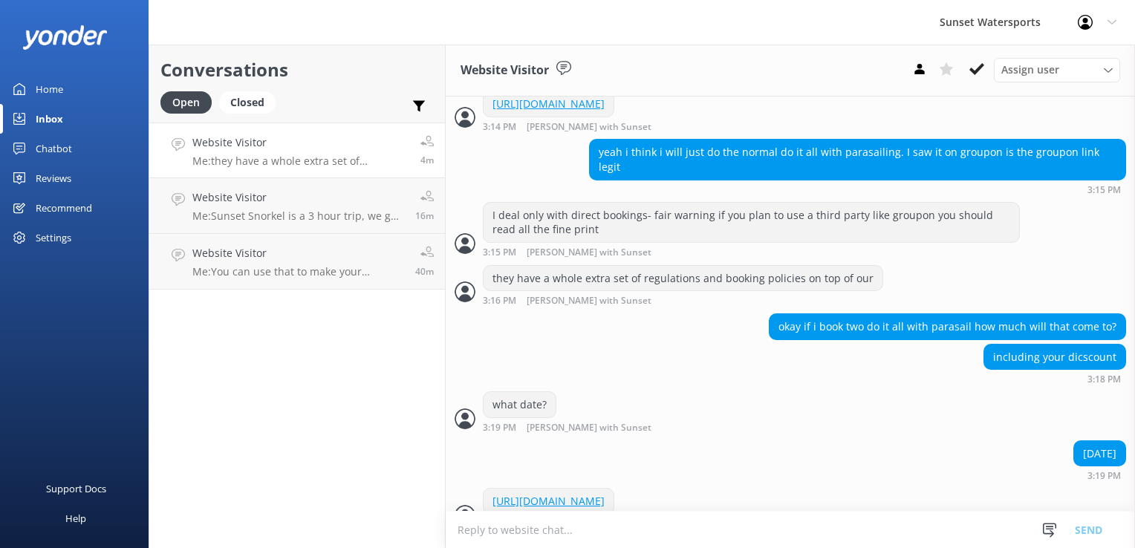
scroll to position [798, 0]
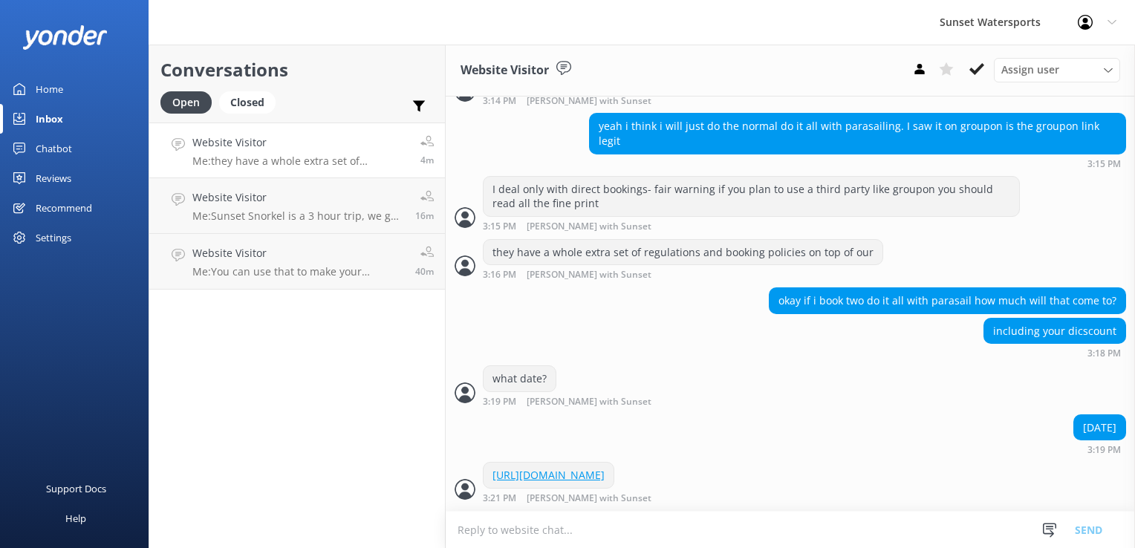
click at [538, 530] on textarea at bounding box center [790, 530] width 689 height 36
paste textarea "Amount due Subtotal $299.90 Taxes & Fees $40.49 Total $340.39"
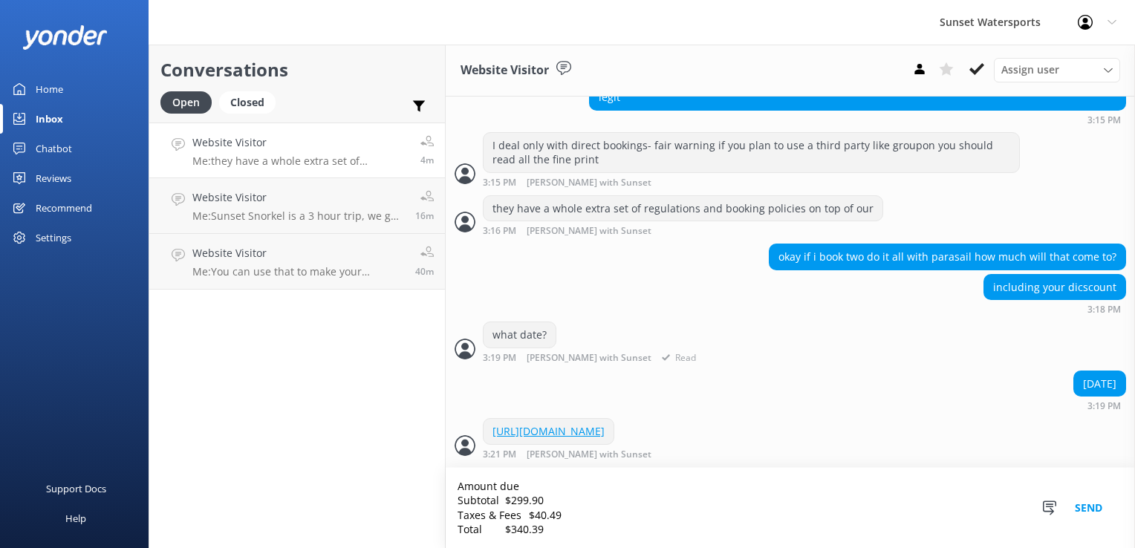
type textarea "Amount due Subtotal $299.90 Taxes & Fees $40.49 Total $340.39"
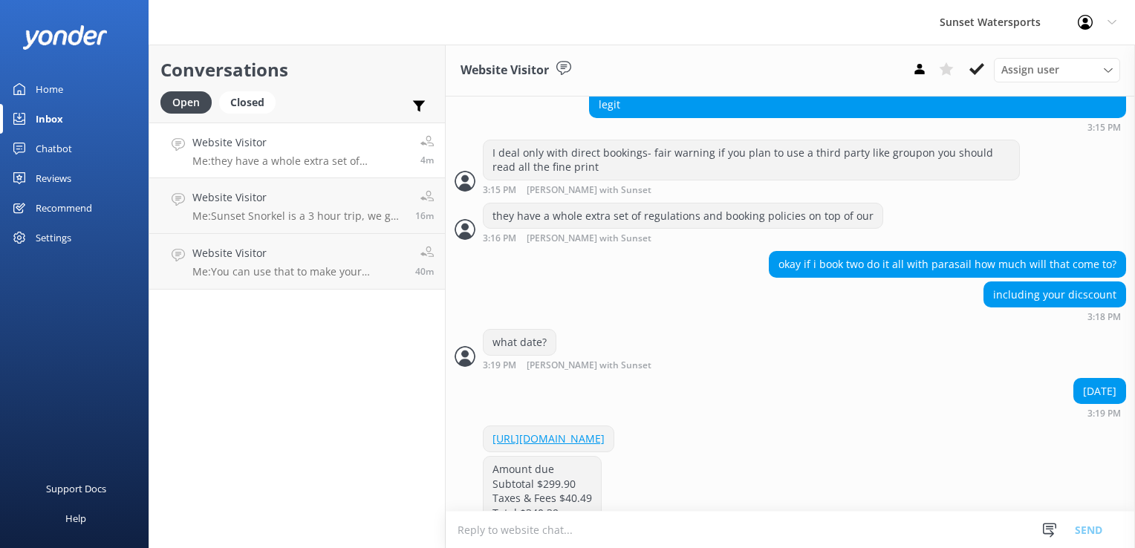
scroll to position [871, 0]
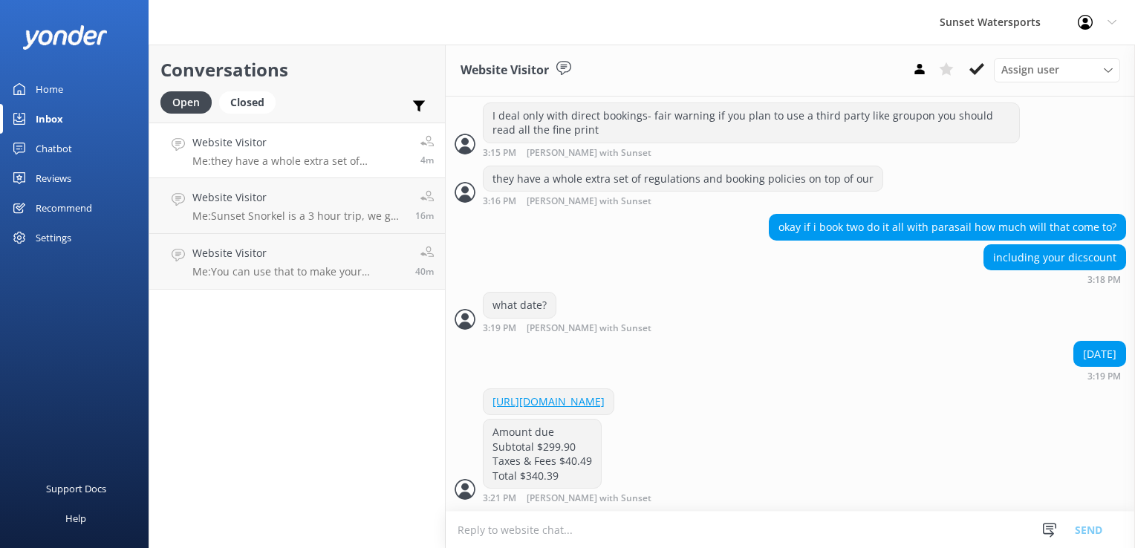
click at [591, 527] on textarea at bounding box center [790, 530] width 689 height 36
type textarea "you can then add the Sunset Dinner Cruise or the Sunset Sail for a discount lat…"
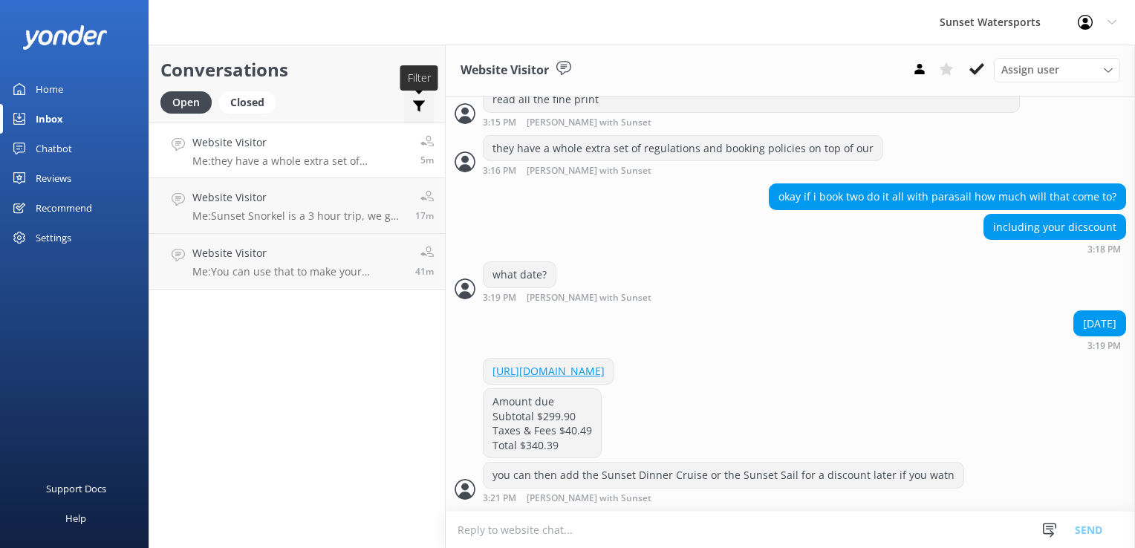
scroll to position [901, 0]
click at [288, 216] on p "Me: Sunset Snorkel is a 3 hour trip, we go to 2 different locations to [GEOGRAP…" at bounding box center [298, 216] width 212 height 13
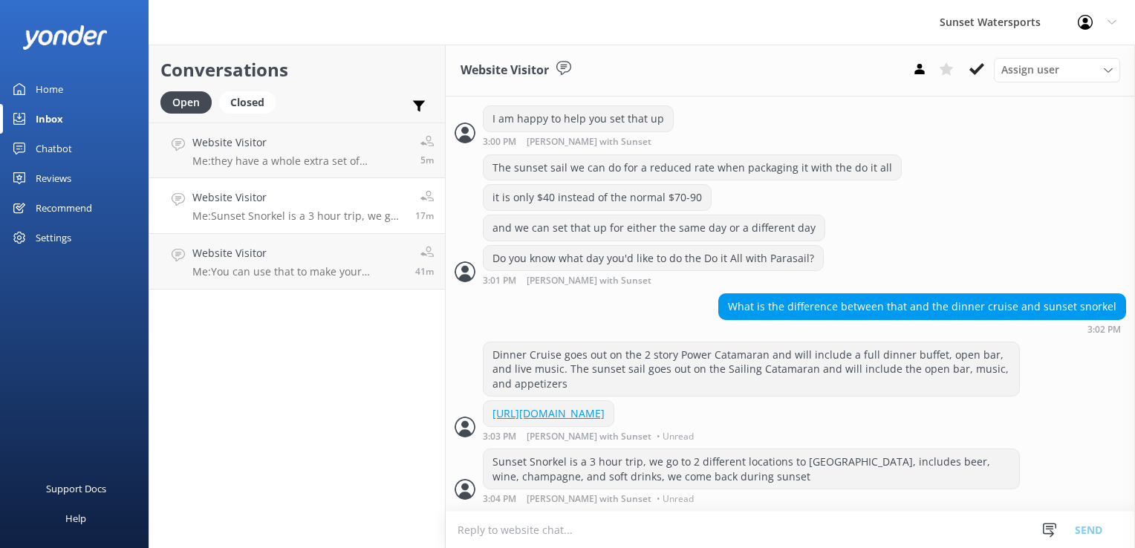
scroll to position [441, 0]
click at [978, 71] on use at bounding box center [977, 69] width 15 height 12
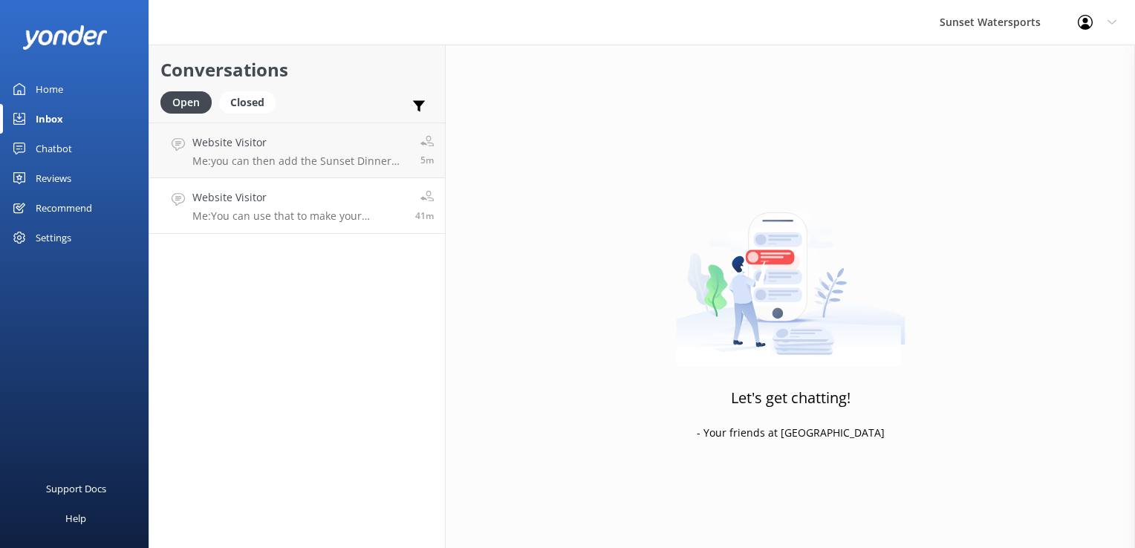
click at [381, 200] on h4 "Website Visitor" at bounding box center [298, 197] width 212 height 16
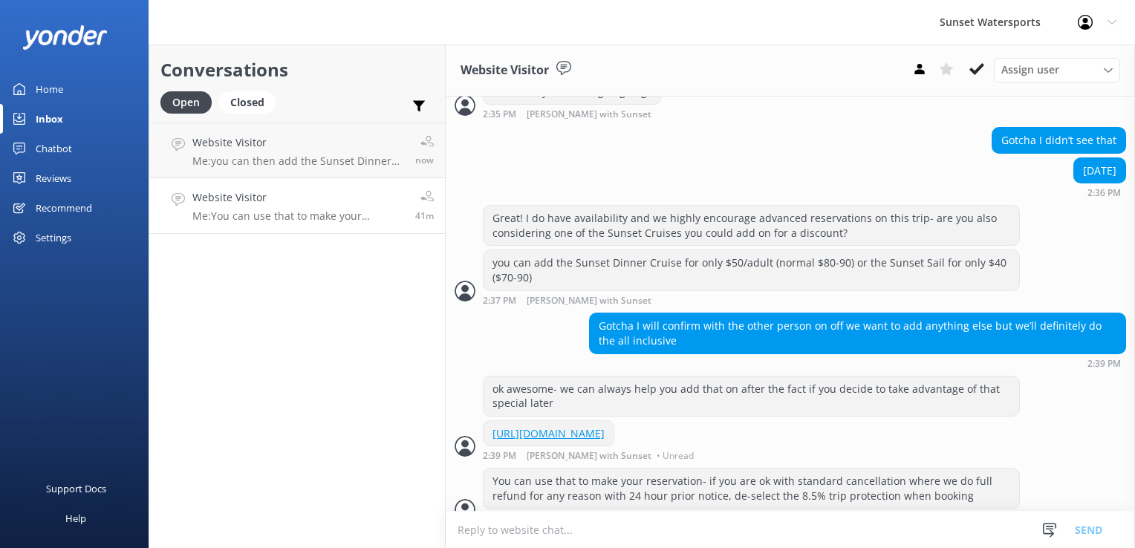
scroll to position [1039, 0]
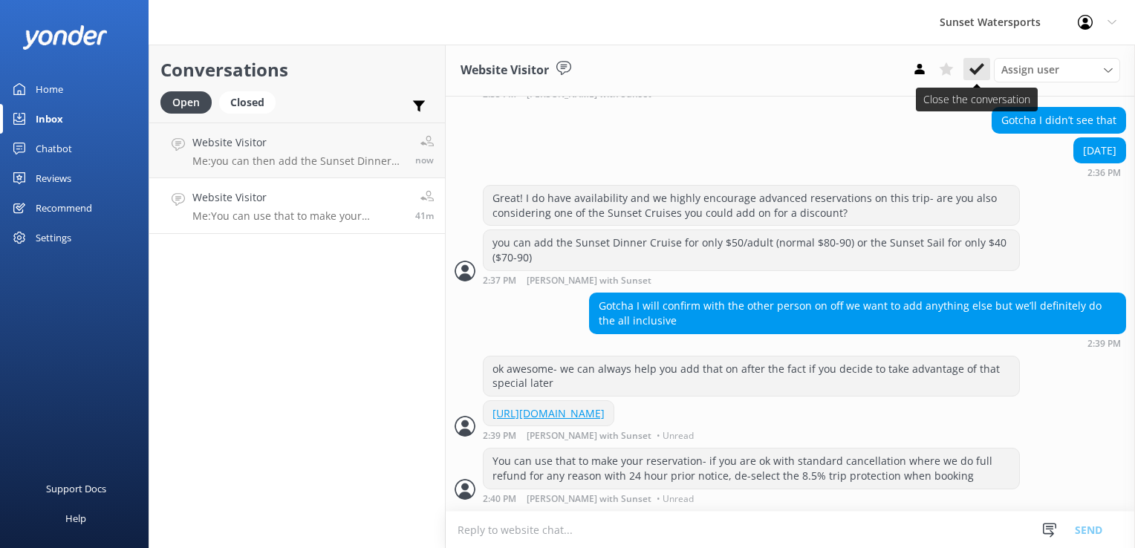
click at [987, 65] on button at bounding box center [977, 69] width 27 height 22
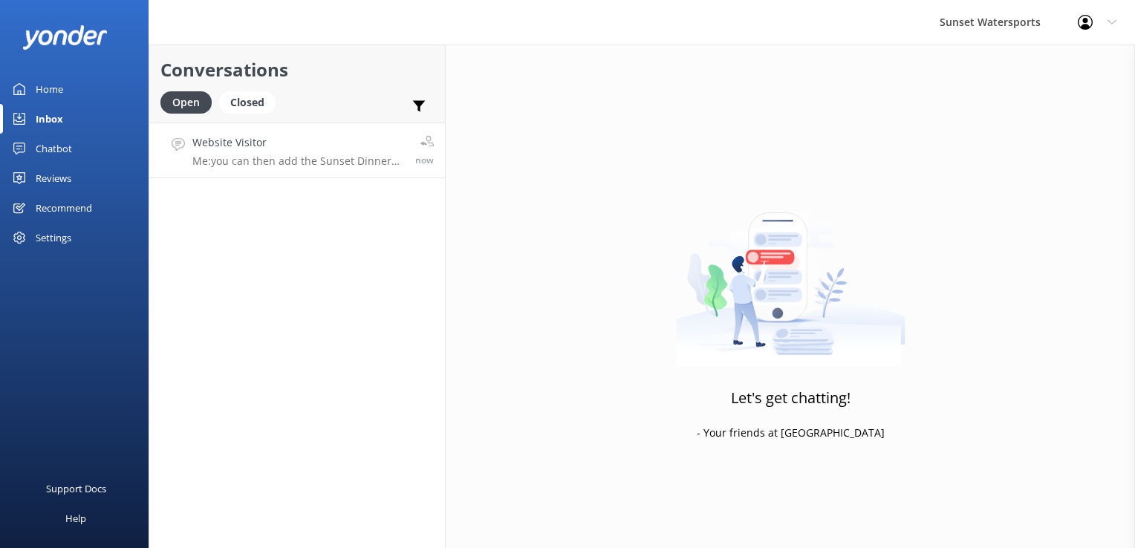
click at [351, 158] on p "Me: you can then add the Sunset Dinner Cruise or the Sunset Sail for a discount…" at bounding box center [298, 161] width 212 height 13
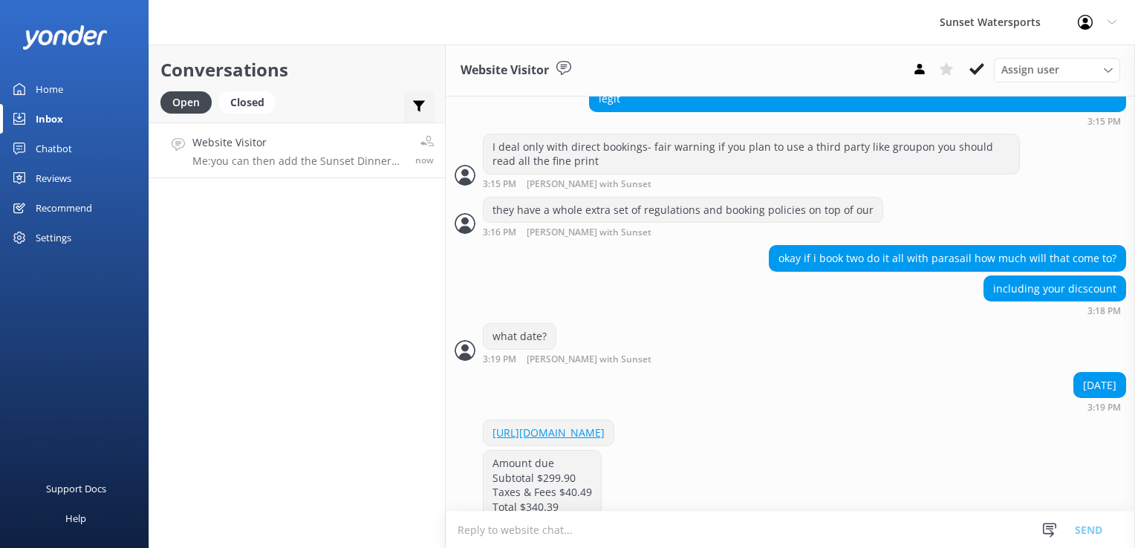
scroll to position [901, 0]
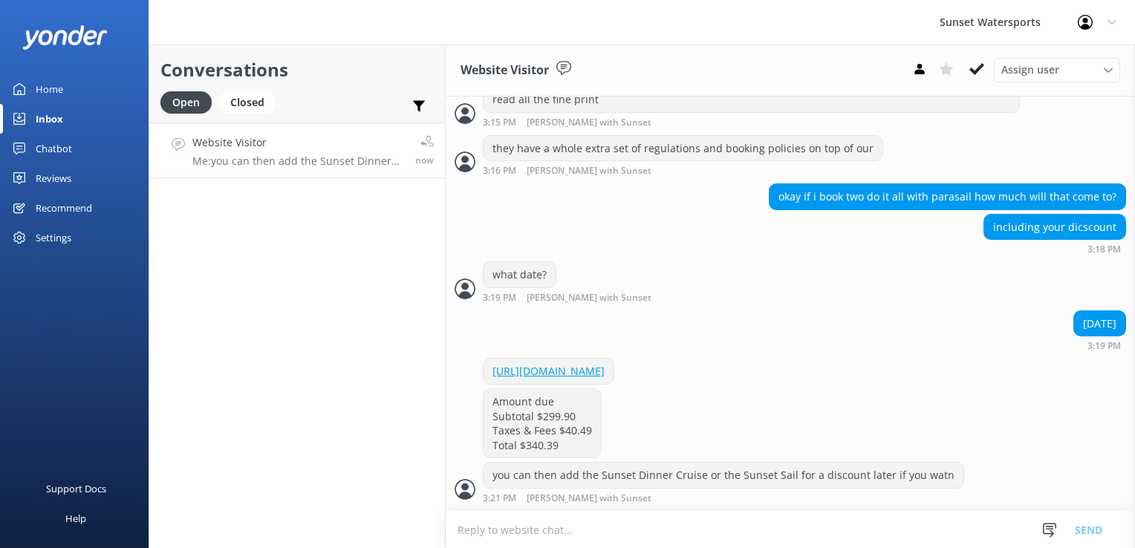
click at [312, 418] on div "Conversations Open Closed Important Assigned to me Unassigned Website Visitor M…" at bounding box center [297, 297] width 297 height 504
click at [988, 67] on button at bounding box center [977, 69] width 27 height 22
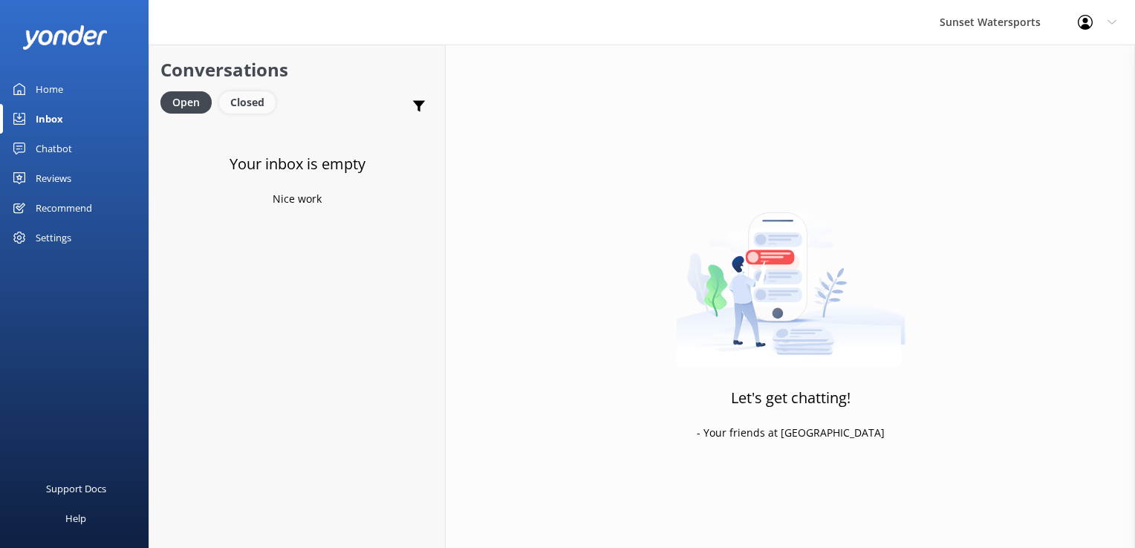
click at [252, 100] on div "Closed" at bounding box center [247, 102] width 56 height 22
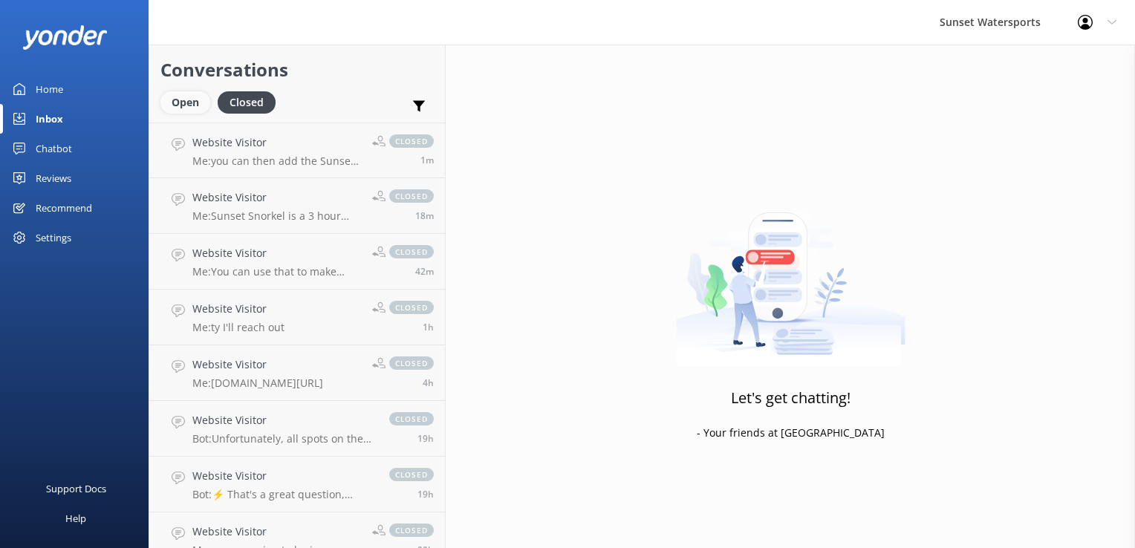
click at [182, 103] on div "Open" at bounding box center [185, 102] width 50 height 22
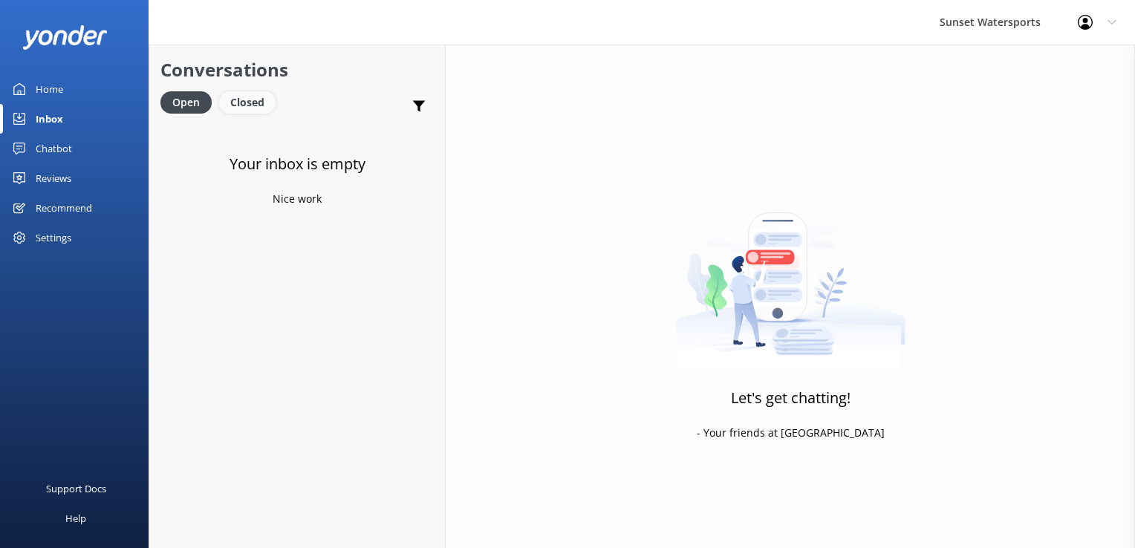
click at [252, 102] on div "Closed" at bounding box center [247, 102] width 56 height 22
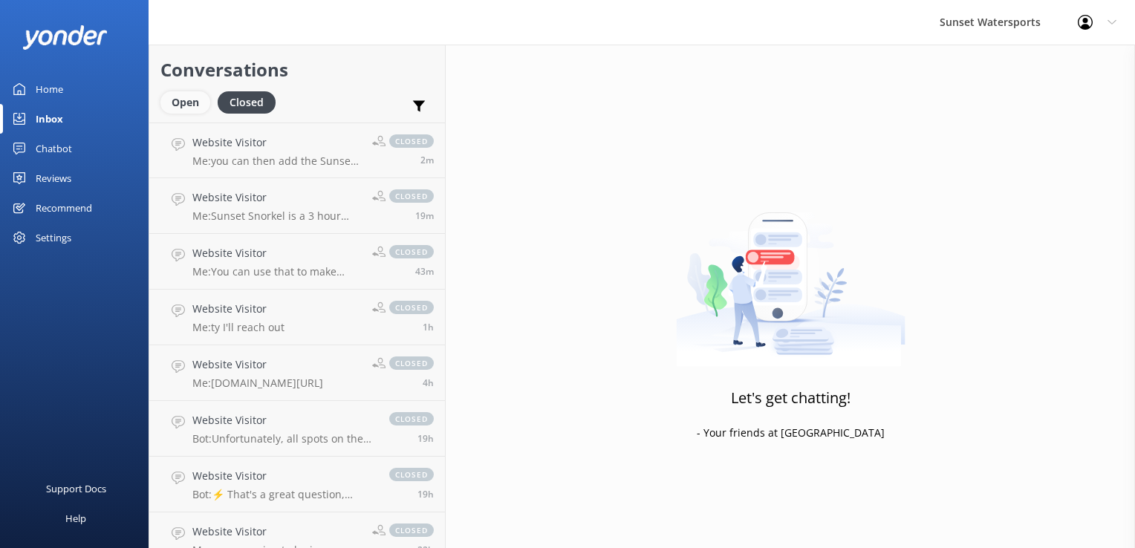
click at [181, 113] on div "Open" at bounding box center [185, 102] width 50 height 22
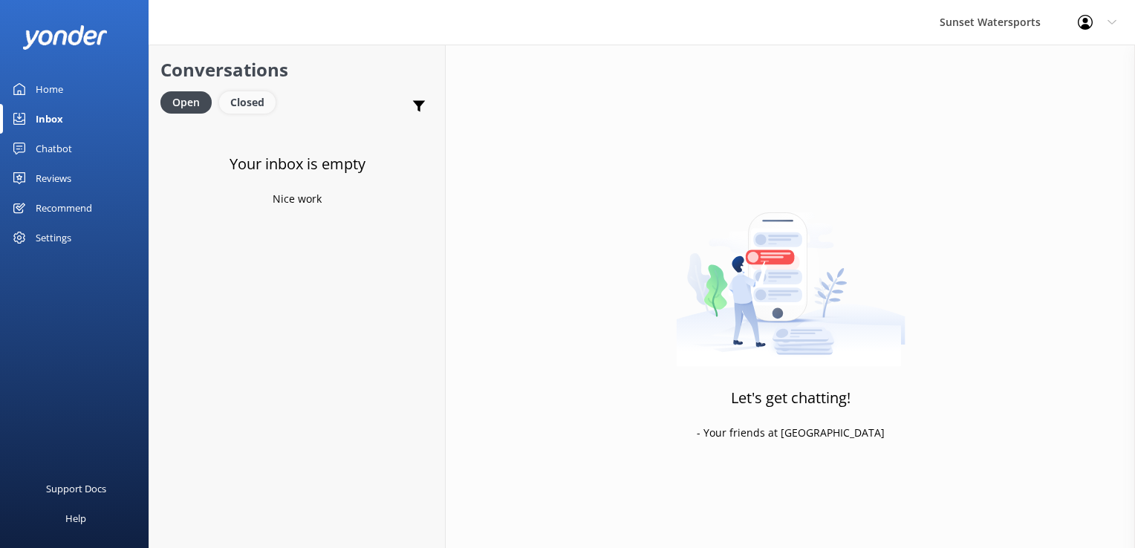
click at [243, 106] on div "Closed" at bounding box center [247, 102] width 56 height 22
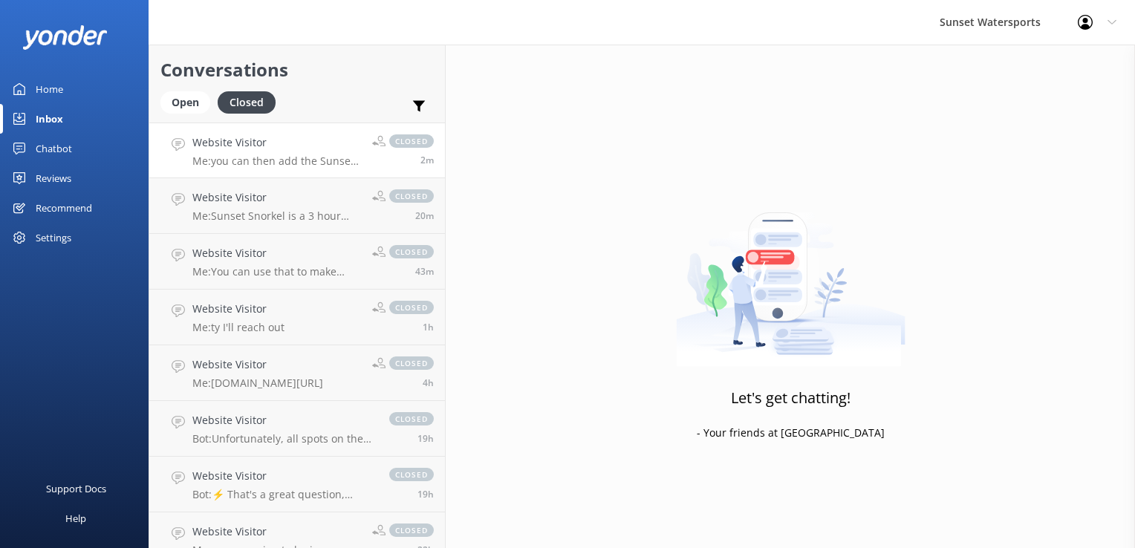
click at [235, 140] on h4 "Website Visitor" at bounding box center [276, 142] width 169 height 16
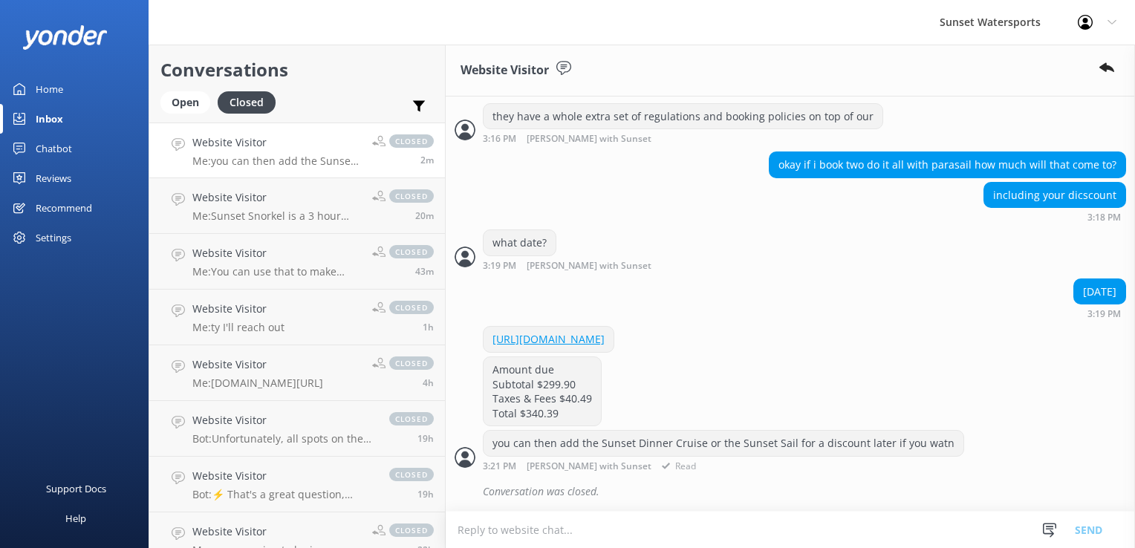
scroll to position [933, 0]
click at [189, 98] on div "Open" at bounding box center [185, 102] width 50 height 22
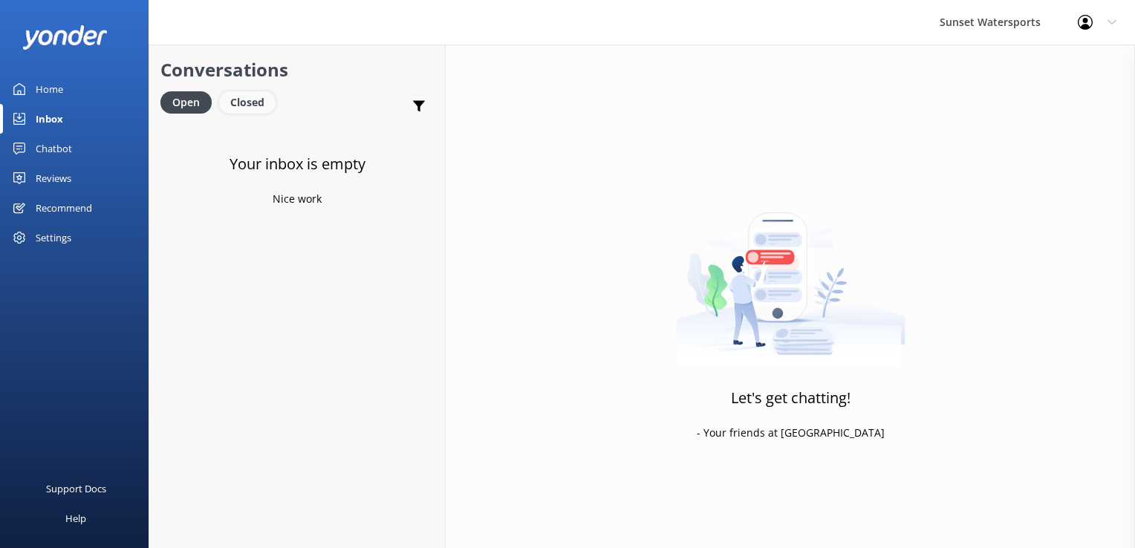
click at [248, 105] on div "Closed" at bounding box center [247, 102] width 56 height 22
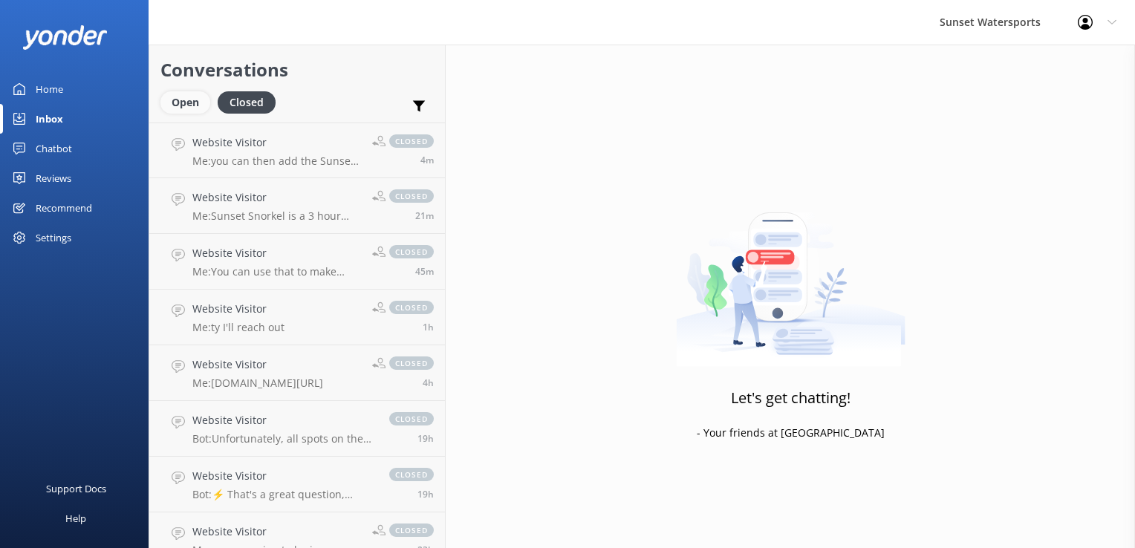
click at [195, 108] on div "Open" at bounding box center [185, 102] width 50 height 22
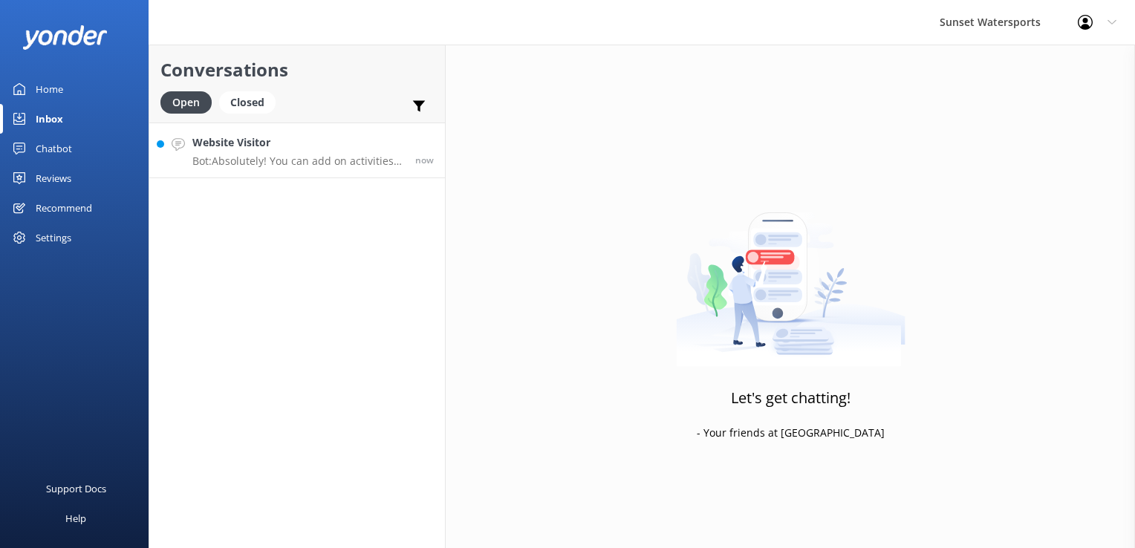
click at [386, 169] on link "Website Visitor Bot: Absolutely! You can add on activities like the Sunset Dinn…" at bounding box center [297, 151] width 296 height 56
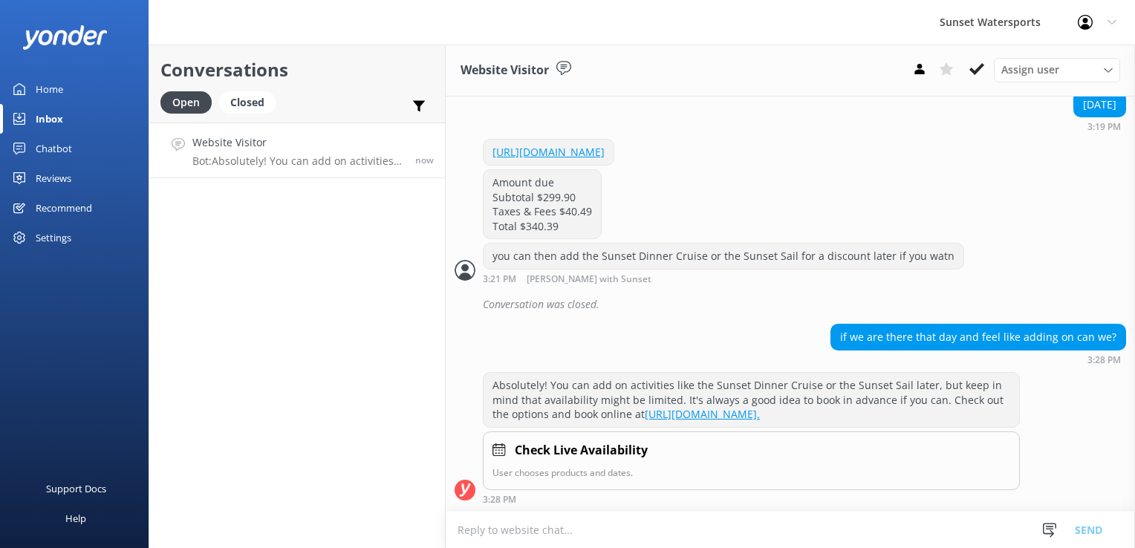
scroll to position [1135, 0]
click at [582, 542] on textarea at bounding box center [790, 530] width 689 height 36
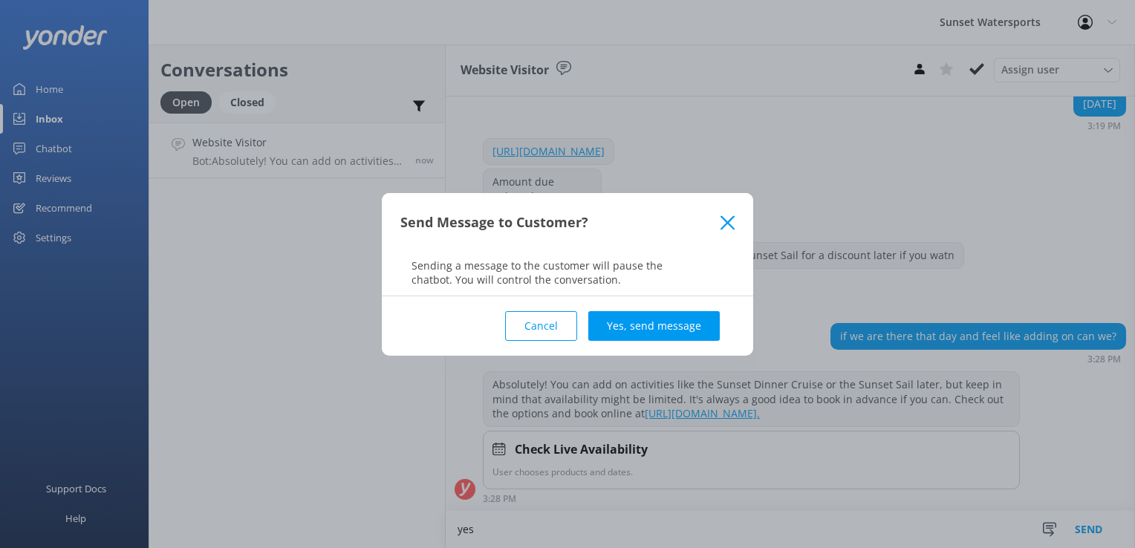
click at [561, 334] on button "Cancel" at bounding box center [541, 326] width 72 height 30
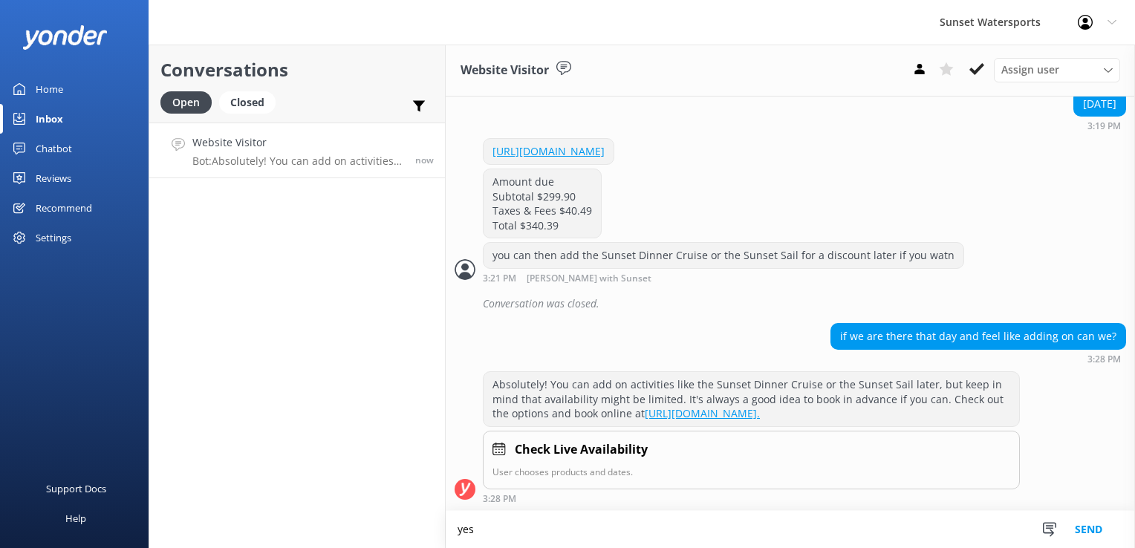
drag, startPoint x: 527, startPoint y: 539, endPoint x: 541, endPoint y: 511, distance: 31.6
click at [526, 539] on textarea "yes" at bounding box center [790, 529] width 689 height 37
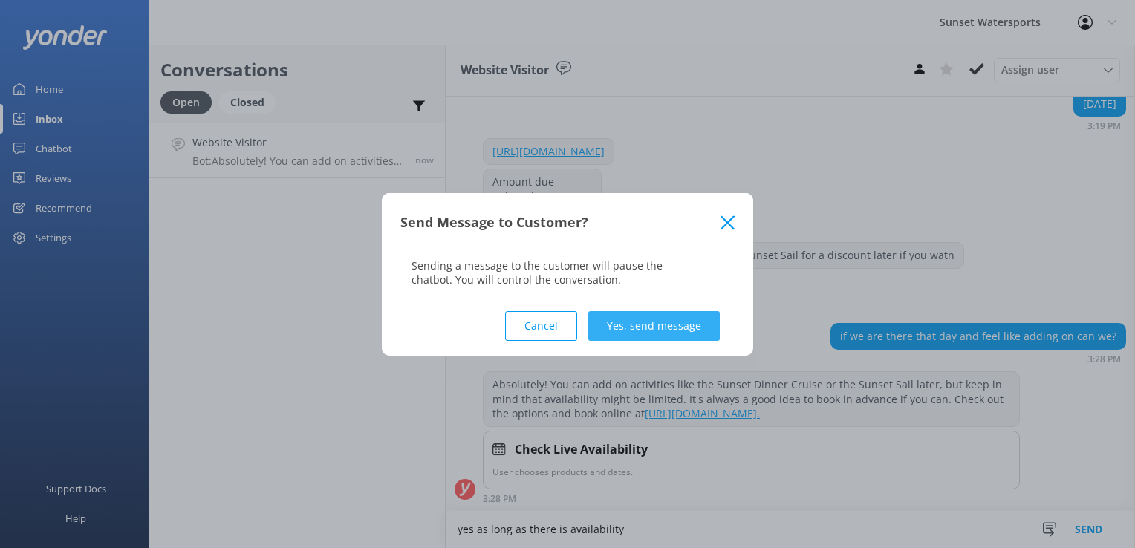
type textarea "yes as long as there is availability"
click at [632, 313] on button "Yes, send message" at bounding box center [654, 326] width 132 height 30
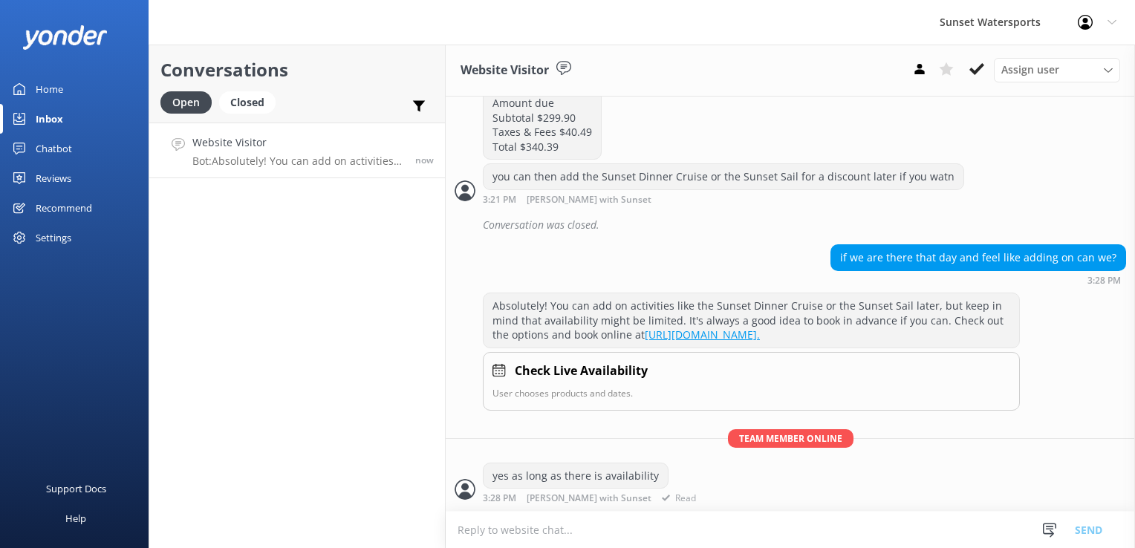
scroll to position [1139, 0]
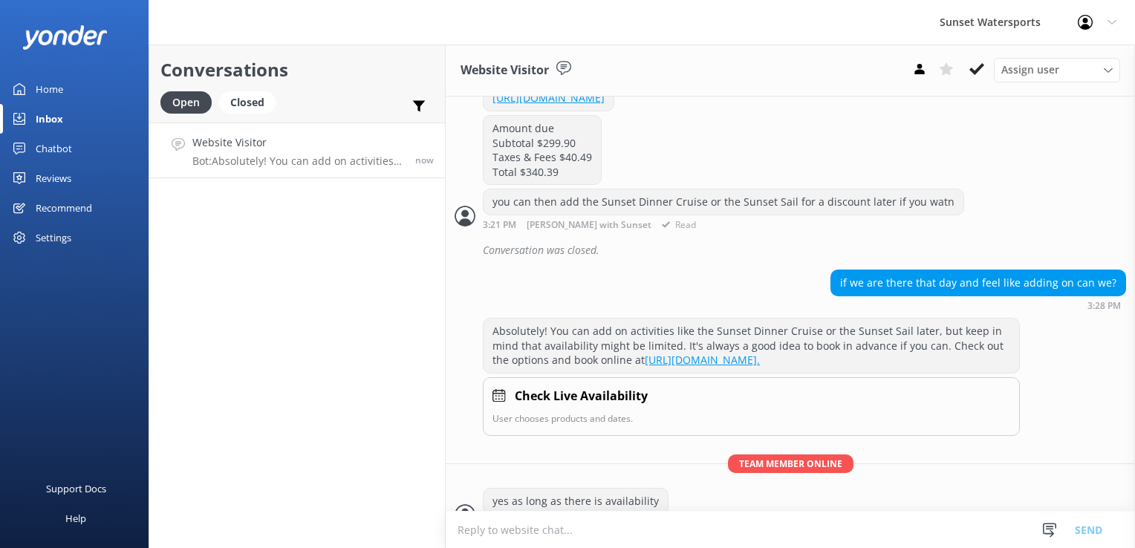
click at [605, 105] on link "[URL][DOMAIN_NAME]" at bounding box center [549, 98] width 112 height 14
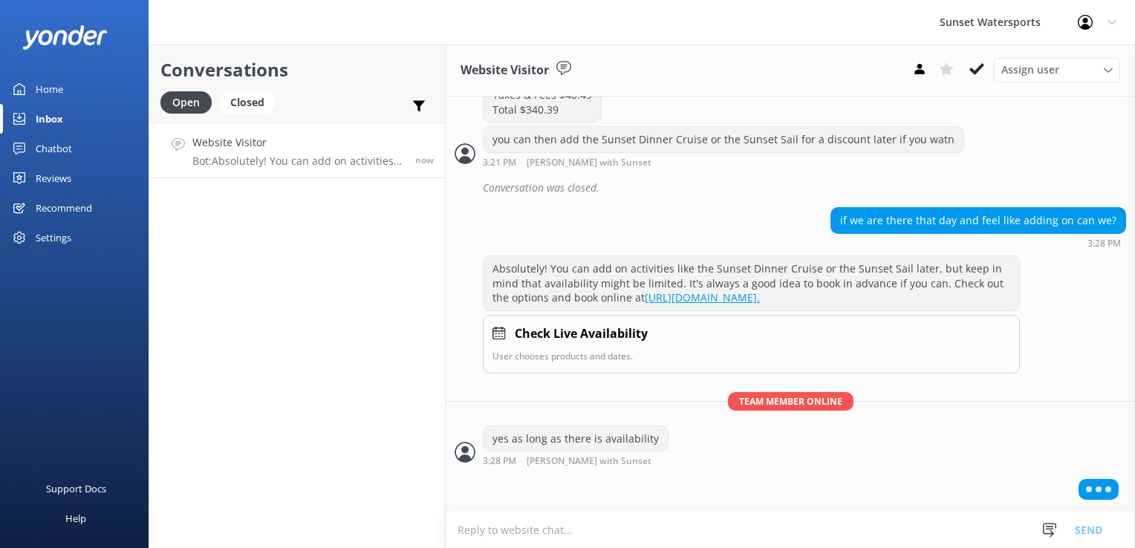
click at [500, 538] on textarea at bounding box center [790, 530] width 689 height 36
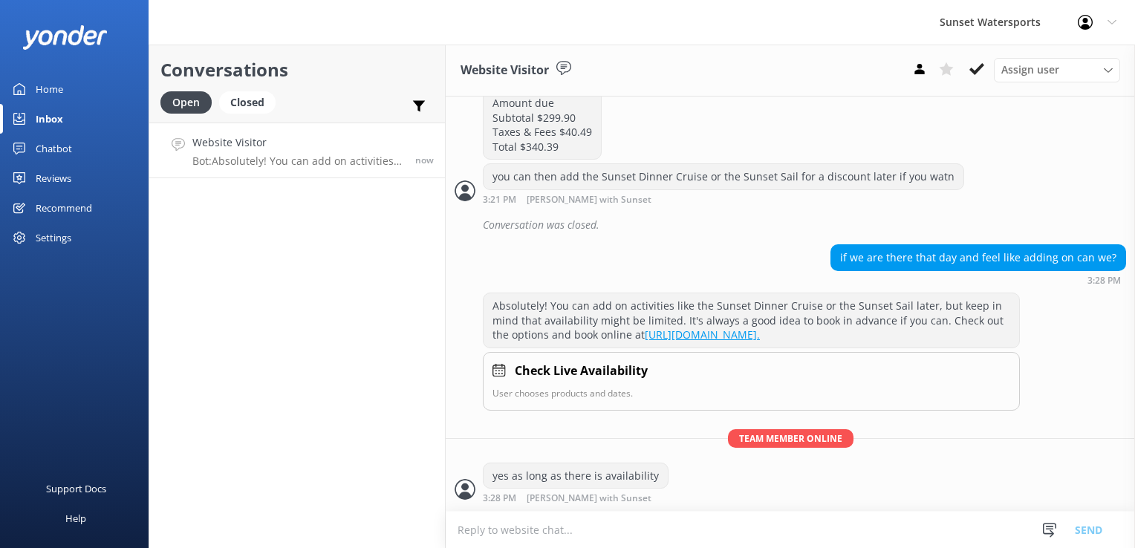
paste textarea "[URL][DOMAIN_NAME]"
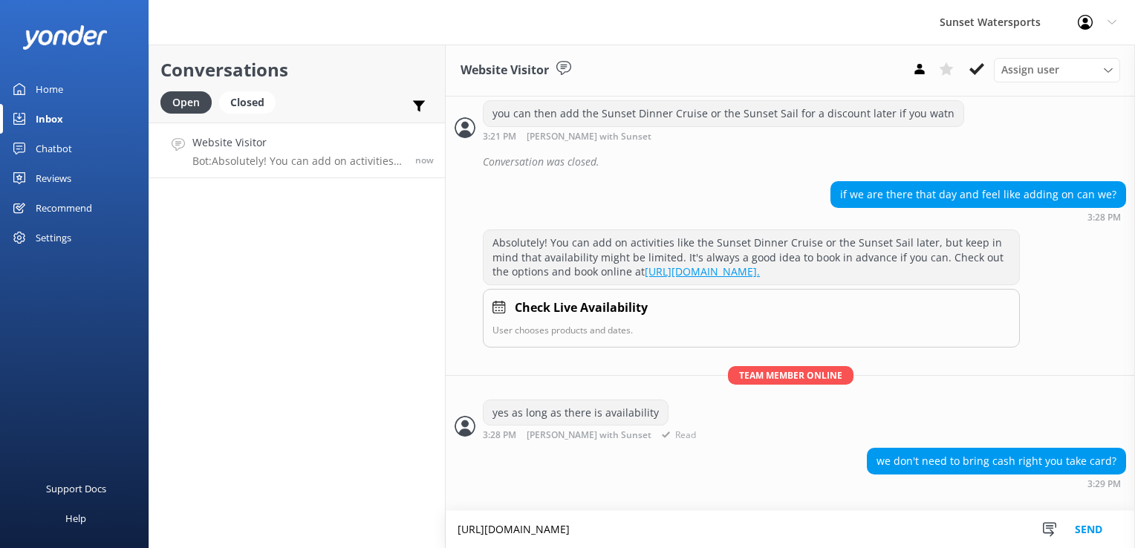
scroll to position [1276, 0]
drag, startPoint x: 1010, startPoint y: 530, endPoint x: 362, endPoint y: 496, distance: 649.5
click at [362, 496] on div "Conversations Open Closed Important Assigned to me Unassigned Website Visitor B…" at bounding box center [642, 297] width 987 height 504
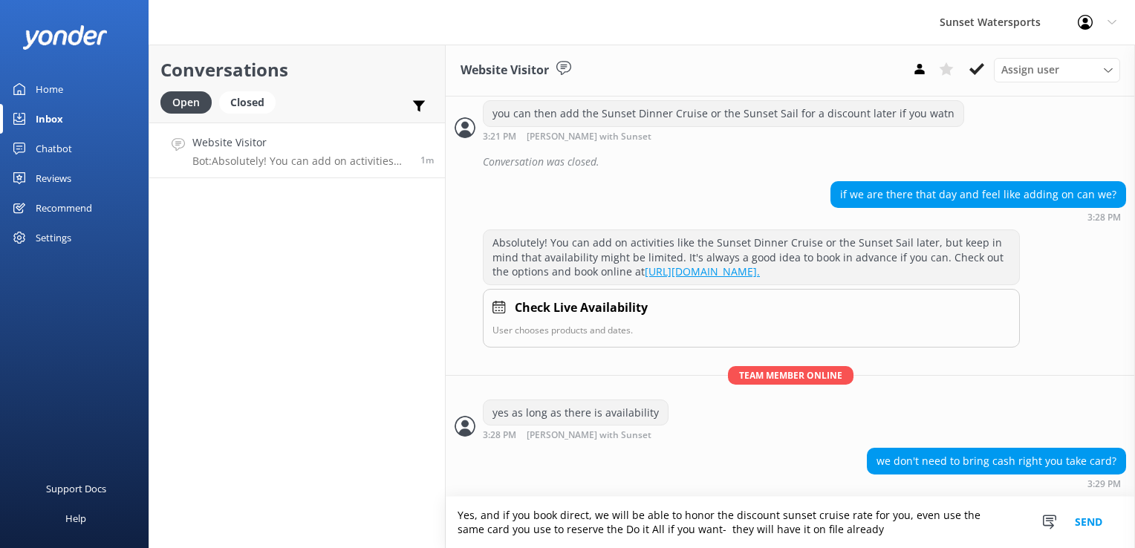
type textarea "Yes, and if you book direct, we will be able to honor the discount sunset cruis…"
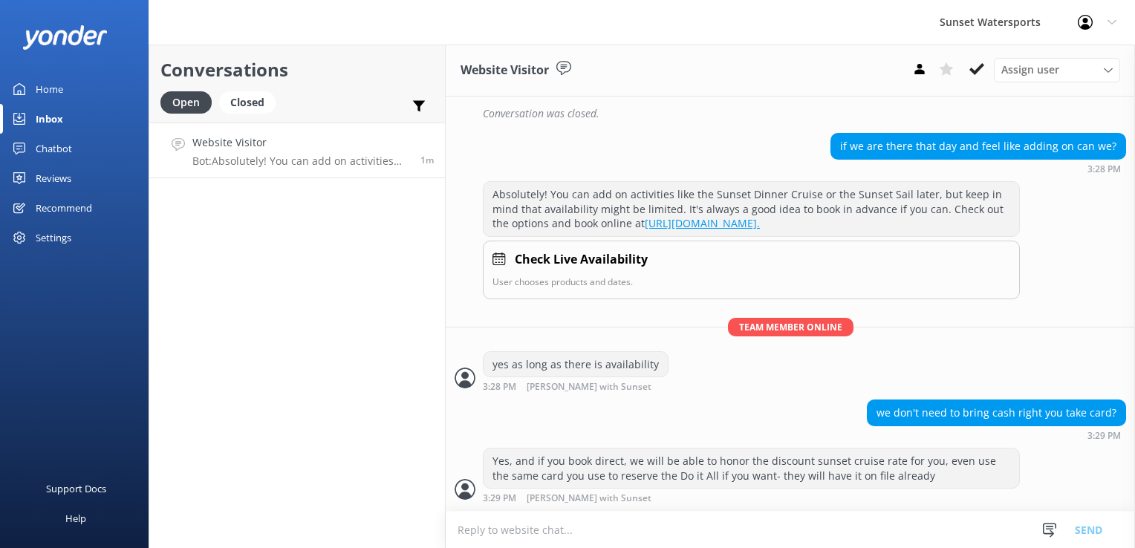
scroll to position [1324, 0]
click at [568, 536] on textarea at bounding box center [790, 530] width 689 height 36
paste textarea "[URL][DOMAIN_NAME]"
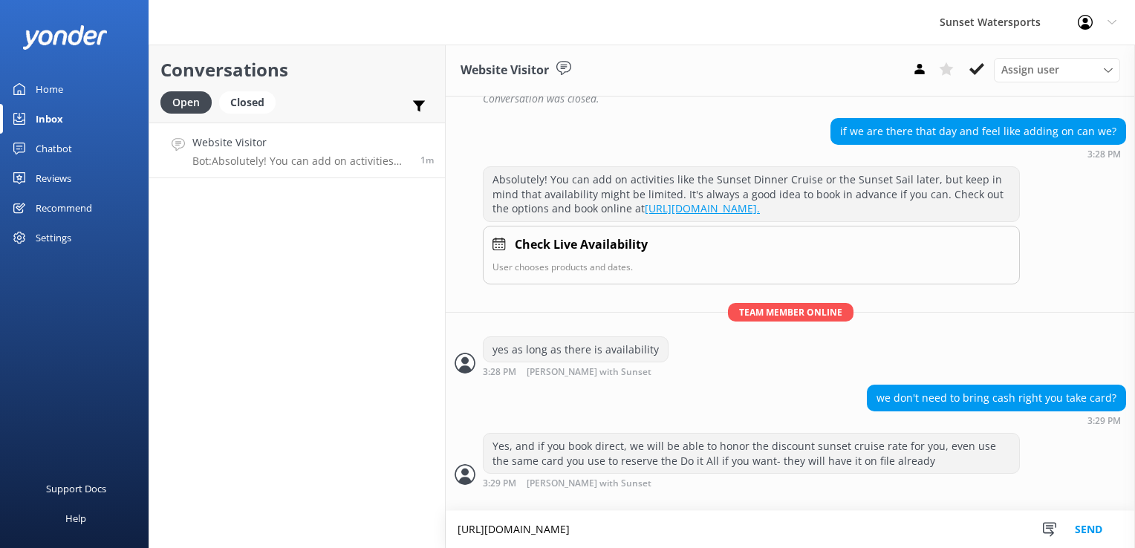
type textarea "[URL][DOMAIN_NAME]"
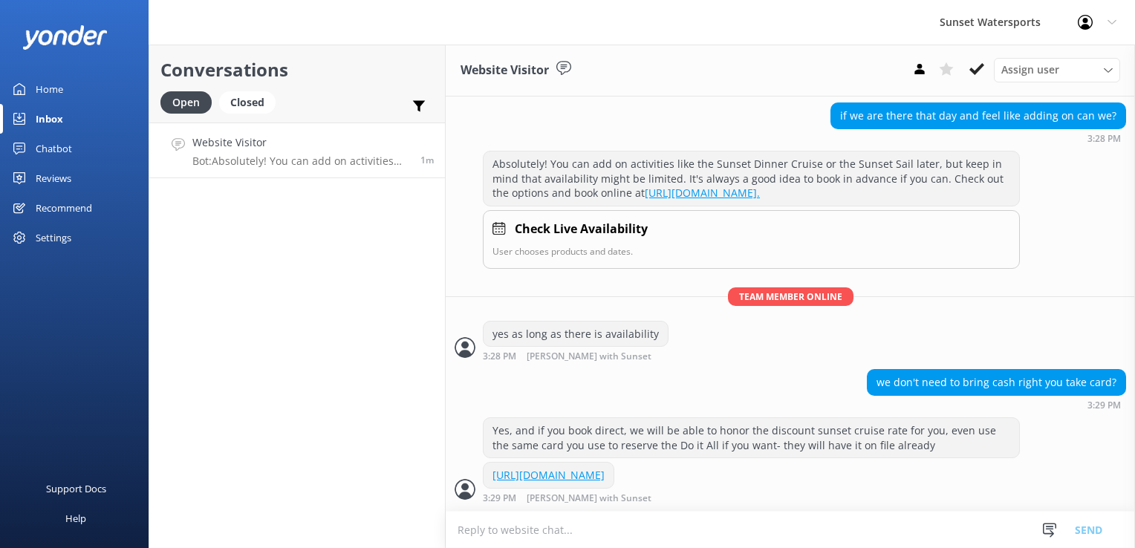
scroll to position [1383, 0]
click at [235, 356] on div "Conversations Open Closed Important Assigned to me Unassigned Website Visitor B…" at bounding box center [297, 297] width 297 height 504
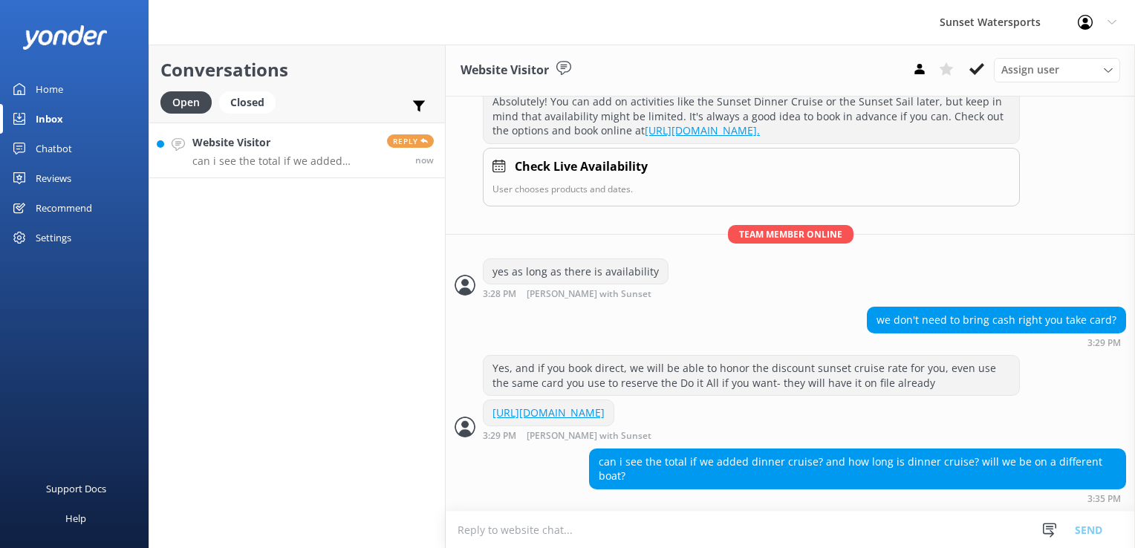
scroll to position [1445, 0]
click at [508, 536] on textarea at bounding box center [790, 530] width 689 height 36
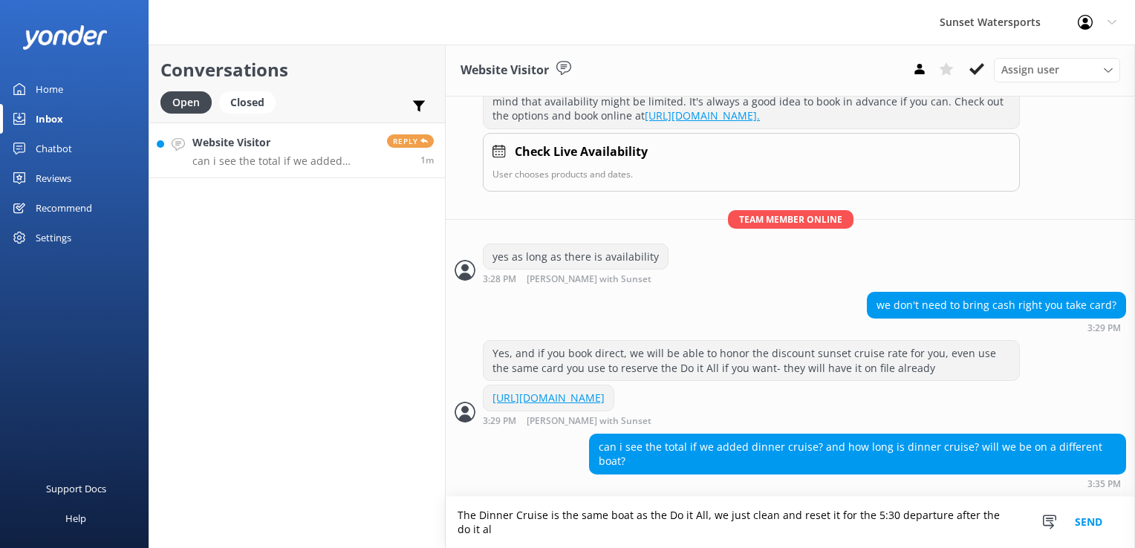
scroll to position [1460, 0]
type textarea "The Dinner Cruise is the same boat as the Do it All, we just clean and reset it…"
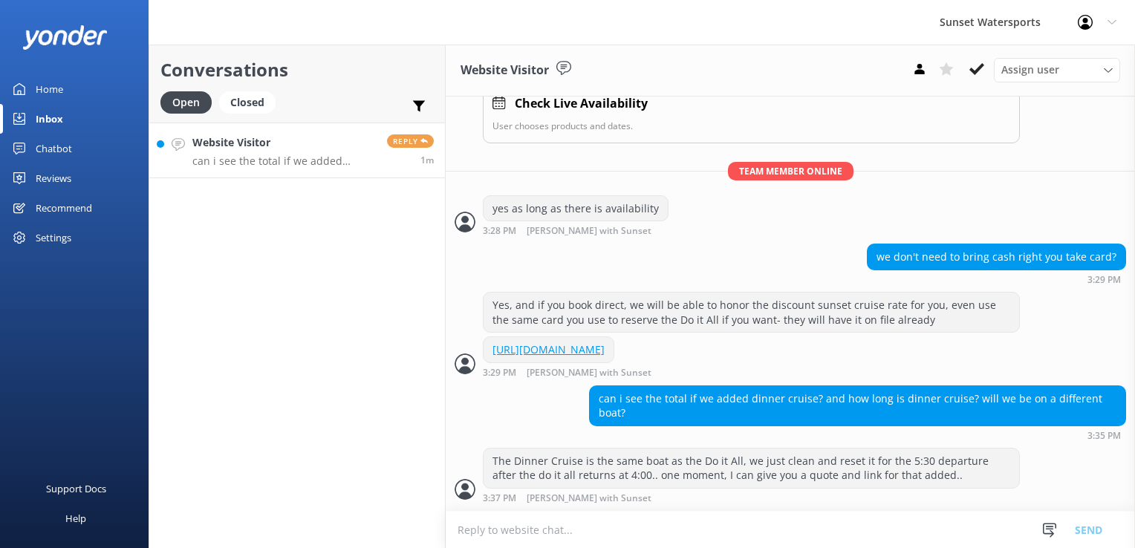
scroll to position [1508, 0]
click at [485, 533] on textarea at bounding box center [790, 530] width 689 height 36
paste textarea "[URL][DOMAIN_NAME]"
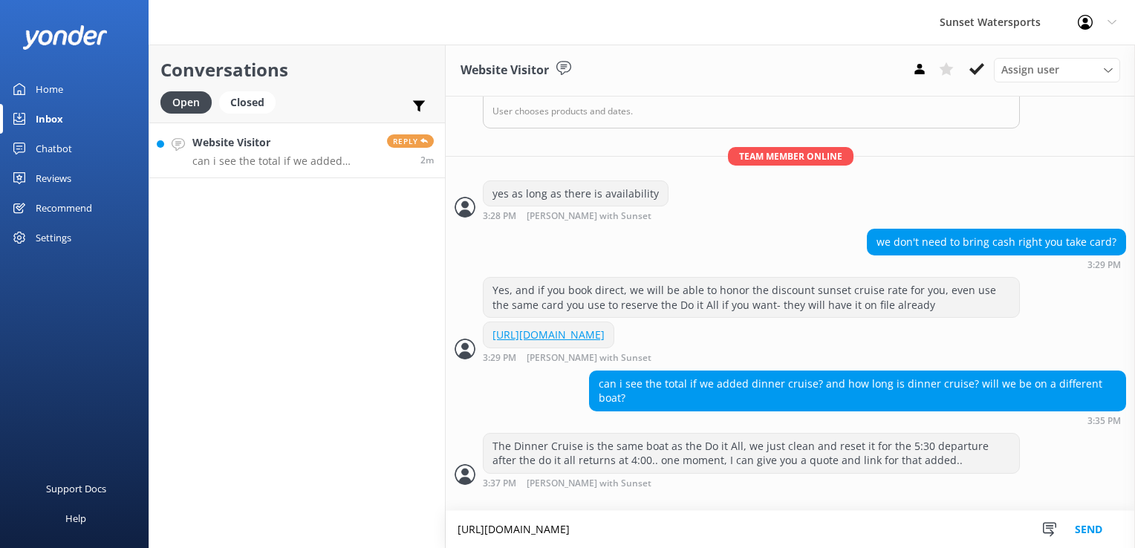
scroll to position [1523, 0]
type textarea "[URL][DOMAIN_NAME]"
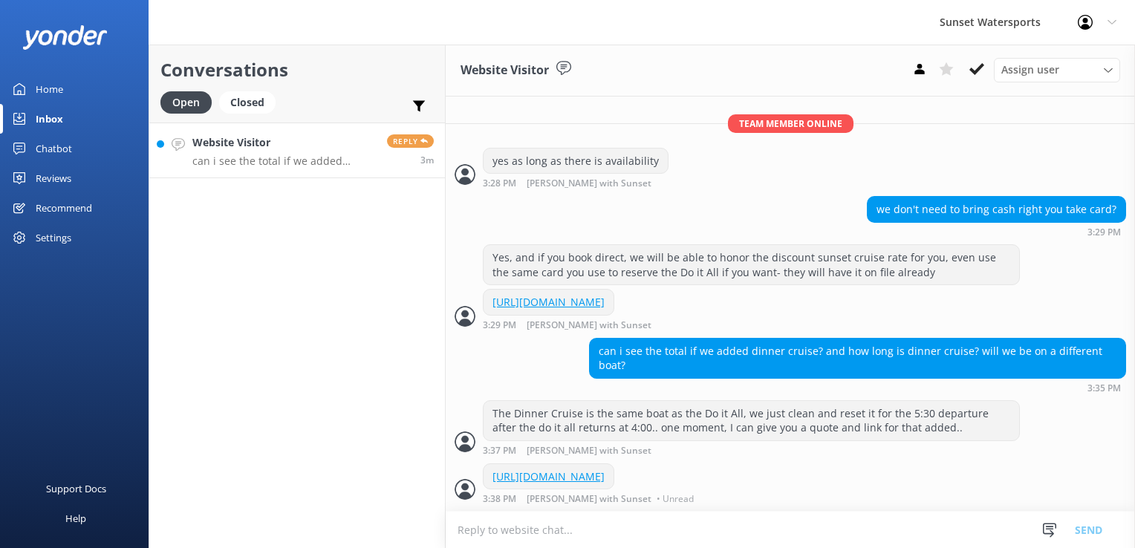
scroll to position [1585, 0]
click at [514, 534] on textarea at bounding box center [790, 530] width 689 height 36
paste textarea "Amount due Subtotal $399.90 Taxes & Fees $53.99 Total $453.89 Contact details F…"
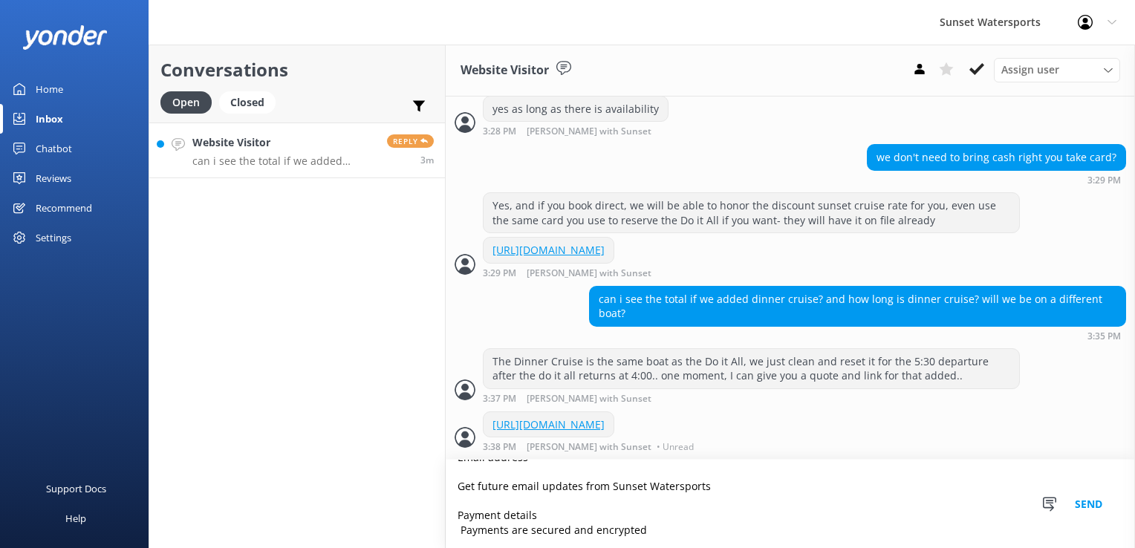
type textarea "Amount due Subtotal $399.90 Taxes & Fees $53.99 Total $453.89 Contact details F…"
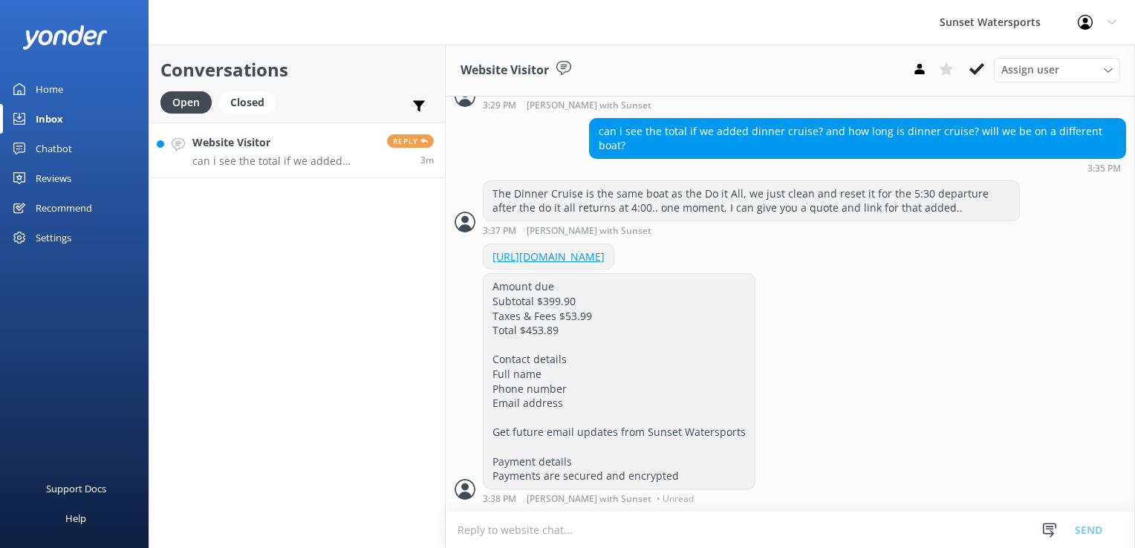
scroll to position [1804, 0]
click at [590, 461] on div "Amount due Subtotal $399.90 Taxes & Fees $53.99 Total $453.89 Contact details F…" at bounding box center [619, 381] width 271 height 214
click at [261, 382] on div "Conversations Open Closed Important Assigned to me Unassigned Website Visitor c…" at bounding box center [297, 297] width 297 height 504
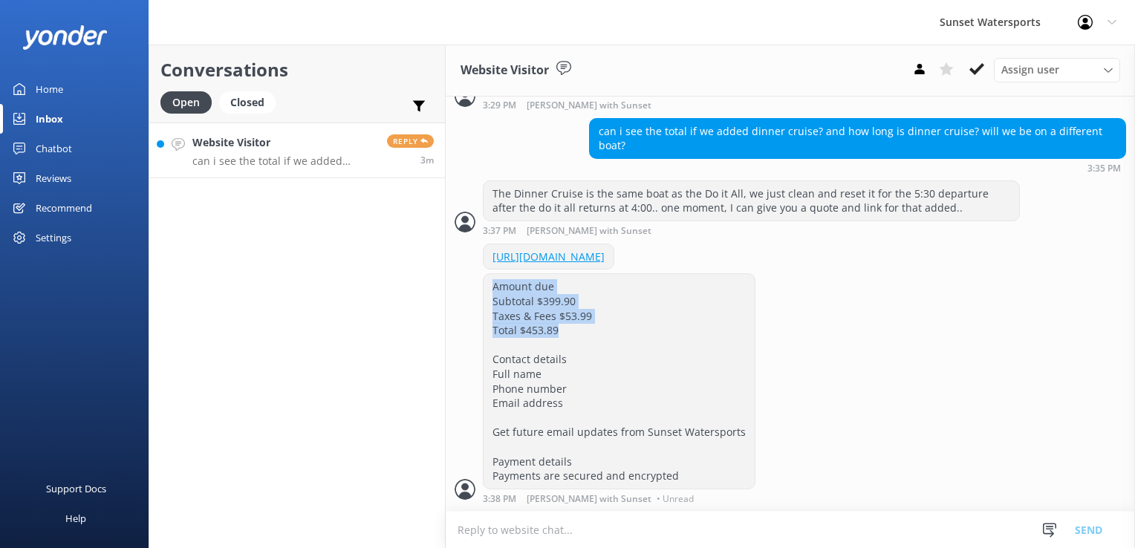
drag, startPoint x: 490, startPoint y: 287, endPoint x: 591, endPoint y: 325, distance: 107.5
click at [591, 325] on div "Amount due Subtotal $399.90 Taxes & Fees $53.99 Total $453.89 Contact details F…" at bounding box center [619, 381] width 271 height 214
drag, startPoint x: 591, startPoint y: 325, endPoint x: 535, endPoint y: 314, distance: 57.0
copy div "Amount due Subtotal $399.90 Taxes & Fees $53.99 Total $453.89"
click at [487, 528] on textarea at bounding box center [790, 530] width 689 height 36
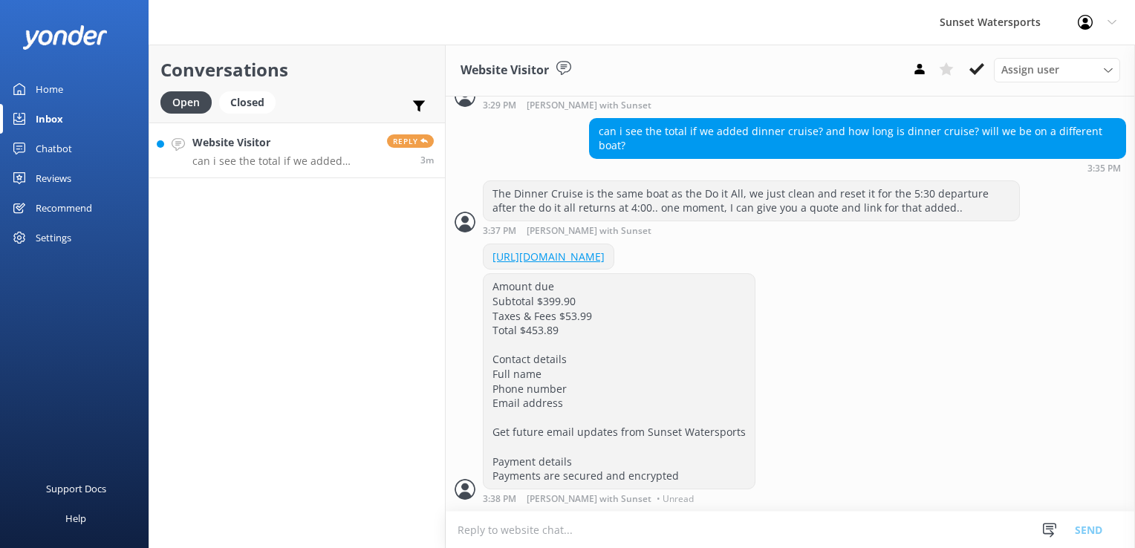
paste textarea "Amount due Subtotal $399.90 Taxes & Fees $53.99 Total $453.89"
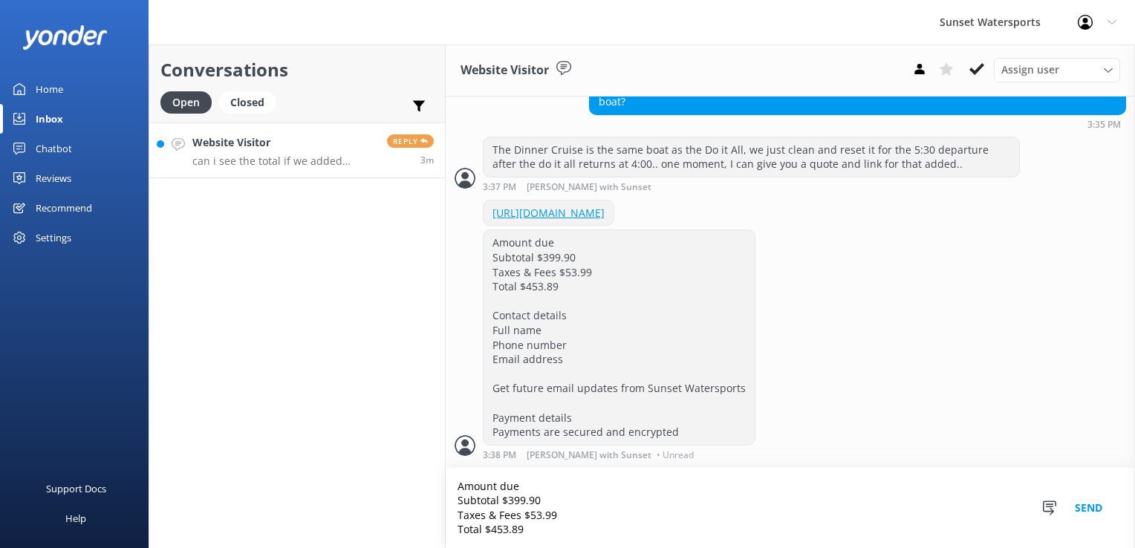
scroll to position [1848, 0]
type textarea "Amount due Subtotal $399.90 Taxes & Fees $53.99 Total $453.89"
click at [385, 441] on div "Conversations Open Closed Important Assigned to me Unassigned Website Visitor c…" at bounding box center [297, 297] width 297 height 504
click at [559, 507] on textarea "Amount due Subtotal $399.90 Taxes & Fees $53.99 Total $453.89" at bounding box center [790, 508] width 689 height 80
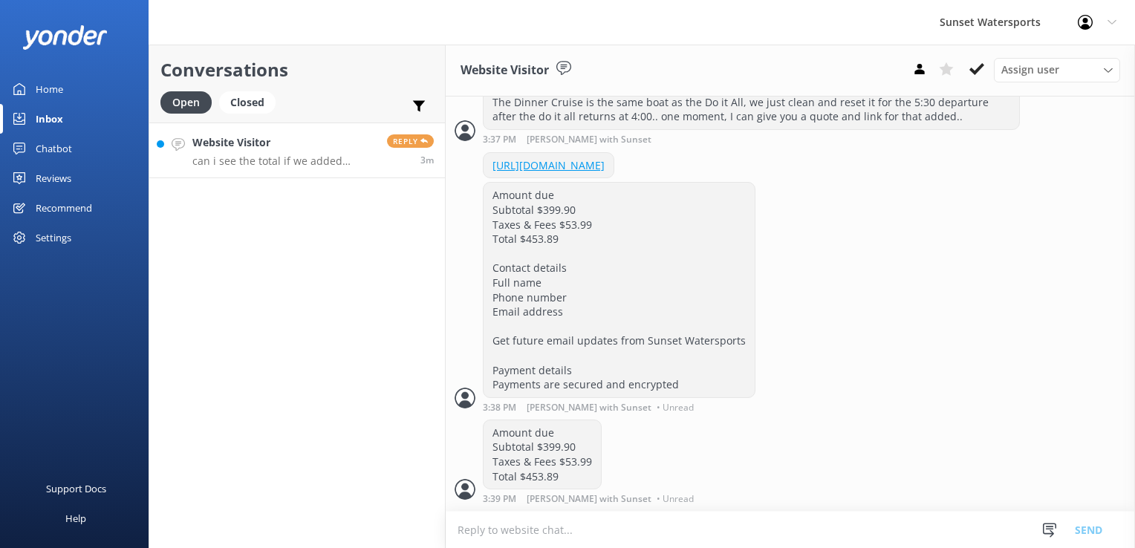
scroll to position [1896, 0]
click at [342, 185] on div "Conversations Open Closed Important Assigned to me Unassigned Website Visitor c…" at bounding box center [297, 297] width 297 height 504
click at [351, 165] on p "can i see the total if we added dinner cruise? and how long is dinner cruise? w…" at bounding box center [284, 161] width 184 height 13
click at [253, 100] on div "Closed" at bounding box center [247, 102] width 56 height 22
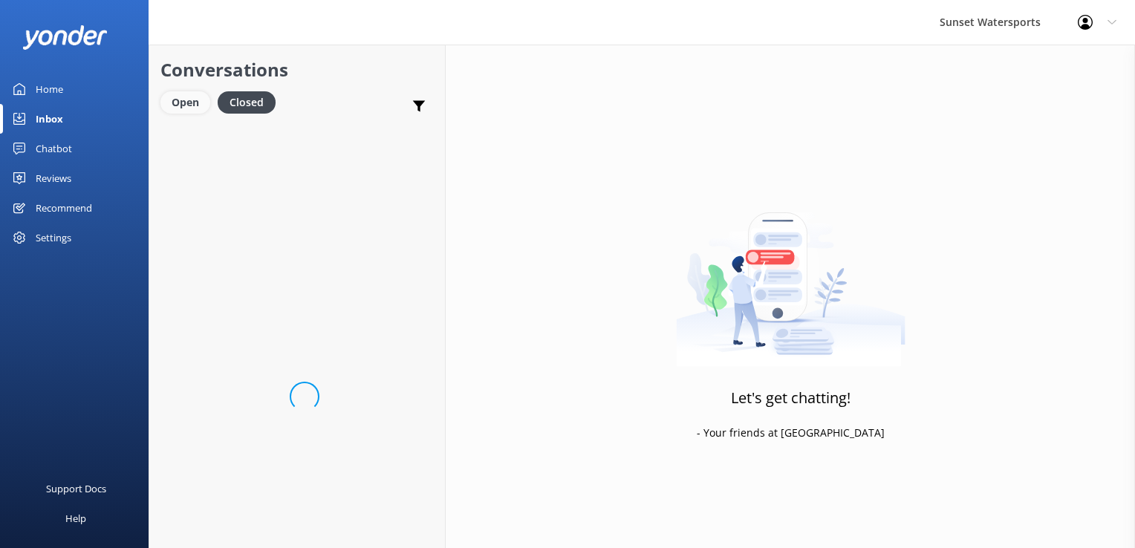
click at [178, 113] on div "Open" at bounding box center [185, 102] width 50 height 22
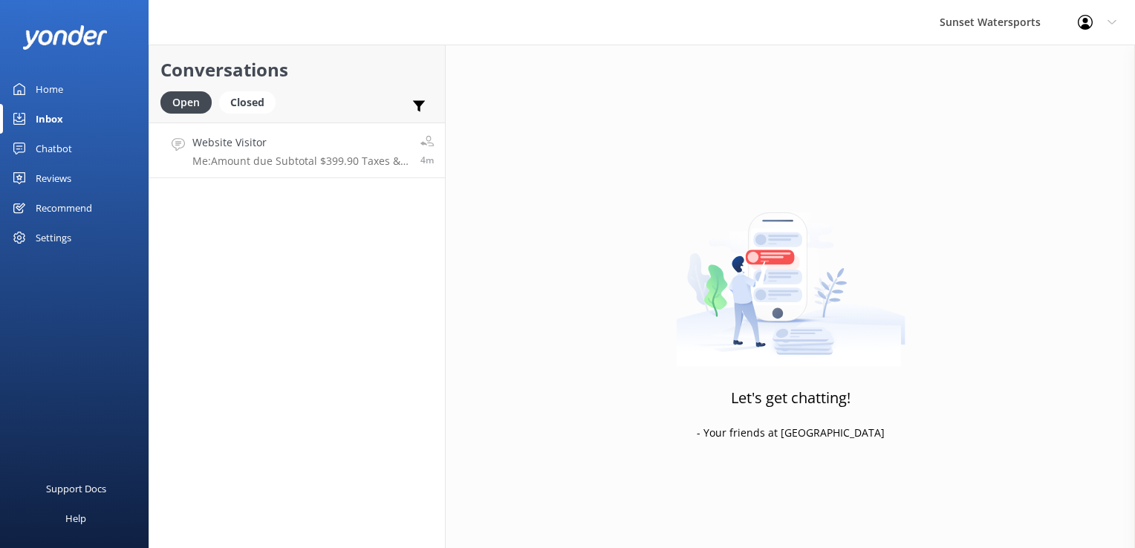
click at [224, 160] on p "Me: Amount due Subtotal $399.90 Taxes & Fees $53.99 Total $453.89" at bounding box center [300, 161] width 217 height 13
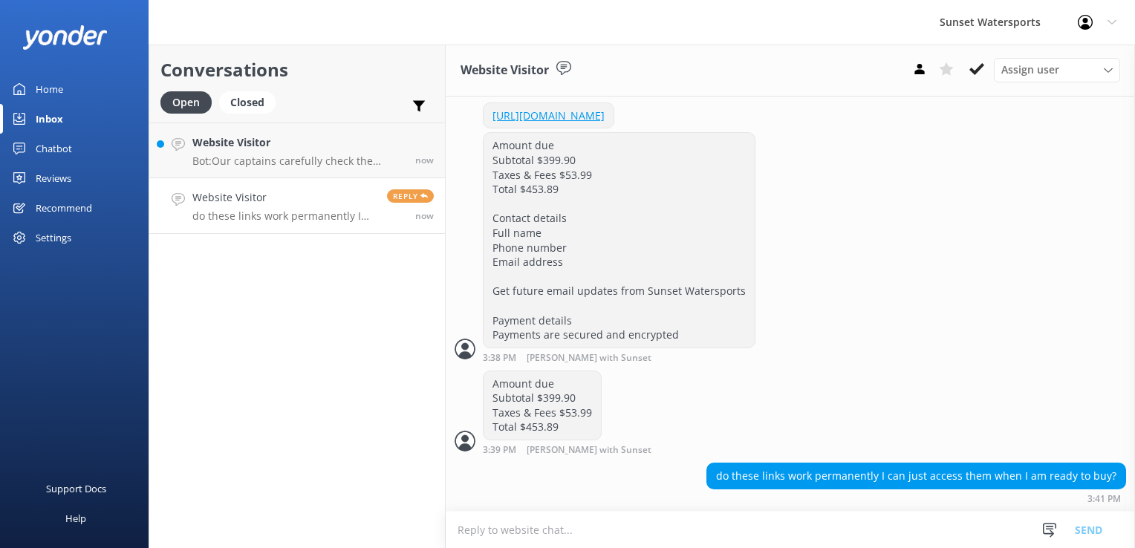
scroll to position [1944, 0]
click at [363, 459] on div "Conversations Open Closed Important Assigned to me Unassigned Website Visitor B…" at bounding box center [297, 297] width 297 height 504
drag, startPoint x: 701, startPoint y: 107, endPoint x: 857, endPoint y: 312, distance: 257.7
click at [951, 254] on div "Amount due Subtotal $399.90 Taxes & Fees $53.99 Total $453.89 Contact details F…" at bounding box center [790, 247] width 689 height 230
click at [480, 539] on textarea at bounding box center [790, 530] width 689 height 36
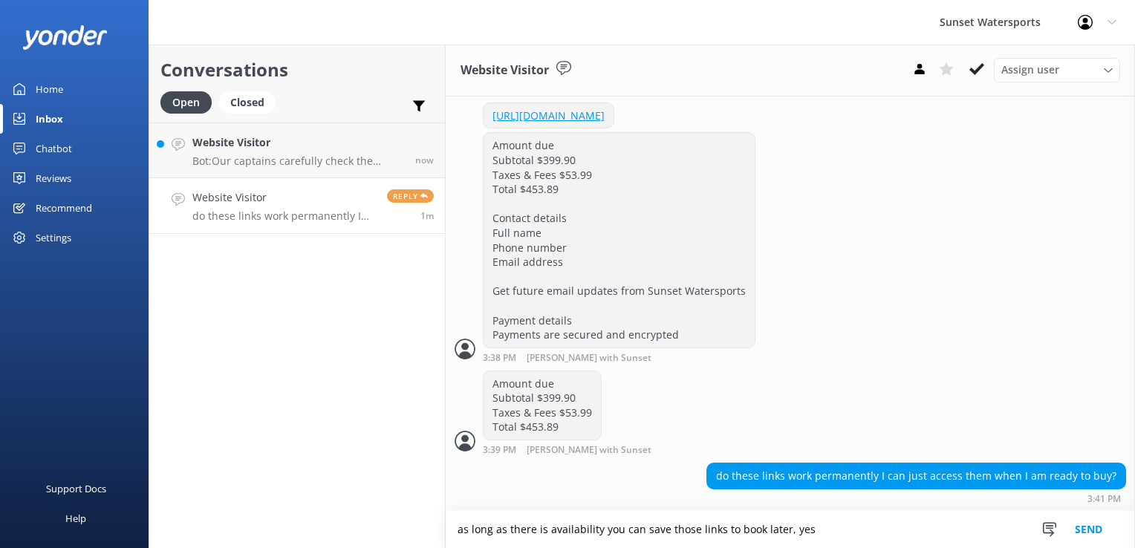
type textarea "as long as there is availability you can save those links to book later, yes"
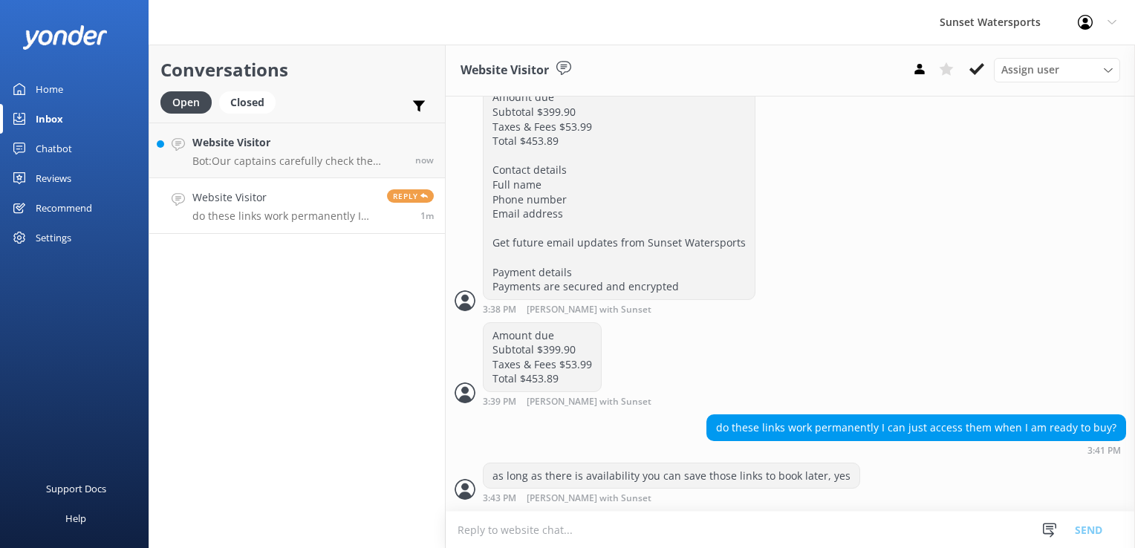
scroll to position [1993, 0]
click at [259, 206] on h4 "Website Visitor" at bounding box center [284, 197] width 184 height 16
click at [285, 150] on h4 "Website Visitor" at bounding box center [300, 142] width 217 height 16
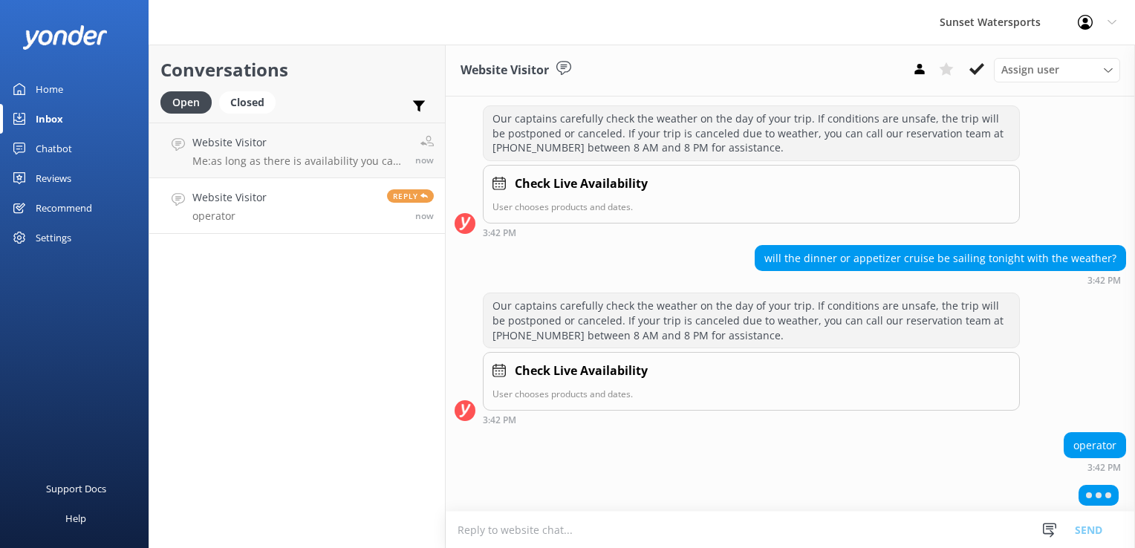
scroll to position [174, 0]
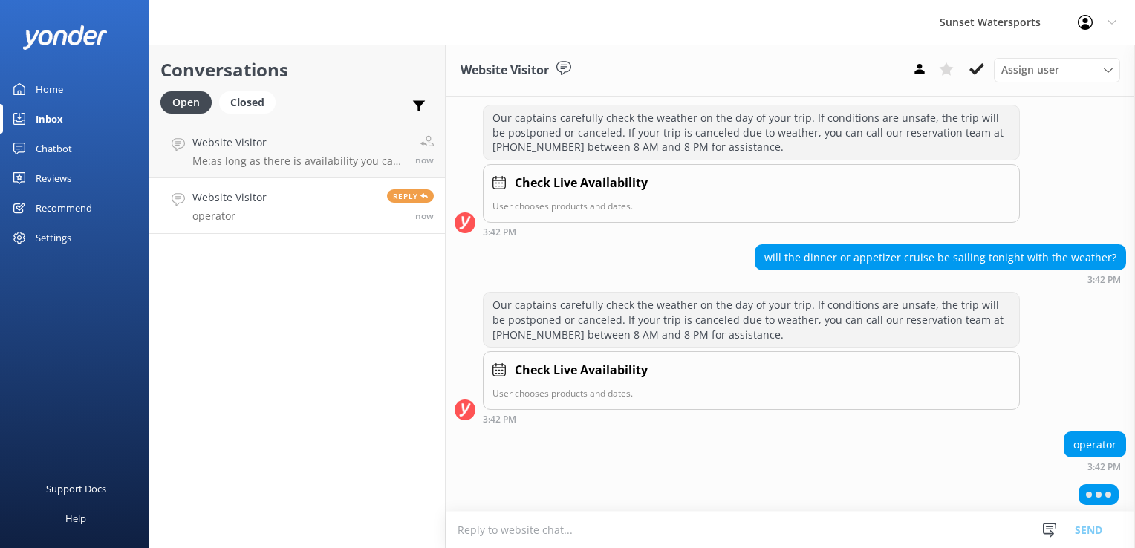
click at [565, 533] on textarea at bounding box center [790, 530] width 689 height 36
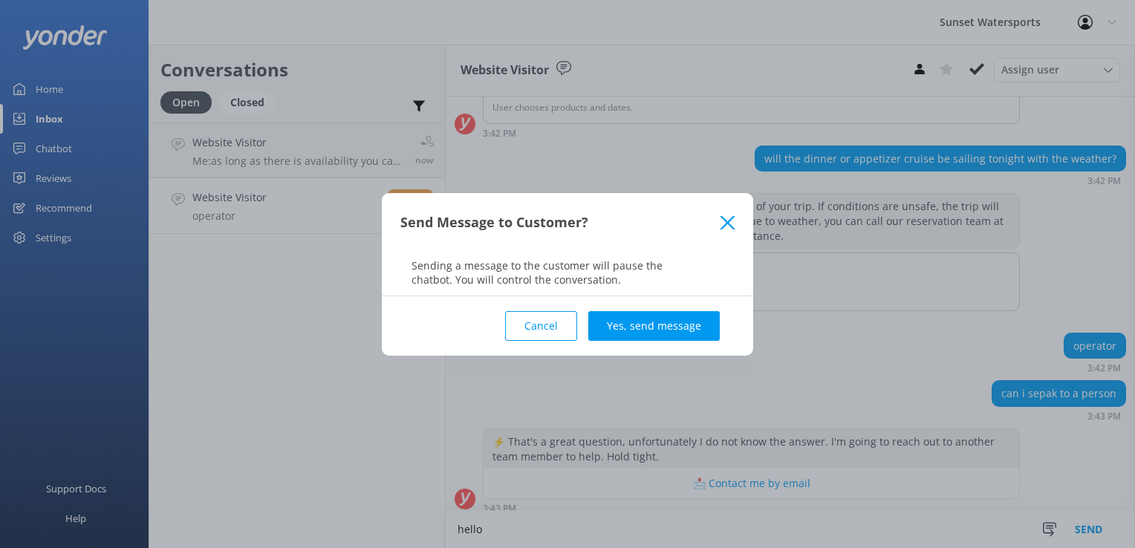
scroll to position [279, 0]
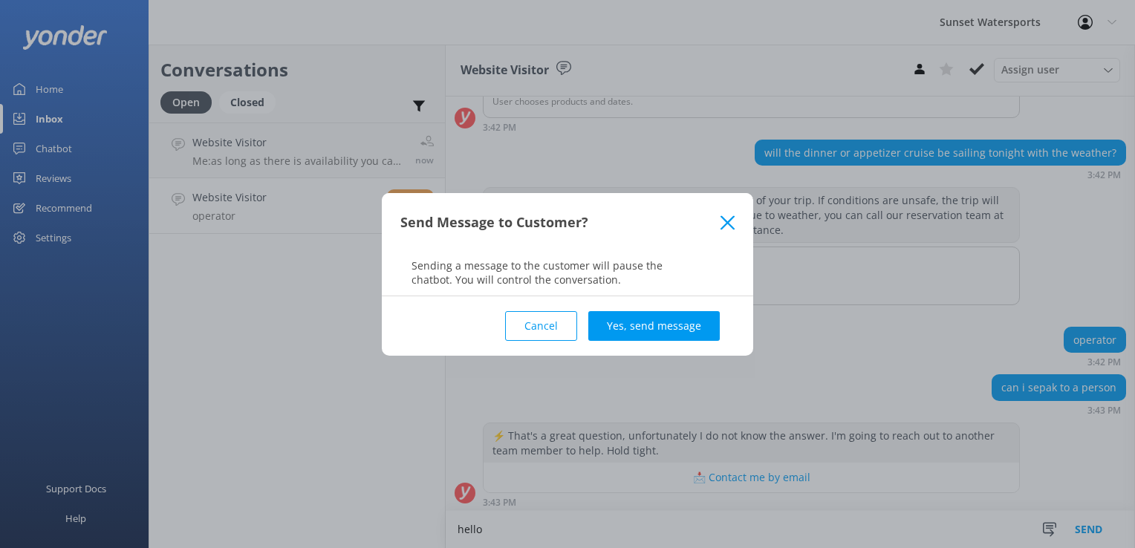
type textarea "hello"
click at [728, 226] on icon at bounding box center [728, 222] width 14 height 15
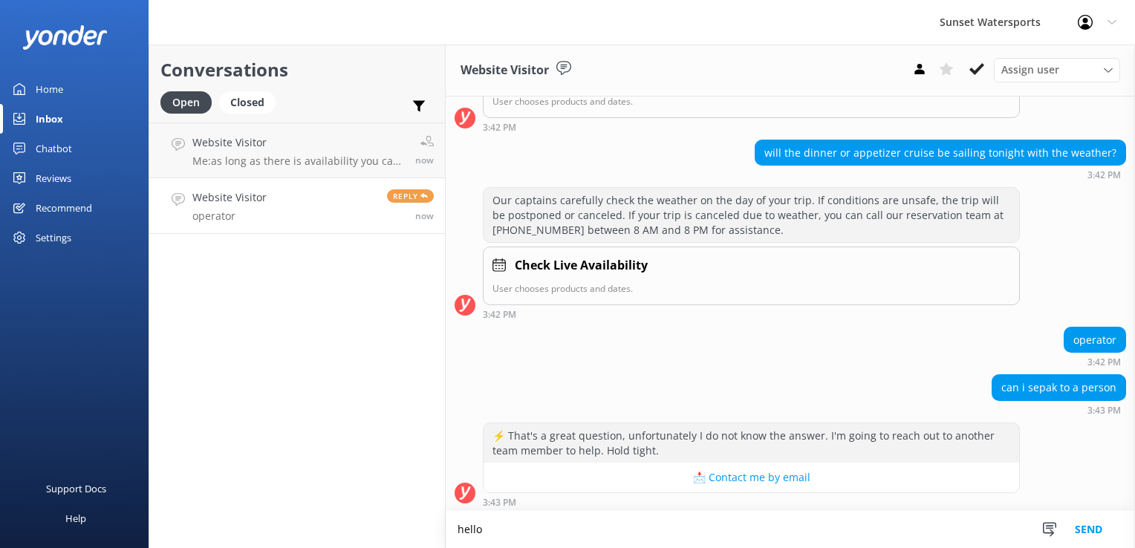
click at [578, 525] on textarea "hello" at bounding box center [790, 529] width 689 height 37
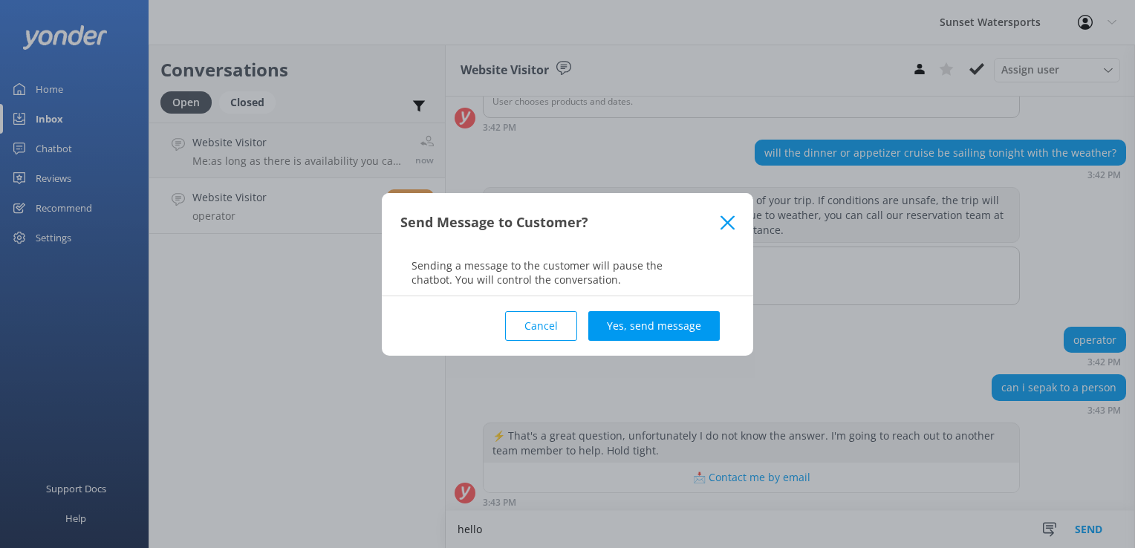
click at [635, 314] on button "Yes, send message" at bounding box center [654, 326] width 132 height 30
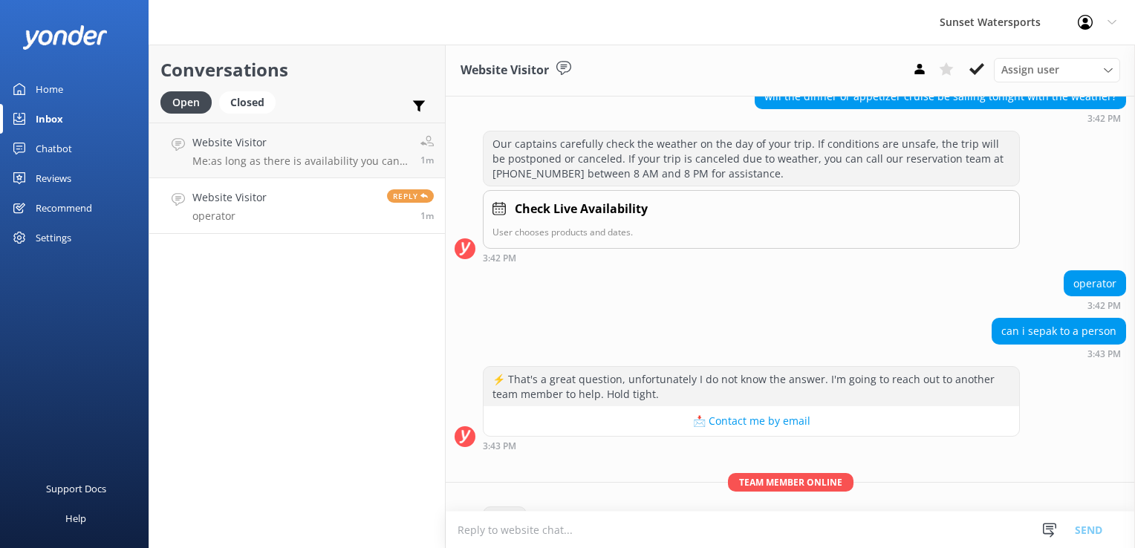
scroll to position [375, 0]
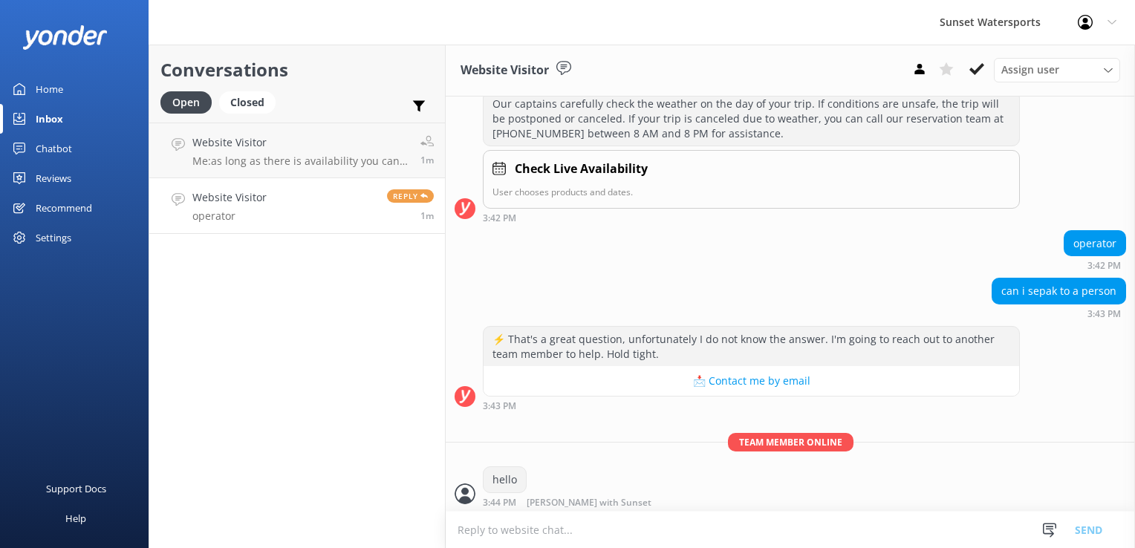
click at [609, 525] on textarea at bounding box center [790, 530] width 689 height 36
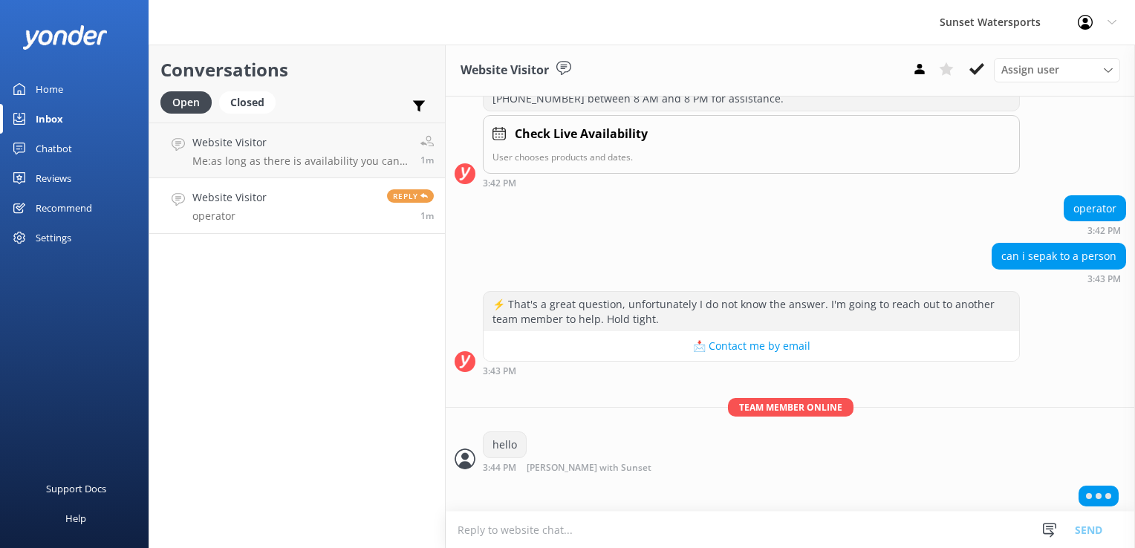
scroll to position [410, 0]
click at [499, 531] on textarea at bounding box center [790, 530] width 689 height 36
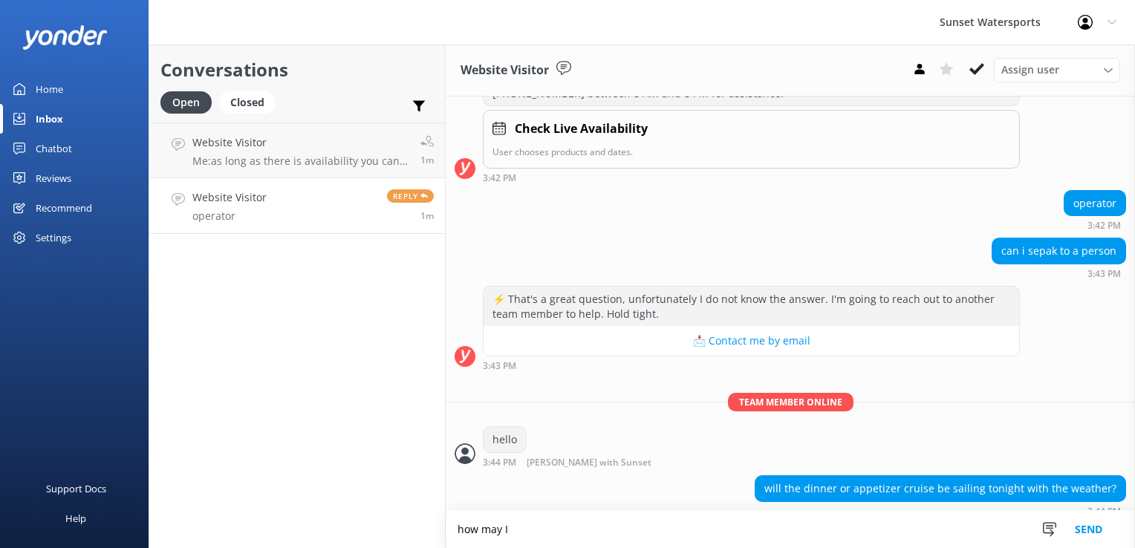
scroll to position [423, 0]
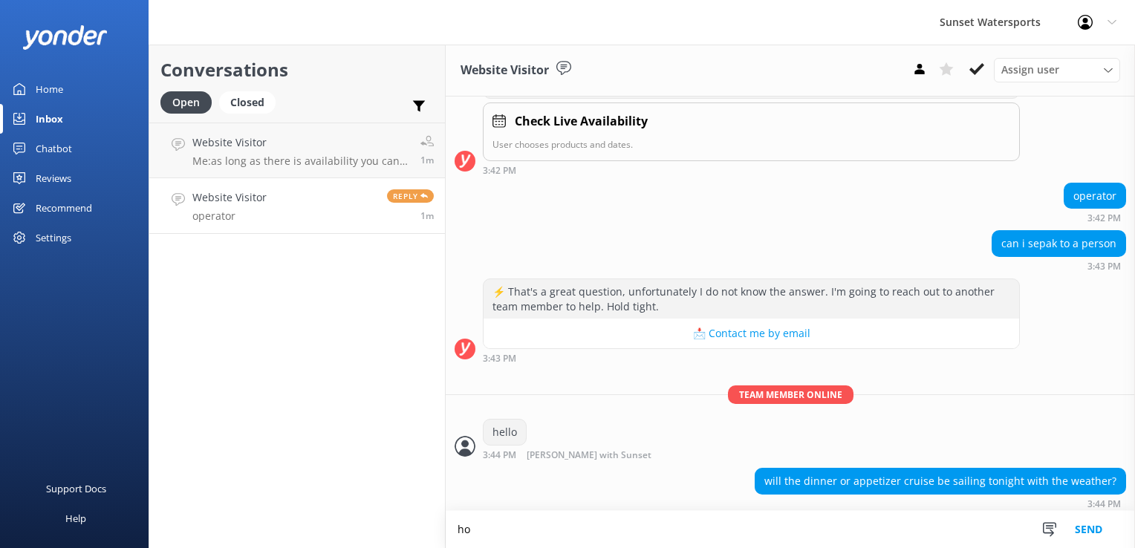
type textarea "h"
click at [679, 536] on textarea at bounding box center [790, 530] width 689 height 36
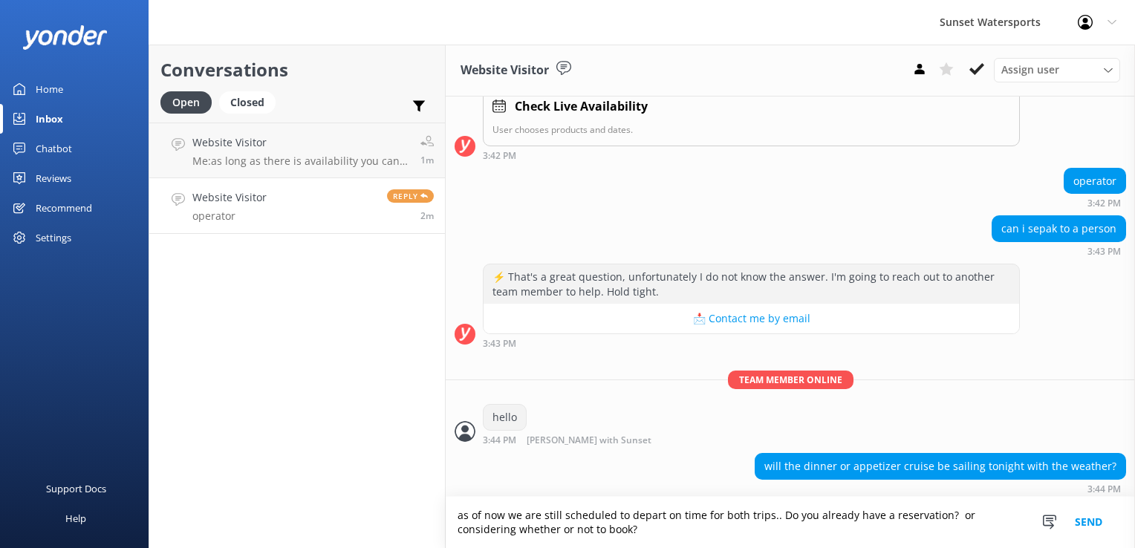
type textarea "as of now we are still scheduled to depart on time for both trips.. Do you alre…"
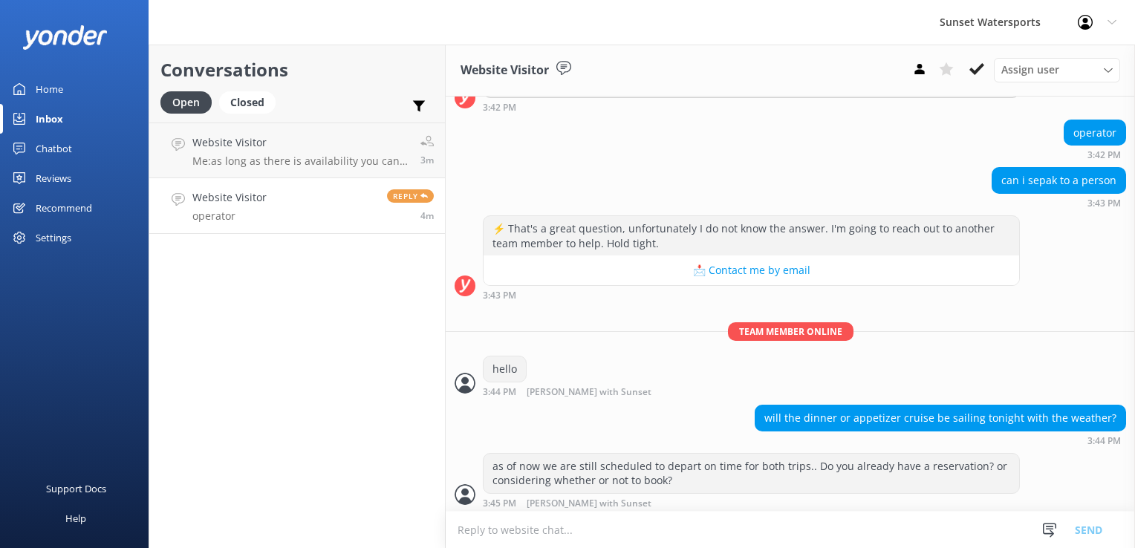
scroll to position [533, 0]
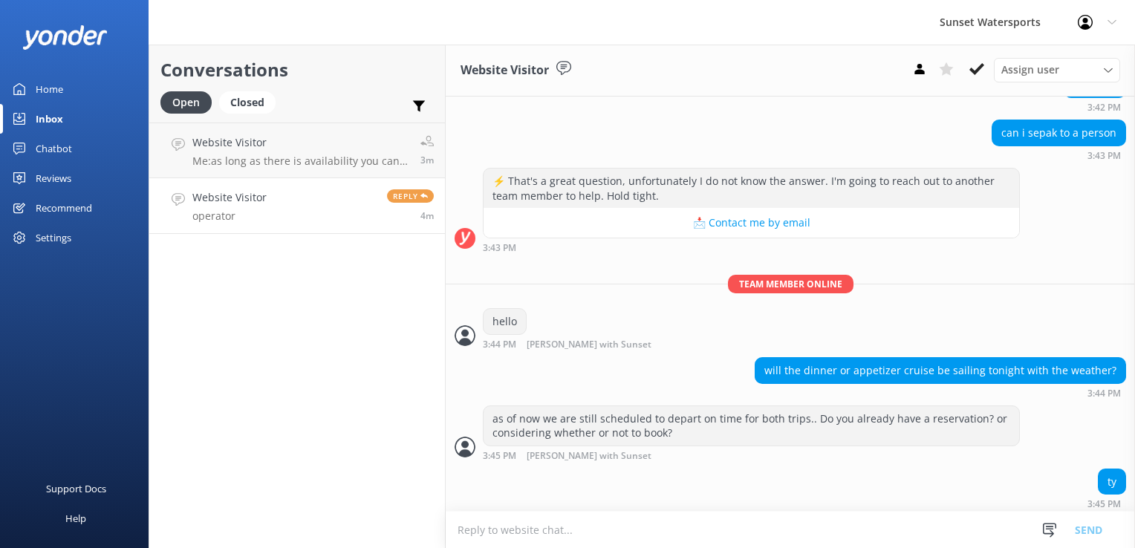
click at [547, 542] on textarea at bounding box center [790, 530] width 689 height 36
click at [490, 515] on textarea at bounding box center [790, 530] width 689 height 36
type textarea "yw"
click at [490, 524] on textarea at bounding box center [790, 530] width 689 height 36
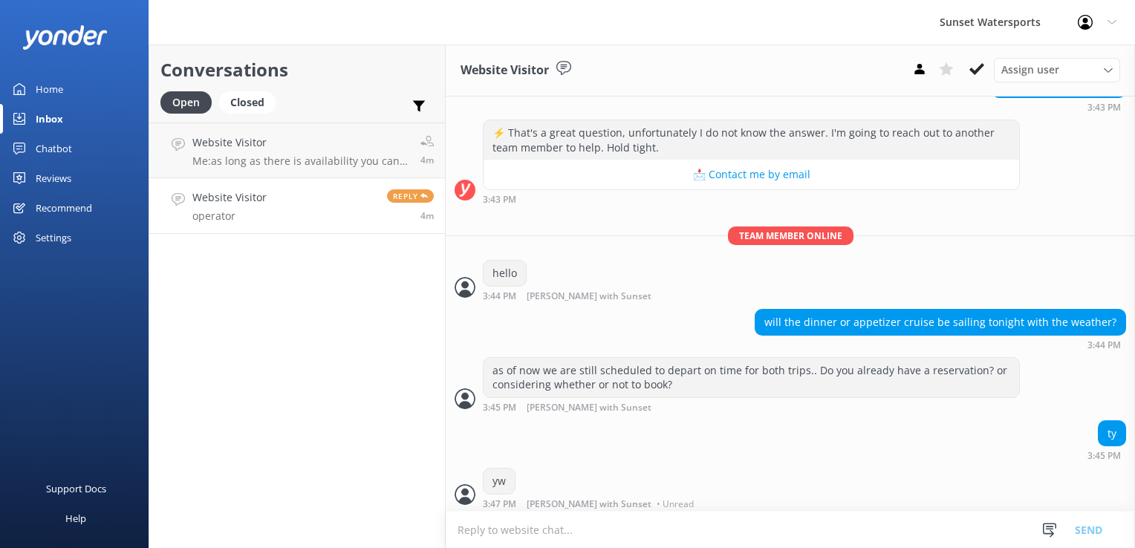
paste textarea "[URL][DOMAIN_NAME]"
type textarea "[URL][DOMAIN_NAME]"
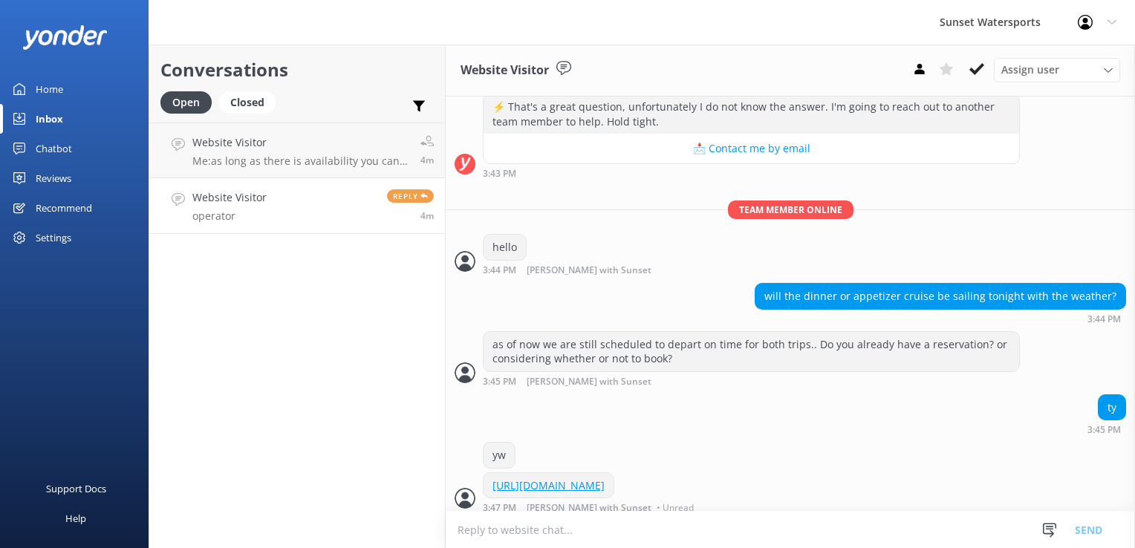
scroll to position [626, 0]
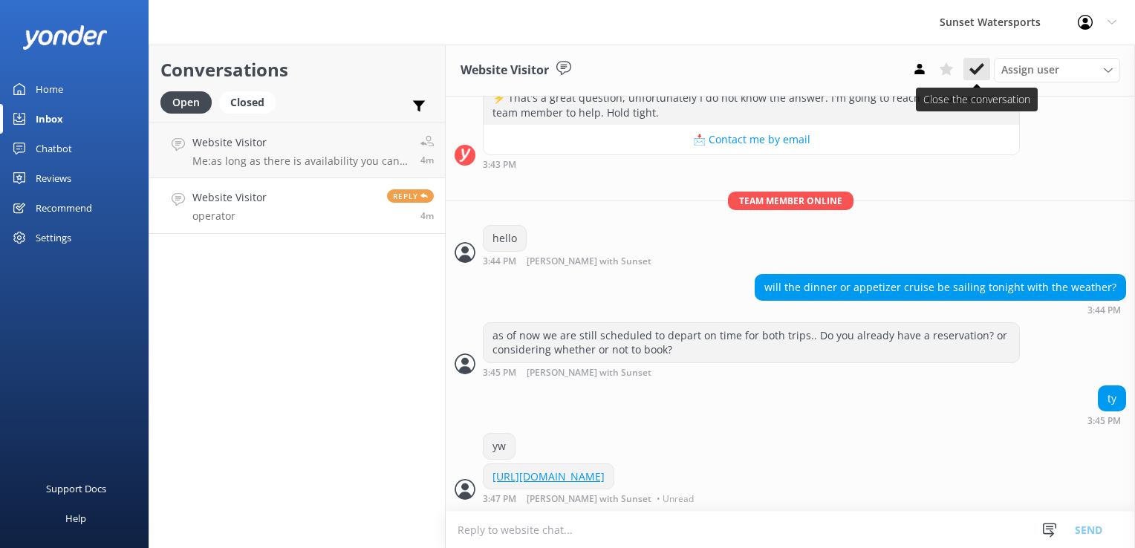
click at [978, 72] on use at bounding box center [977, 69] width 15 height 12
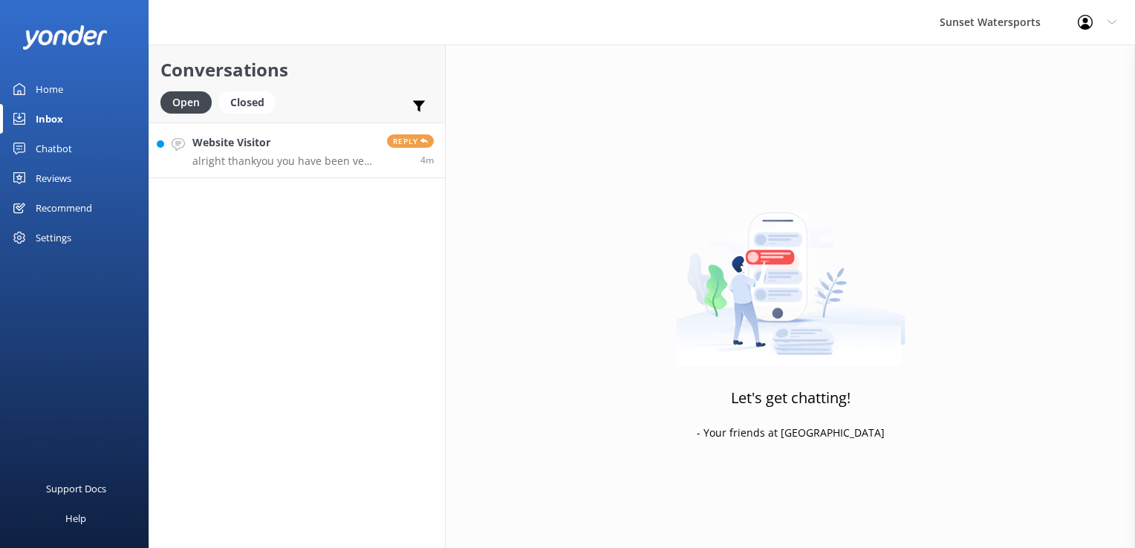
click at [253, 165] on p "alright thankyou you have been very helpful" at bounding box center [284, 161] width 184 height 13
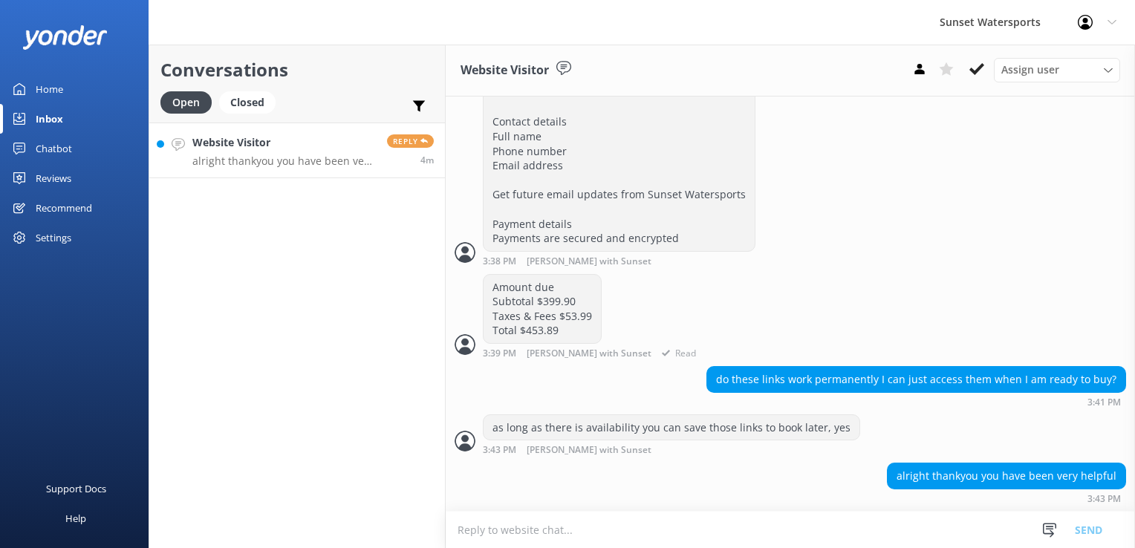
scroll to position [2041, 0]
click at [580, 533] on textarea at bounding box center [790, 530] width 689 height 36
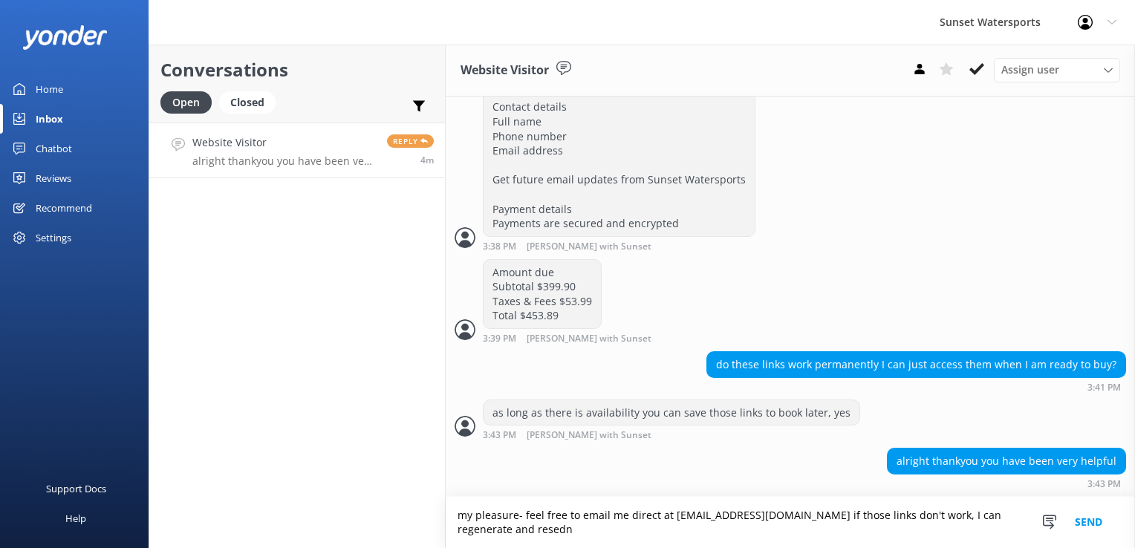
scroll to position [2056, 0]
type textarea "my pleasure- feel free to email me direct at [EMAIL_ADDRESS][DOMAIN_NAME] if th…"
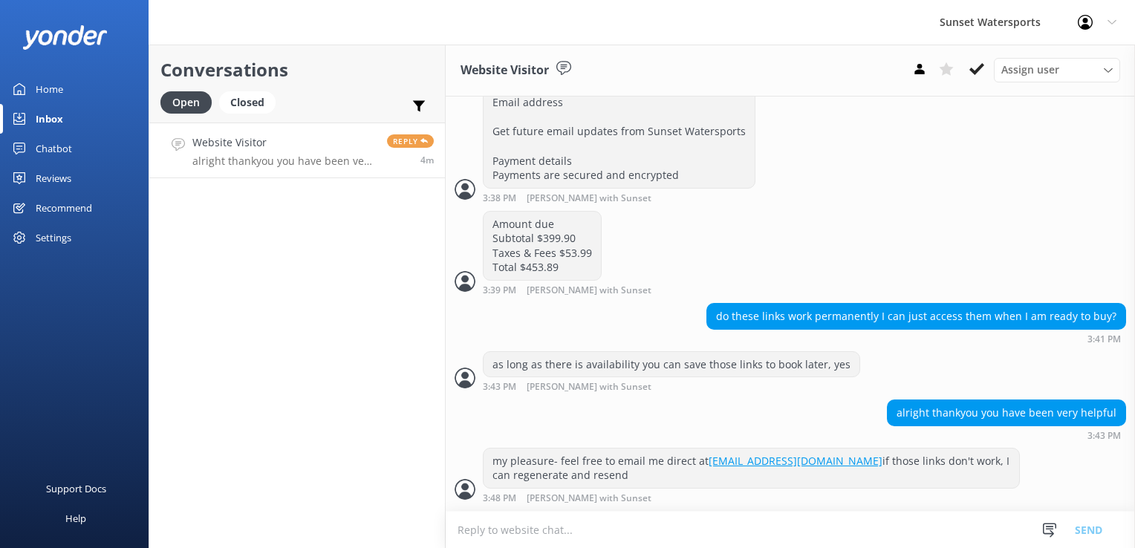
scroll to position [2104, 0]
click at [346, 363] on div "Conversations Open Closed Important Assigned to me Unassigned Website Visitor a…" at bounding box center [297, 297] width 297 height 504
click at [268, 262] on div "Conversations Open Closed Important Assigned to me Unassigned Website Visitor a…" at bounding box center [297, 297] width 297 height 504
click at [971, 73] on icon at bounding box center [977, 69] width 15 height 15
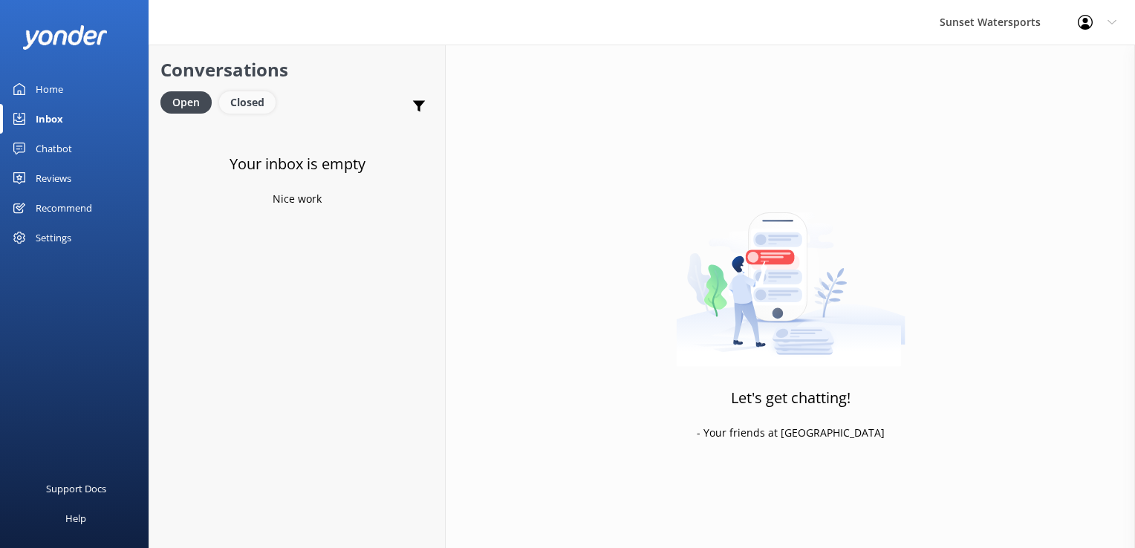
click at [256, 101] on div "Closed" at bounding box center [247, 102] width 56 height 22
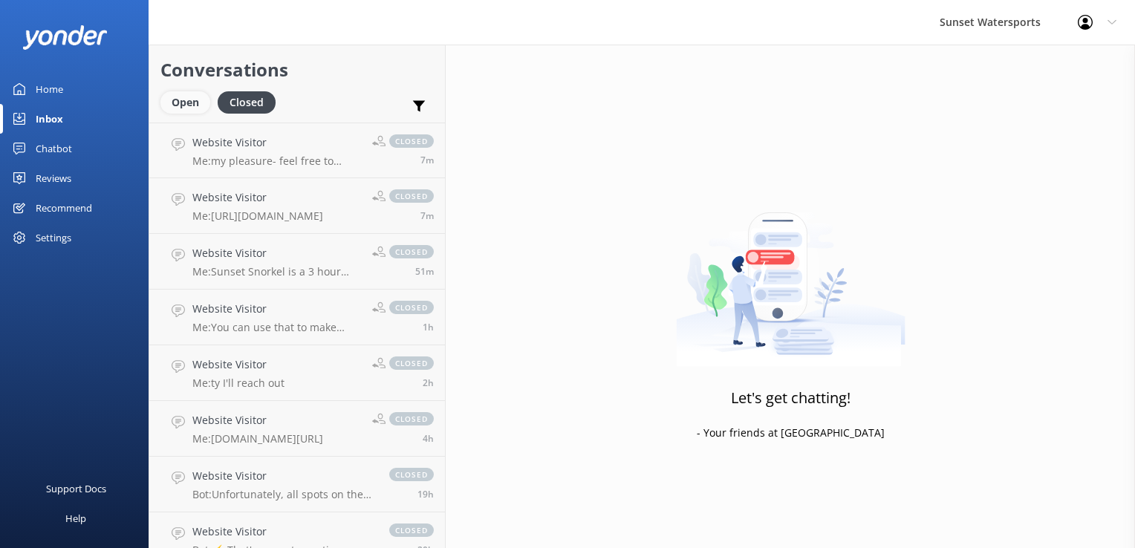
click at [205, 103] on div "Open" at bounding box center [185, 102] width 50 height 22
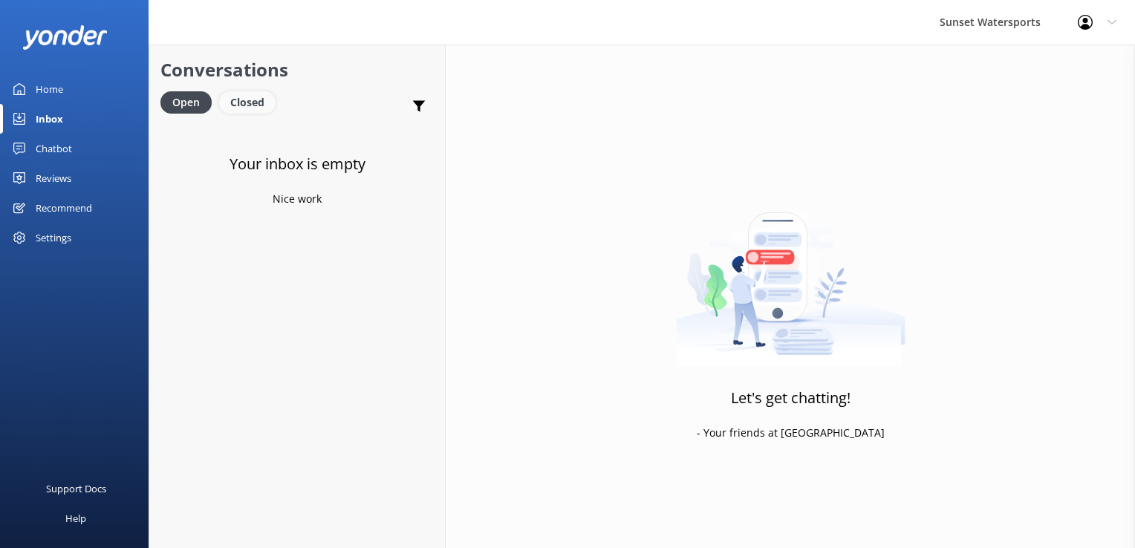
click at [236, 99] on div "Closed" at bounding box center [247, 102] width 56 height 22
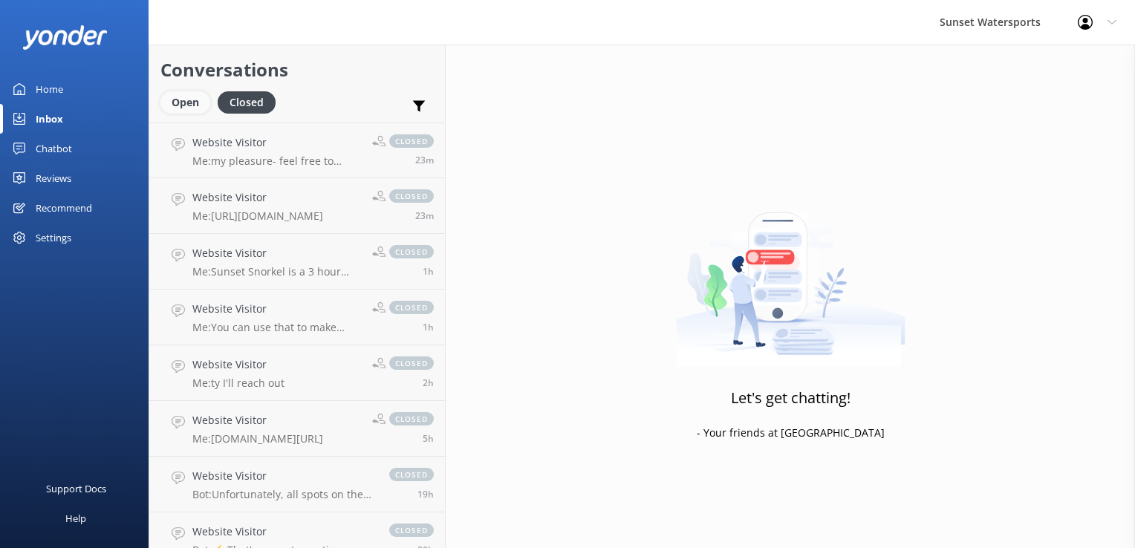
click at [181, 103] on div "Open" at bounding box center [185, 102] width 50 height 22
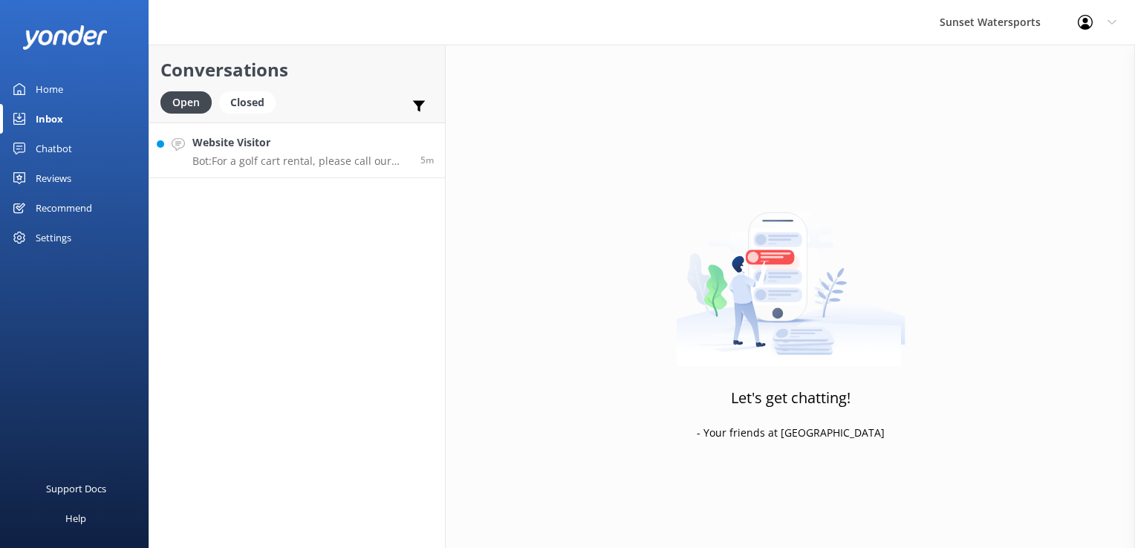
click at [273, 167] on p "Bot: For a golf cart rental, please call our office at [PHONE_NUMBER] to make a…" at bounding box center [300, 161] width 217 height 13
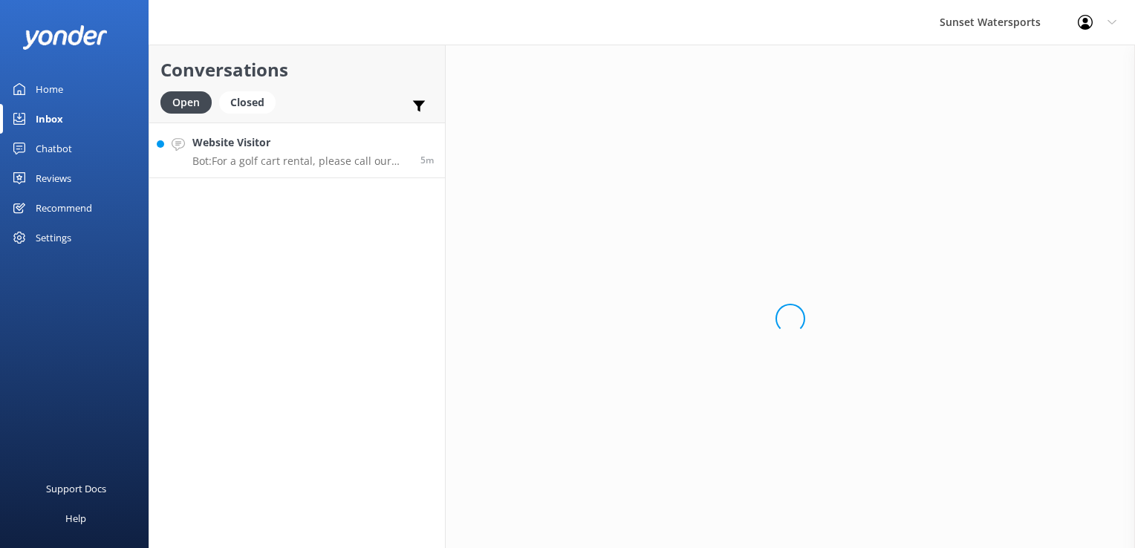
click at [326, 175] on link "Website Visitor Bot: For a golf cart rental, please call our office at [PHONE_N…" at bounding box center [297, 151] width 296 height 56
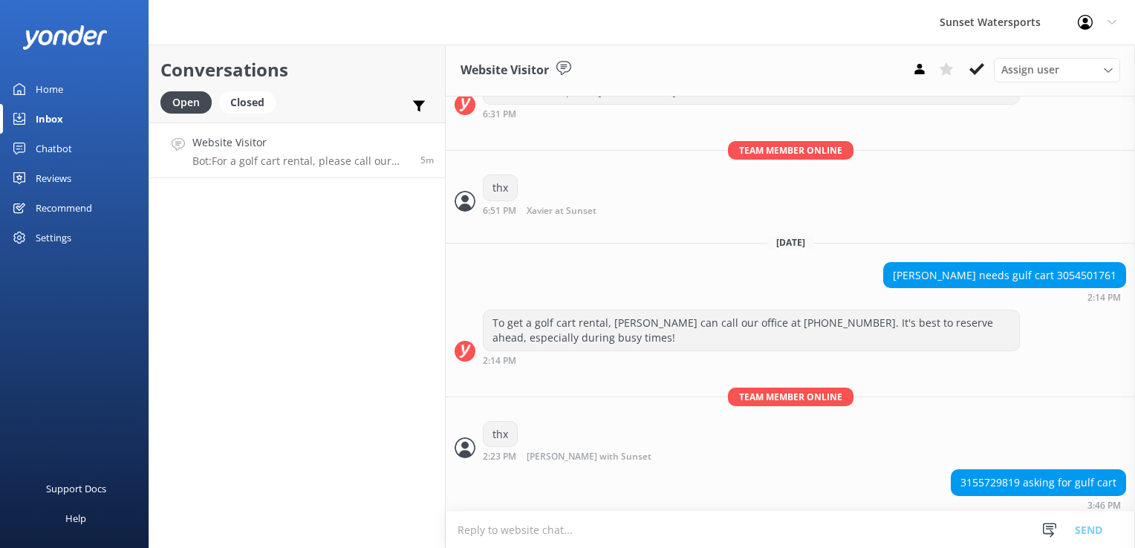
scroll to position [21864, 0]
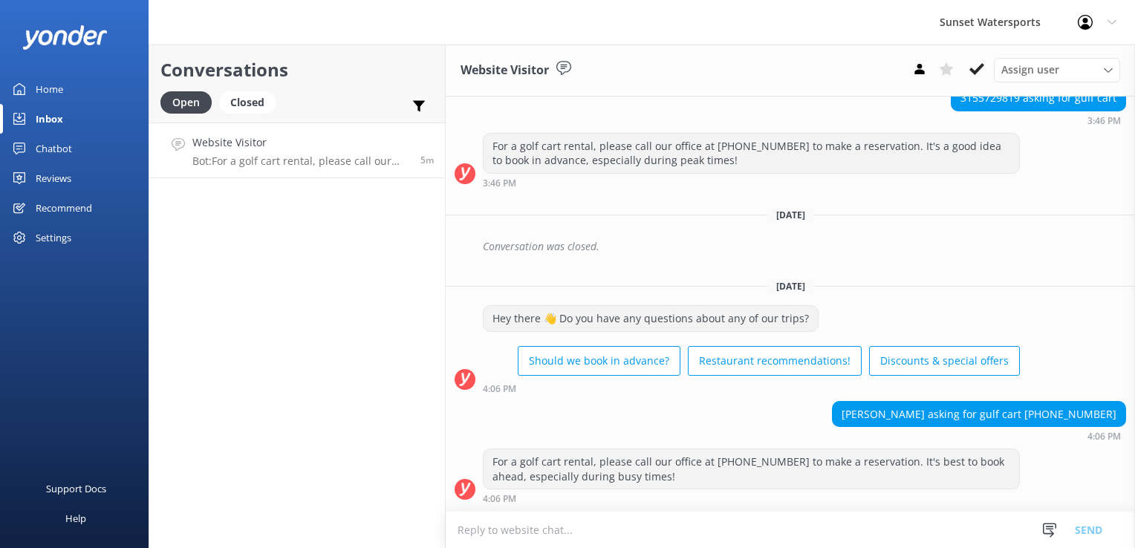
click at [738, 539] on textarea at bounding box center [790, 530] width 689 height 36
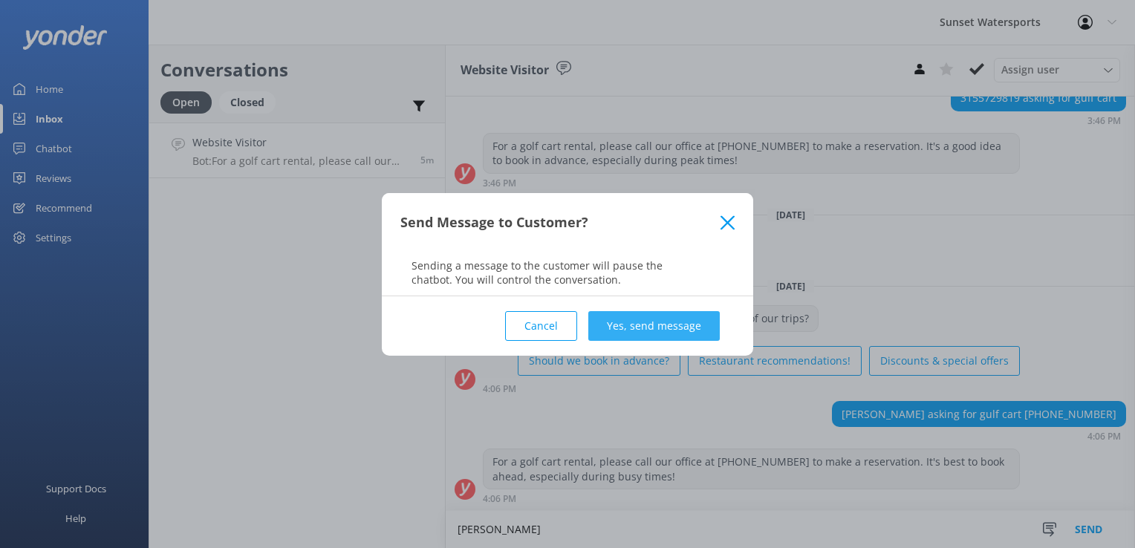
type textarea "[PERSON_NAME]"
click at [669, 319] on button "Yes, send message" at bounding box center [654, 326] width 132 height 30
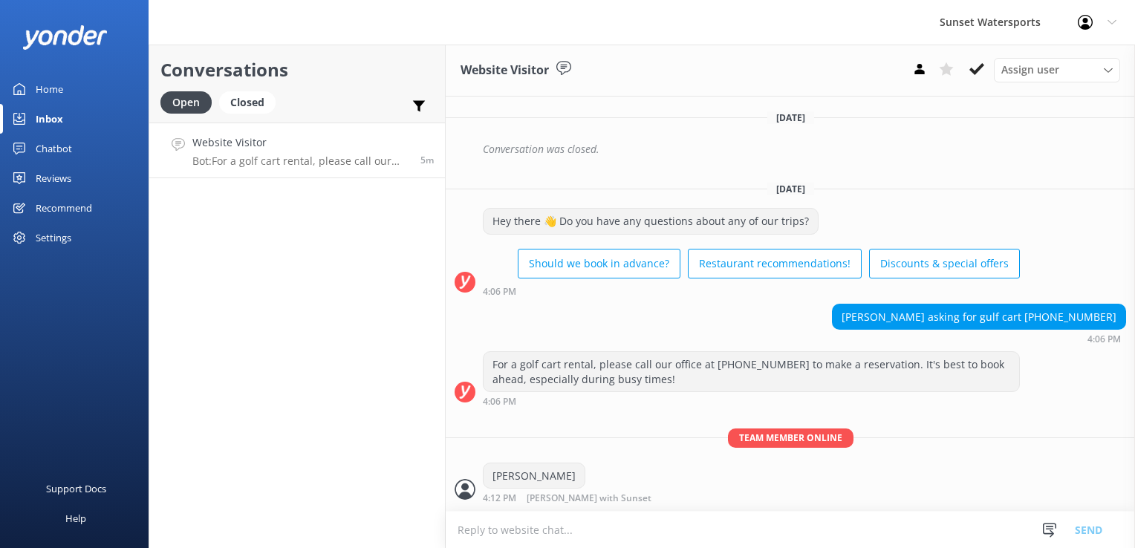
scroll to position [21961, 0]
drag, startPoint x: 1039, startPoint y: 317, endPoint x: 1103, endPoint y: 325, distance: 64.4
click at [1103, 325] on div "[PERSON_NAME] asking for gulf cart [PHONE_NUMBER]" at bounding box center [979, 317] width 293 height 25
copy div "[PHONE_NUMBER]"
click at [983, 67] on use at bounding box center [977, 69] width 15 height 12
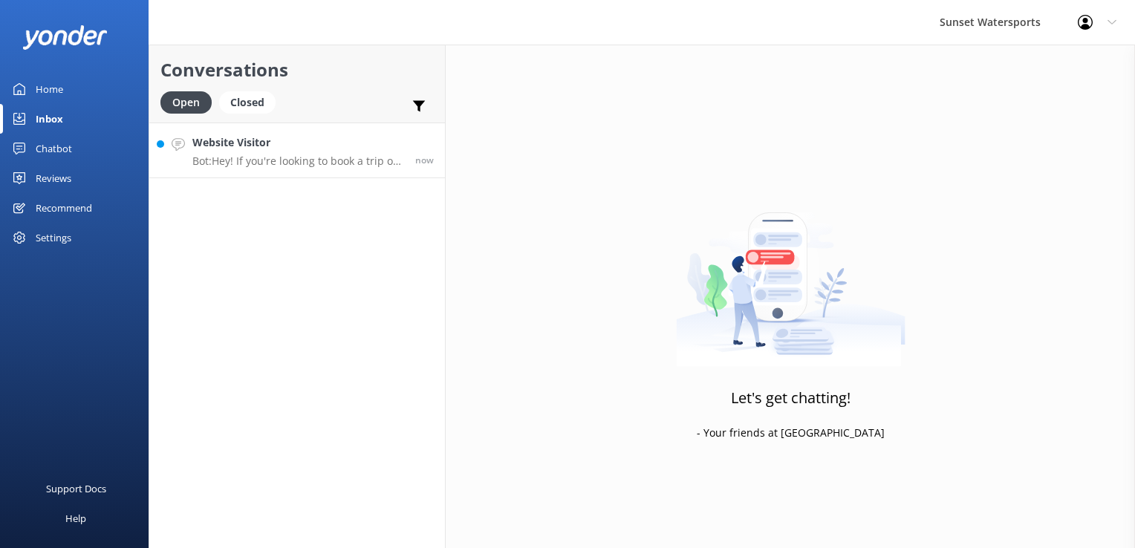
click at [337, 163] on p "Bot: Hey! If you're looking to book a trip on a catamaran, you can check availa…" at bounding box center [298, 161] width 212 height 13
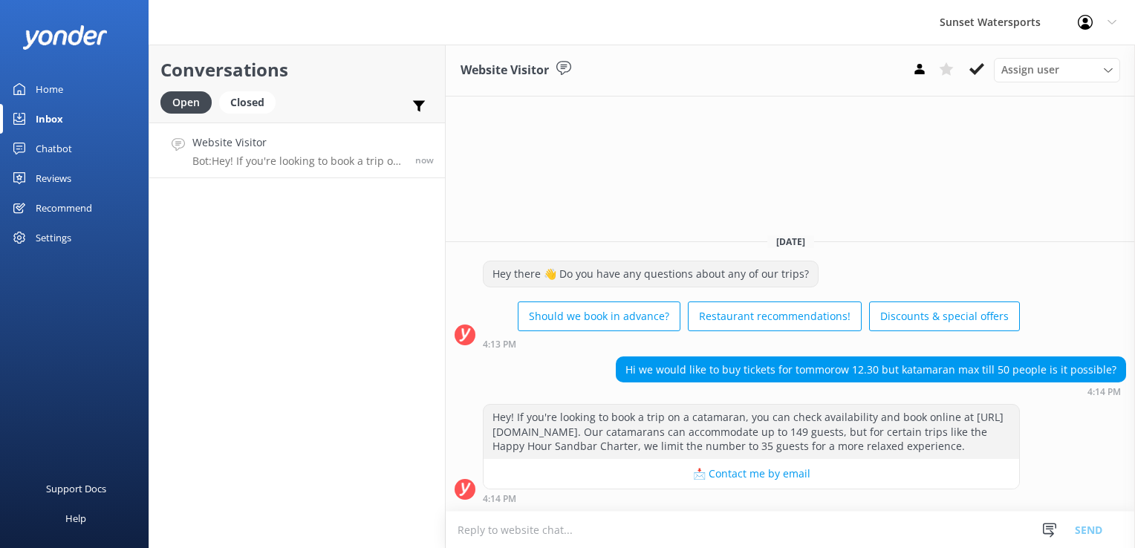
click at [609, 542] on textarea at bounding box center [790, 530] width 689 height 36
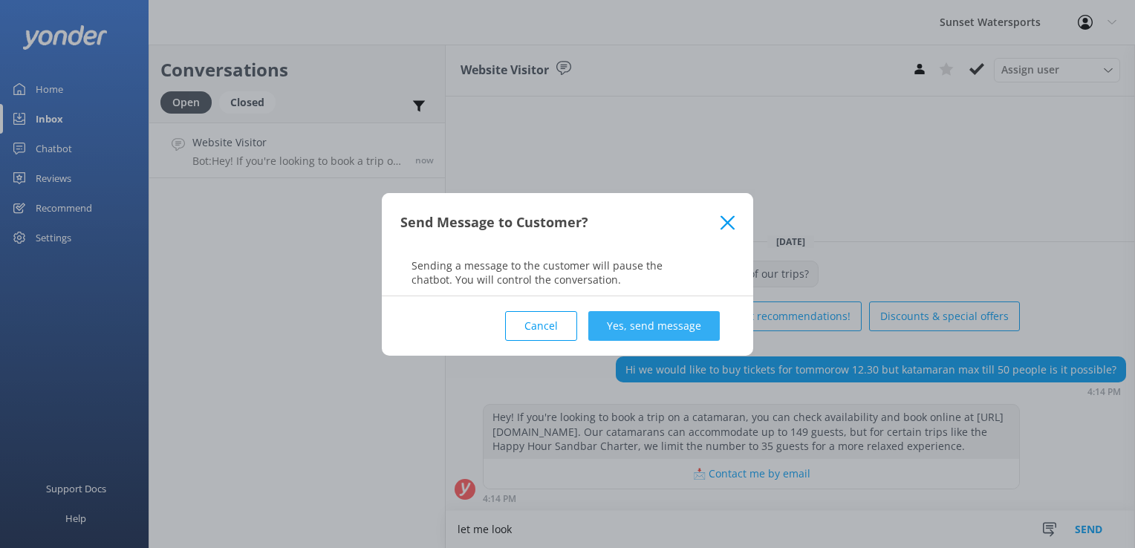
type textarea "let me look"
click at [681, 324] on button "Yes, send message" at bounding box center [654, 326] width 132 height 30
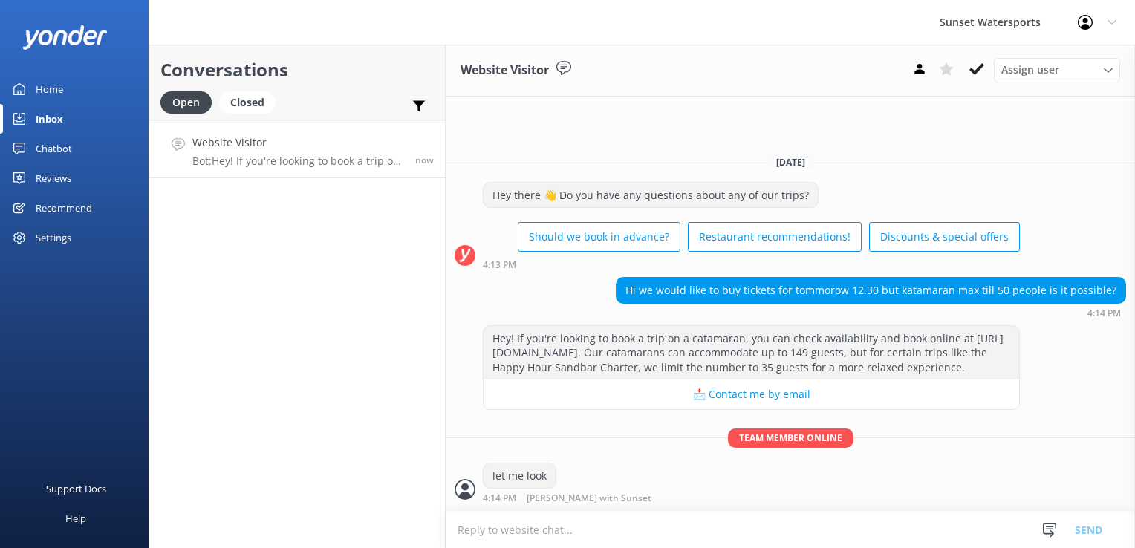
click at [575, 532] on textarea at bounding box center [790, 530] width 689 height 36
click at [545, 525] on textarea at bounding box center [790, 530] width 689 height 36
type textarea "a"
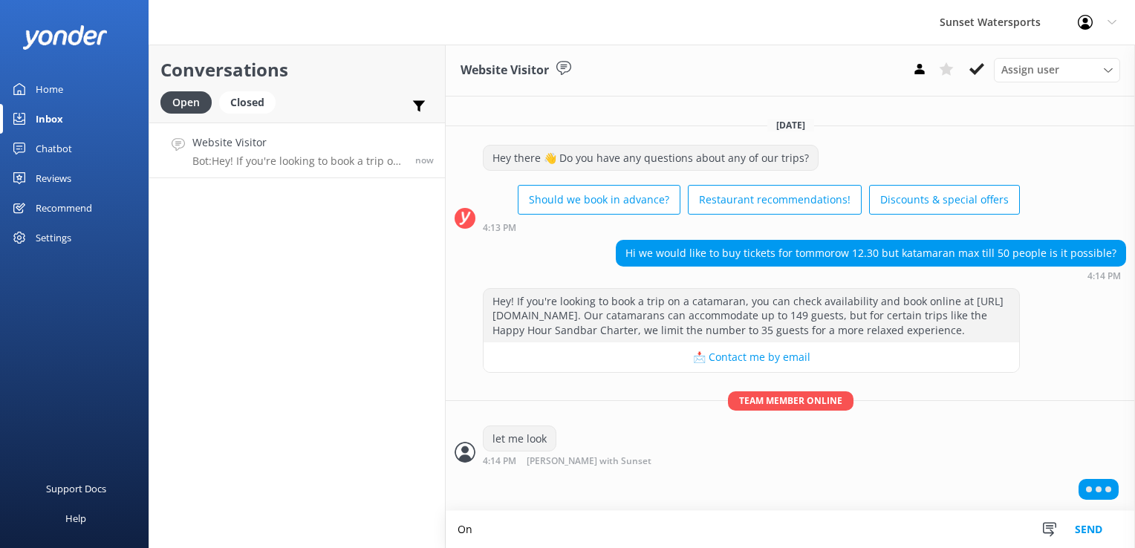
scroll to position [1, 0]
type textarea "One moment"
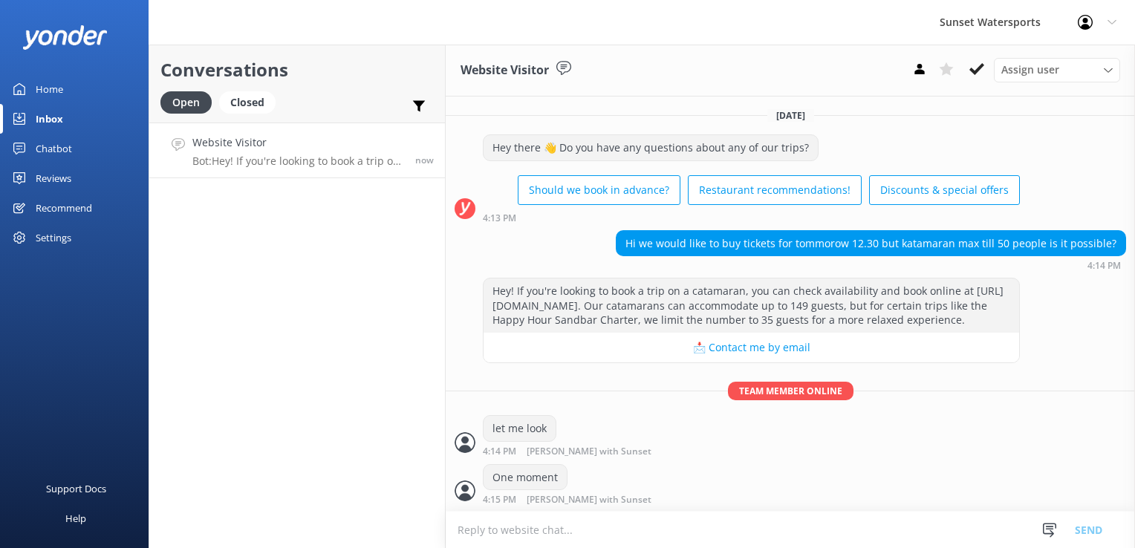
scroll to position [50, 0]
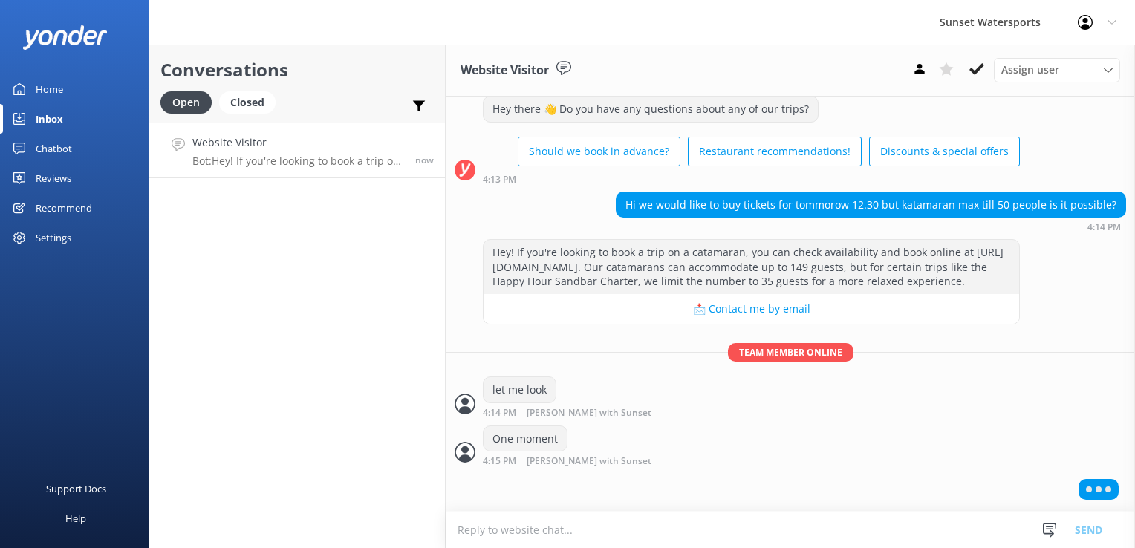
click at [669, 525] on textarea at bounding box center [790, 530] width 689 height 36
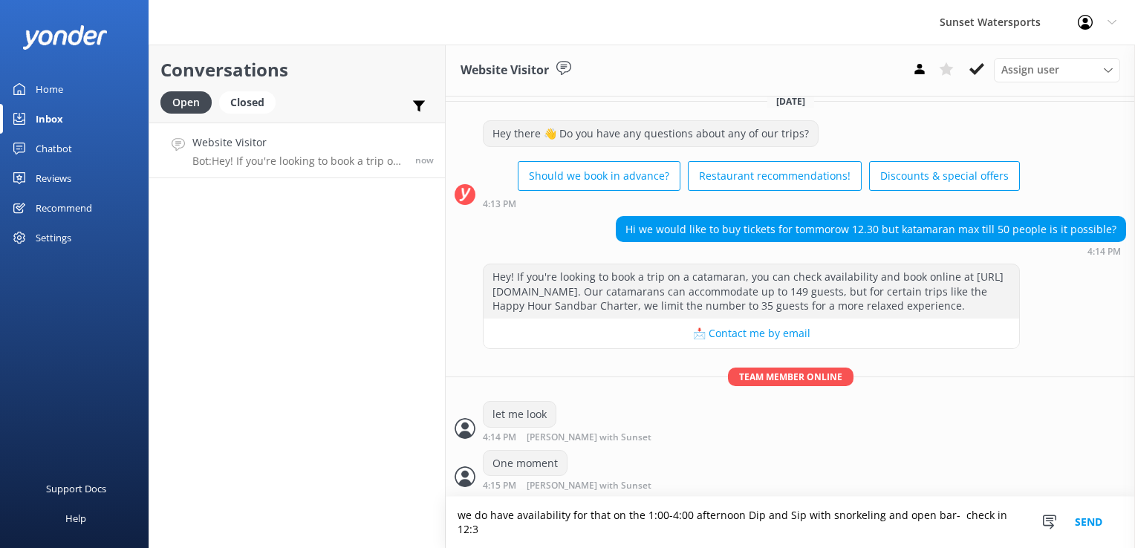
scroll to position [30, 0]
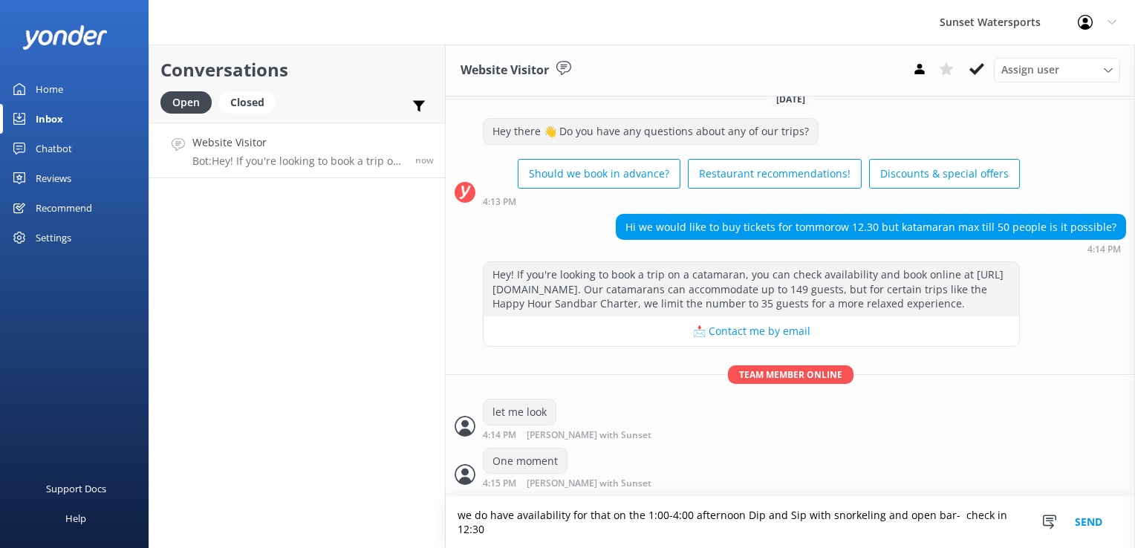
type textarea "we do have availability for that on the 1:00-4:00 afternoon Dip and Sip with sn…"
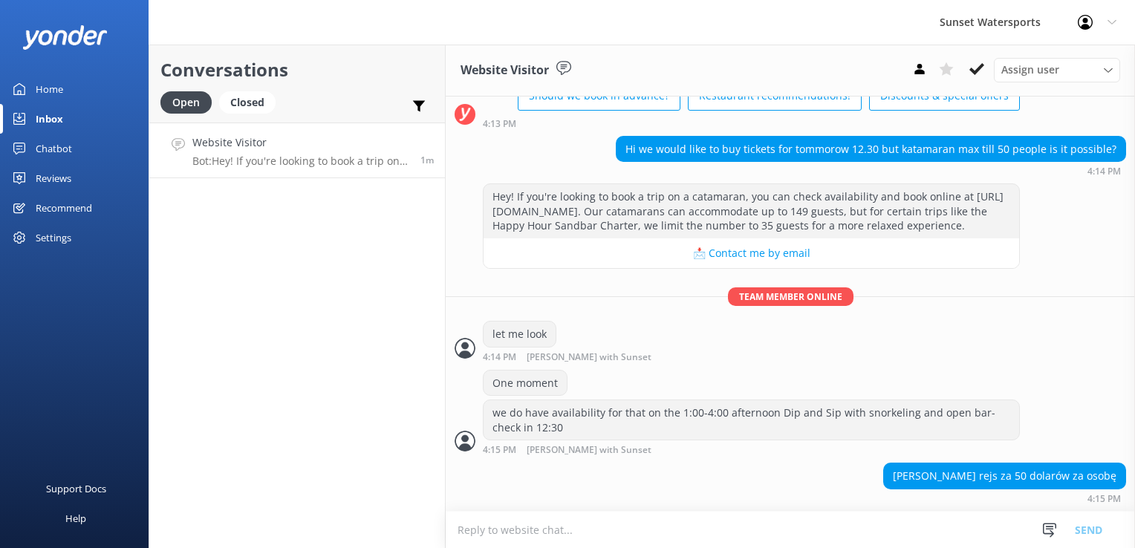
scroll to position [107, 0]
click at [772, 544] on textarea at bounding box center [790, 530] width 689 height 36
paste textarea "[URL][DOMAIN_NAME]"
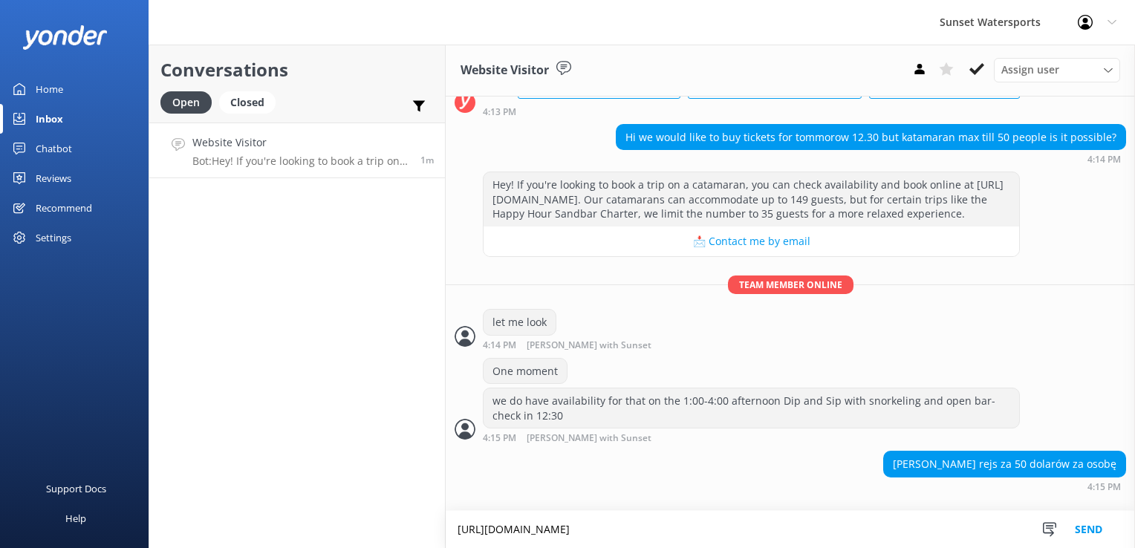
scroll to position [122, 0]
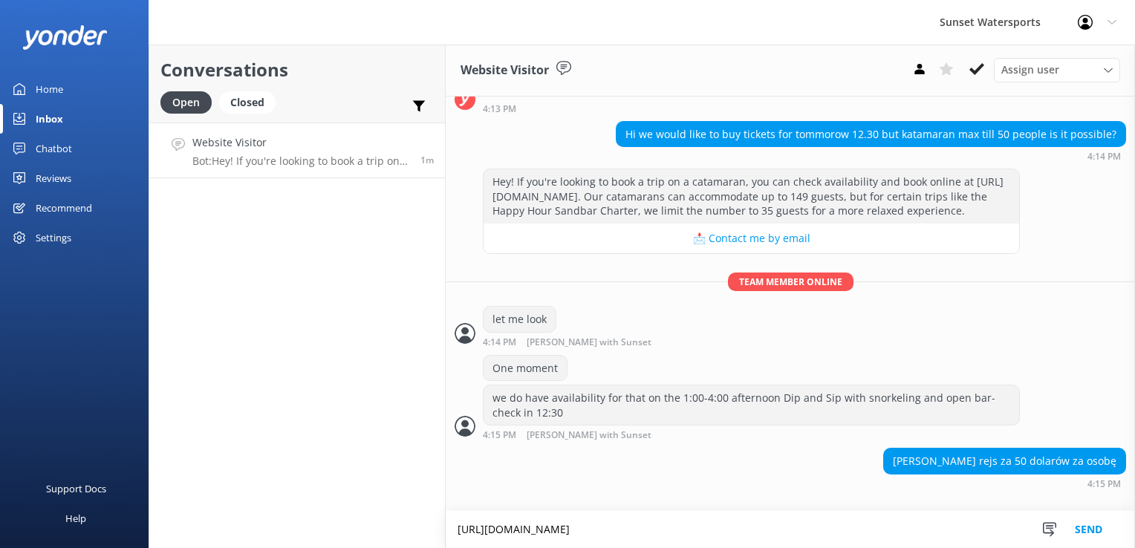
type textarea "[URL][DOMAIN_NAME]"
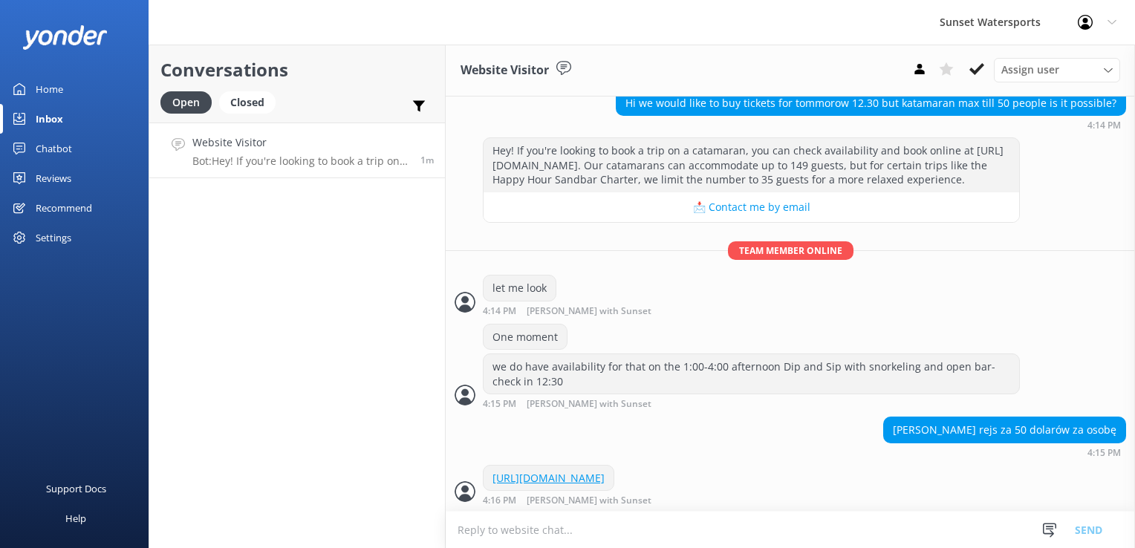
scroll to position [169, 0]
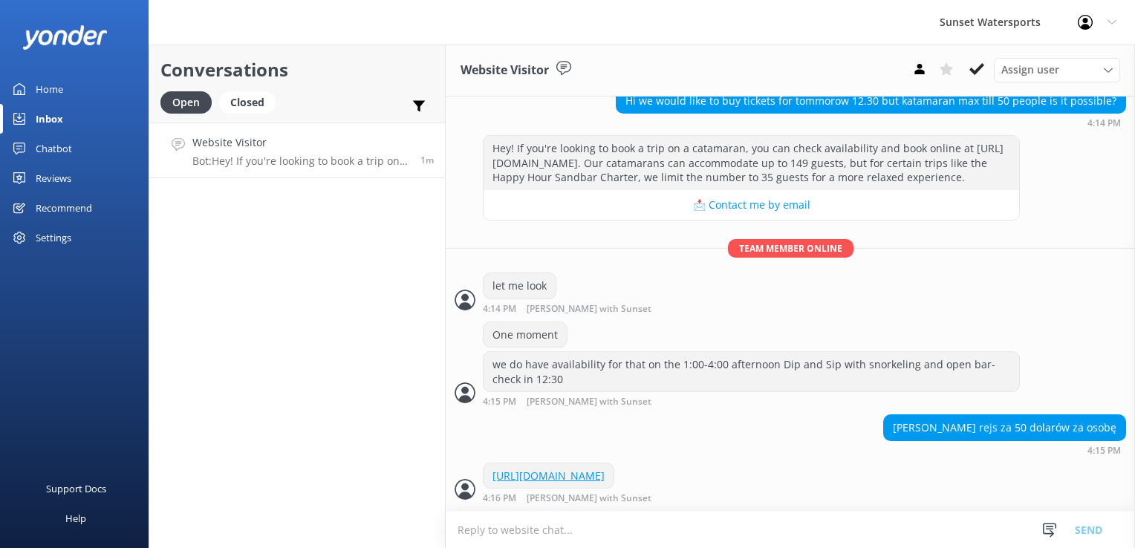
click at [614, 469] on div "[URL][DOMAIN_NAME]" at bounding box center [549, 476] width 130 height 25
click at [978, 415] on div "[PERSON_NAME] rejs za 50 dolarów za osobę" at bounding box center [1004, 427] width 241 height 25
copy div "[PERSON_NAME] rejs za 50 dolarów za osobę"
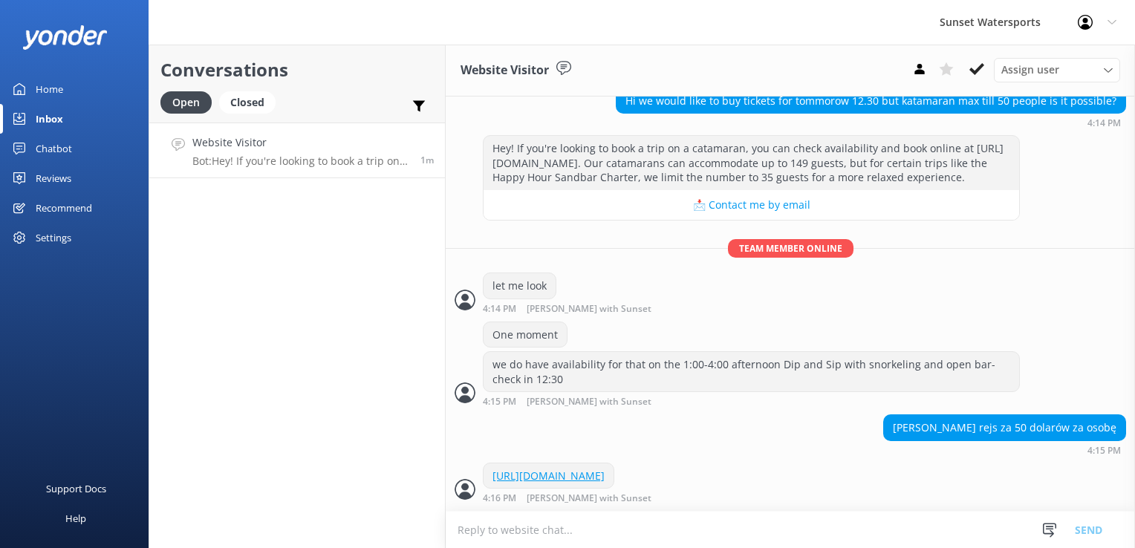
click at [561, 538] on textarea at bounding box center [790, 530] width 689 height 36
type textarea "That trip is $49.95 plus taxes"
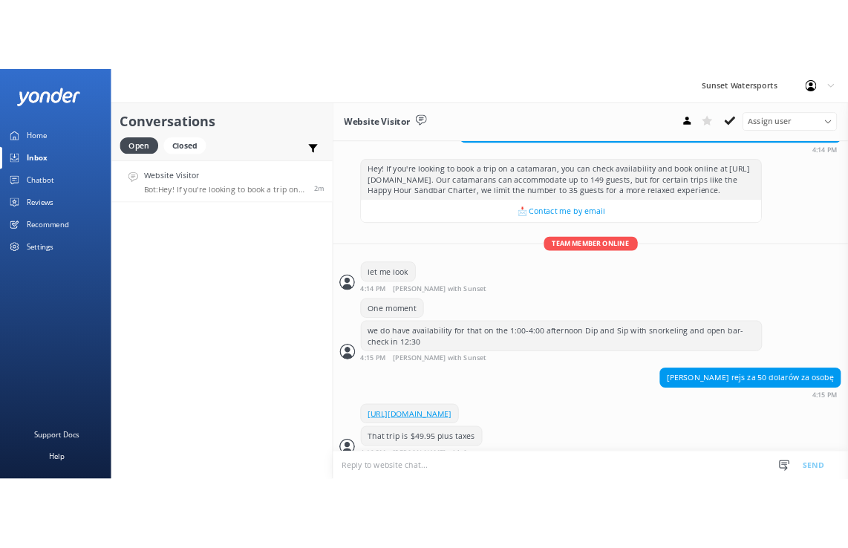
scroll to position [199, 0]
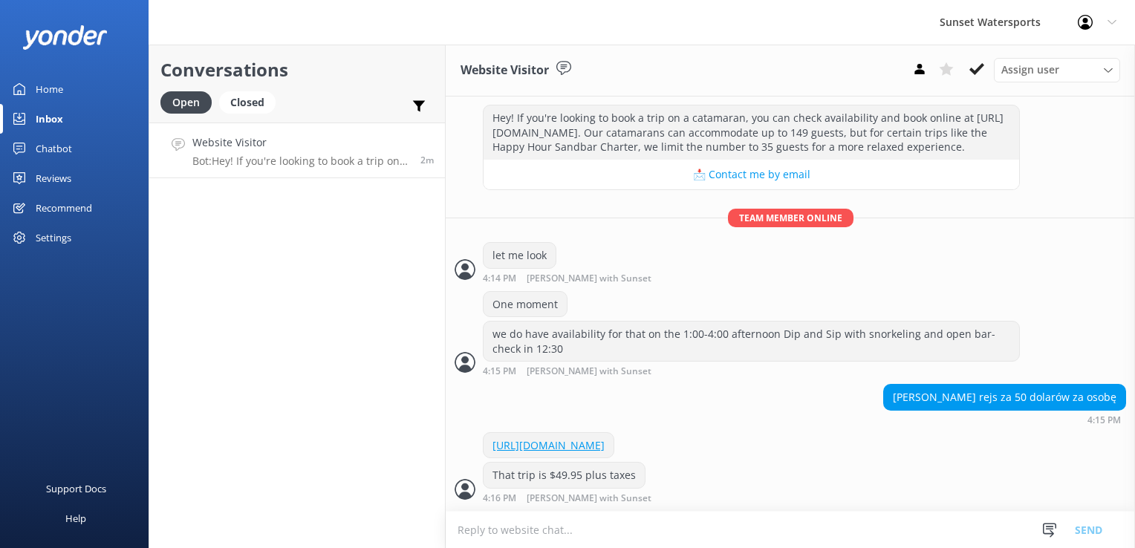
click at [632, 536] on textarea at bounding box center [790, 530] width 689 height 36
type textarea "H"
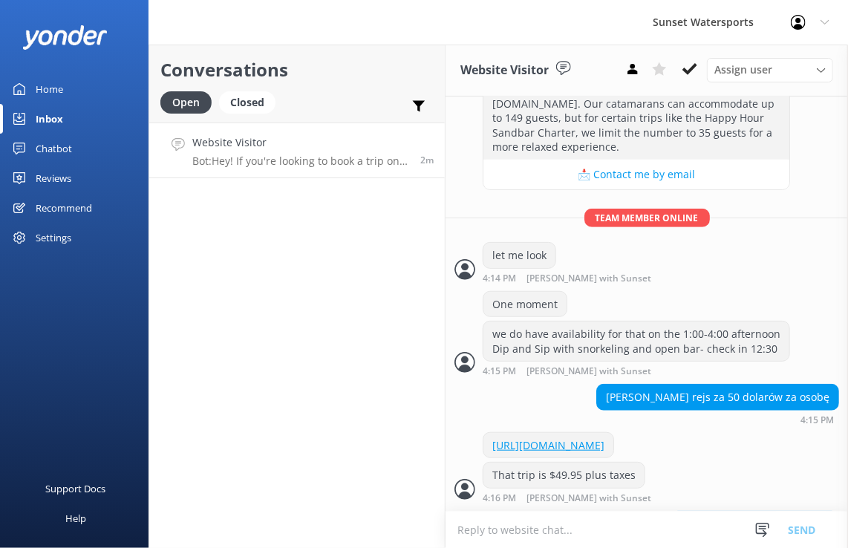
scroll to position [423, 0]
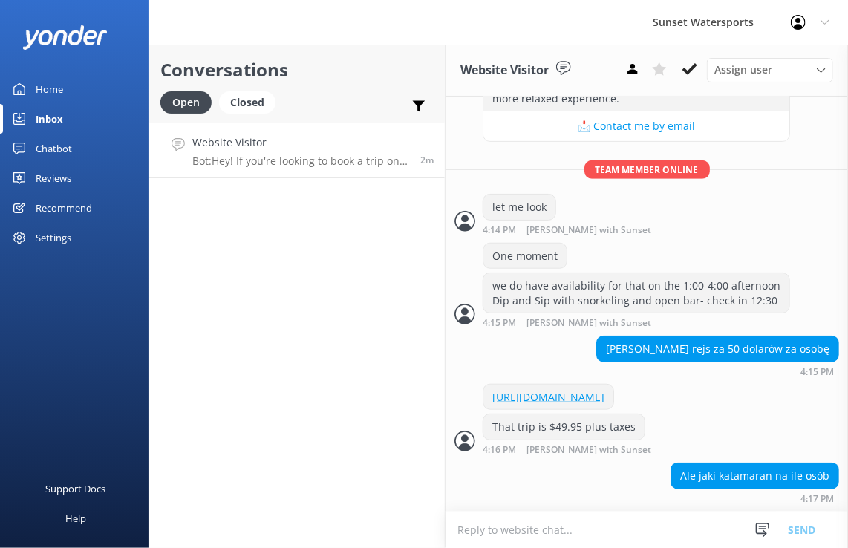
click at [585, 541] on textarea at bounding box center [647, 530] width 403 height 36
paste textarea "Ile osób jest w Twojej grupie?"
type textarea "Ile osób jest w Twojej grupie?"
click at [689, 487] on div "Ale jaki katamaran na ile osób" at bounding box center [755, 476] width 167 height 25
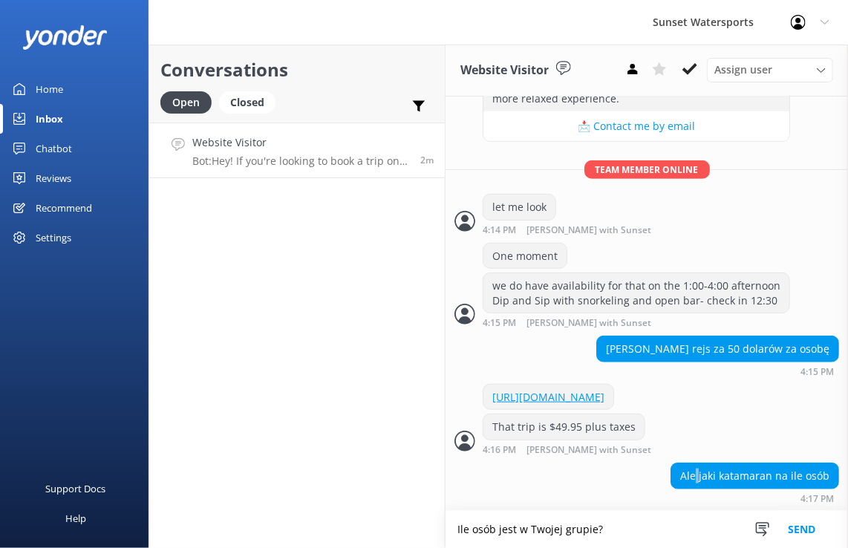
click at [689, 486] on div "Ale jaki katamaran na ile osób" at bounding box center [755, 476] width 167 height 25
click at [690, 484] on div "Ale jaki katamaran na ile osób" at bounding box center [755, 476] width 167 height 25
click at [728, 465] on div "Ale jaki katamaran na ile osób" at bounding box center [755, 476] width 167 height 25
click at [728, 470] on div "Ale jaki katamaran na ile osób" at bounding box center [755, 476] width 167 height 25
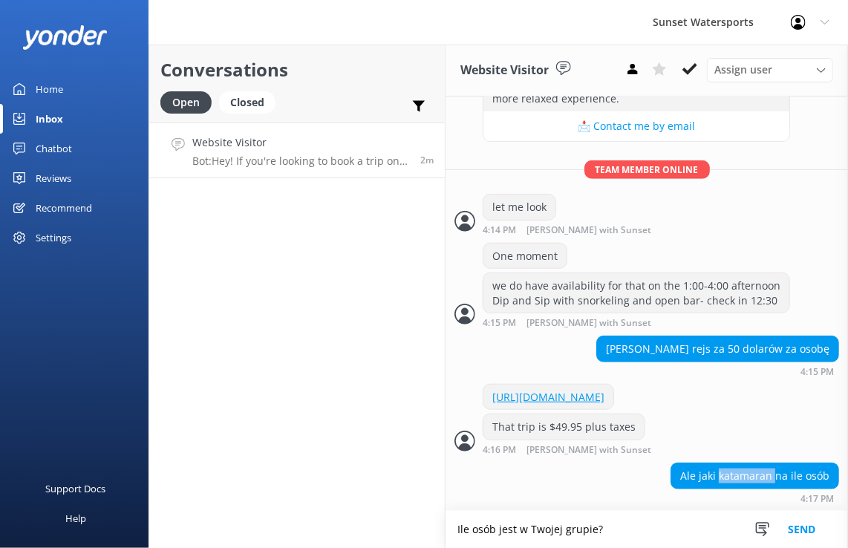
click at [728, 470] on div "Ale jaki katamaran na ile osób" at bounding box center [755, 476] width 167 height 25
copy div "Ale jaki katamaran na ile osób"
click at [618, 531] on textarea "Ile osób jest w Twojej grupie?" at bounding box center [647, 529] width 403 height 37
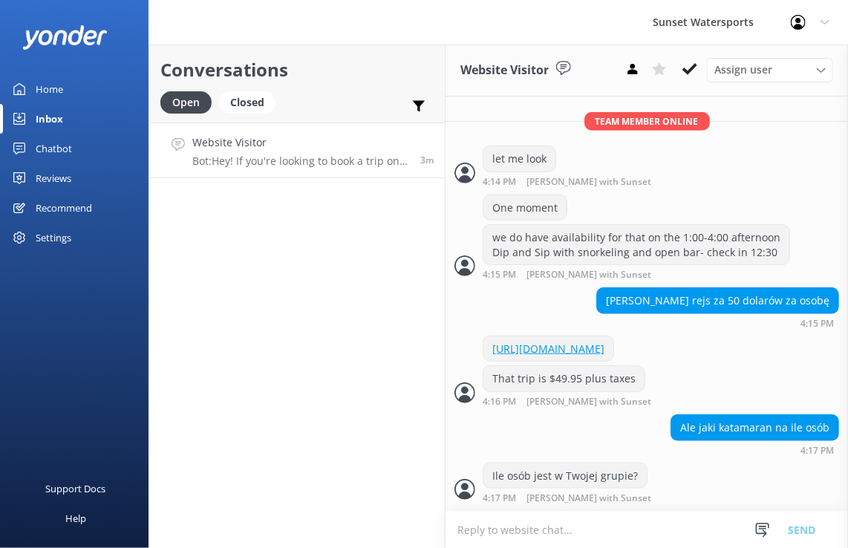
scroll to position [472, 0]
click at [536, 528] on textarea at bounding box center [647, 530] width 403 height 36
click at [486, 533] on textarea at bounding box center [647, 530] width 403 height 36
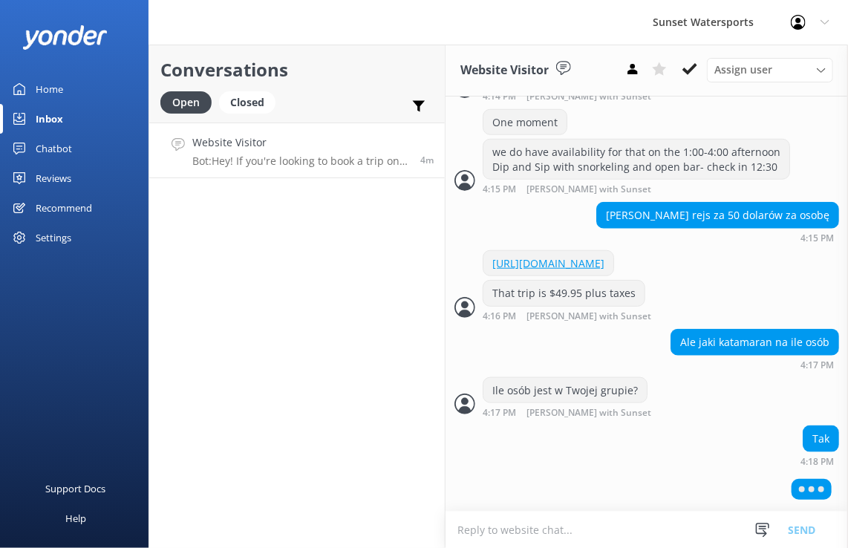
scroll to position [554, 0]
click at [505, 528] on textarea at bounding box center [647, 530] width 403 height 36
paste textarea "[URL][DOMAIN_NAME]"
type textarea "[URL][DOMAIN_NAME]"
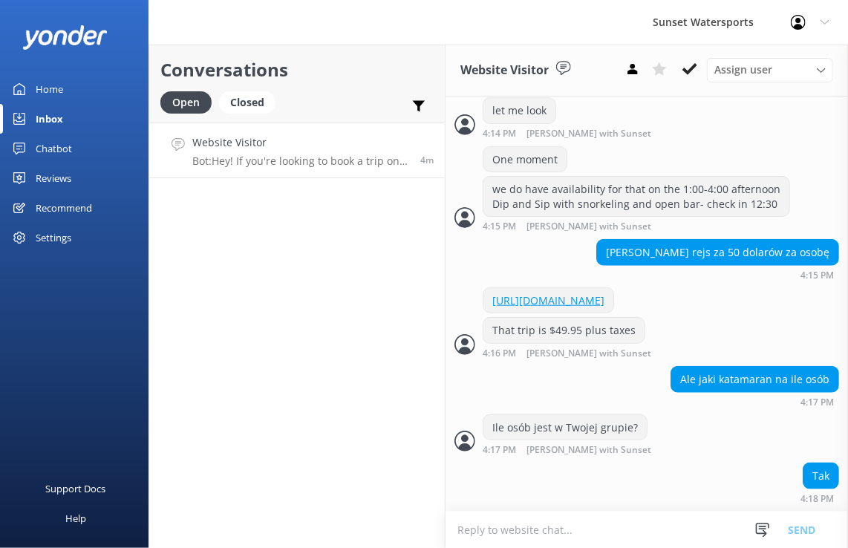
click at [812, 478] on div "Tak" at bounding box center [821, 476] width 35 height 25
click at [812, 478] on div "[DATE] Hey there 👋 Do you have any questions about any of our trips? Should we …" at bounding box center [647, 71] width 403 height 880
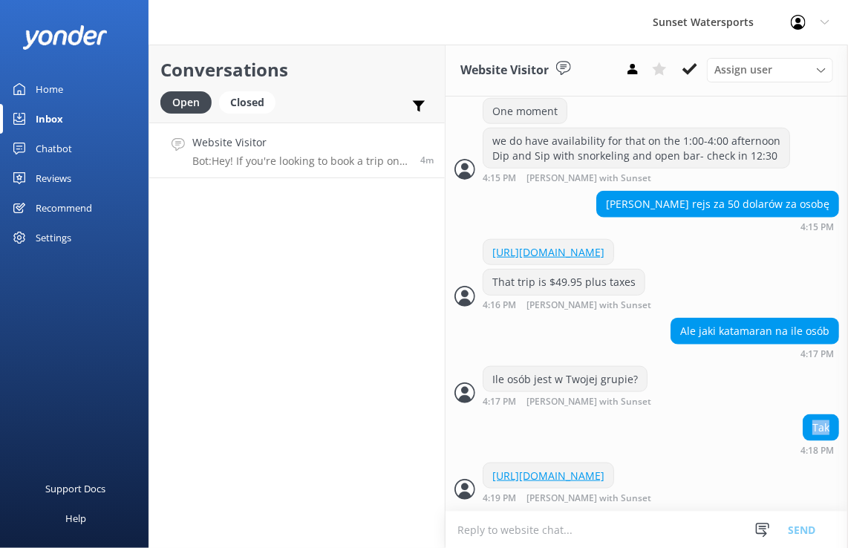
copy div "Tak"
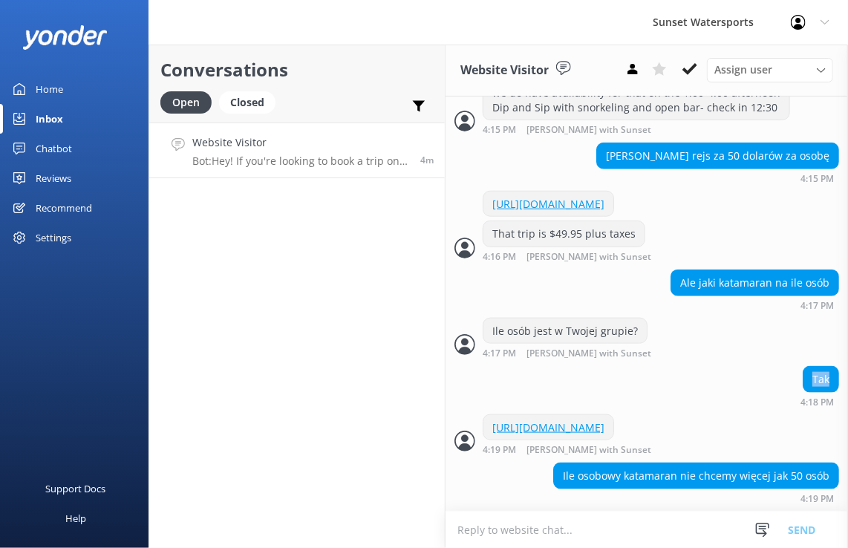
scroll to position [615, 0]
click at [633, 471] on div "Ile osobowy katamaran nie chcemy więcej jak 50 osób" at bounding box center [696, 476] width 285 height 25
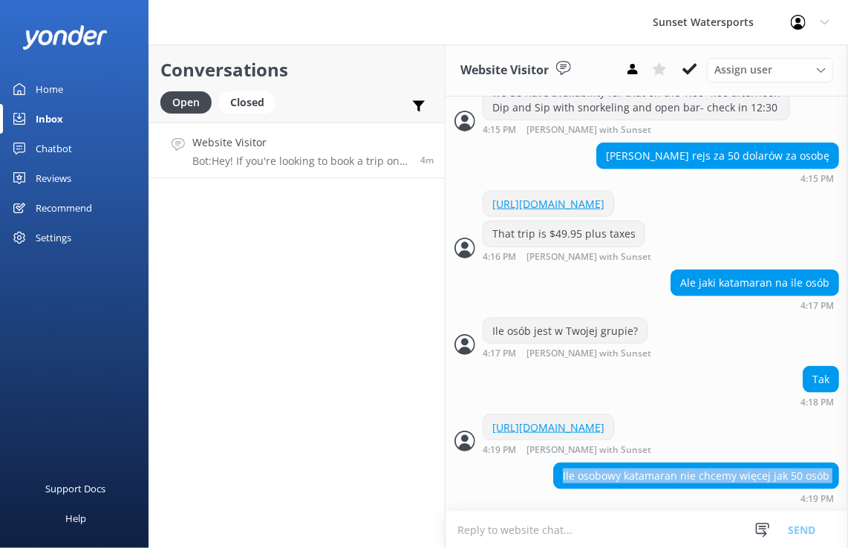
click at [633, 471] on div "Ile osobowy katamaran nie chcemy więcej jak 50 osób" at bounding box center [696, 476] width 285 height 25
copy div "Ile osobowy katamaran nie chcemy więcej jak 50 osób"
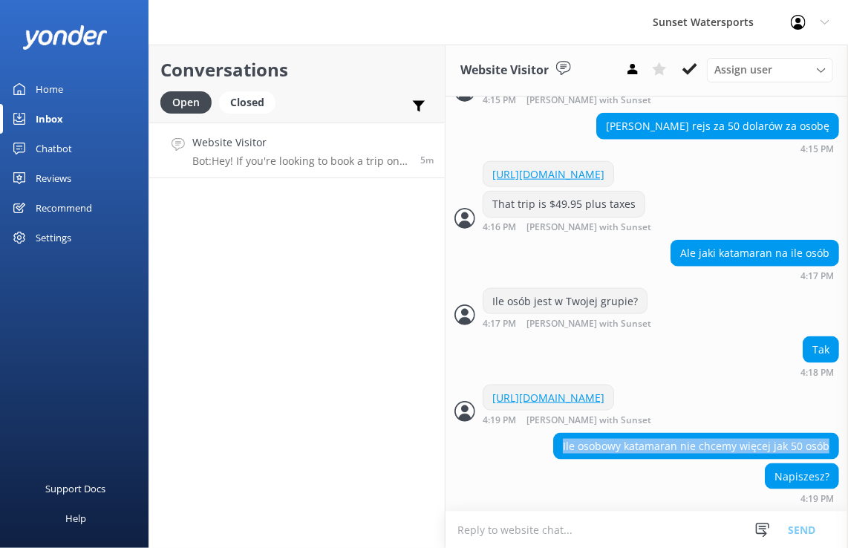
scroll to position [645, 0]
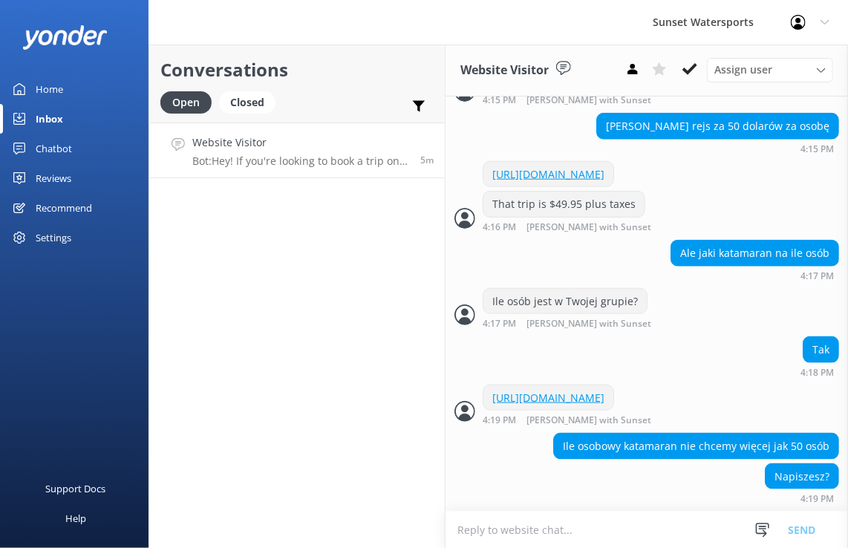
click at [307, 349] on div "Conversations Open Closed Important Assigned to me Unassigned Website Visitor B…" at bounding box center [297, 297] width 297 height 504
click at [793, 478] on div "Napiszesz?" at bounding box center [802, 476] width 73 height 25
copy div "Napiszesz?"
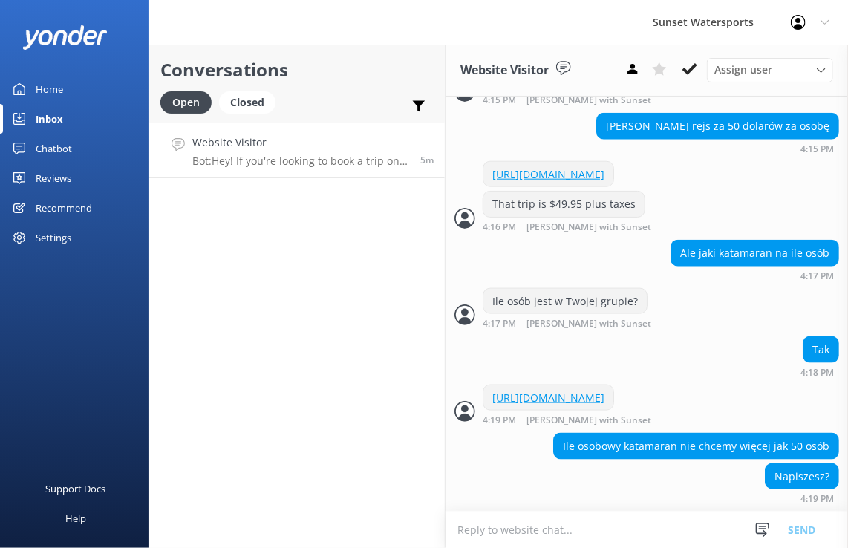
click at [634, 452] on div "Ile osobowy katamaran nie chcemy więcej jak 50 osób" at bounding box center [696, 446] width 285 height 25
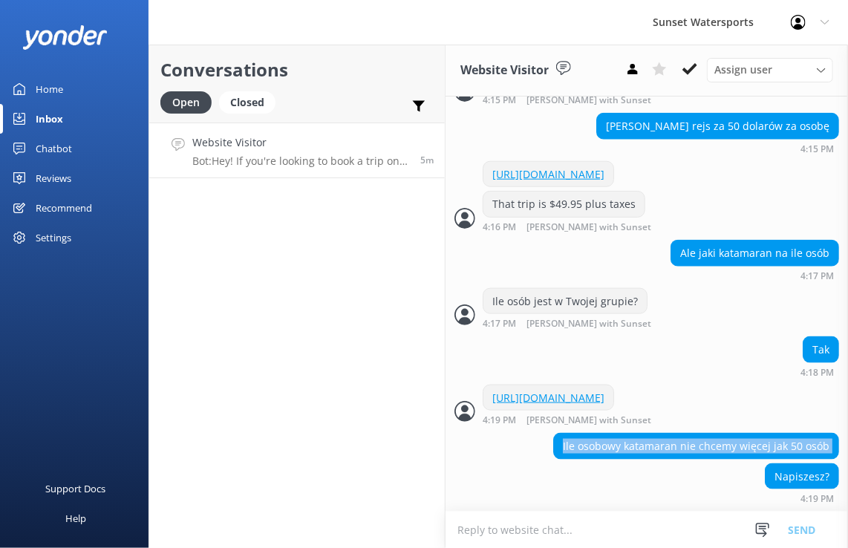
click at [634, 452] on div "Ile osobowy katamaran nie chcemy więcej jak 50 osób" at bounding box center [696, 446] width 285 height 25
drag, startPoint x: 683, startPoint y: 481, endPoint x: 686, endPoint y: 455, distance: 26.2
click at [682, 481] on div "Napiszesz? 4:19 PM" at bounding box center [647, 484] width 403 height 41
click at [687, 444] on div "Ile osobowy katamaran nie chcemy więcej jak 50 osób" at bounding box center [696, 446] width 285 height 25
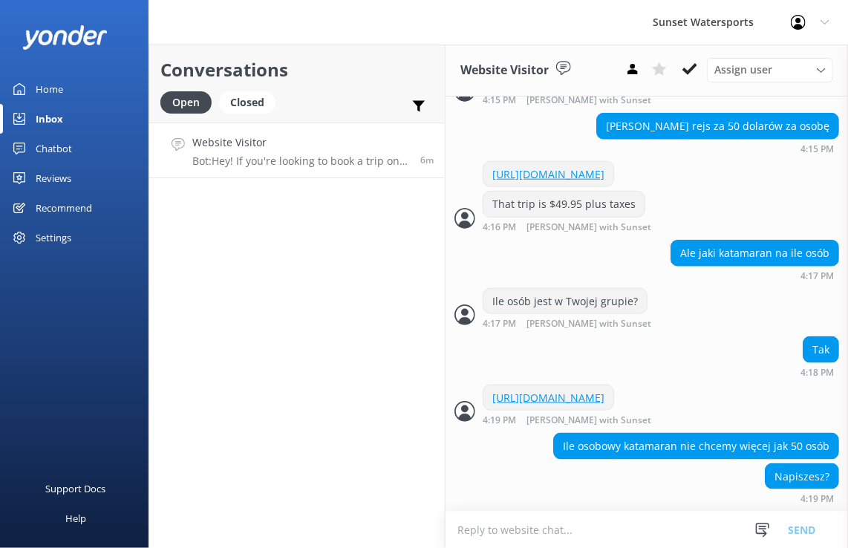
click at [686, 445] on div "Ile osobowy katamaran nie chcemy więcej jak 50 osób" at bounding box center [696, 446] width 285 height 25
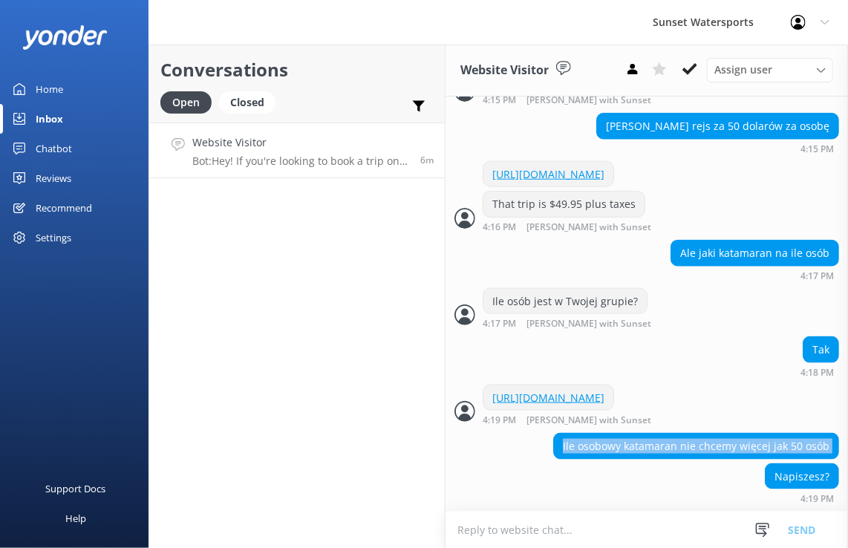
click at [686, 445] on div "Ile osobowy katamaran nie chcemy więcej jak 50 osób" at bounding box center [696, 446] width 285 height 25
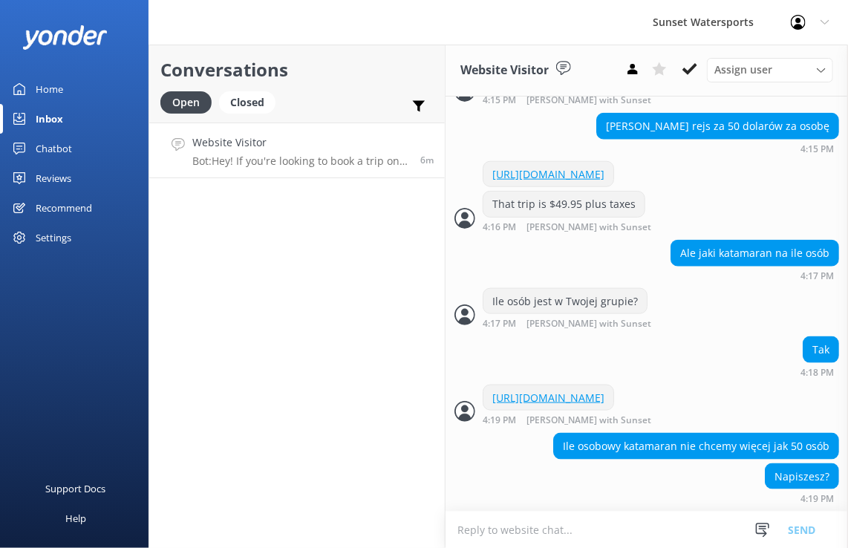
click at [568, 532] on textarea at bounding box center [647, 530] width 403 height 36
click at [481, 547] on textarea at bounding box center [647, 530] width 403 height 36
paste textarea "Ile osób liczy Twoja grupa?"
type textarea "Ile osób liczy Twoja grupa?"
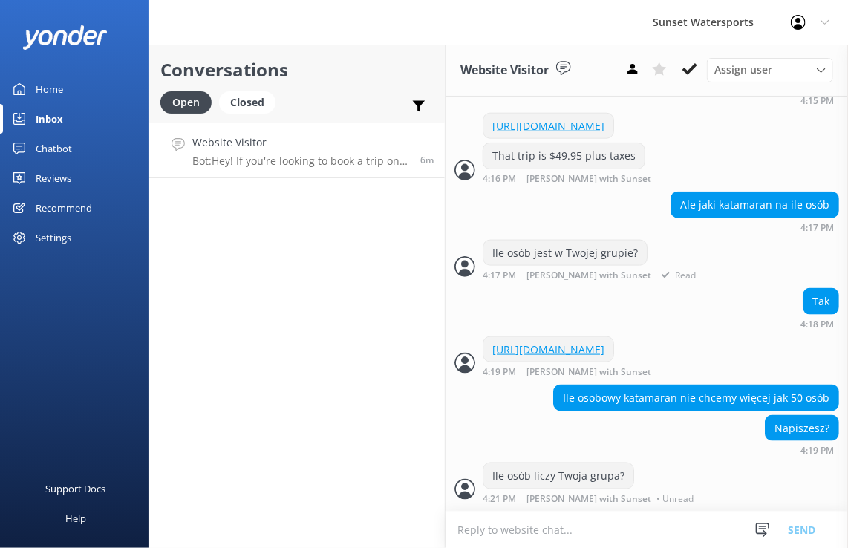
scroll to position [692, 0]
click at [777, 400] on div "Ile osobowy katamaran nie chcemy więcej jak 50 osób" at bounding box center [696, 398] width 285 height 25
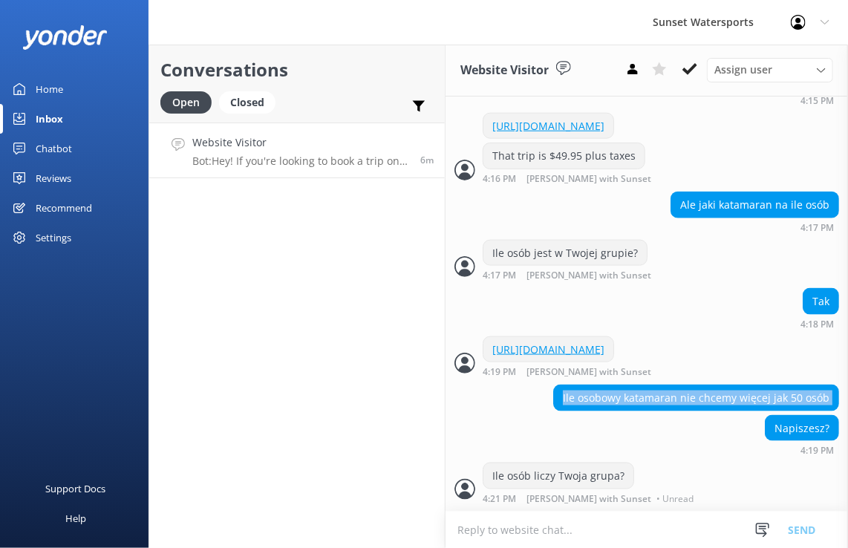
click at [777, 400] on div "Ile osobowy katamaran nie chcemy więcej jak 50 osób" at bounding box center [696, 398] width 285 height 25
copy div "Ile osobowy katamaran nie chcemy więcej jak 50 osób"
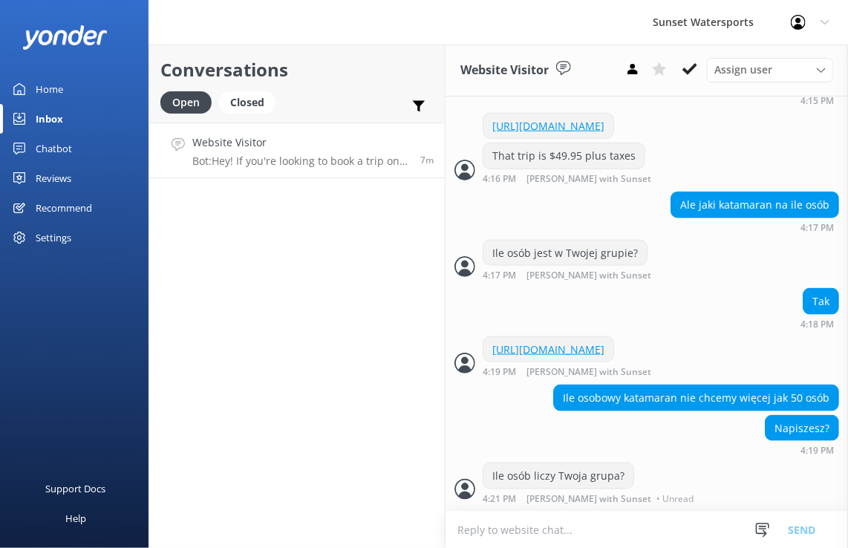
click at [330, 288] on div "Conversations Open Closed Important Assigned to me Unassigned Website Visitor B…" at bounding box center [297, 297] width 297 height 504
click at [310, 383] on div "Conversations Open Closed Important Assigned to me Unassigned Website Visitor B…" at bounding box center [297, 297] width 297 height 504
click at [507, 540] on textarea at bounding box center [647, 530] width 403 height 36
paste textarea "[URL][DOMAIN_NAME]"
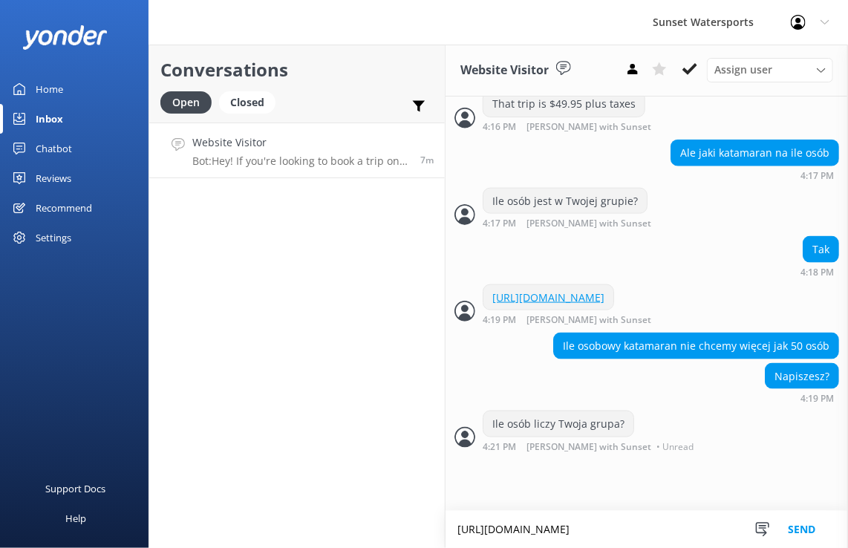
scroll to position [745, 0]
type textarea "[URL][DOMAIN_NAME]"
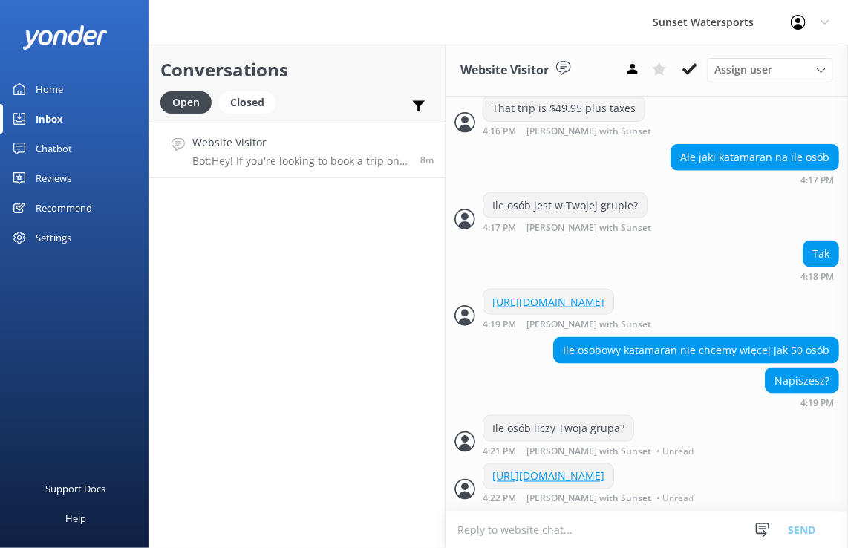
scroll to position [785, 0]
click at [562, 544] on textarea at bounding box center [647, 530] width 403 height 36
paste textarea "Obecnie mam zarezerwowanych tylko 11 osób na tę wycieczkę"
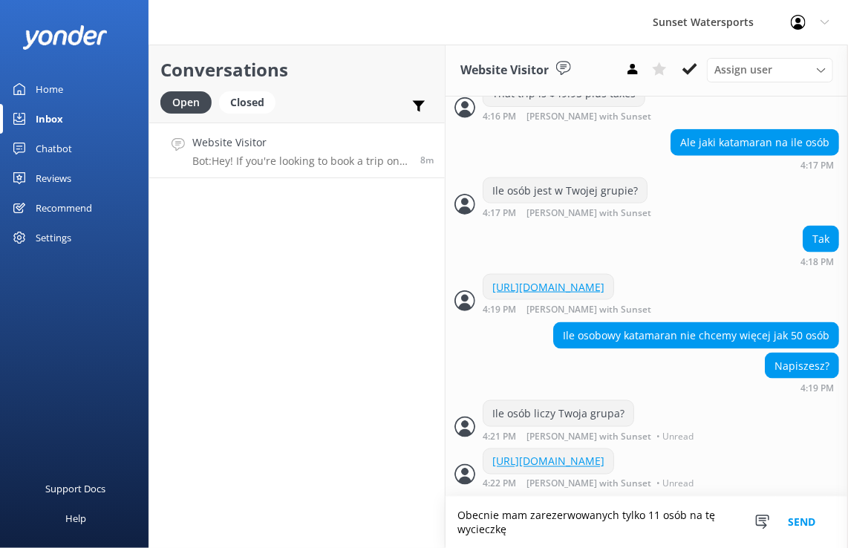
scroll to position [799, 0]
type textarea "Obecnie mam zarezerwowanych tylko 11 osób na tę wycieczkę"
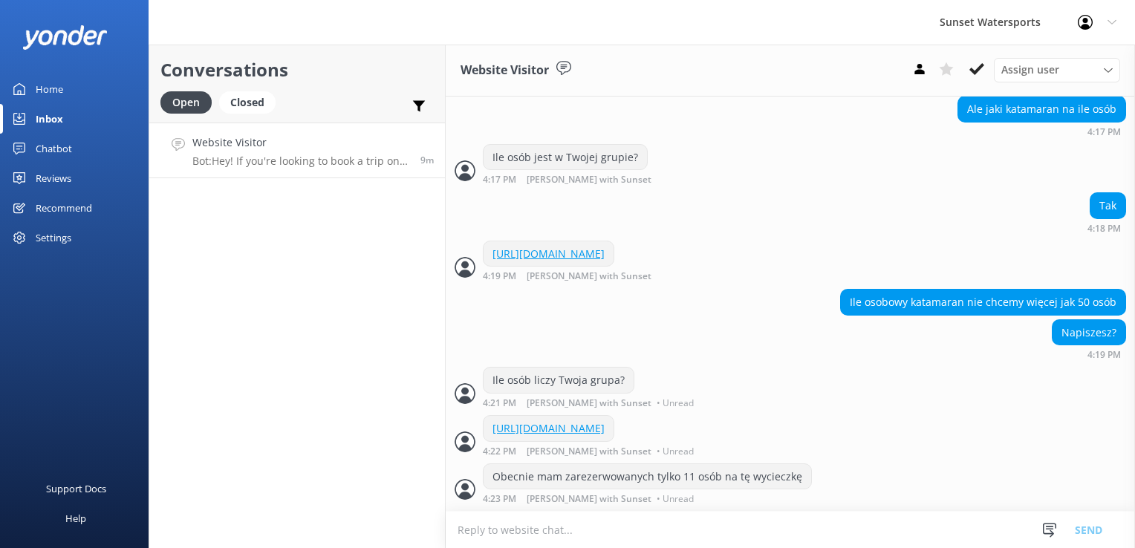
scroll to position [627, 0]
click at [981, 65] on icon at bounding box center [977, 69] width 15 height 15
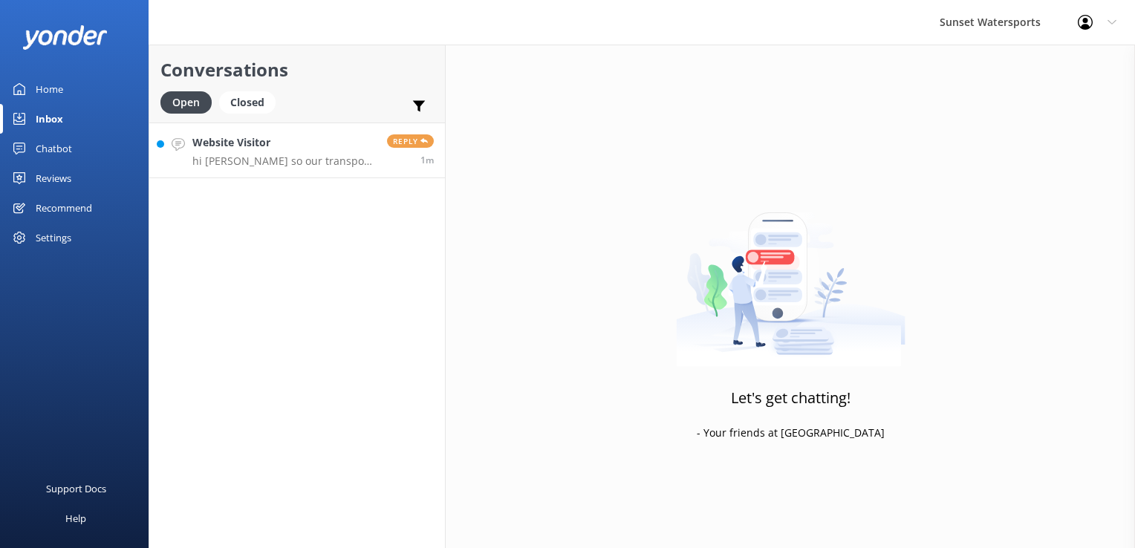
click at [299, 143] on h4 "Website Visitor" at bounding box center [284, 142] width 184 height 16
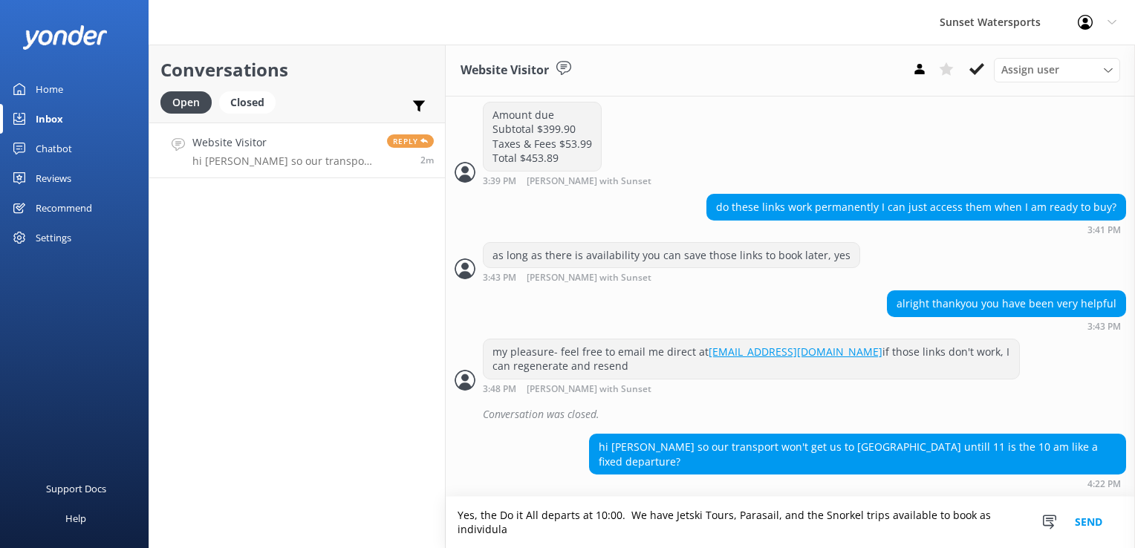
scroll to position [2199, 0]
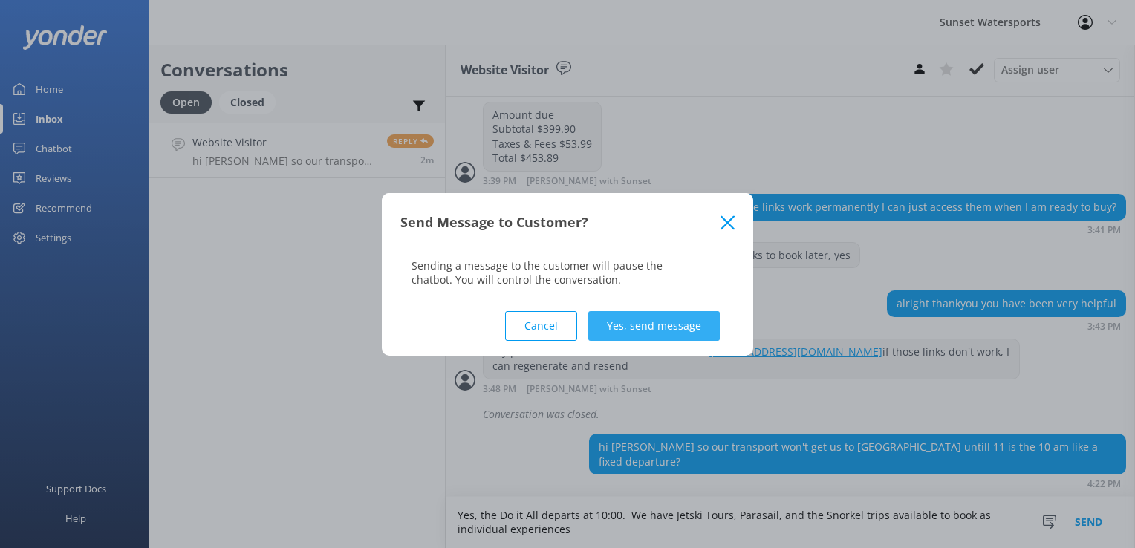
type textarea "Yes, the Do it All departs at 10:00. We have Jetski Tours, Parasail, and the Sn…"
click at [640, 317] on button "Yes, send message" at bounding box center [654, 326] width 132 height 30
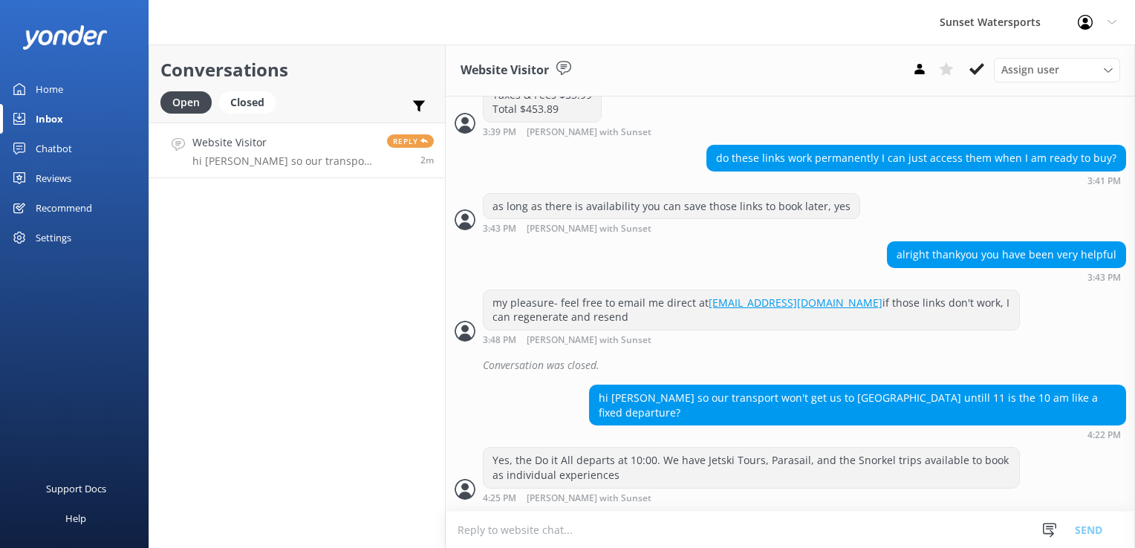
scroll to position [2247, 0]
click at [253, 106] on div "Closed" at bounding box center [247, 102] width 56 height 22
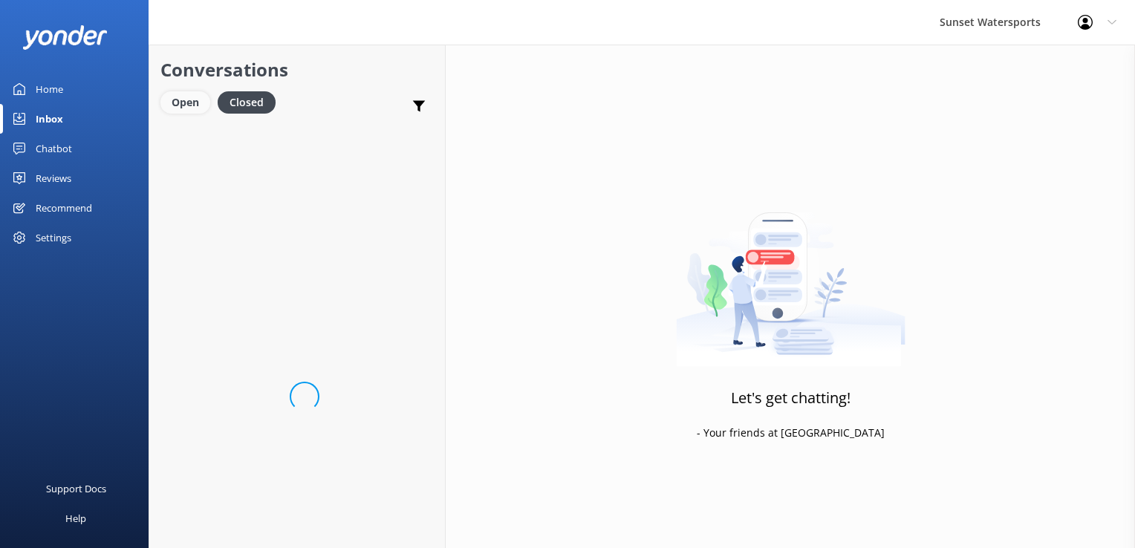
click at [171, 99] on div "Open" at bounding box center [185, 102] width 50 height 22
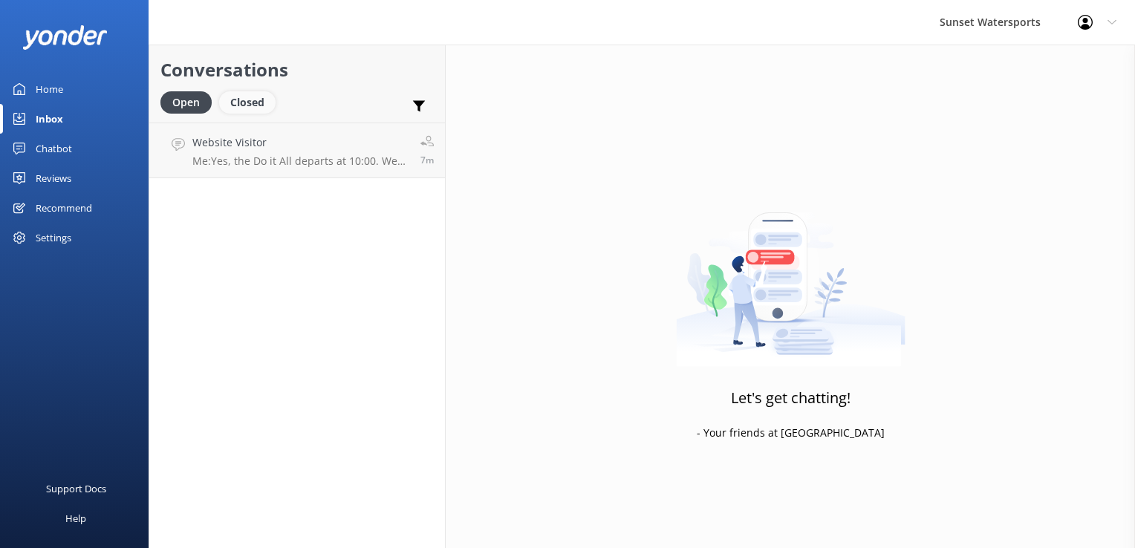
click at [251, 103] on div "Closed" at bounding box center [247, 102] width 56 height 22
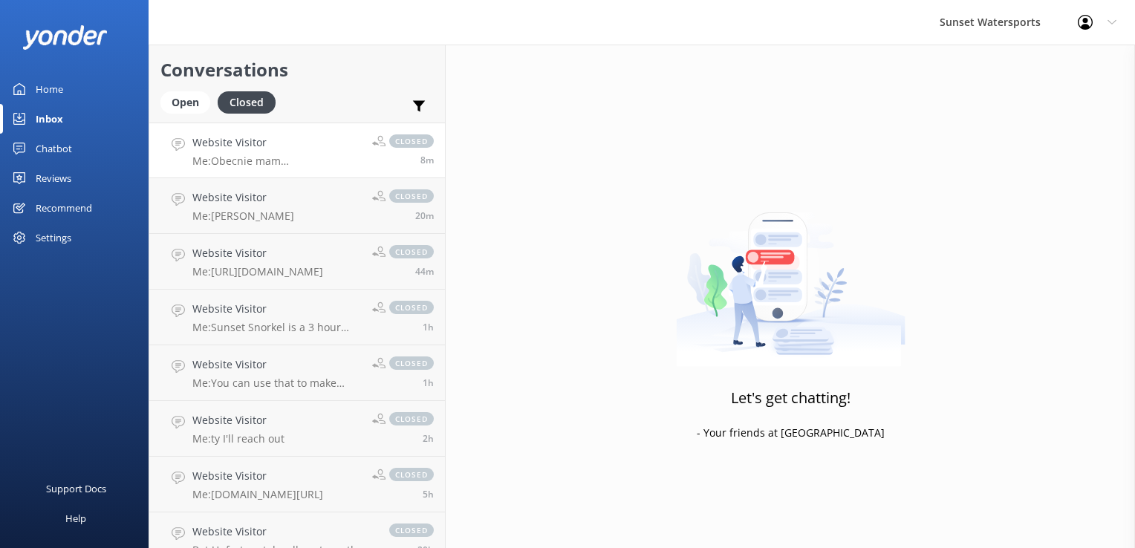
click at [236, 158] on p "Me: Obecnie mam zarezerwowanych tylko 11 osób na tę wycieczkę" at bounding box center [276, 161] width 169 height 13
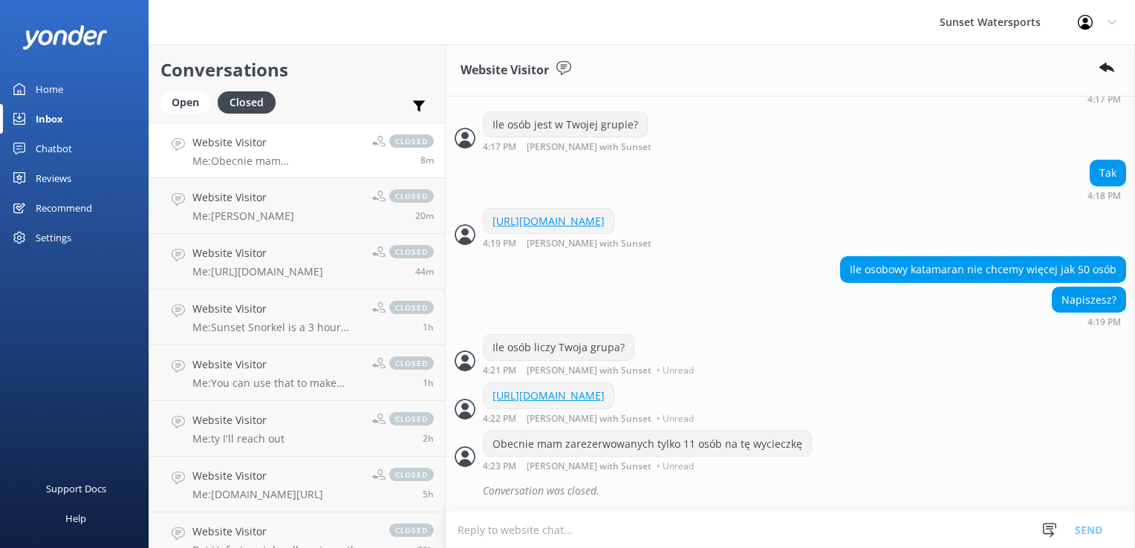
scroll to position [659, 0]
click at [194, 95] on div "Open" at bounding box center [185, 102] width 50 height 22
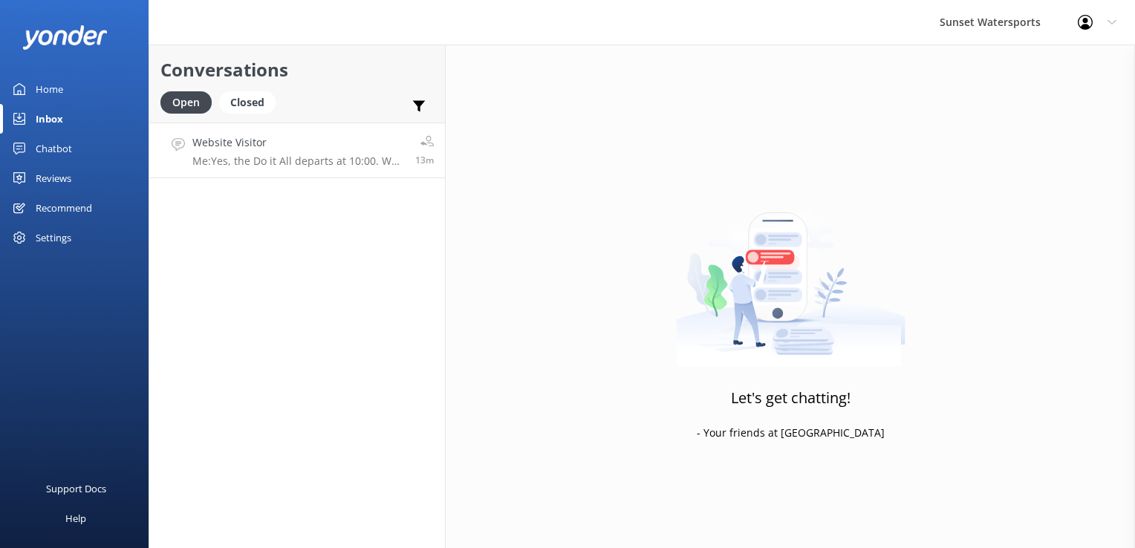
click at [241, 140] on h4 "Website Visitor" at bounding box center [298, 142] width 212 height 16
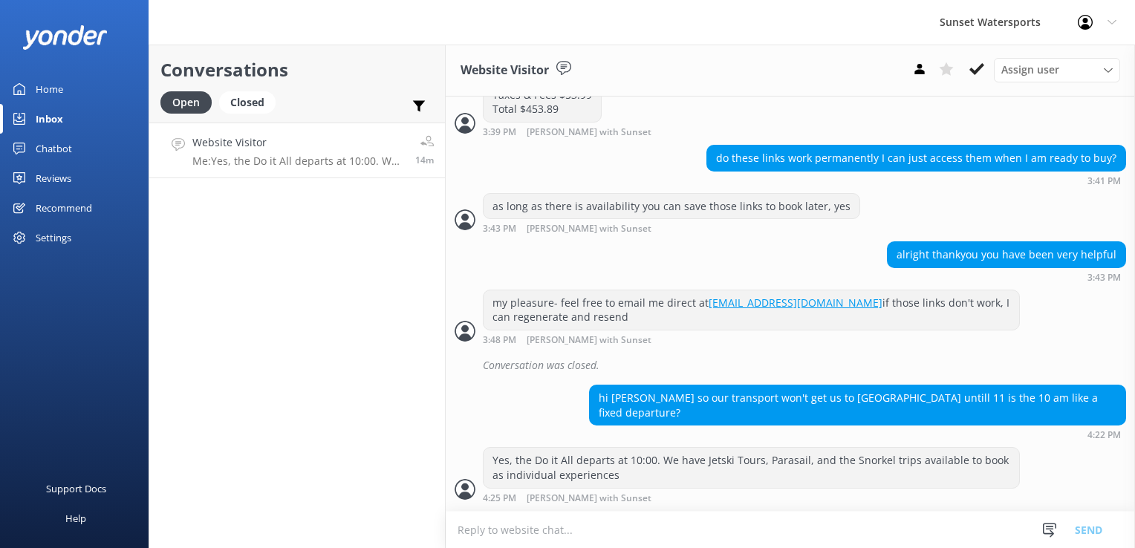
scroll to position [2247, 0]
click at [262, 110] on div "Closed" at bounding box center [247, 102] width 56 height 22
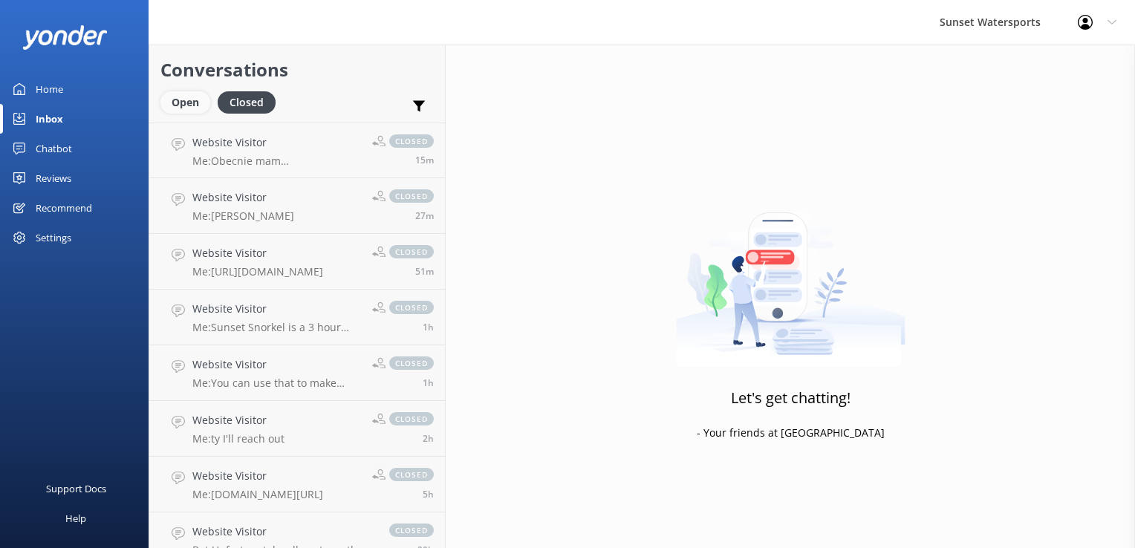
click at [190, 103] on div "Open" at bounding box center [185, 102] width 50 height 22
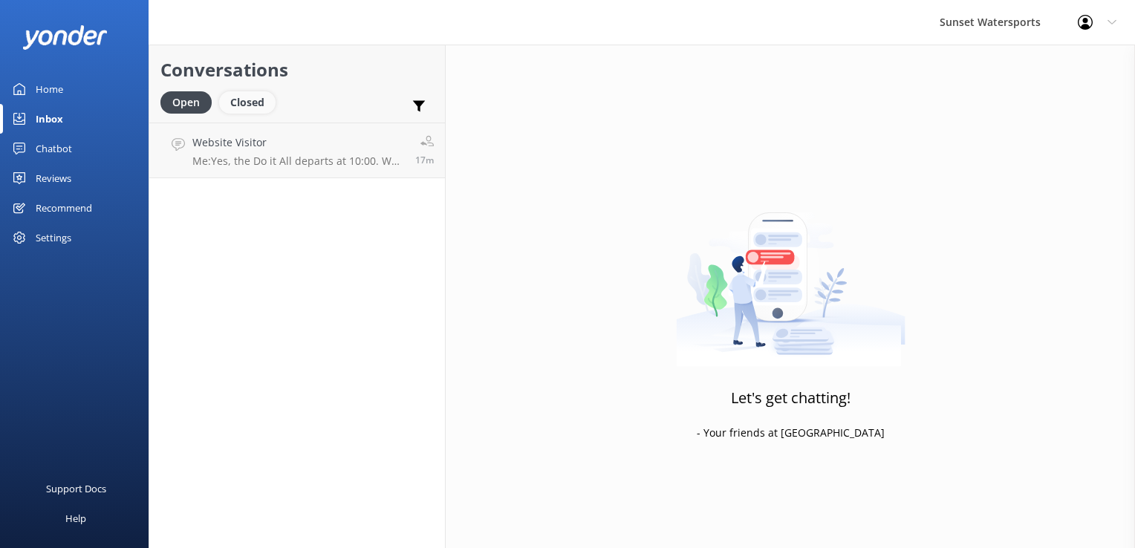
drag, startPoint x: 233, startPoint y: 123, endPoint x: 243, endPoint y: 111, distance: 15.8
click at [233, 123] on link "Website Visitor Me: Yes, the Do it All departs at 10:00. We have Jetski Tours, …" at bounding box center [297, 151] width 296 height 56
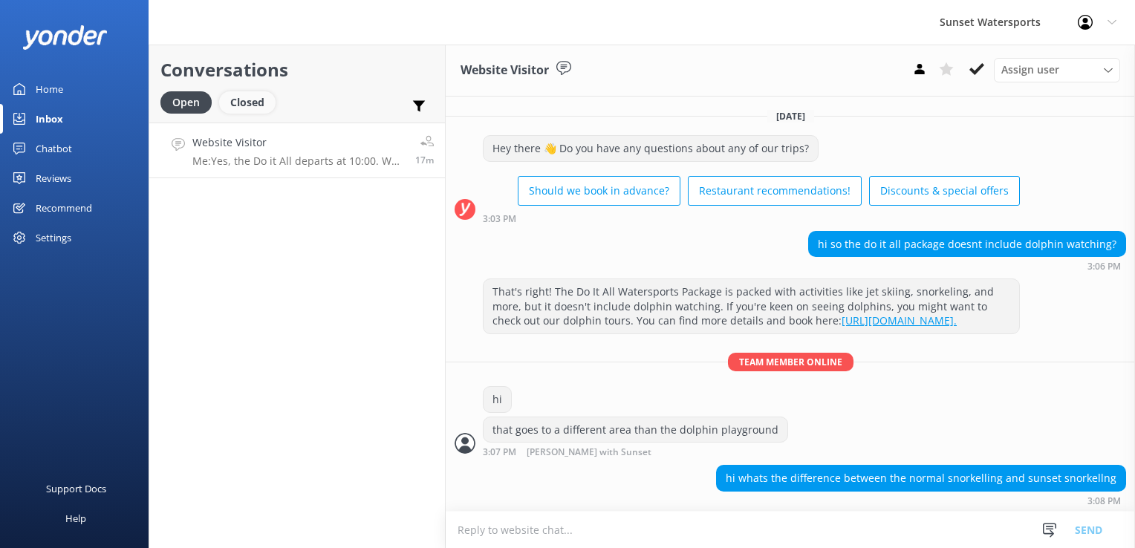
scroll to position [212, 0]
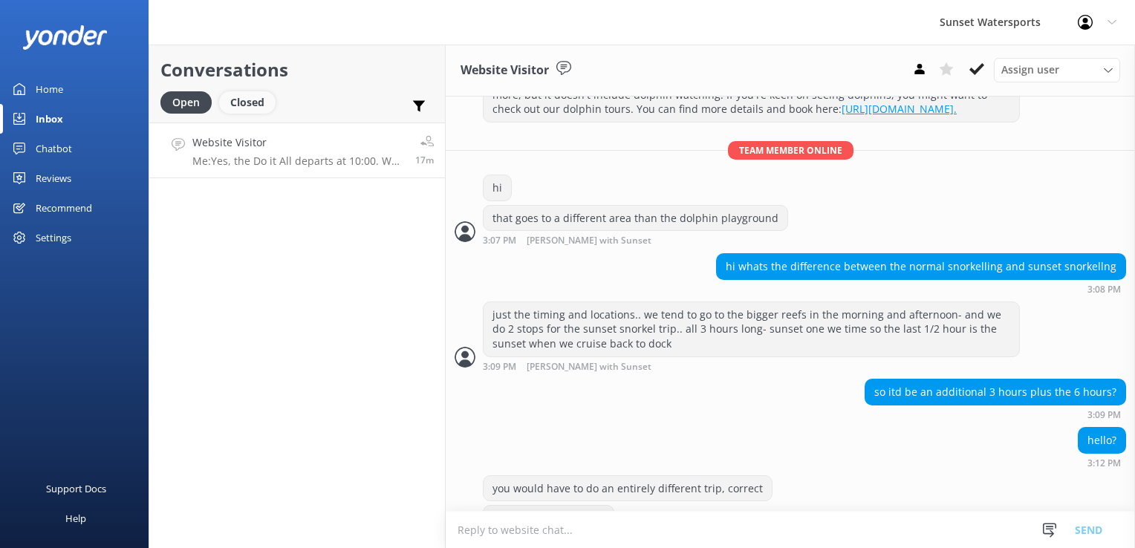
click at [244, 108] on div "Closed" at bounding box center [247, 102] width 56 height 22
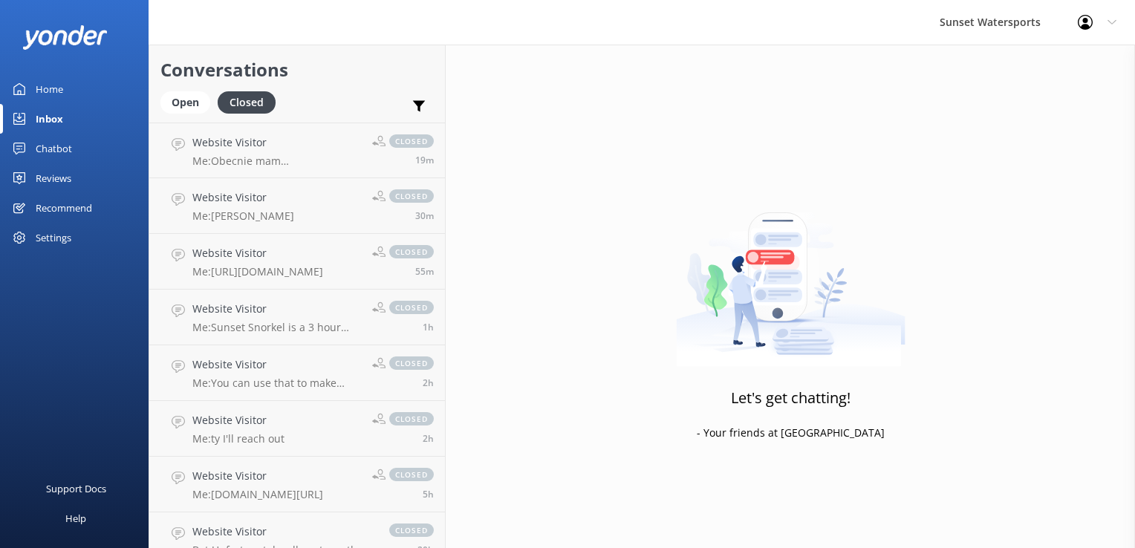
click at [191, 118] on div "Open Closed" at bounding box center [221, 109] width 123 height 36
click at [190, 103] on div "Open" at bounding box center [185, 102] width 50 height 22
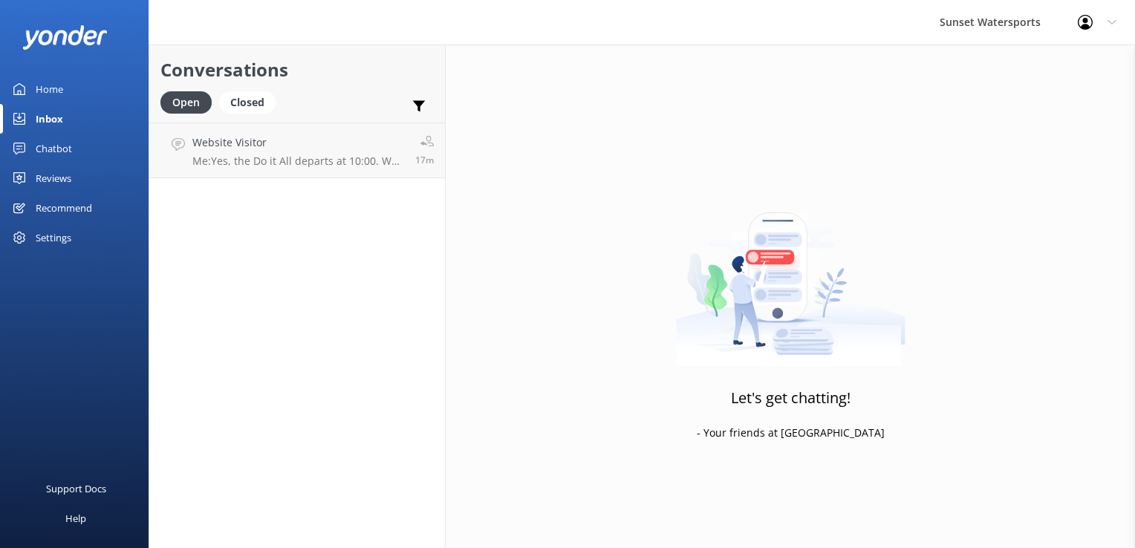
click at [329, 321] on div "Conversations Open Closed Important Assigned to me Unassigned Website Visitor M…" at bounding box center [297, 297] width 297 height 504
click at [257, 95] on div "Closed" at bounding box center [247, 102] width 56 height 22
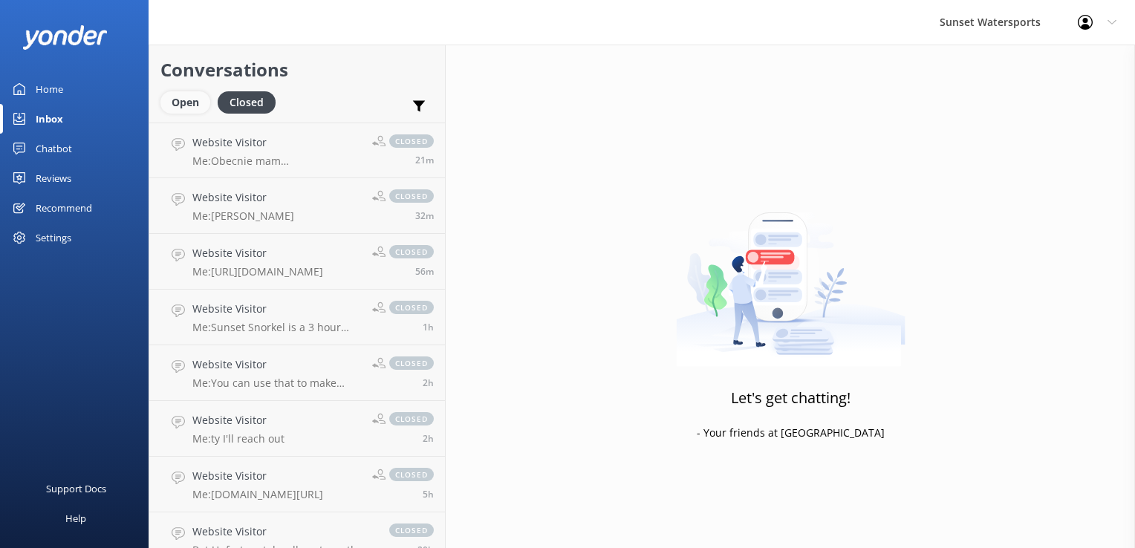
click at [189, 103] on div "Open" at bounding box center [185, 102] width 50 height 22
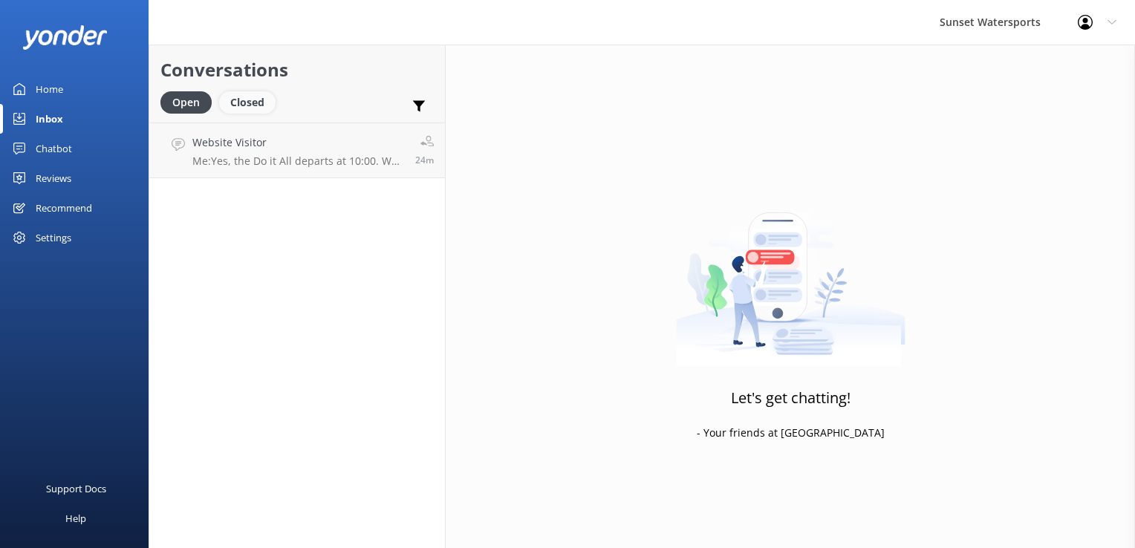
click at [258, 91] on div "Closed" at bounding box center [247, 102] width 56 height 22
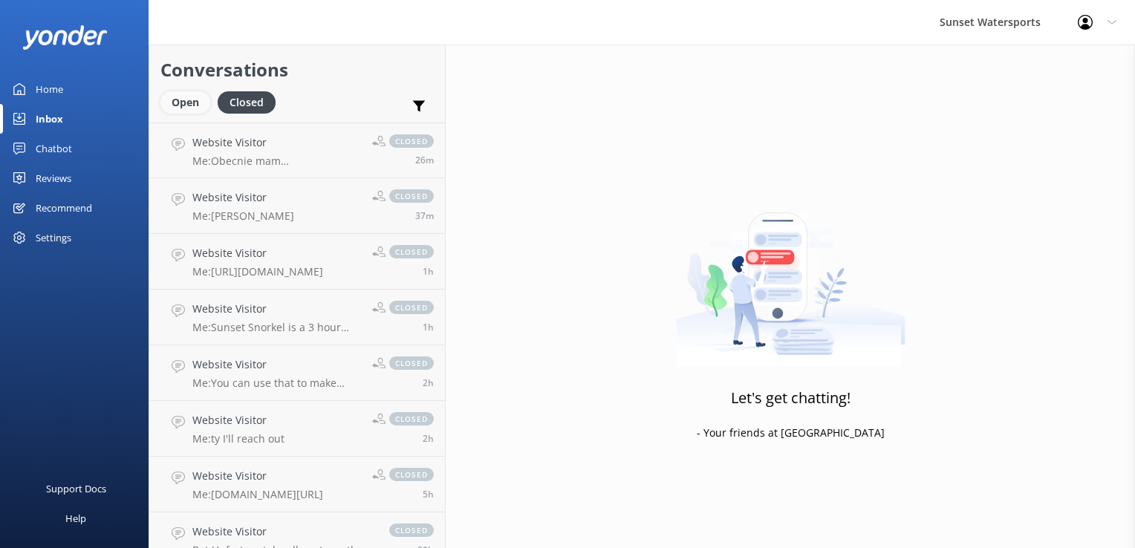
click at [171, 106] on div "Open" at bounding box center [185, 102] width 50 height 22
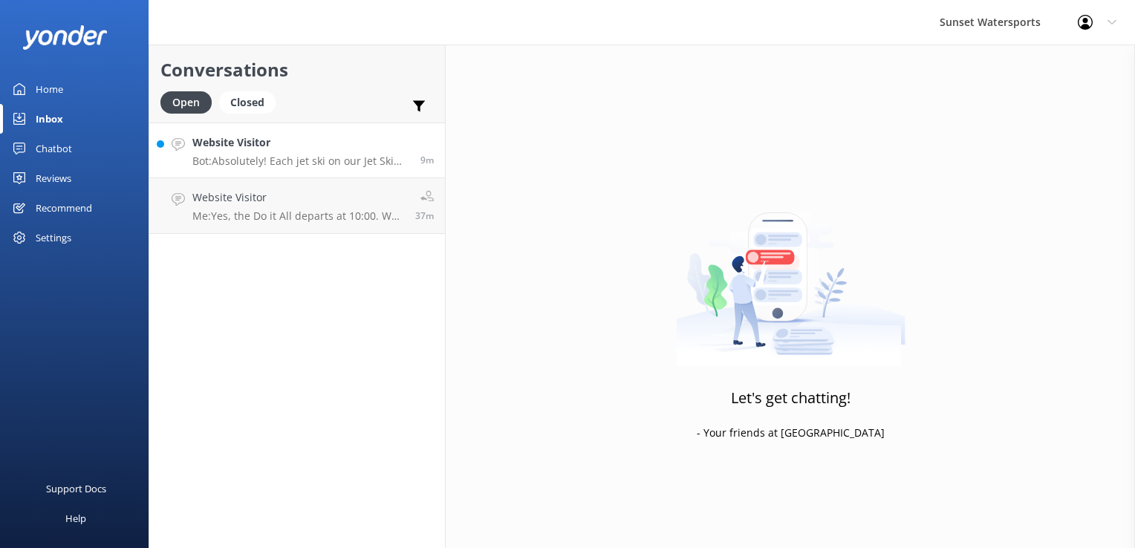
click at [259, 171] on link "Website Visitor Bot: Absolutely! Each jet ski on our Jet Ski Tour can carry up …" at bounding box center [297, 151] width 296 height 56
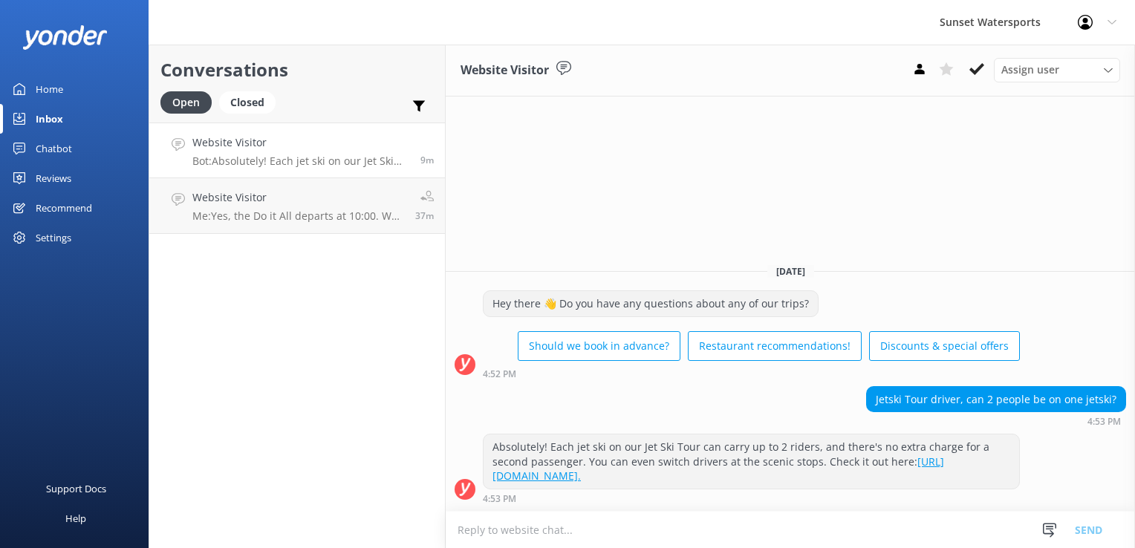
click at [653, 529] on textarea at bounding box center [790, 530] width 689 height 36
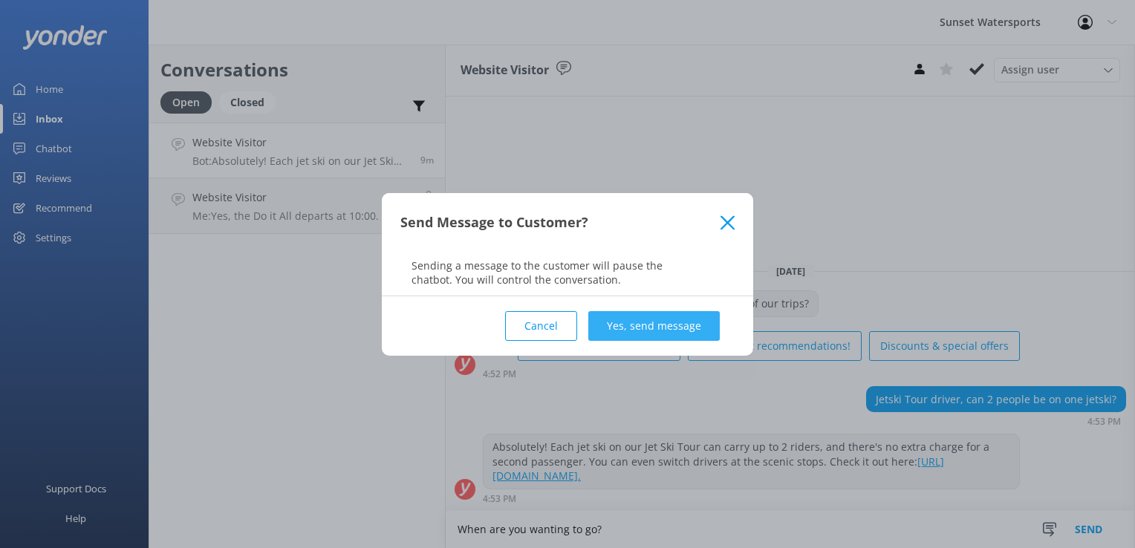
type textarea "When are you wanting to go?"
click at [646, 323] on button "Yes, send message" at bounding box center [654, 326] width 132 height 30
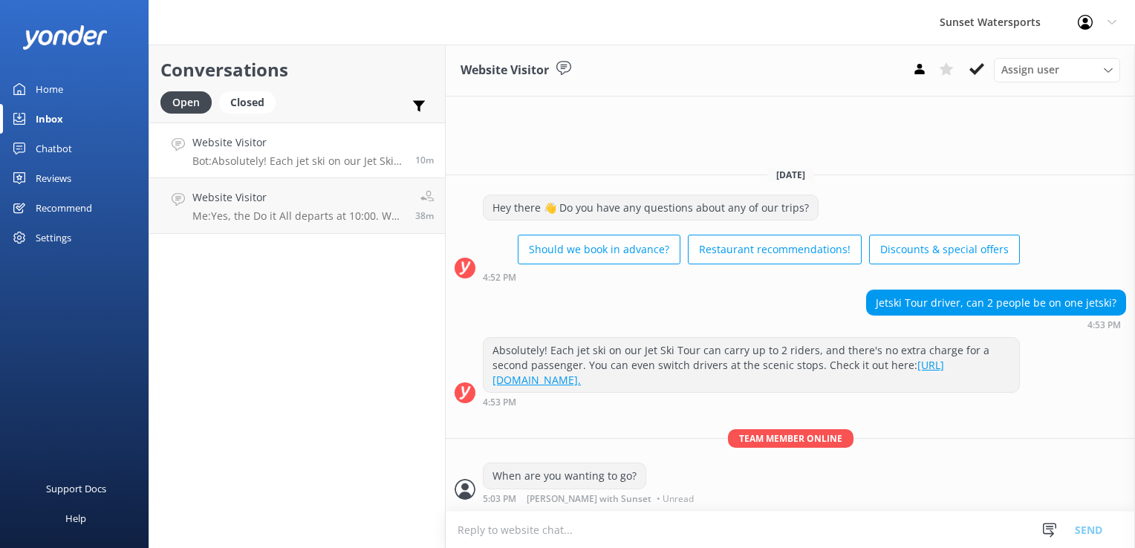
click at [599, 528] on textarea at bounding box center [790, 530] width 689 height 36
type textarea "I can also help you reserve your tour at no upfront charge if you prefer to pay…"
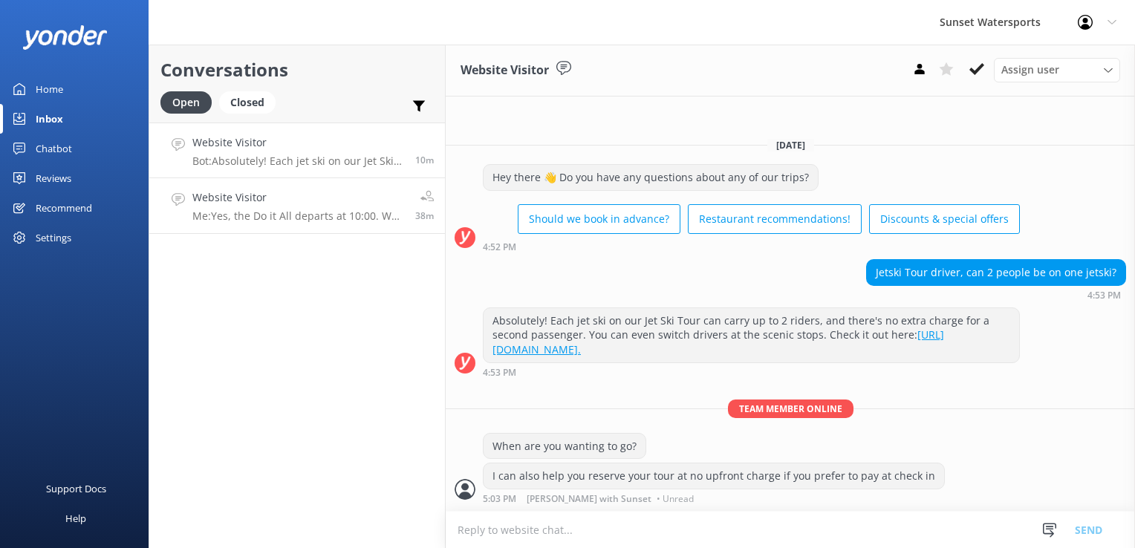
click at [259, 198] on h4 "Website Visitor" at bounding box center [298, 197] width 212 height 16
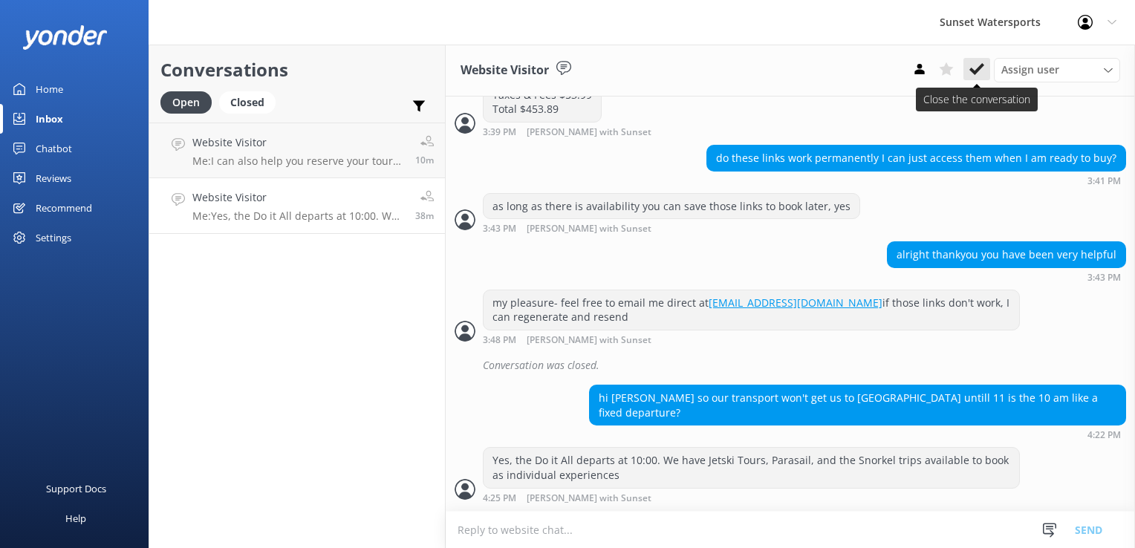
scroll to position [2247, 0]
click at [327, 183] on link "Website Visitor Me: Yes, the Do it All departs at 10:00. We have Jetski Tours, …" at bounding box center [297, 206] width 296 height 56
click at [337, 166] on p "Me: I can also help you reserve your tour at no upfront charge if you prefer to…" at bounding box center [298, 161] width 212 height 13
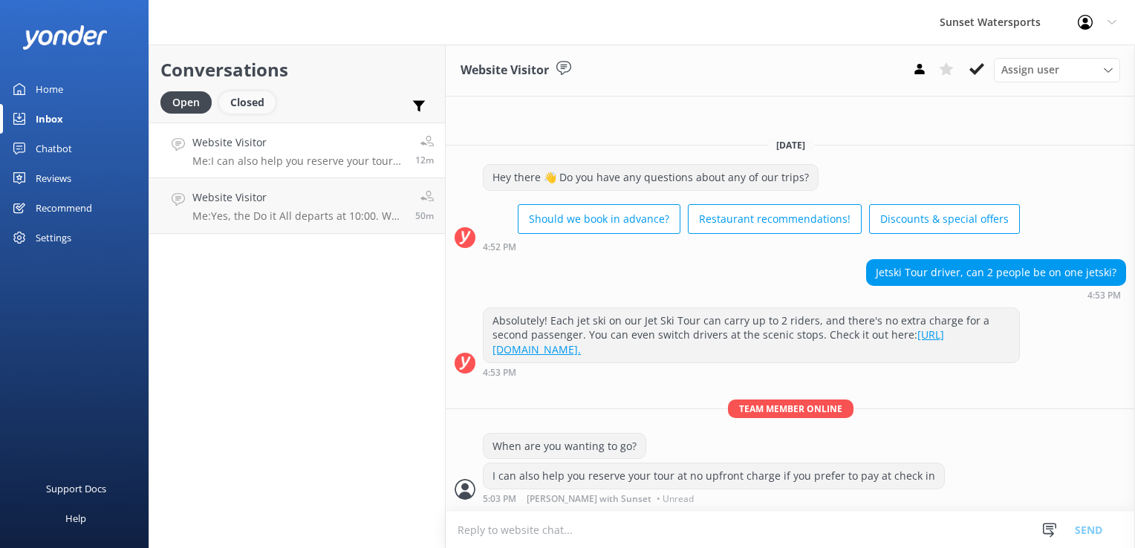
click at [253, 97] on div "Closed" at bounding box center [247, 102] width 56 height 22
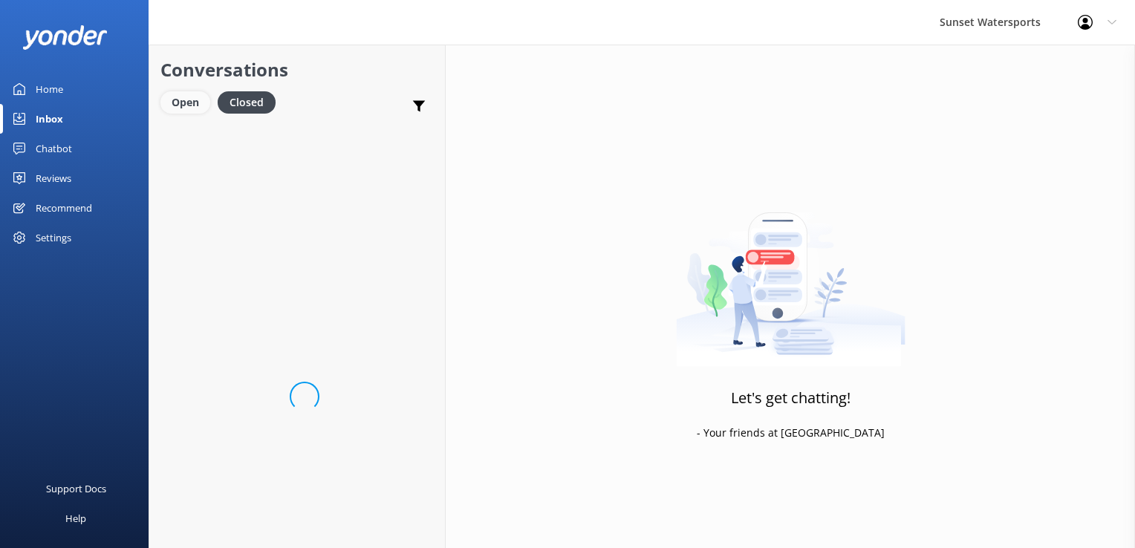
click at [189, 97] on div "Open" at bounding box center [185, 102] width 50 height 22
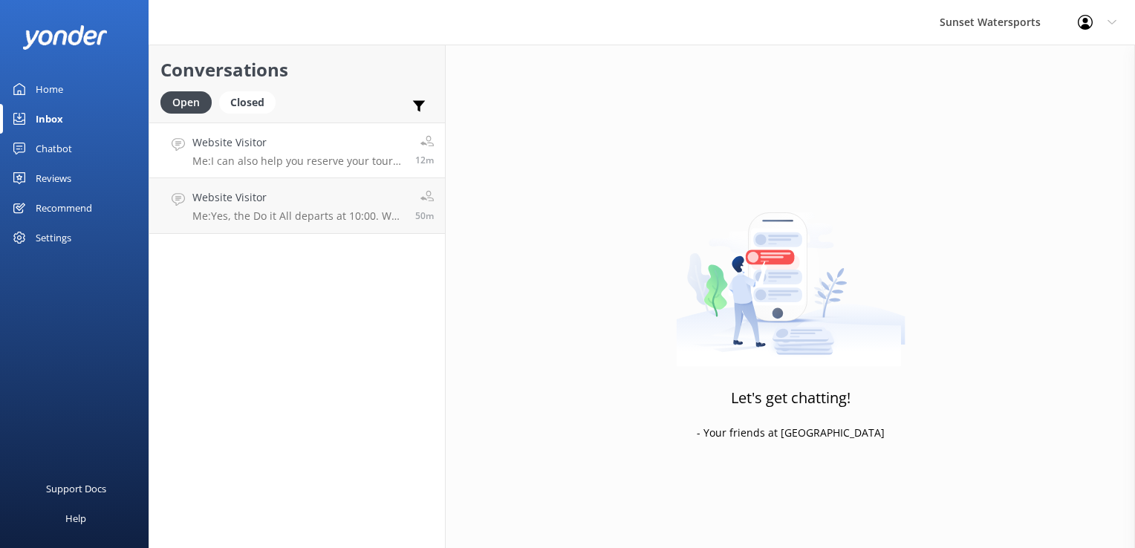
click at [284, 162] on p "Me: I can also help you reserve your tour at no upfront charge if you prefer to…" at bounding box center [298, 161] width 212 height 13
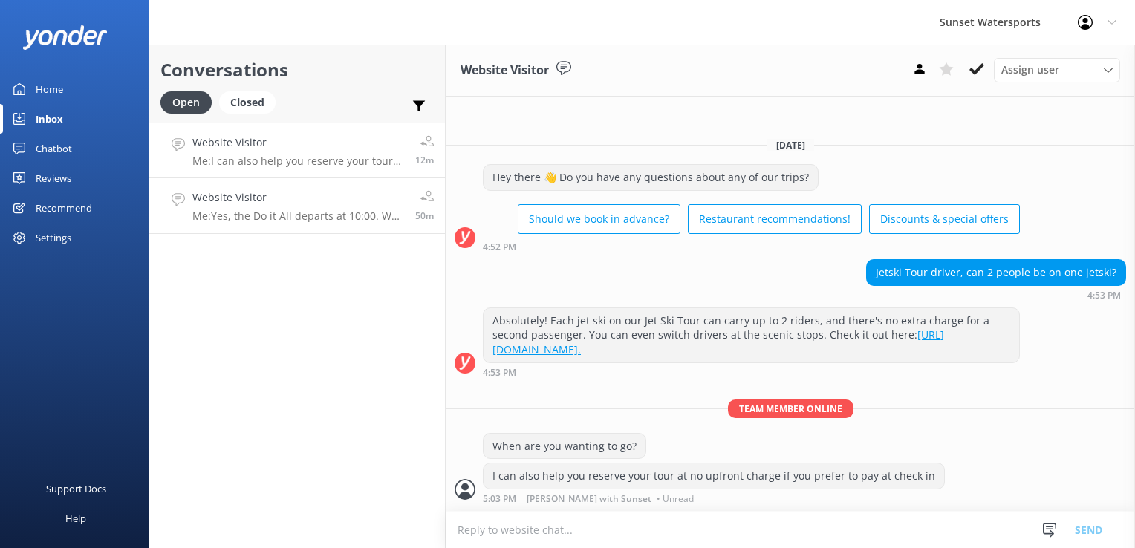
click at [309, 210] on p "Me: Yes, the Do it All departs at 10:00. We have Jetski Tours, Parasail, and th…" at bounding box center [298, 216] width 212 height 13
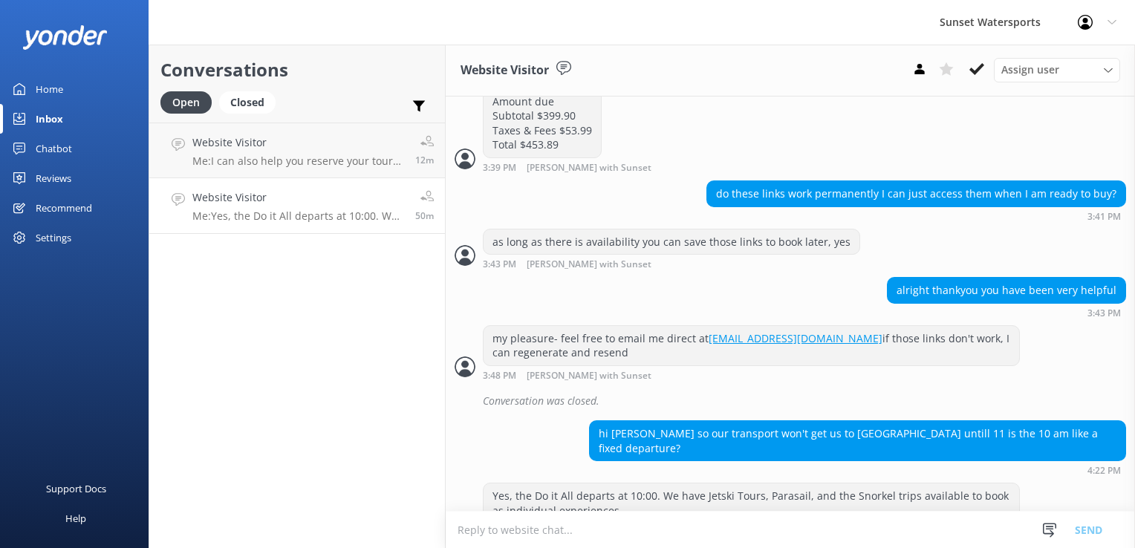
scroll to position [2247, 0]
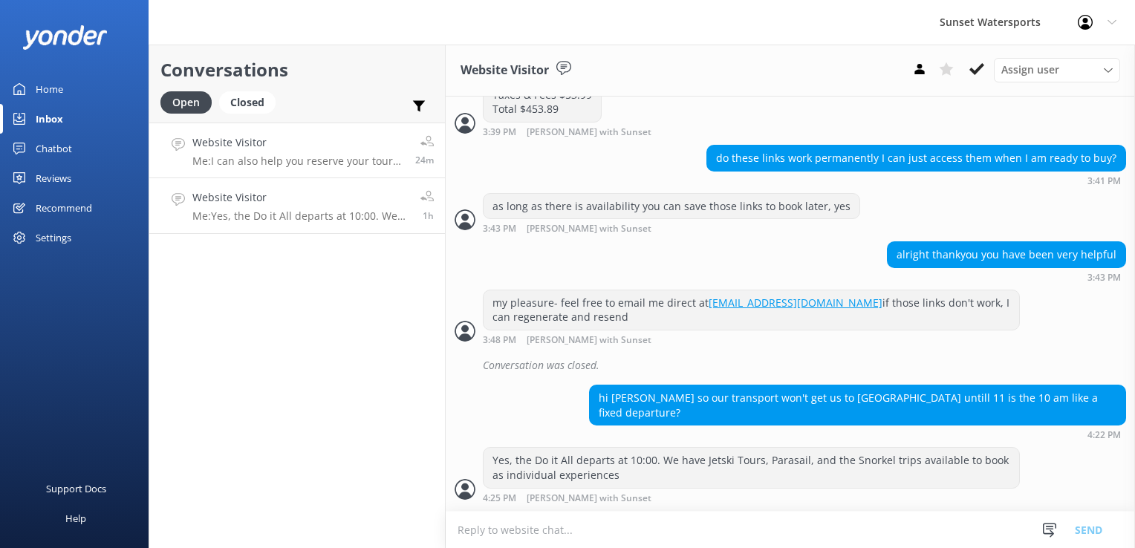
click at [284, 150] on h4 "Website Visitor" at bounding box center [298, 142] width 212 height 16
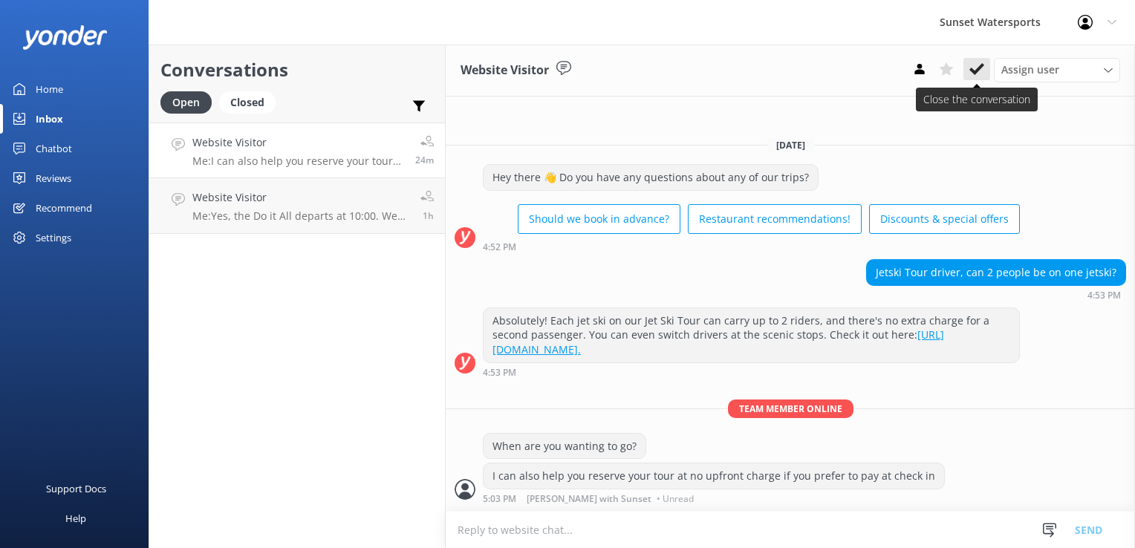
click at [975, 62] on icon at bounding box center [977, 69] width 15 height 15
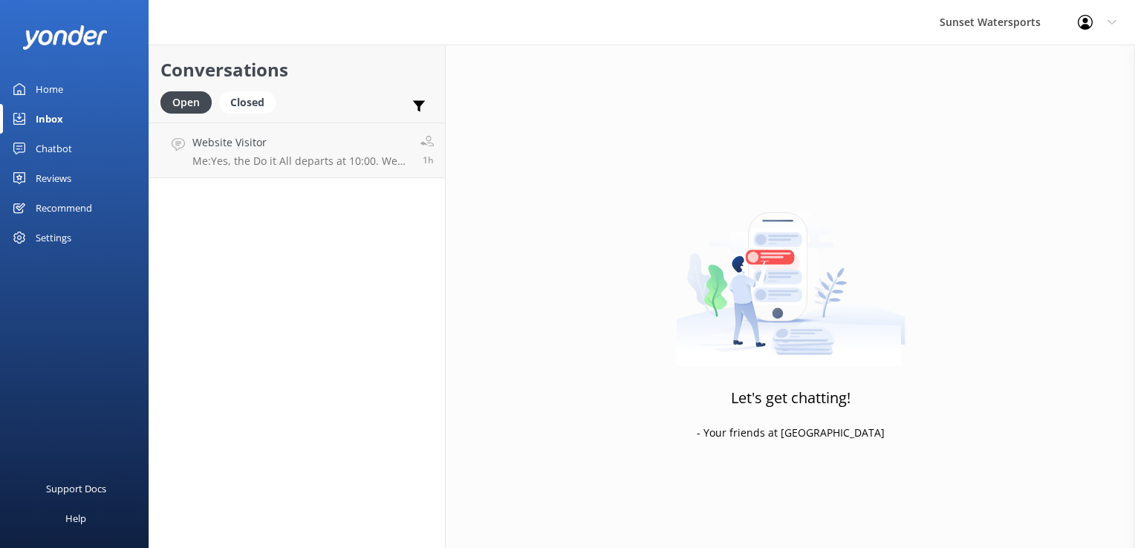
click at [315, 192] on div "Conversations Open Closed Important Assigned to me Unassigned Website Visitor M…" at bounding box center [297, 297] width 297 height 504
click at [323, 170] on link "Website Visitor Me: Yes, the Do it All departs at 10:00. We have Jetski Tours, …" at bounding box center [297, 151] width 296 height 56
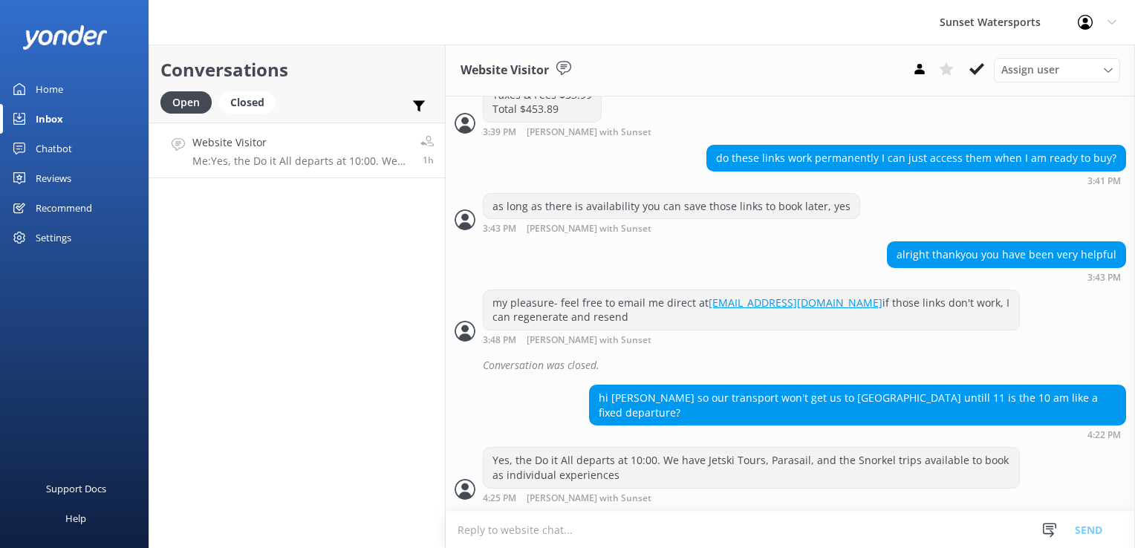
scroll to position [2247, 0]
click at [975, 73] on button at bounding box center [977, 69] width 27 height 22
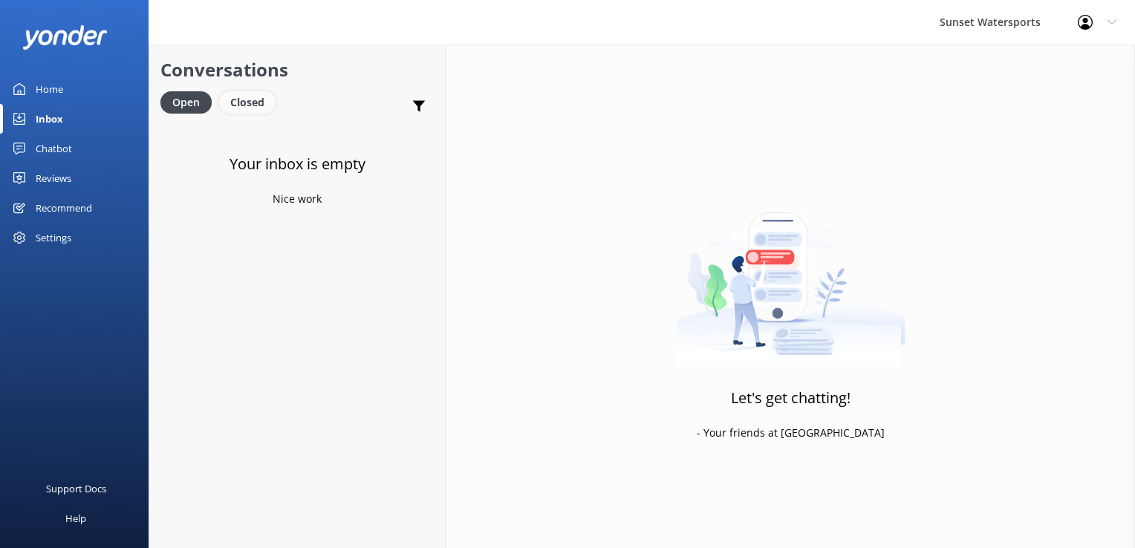
click at [240, 93] on div "Closed" at bounding box center [247, 102] width 56 height 22
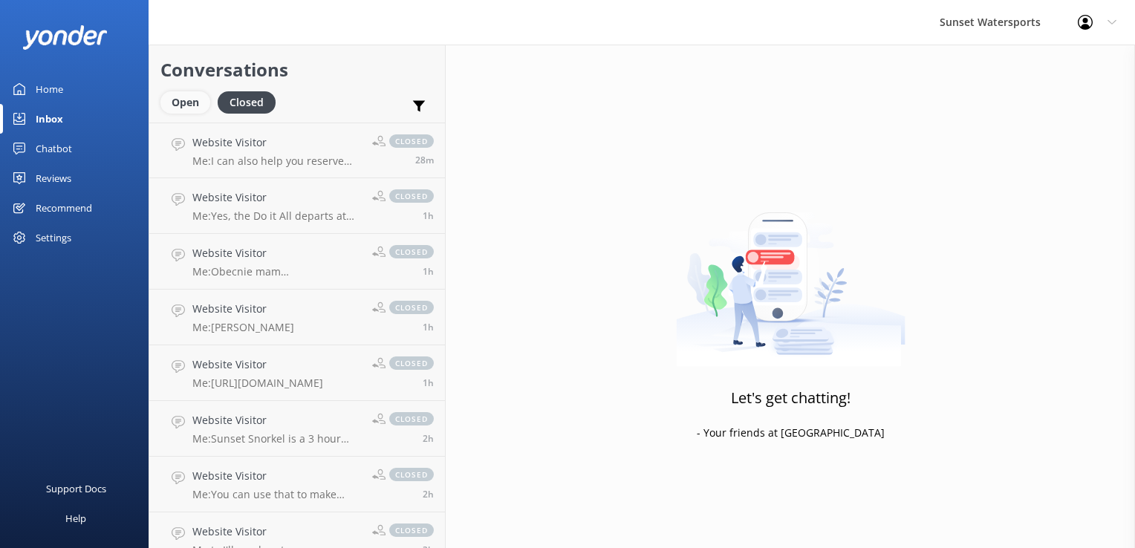
click at [191, 102] on div "Open" at bounding box center [185, 102] width 50 height 22
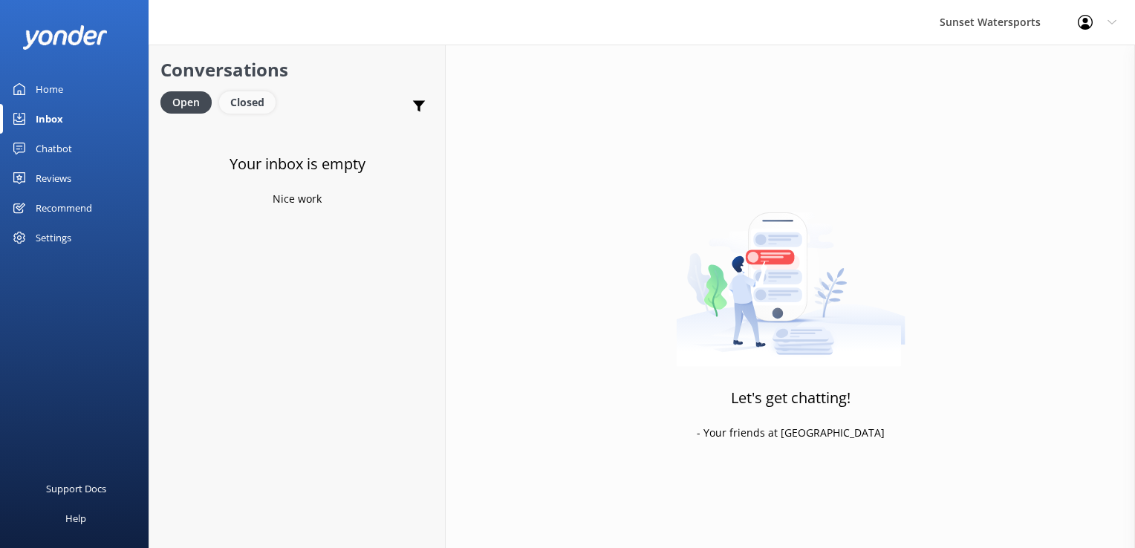
click at [250, 97] on div "Closed" at bounding box center [247, 102] width 56 height 22
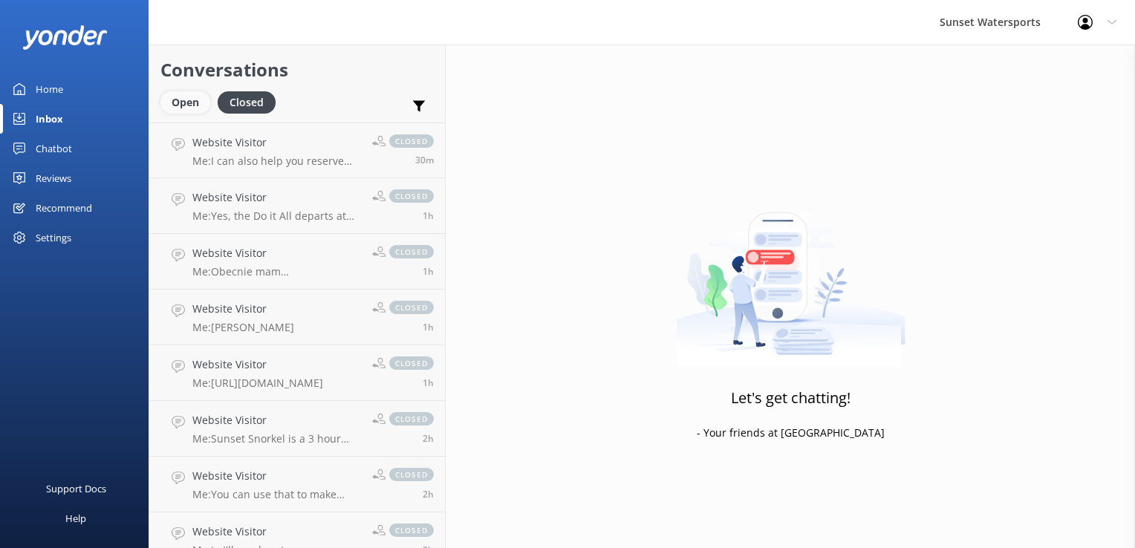
click at [187, 109] on div "Open" at bounding box center [185, 102] width 50 height 22
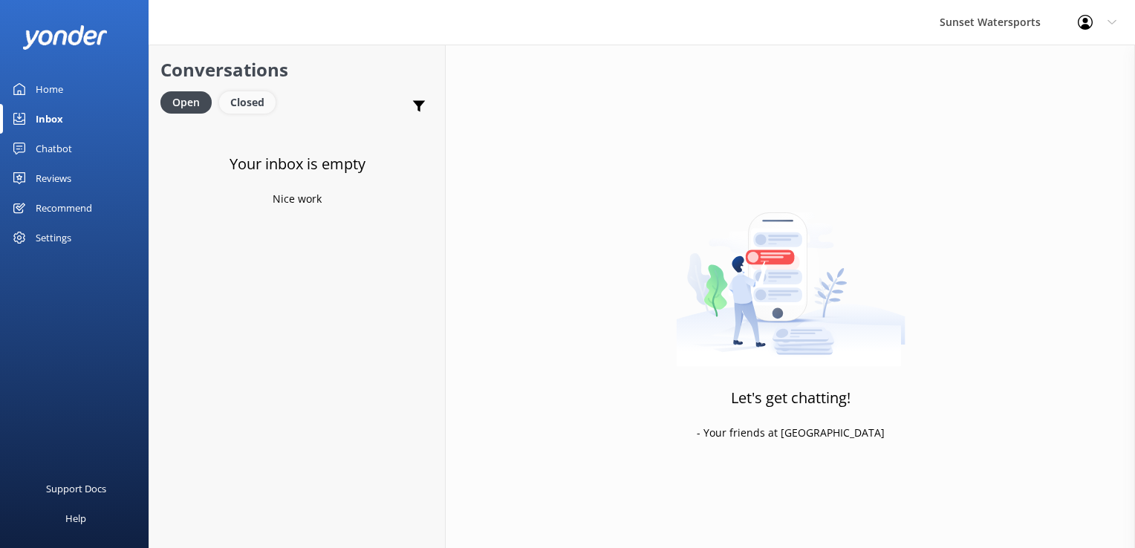
click at [231, 100] on div "Closed" at bounding box center [247, 102] width 56 height 22
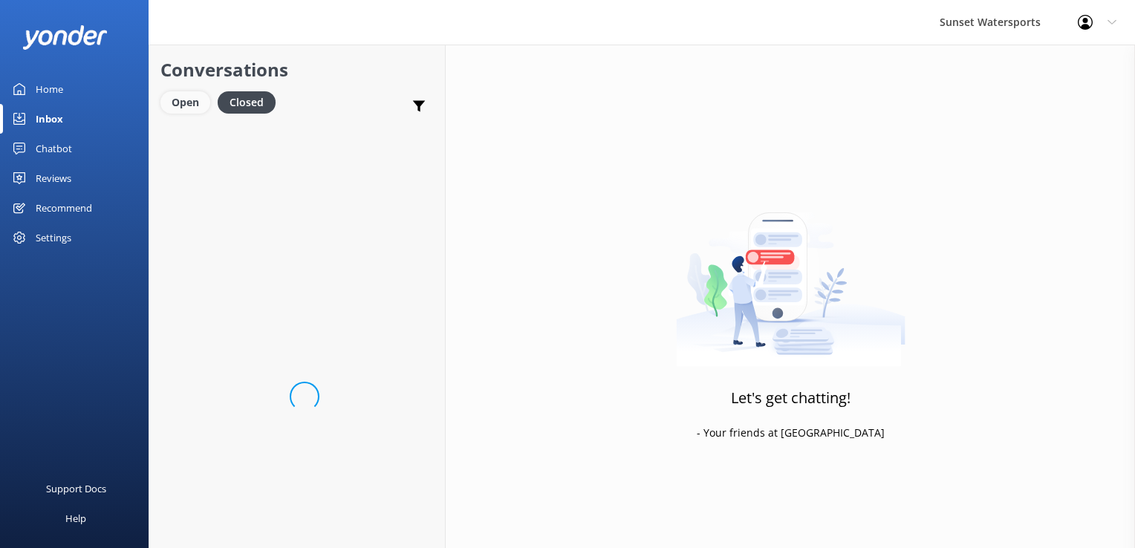
click at [178, 104] on div "Open" at bounding box center [185, 102] width 50 height 22
